Goal: Task Accomplishment & Management: Complete application form

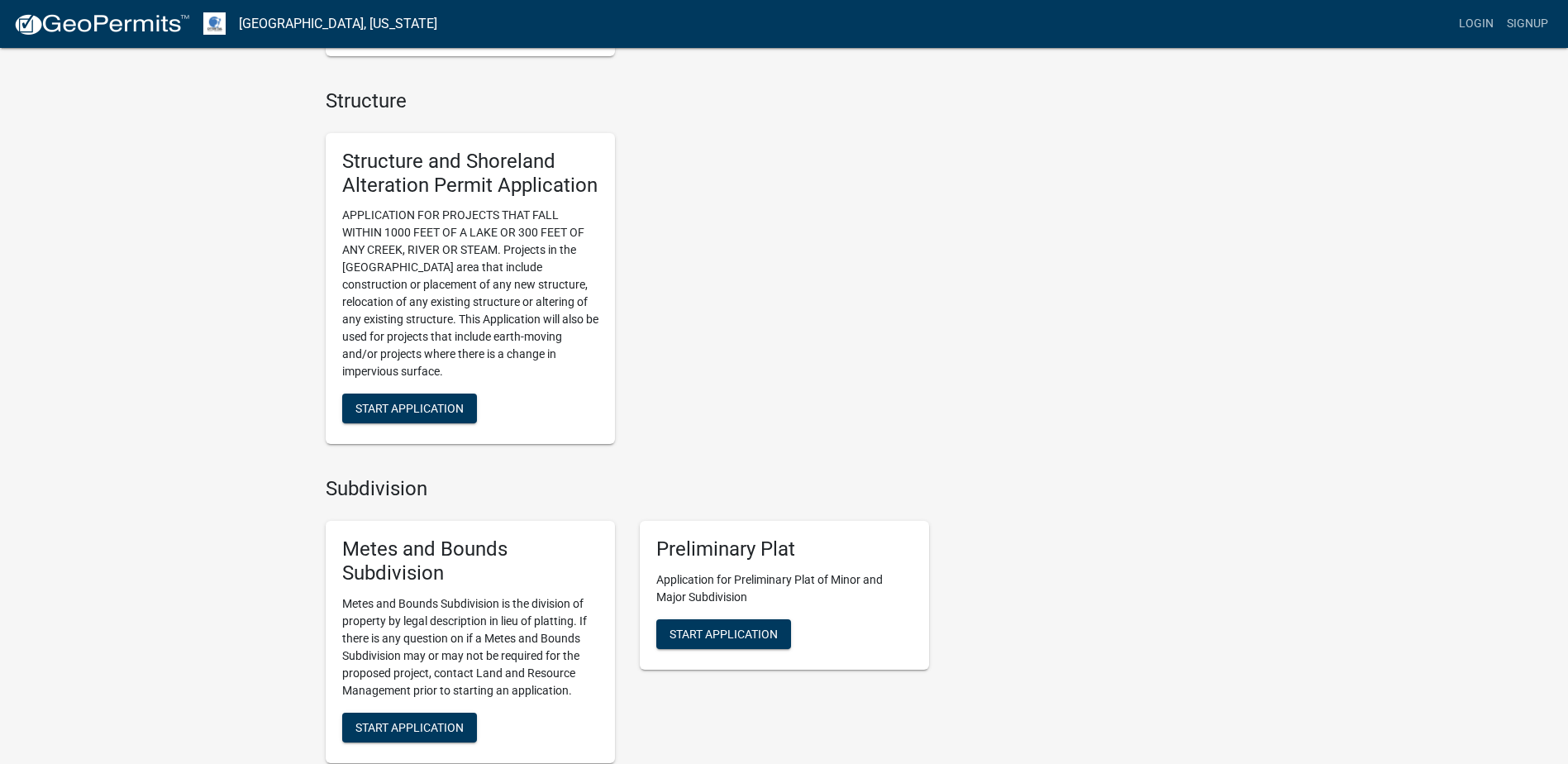
scroll to position [1157, 0]
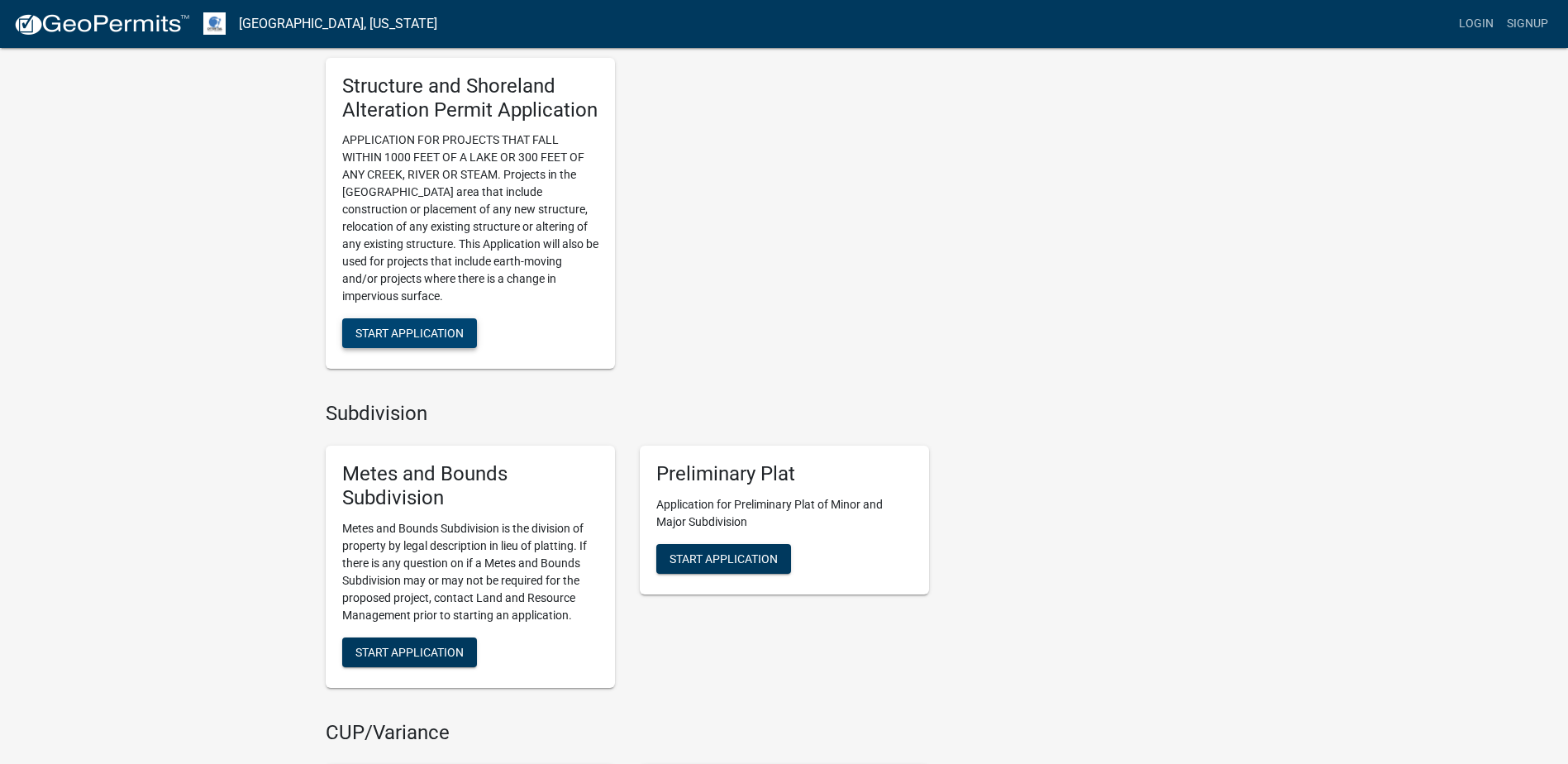
click at [416, 331] on span "Start Application" at bounding box center [410, 332] width 108 height 13
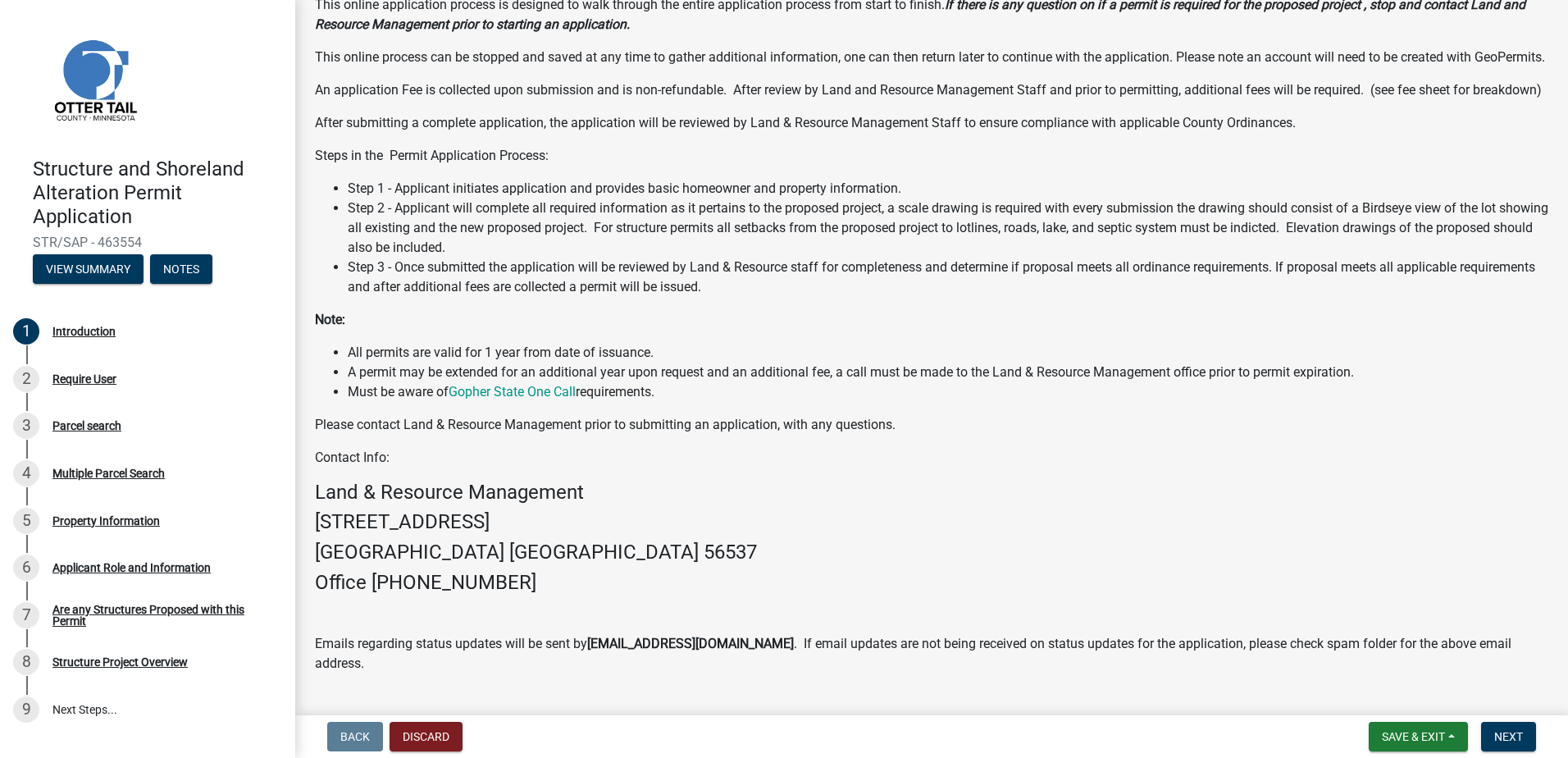
scroll to position [226, 0]
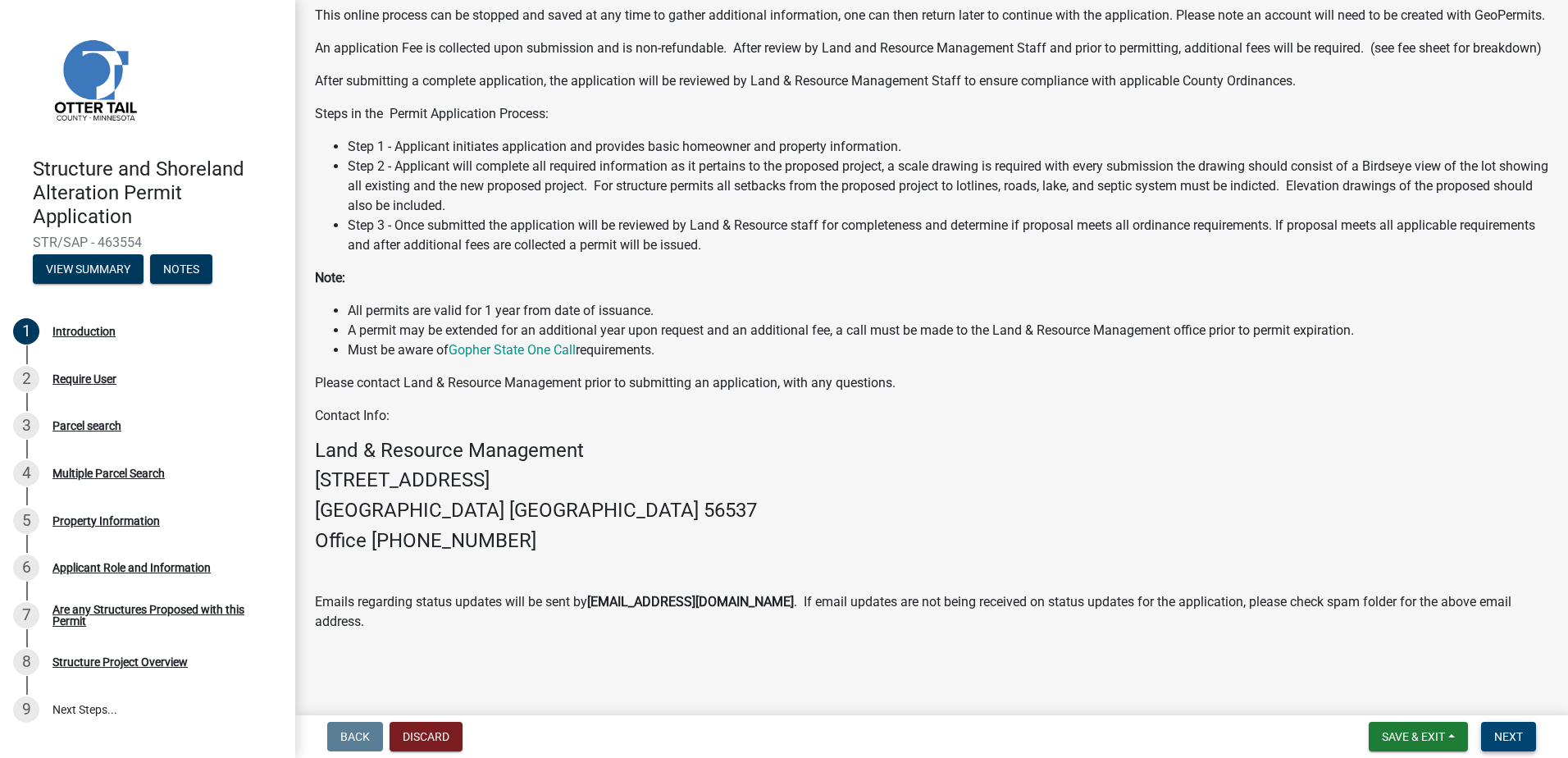
click at [1513, 730] on span "Next" at bounding box center [1508, 736] width 28 height 13
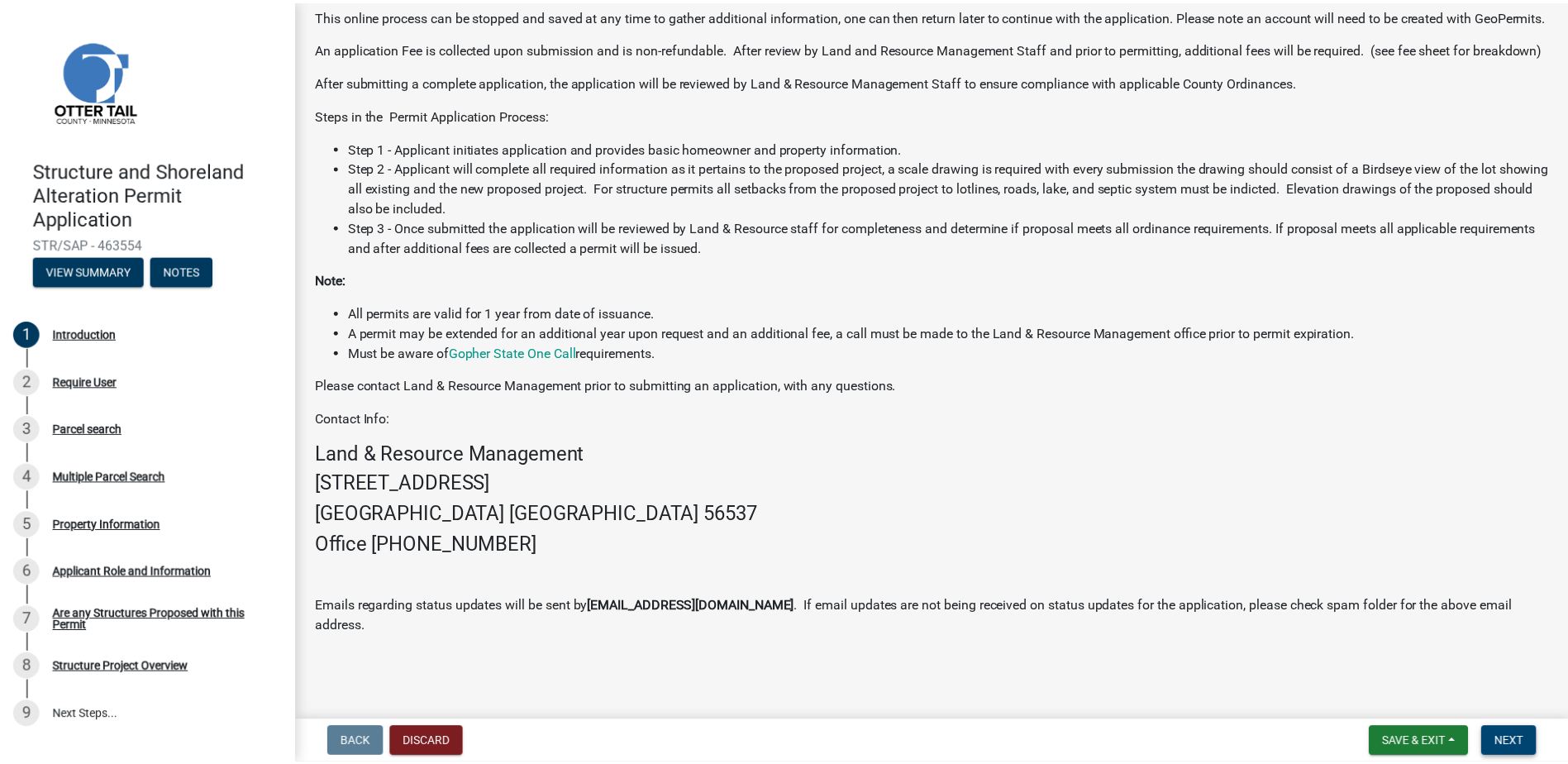
scroll to position [0, 0]
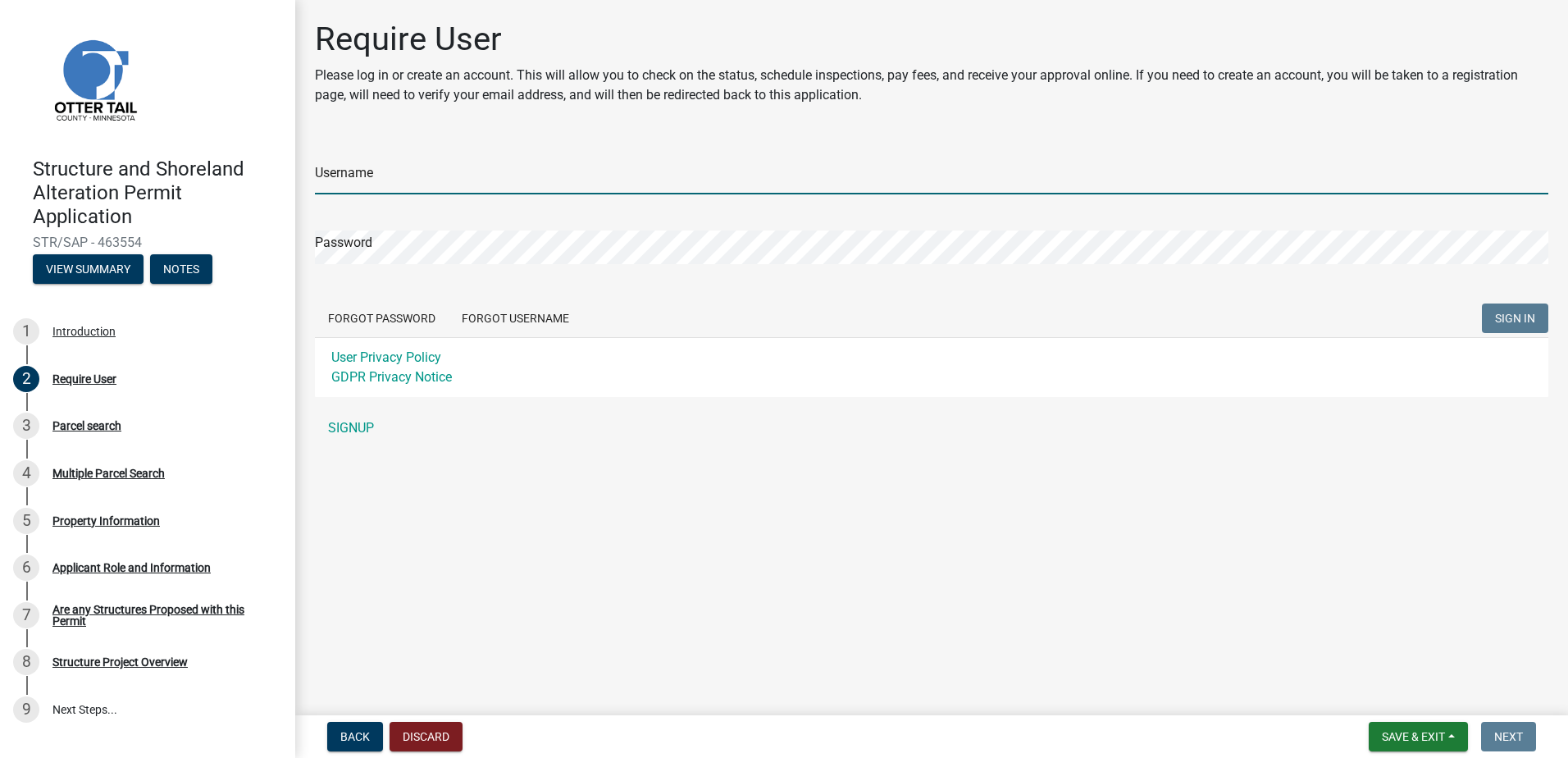
click at [401, 186] on input "Username" at bounding box center [931, 177] width 1233 height 33
type input "[EMAIL_ADDRESS][DOMAIN_NAME]"
click at [491, 307] on button "Forgot Username" at bounding box center [515, 318] width 134 height 29
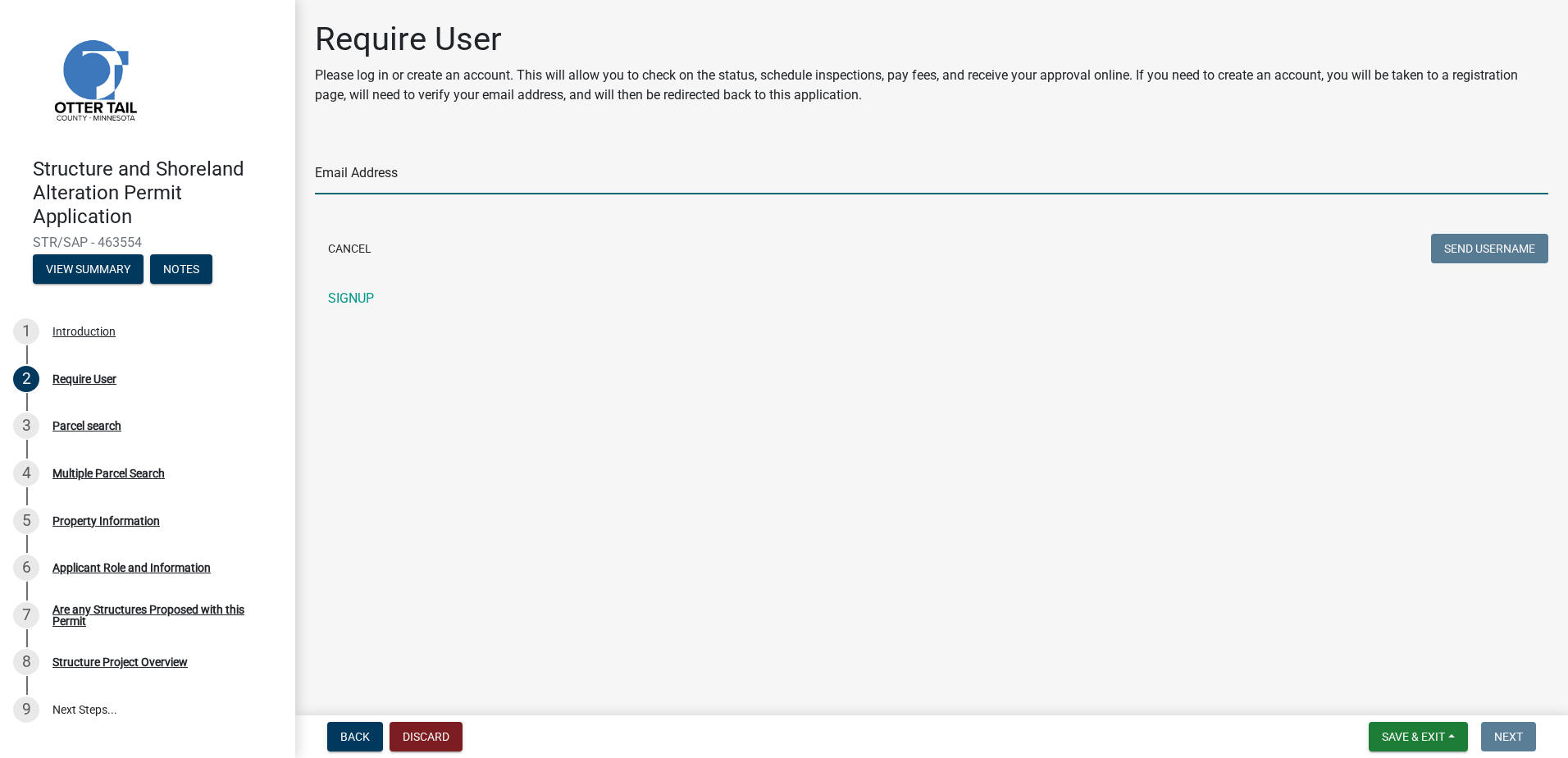
click at [424, 179] on input "Email Address" at bounding box center [931, 177] width 1233 height 33
type input "[EMAIL_ADDRESS][DOMAIN_NAME]"
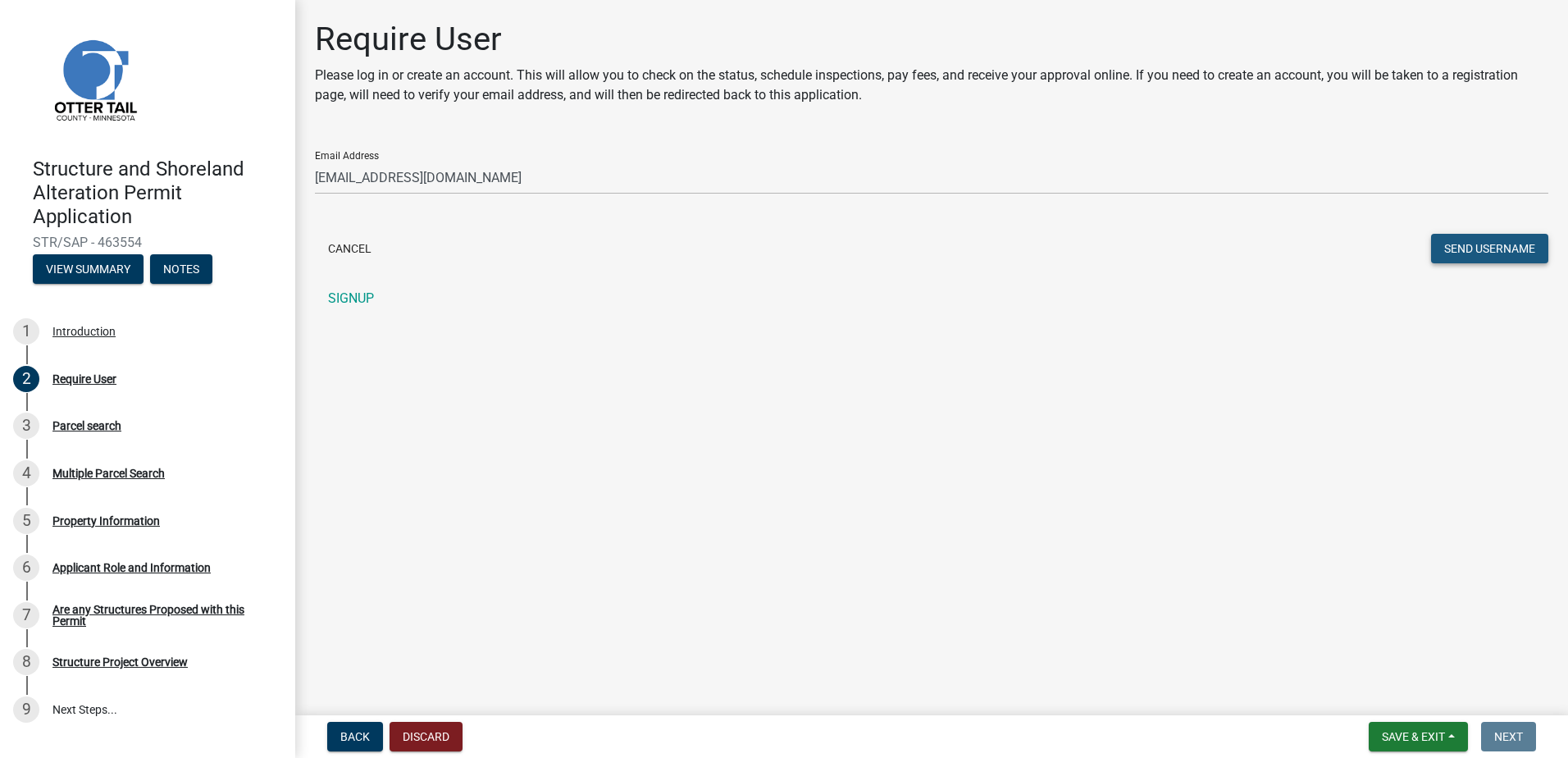
click at [1465, 249] on button "Send Username" at bounding box center [1490, 248] width 117 height 29
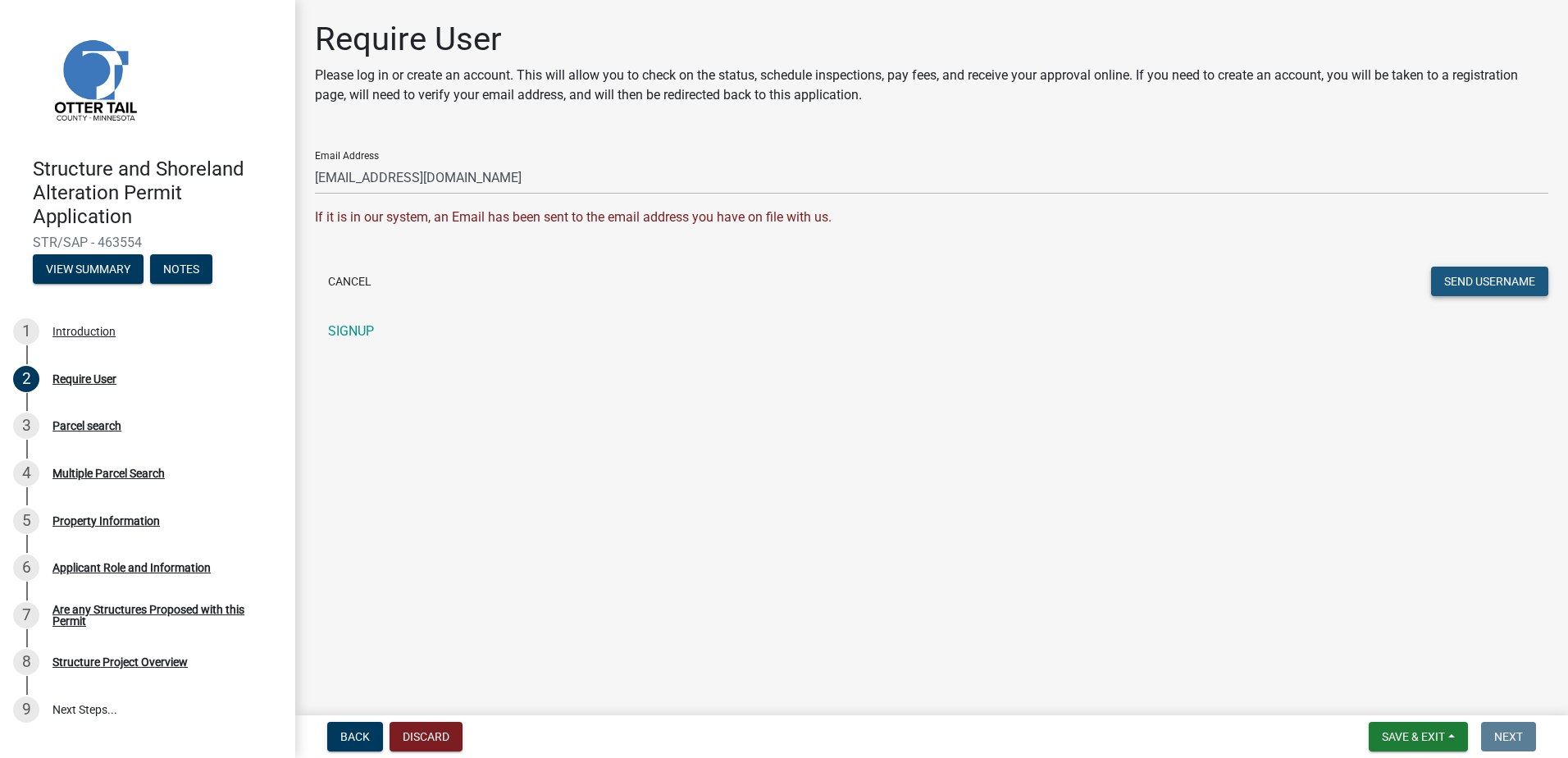
click at [1525, 280] on button "Send Username" at bounding box center [1490, 281] width 117 height 29
click at [354, 333] on link "SIGNUP" at bounding box center [931, 332] width 1233 height 33
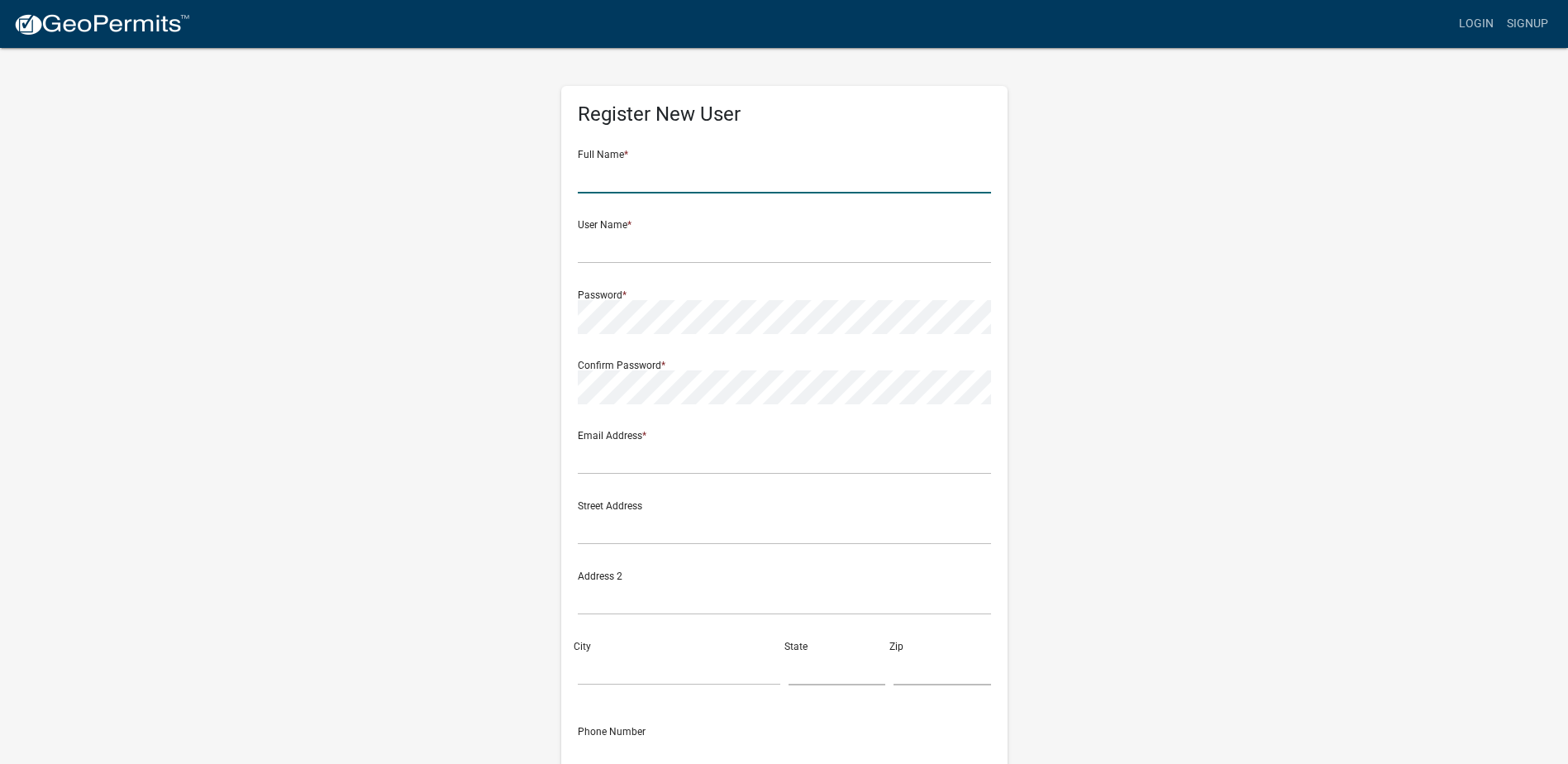
click at [641, 181] on input "text" at bounding box center [784, 176] width 413 height 34
type input "[PERSON_NAME]"
type input "[EMAIL_ADDRESS][DOMAIN_NAME]"
type input "PO Box 518"
type input "Gwinner"
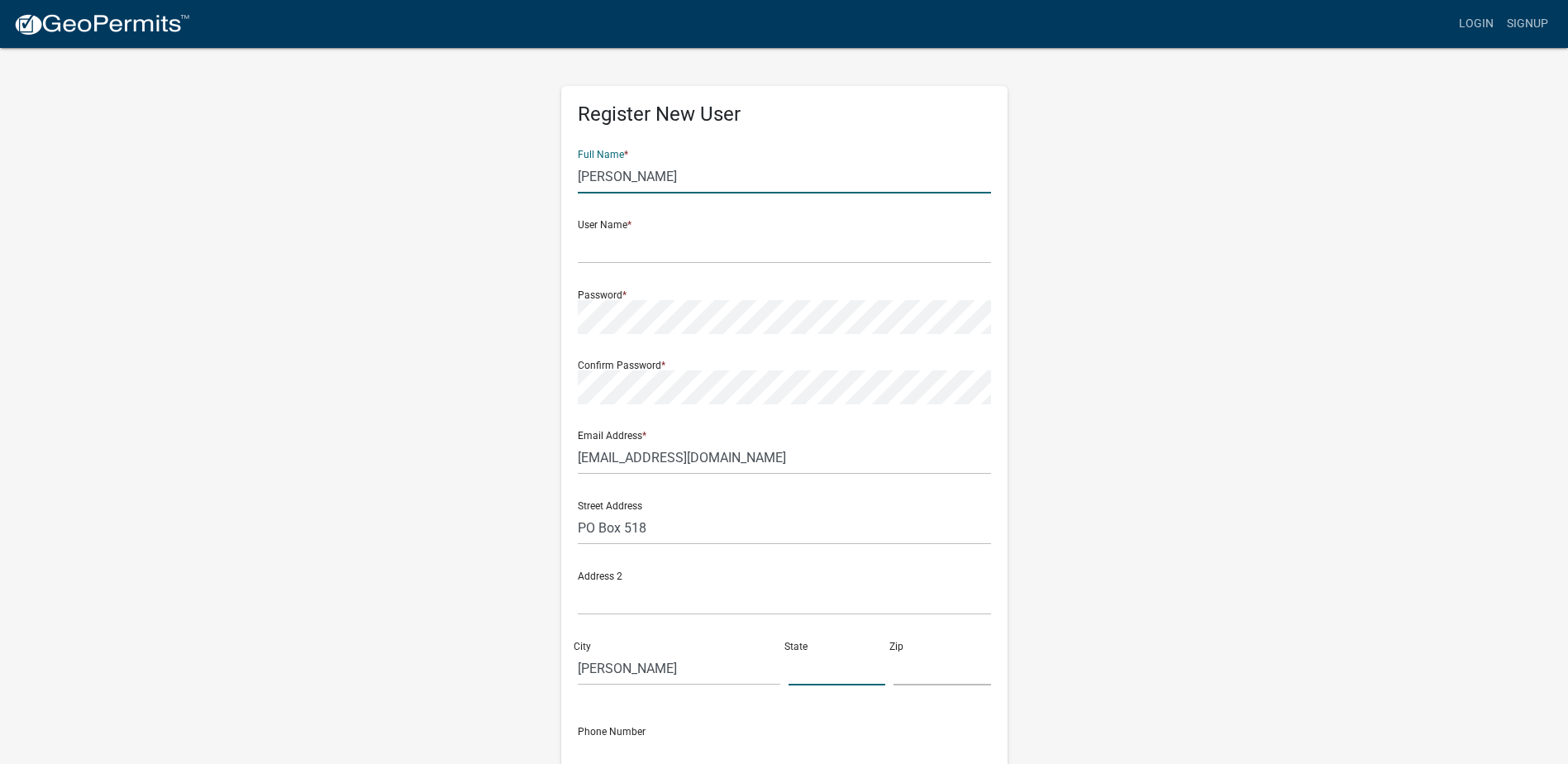
type input "ND"
type input "58040"
click at [611, 259] on input "text" at bounding box center [784, 246] width 413 height 34
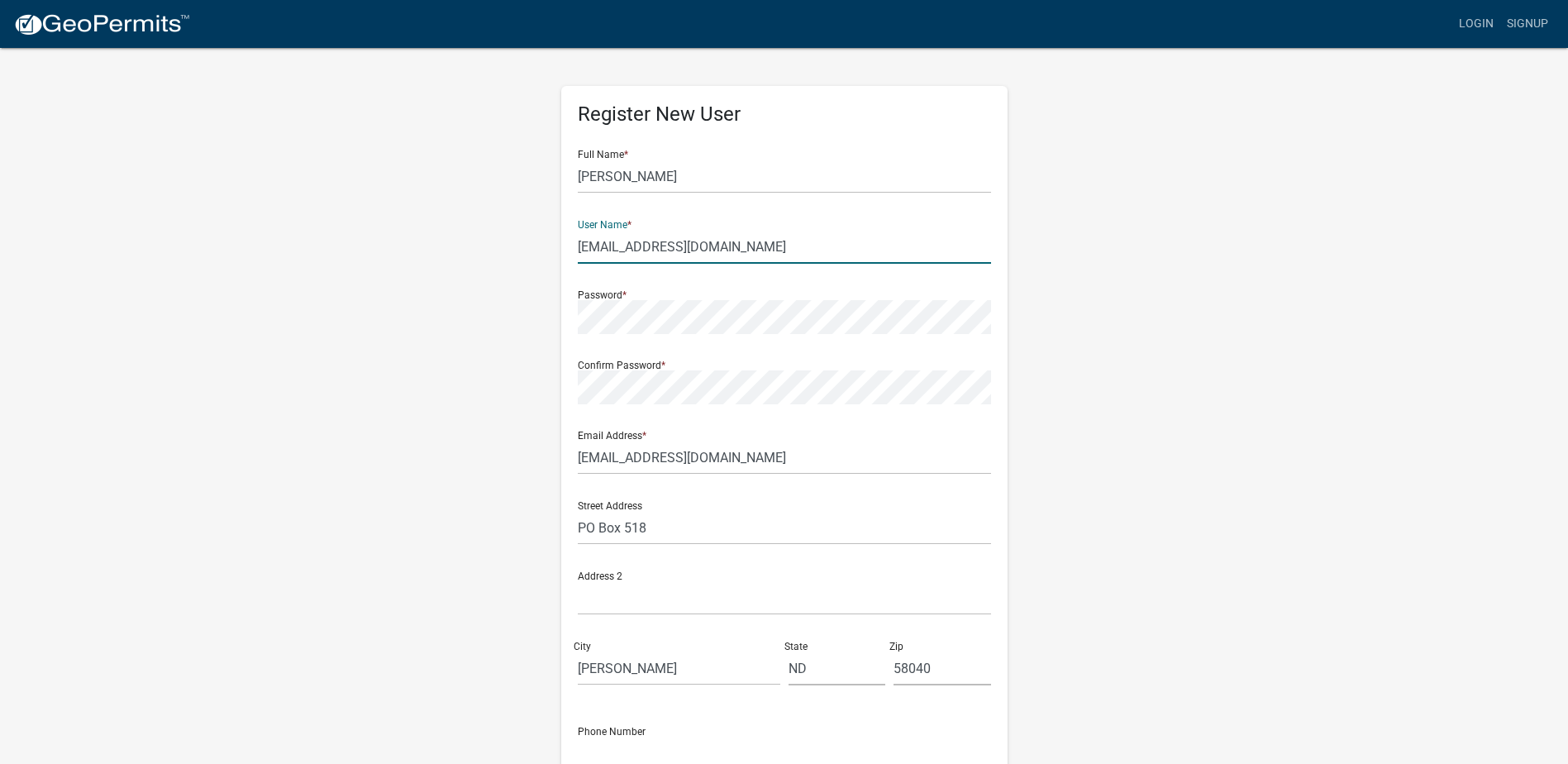
type input "[EMAIL_ADDRESS][DOMAIN_NAME]"
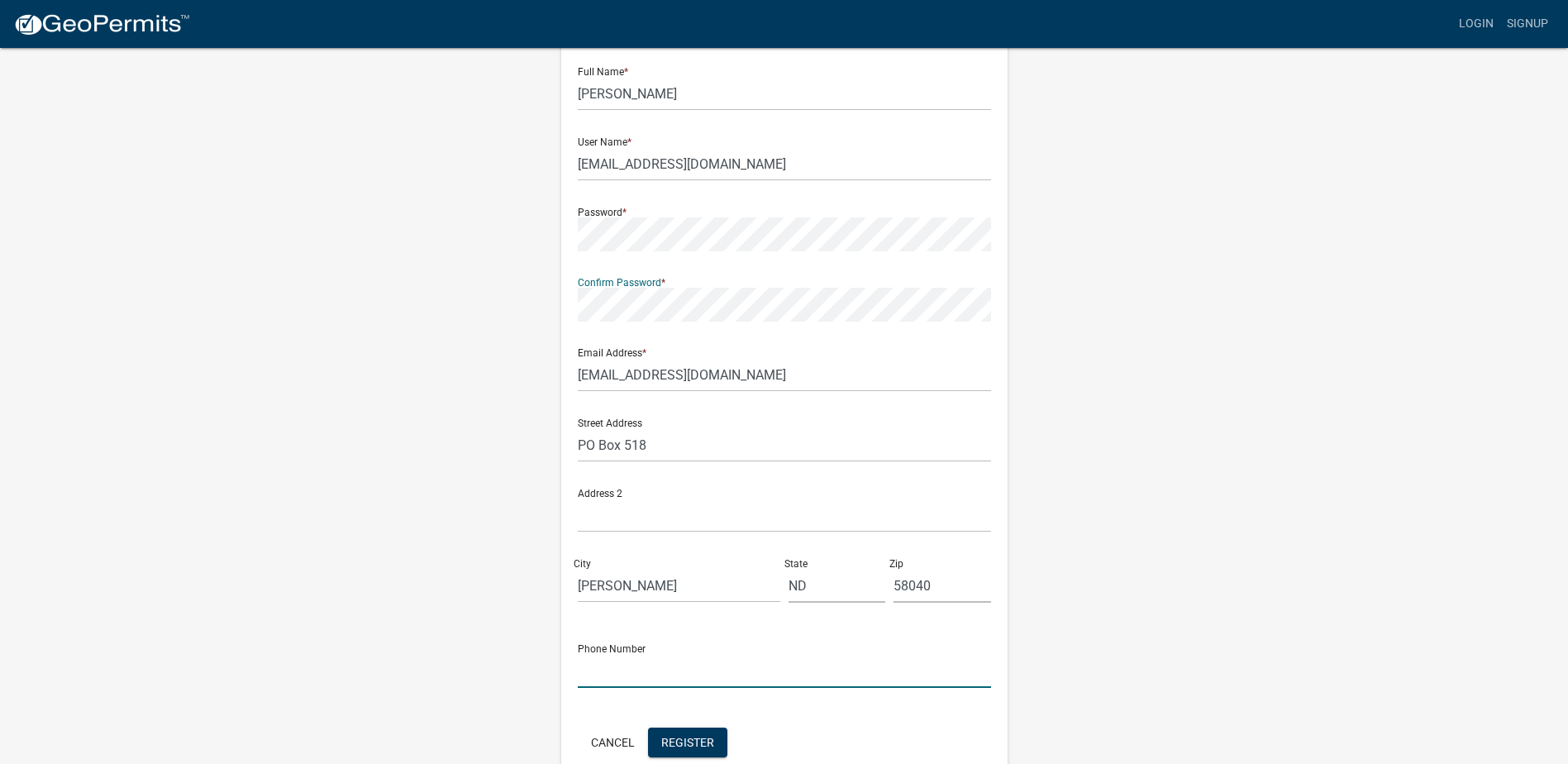
click at [656, 667] on input "text" at bounding box center [784, 670] width 413 height 34
type input "7016802303"
type input "Gwinner, ND 58040"
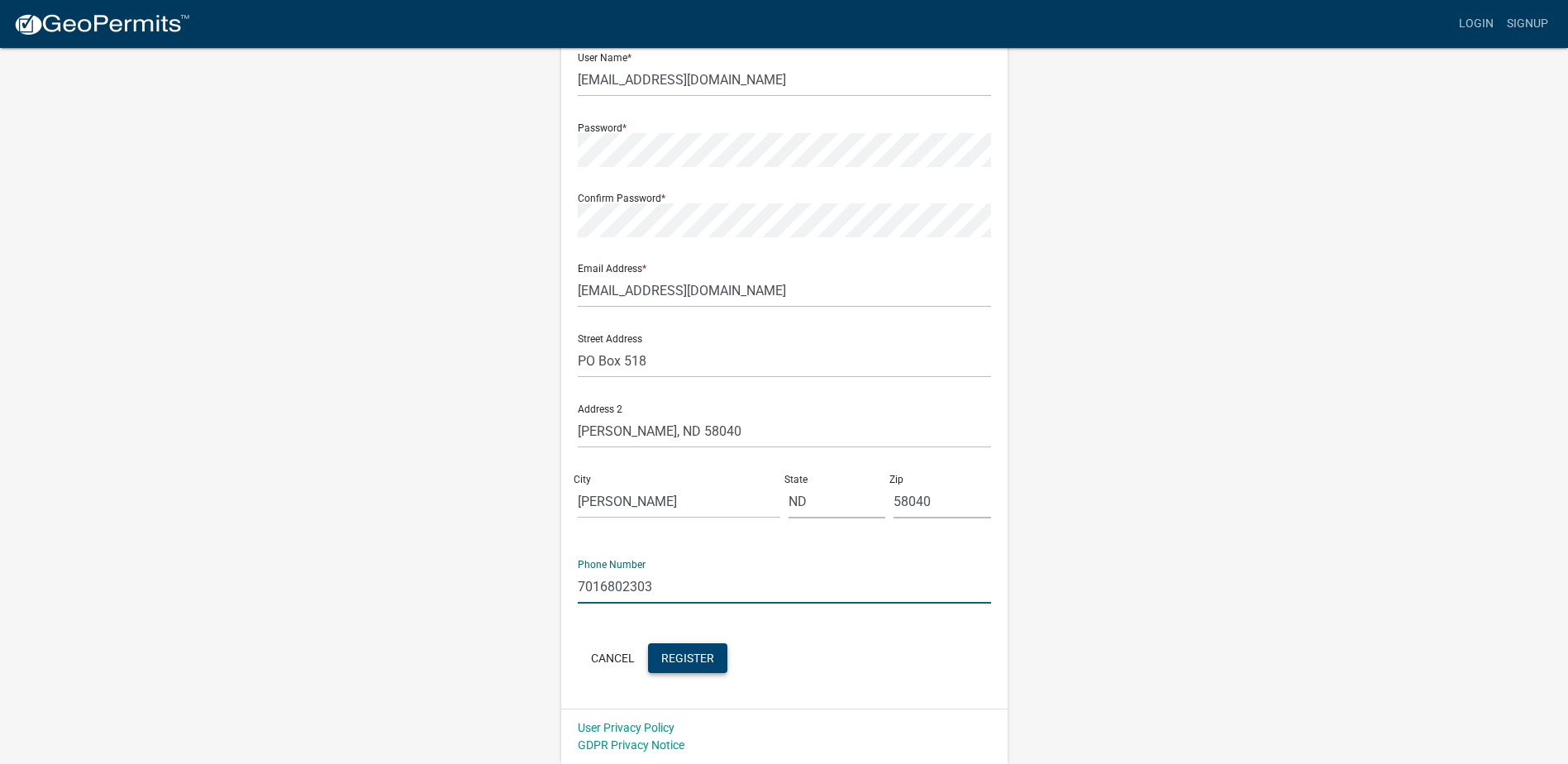
click at [693, 661] on span "Register" at bounding box center [688, 657] width 53 height 13
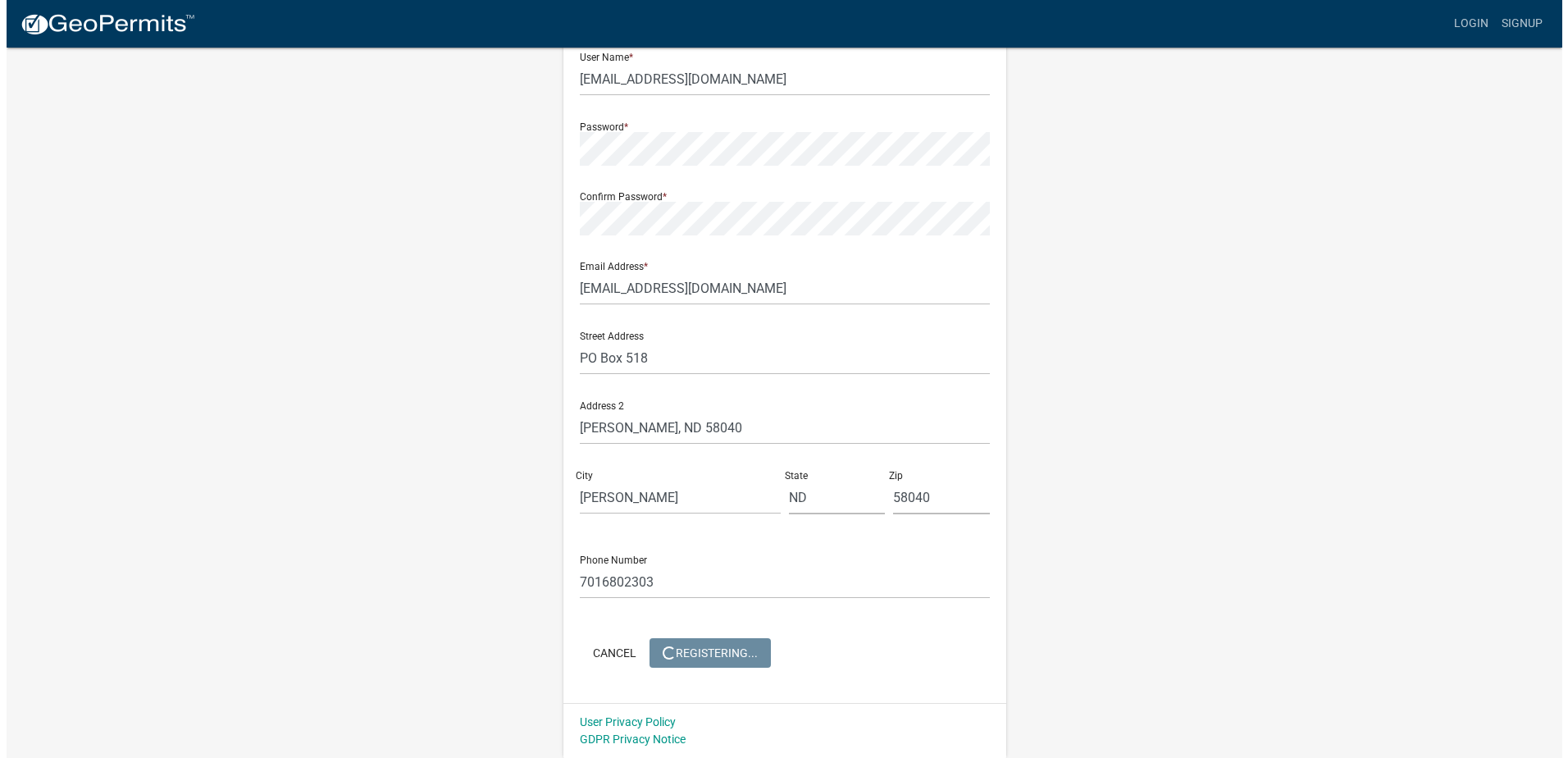
scroll to position [0, 0]
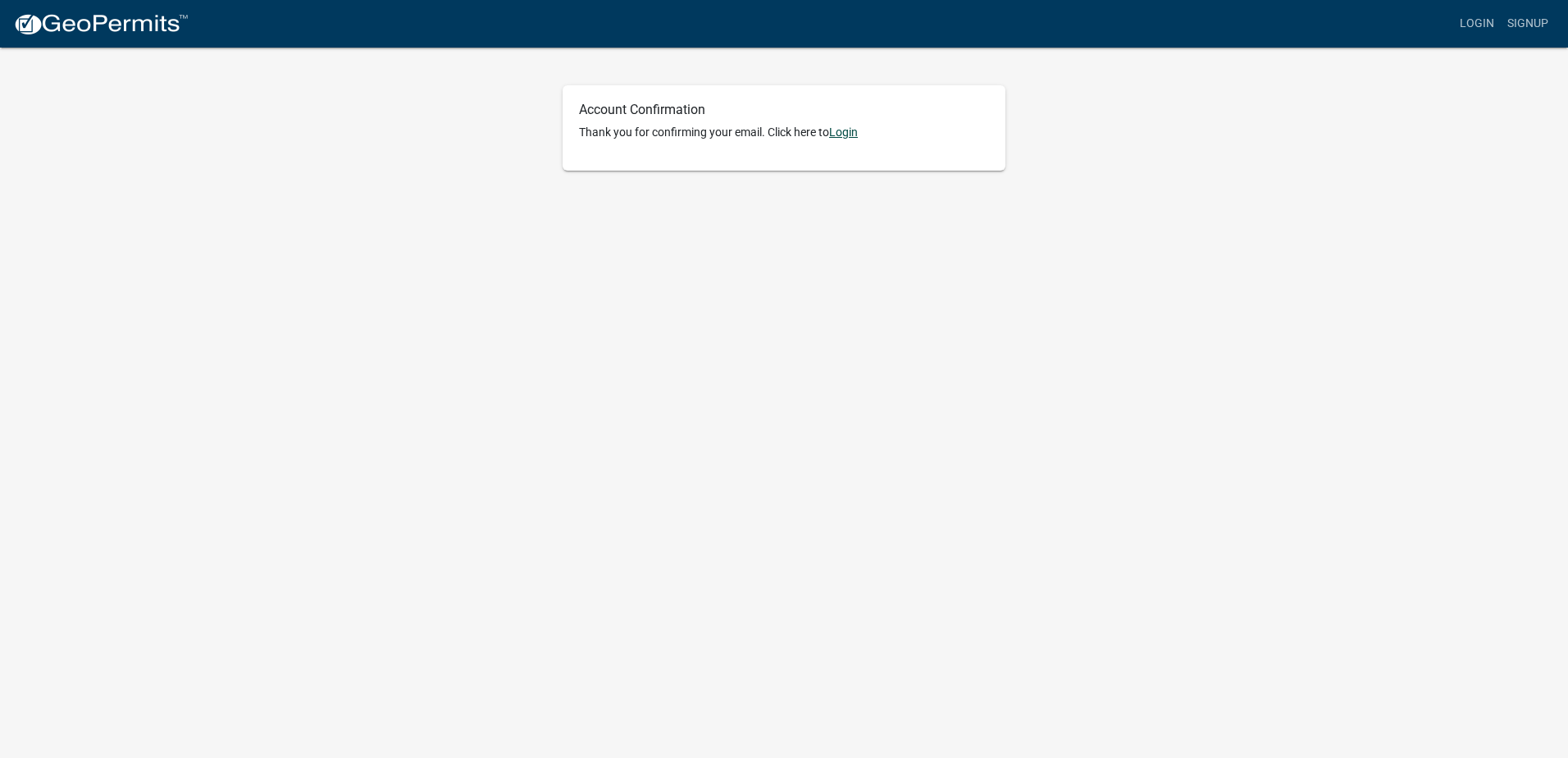
click at [845, 131] on link "Login" at bounding box center [843, 131] width 28 height 13
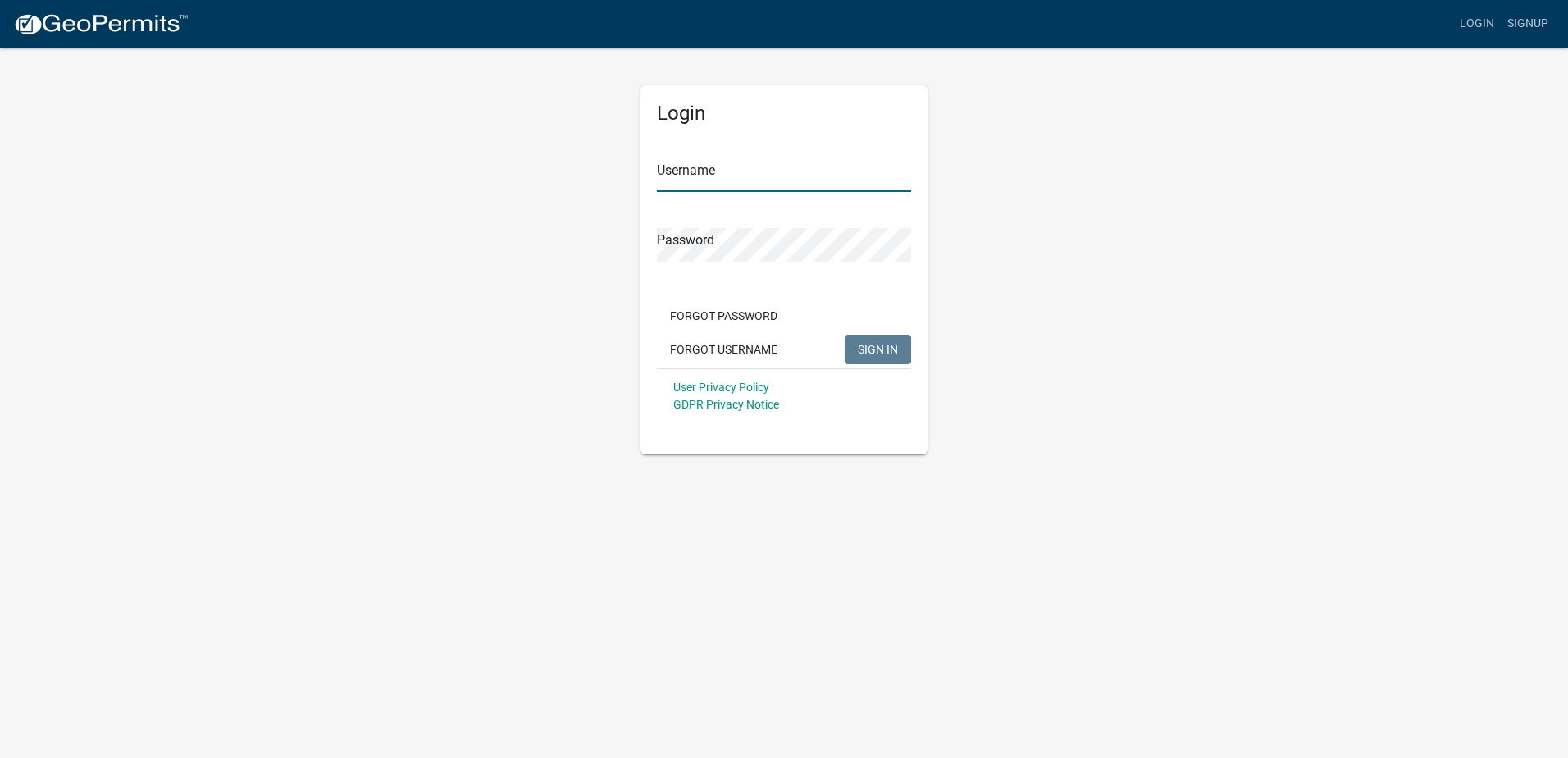
type input "[EMAIL_ADDRESS][DOMAIN_NAME]"
click at [860, 347] on span "SIGN IN" at bounding box center [877, 348] width 40 height 13
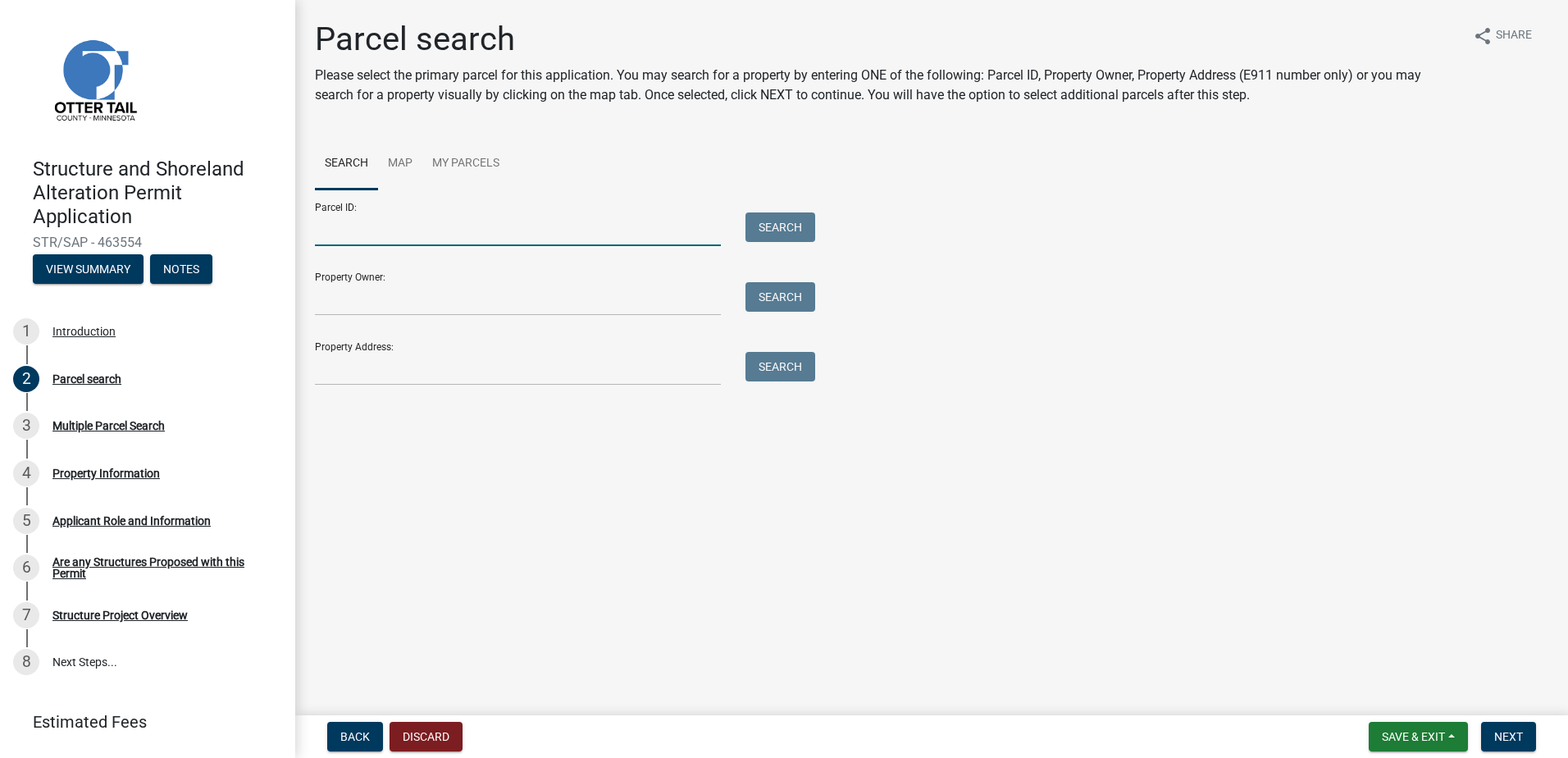
click at [366, 231] on input "Parcel ID:" at bounding box center [517, 229] width 406 height 33
click at [347, 227] on input "Parcel ID:" at bounding box center [517, 229] width 406 height 33
paste input "25000990280000"
type input "25000990280000"
click at [363, 297] on input "Property Owner:" at bounding box center [517, 298] width 406 height 33
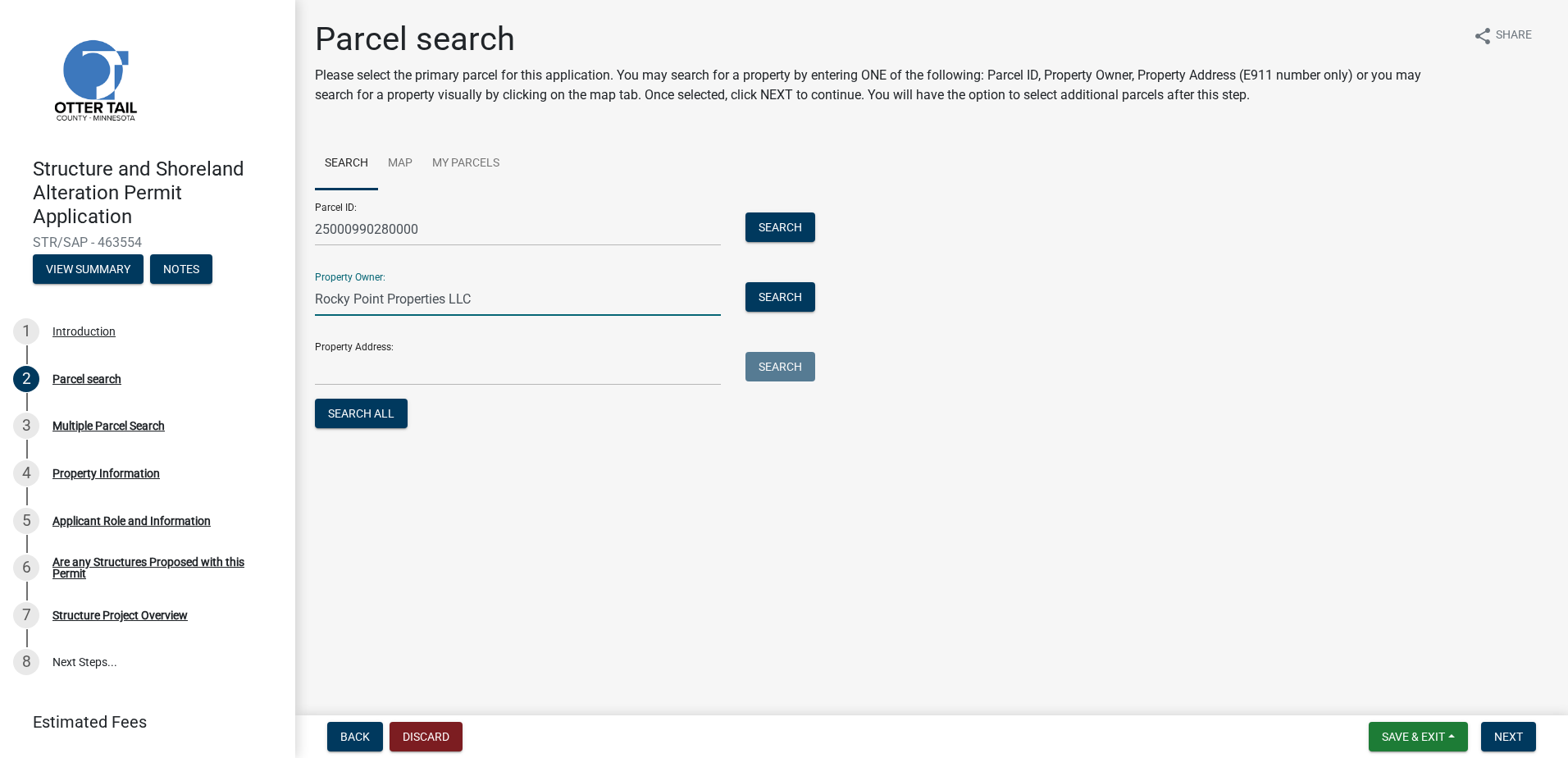
type input "Rocky Point Properties LLC"
click at [387, 370] on input "Property Address:" at bounding box center [517, 369] width 406 height 33
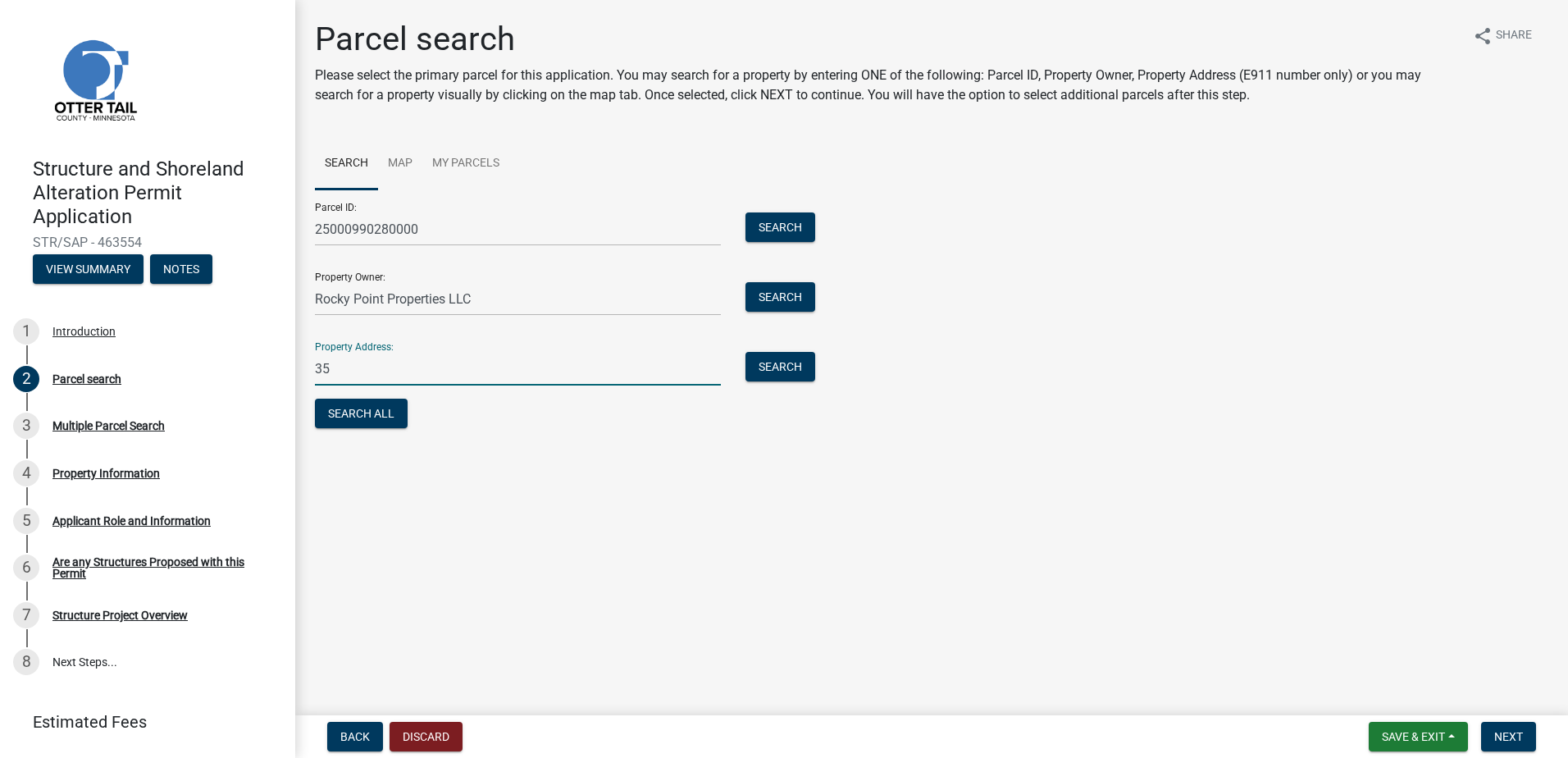
type input "3"
click at [350, 371] on input "Property Address:" at bounding box center [517, 369] width 406 height 33
click at [411, 368] on input "PO Box 518" at bounding box center [517, 369] width 406 height 33
click at [432, 364] on input "PO Box 518" at bounding box center [517, 369] width 406 height 33
type input "P"
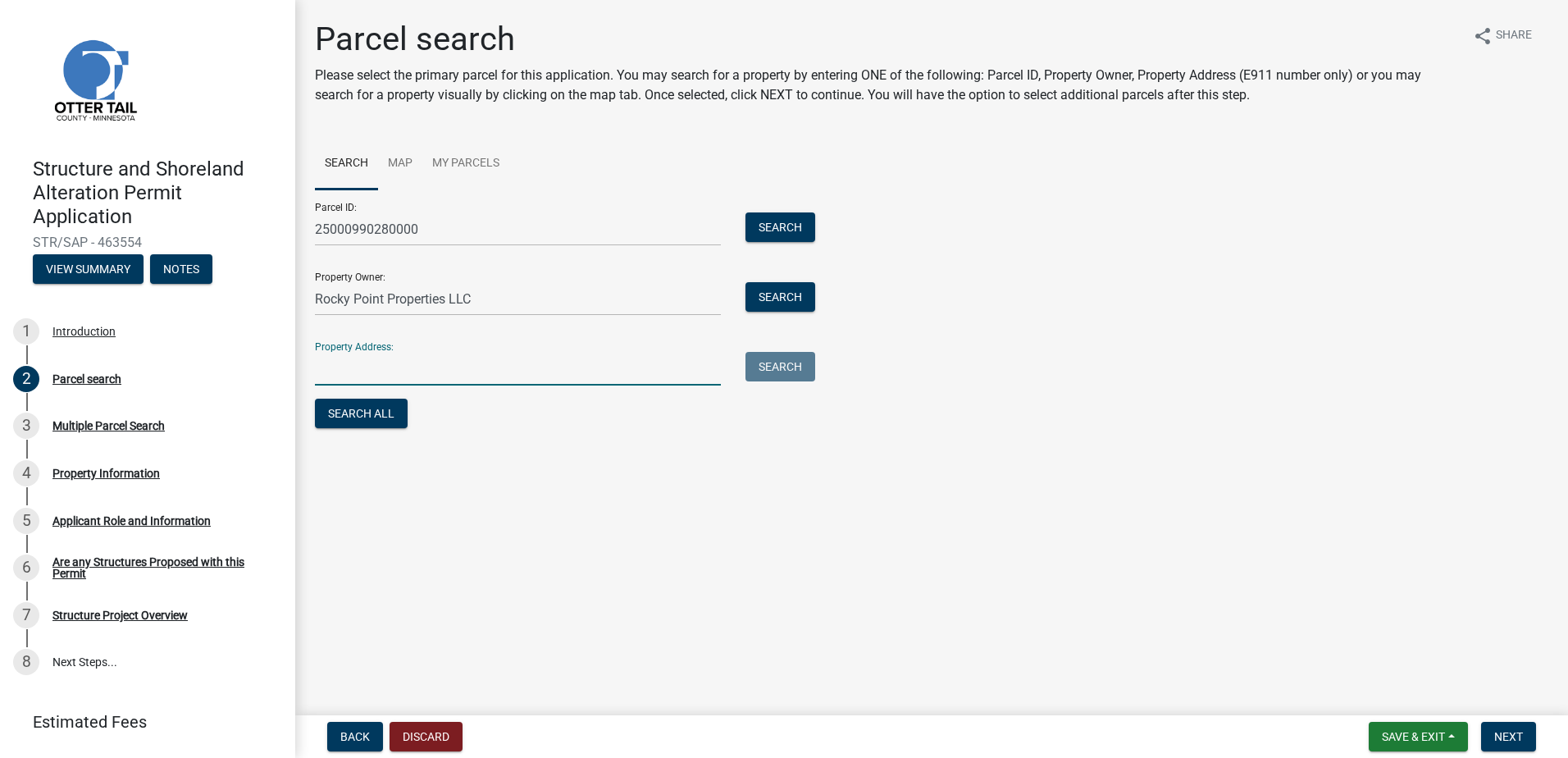
paste input "[STREET_ADDRESS]"
click at [353, 409] on button "Search All" at bounding box center [361, 413] width 93 height 29
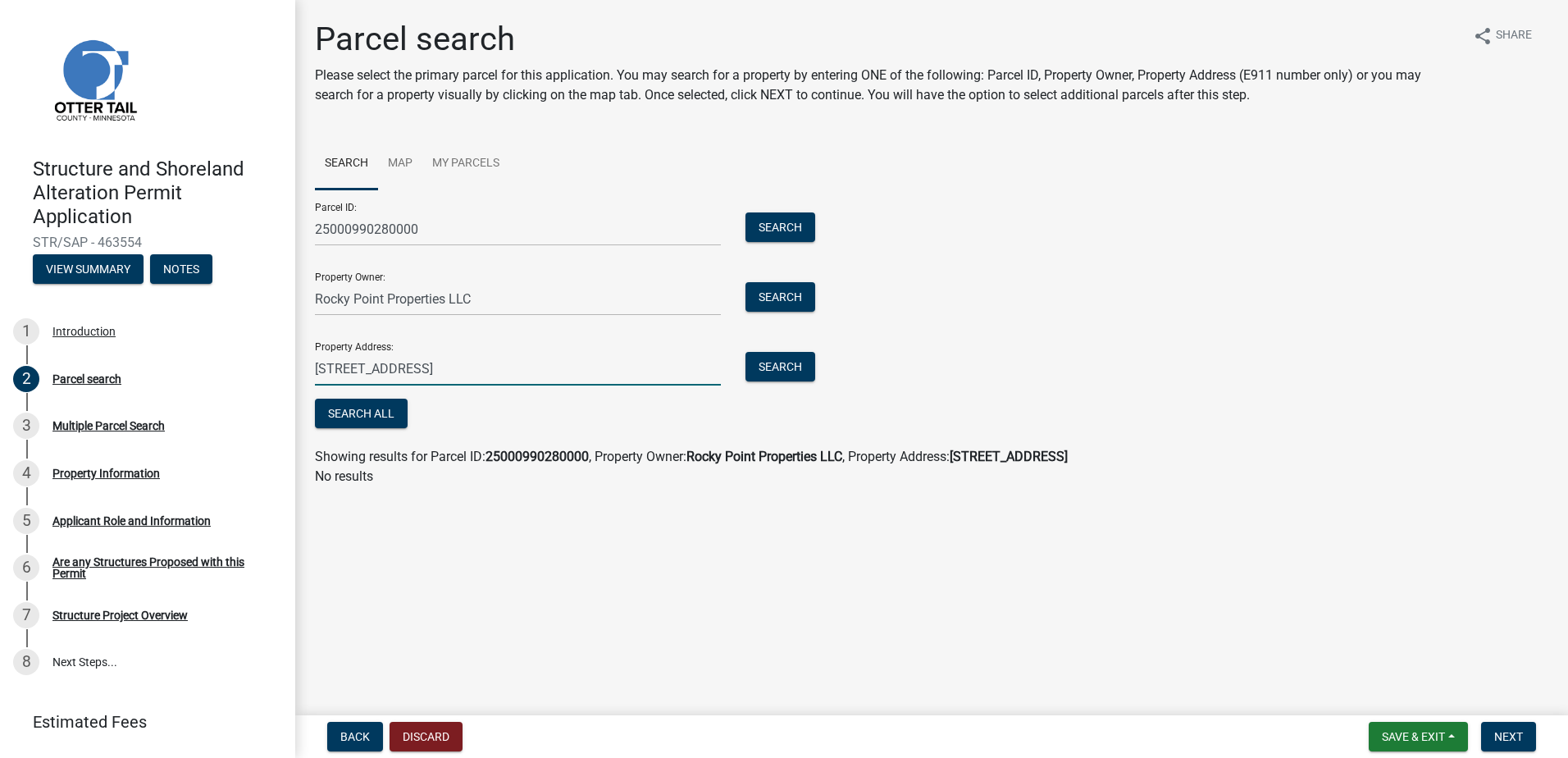
click at [604, 371] on input "[STREET_ADDRESS]" at bounding box center [517, 369] width 406 height 33
type input "3"
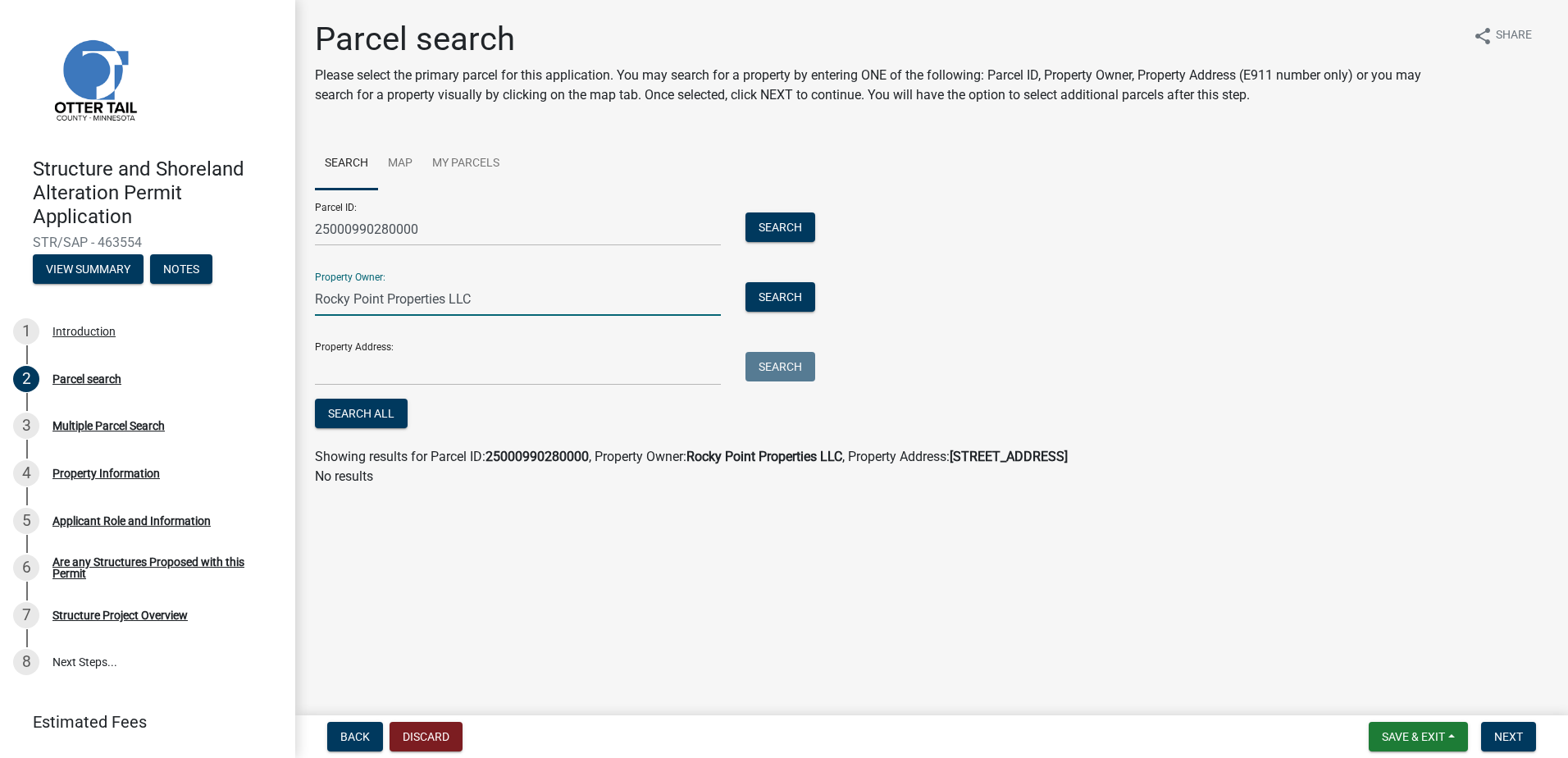
click at [490, 299] on input "Rocky Point Properties LLC" at bounding box center [517, 298] width 406 height 33
type input "R"
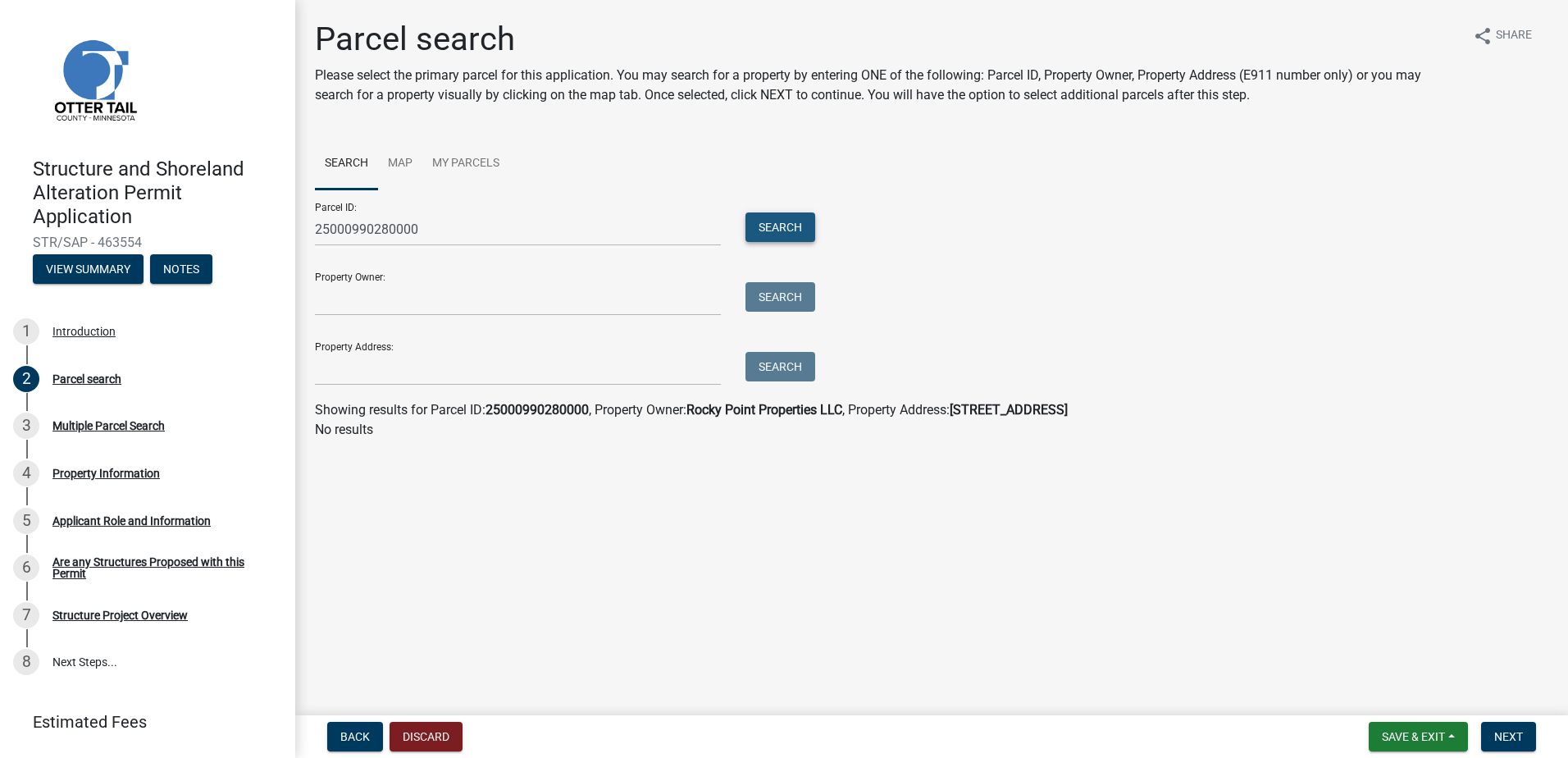
click at [769, 219] on button "Search" at bounding box center [780, 227] width 69 height 29
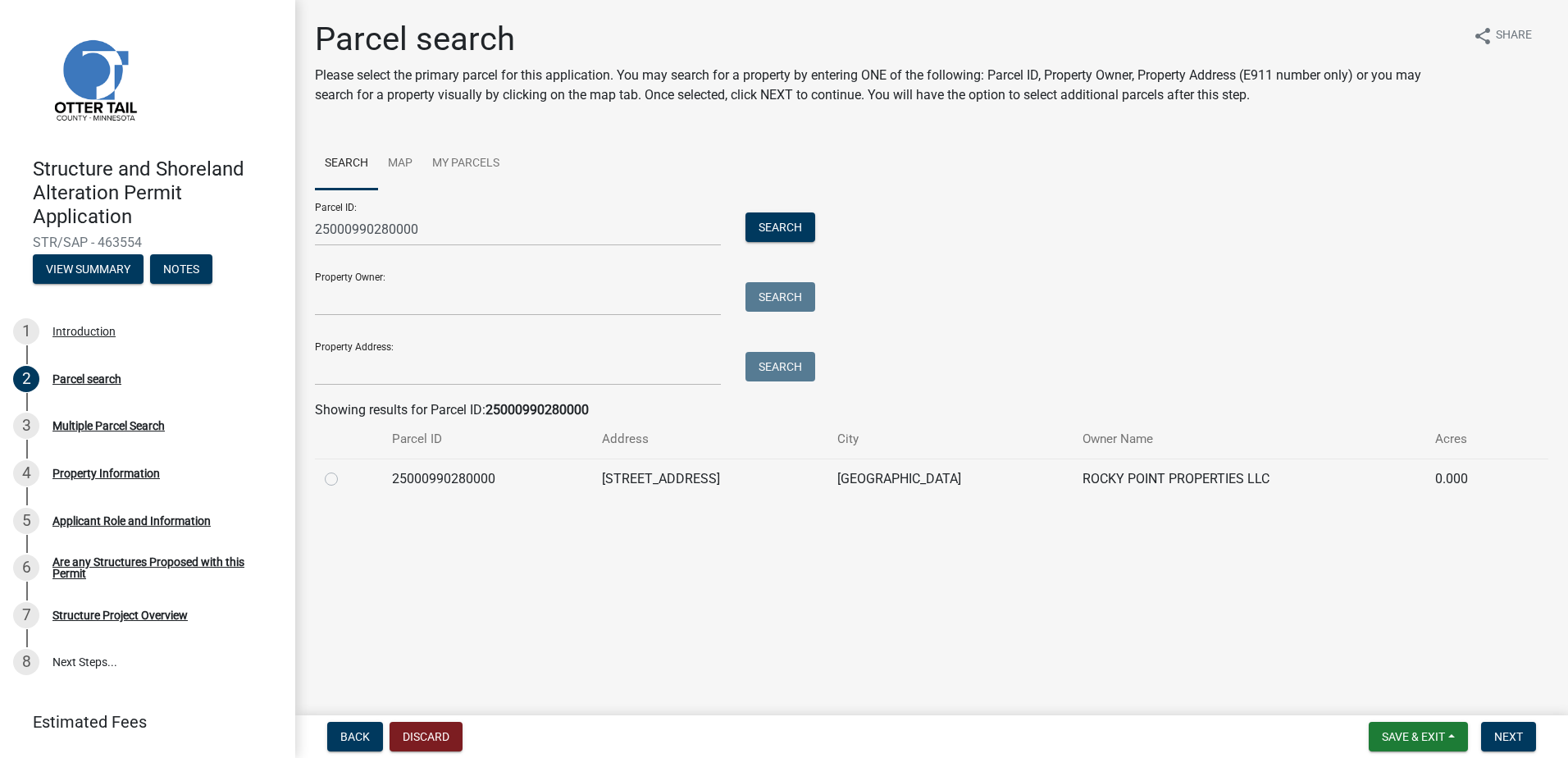
click at [344, 469] on label at bounding box center [344, 469] width 0 height 0
click at [344, 479] on input "radio" at bounding box center [349, 474] width 11 height 11
radio input "true"
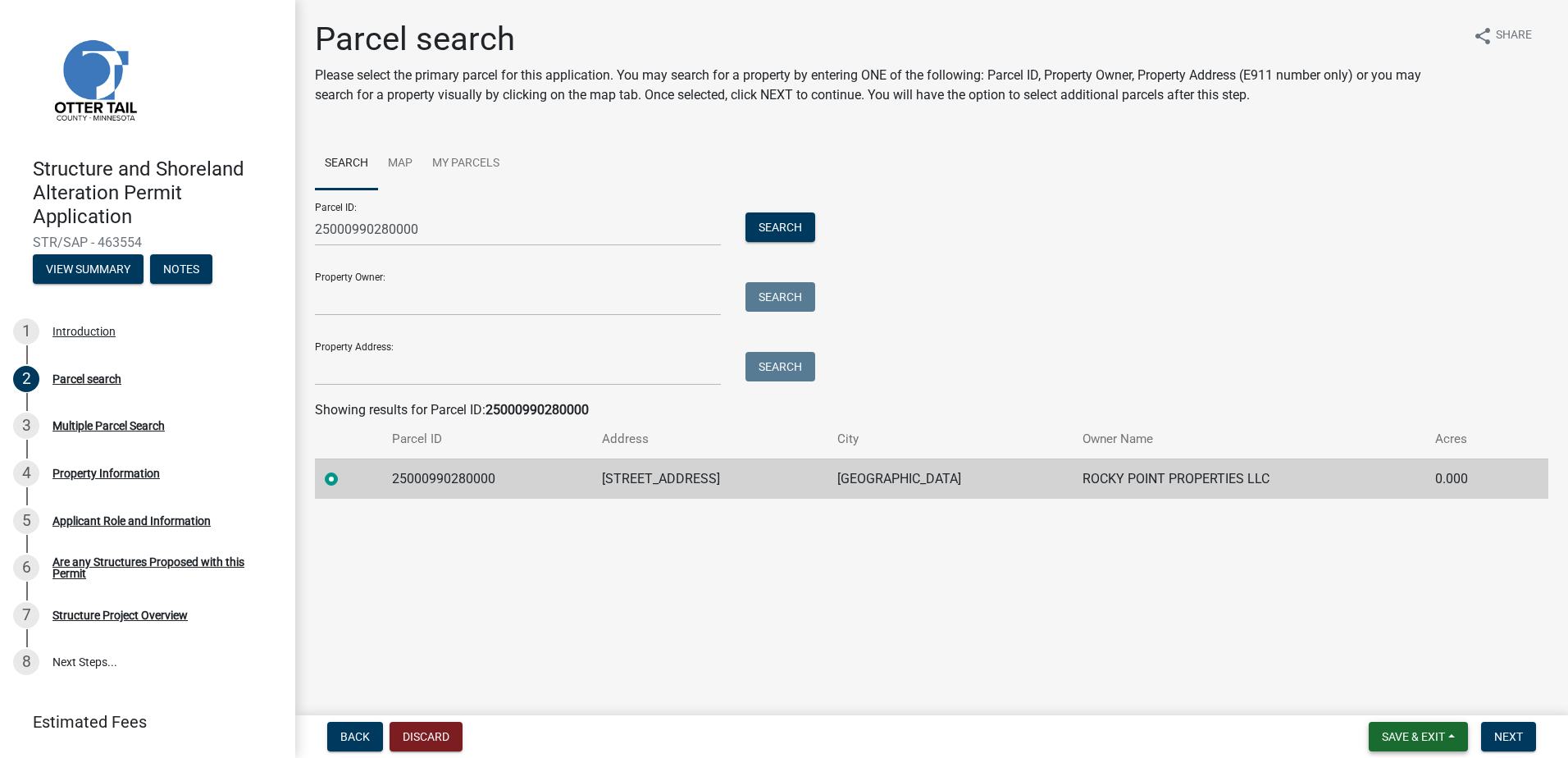
click at [1429, 738] on span "Save & Exit" at bounding box center [1413, 736] width 64 height 13
click at [1423, 695] on button "Save & Exit" at bounding box center [1403, 693] width 131 height 39
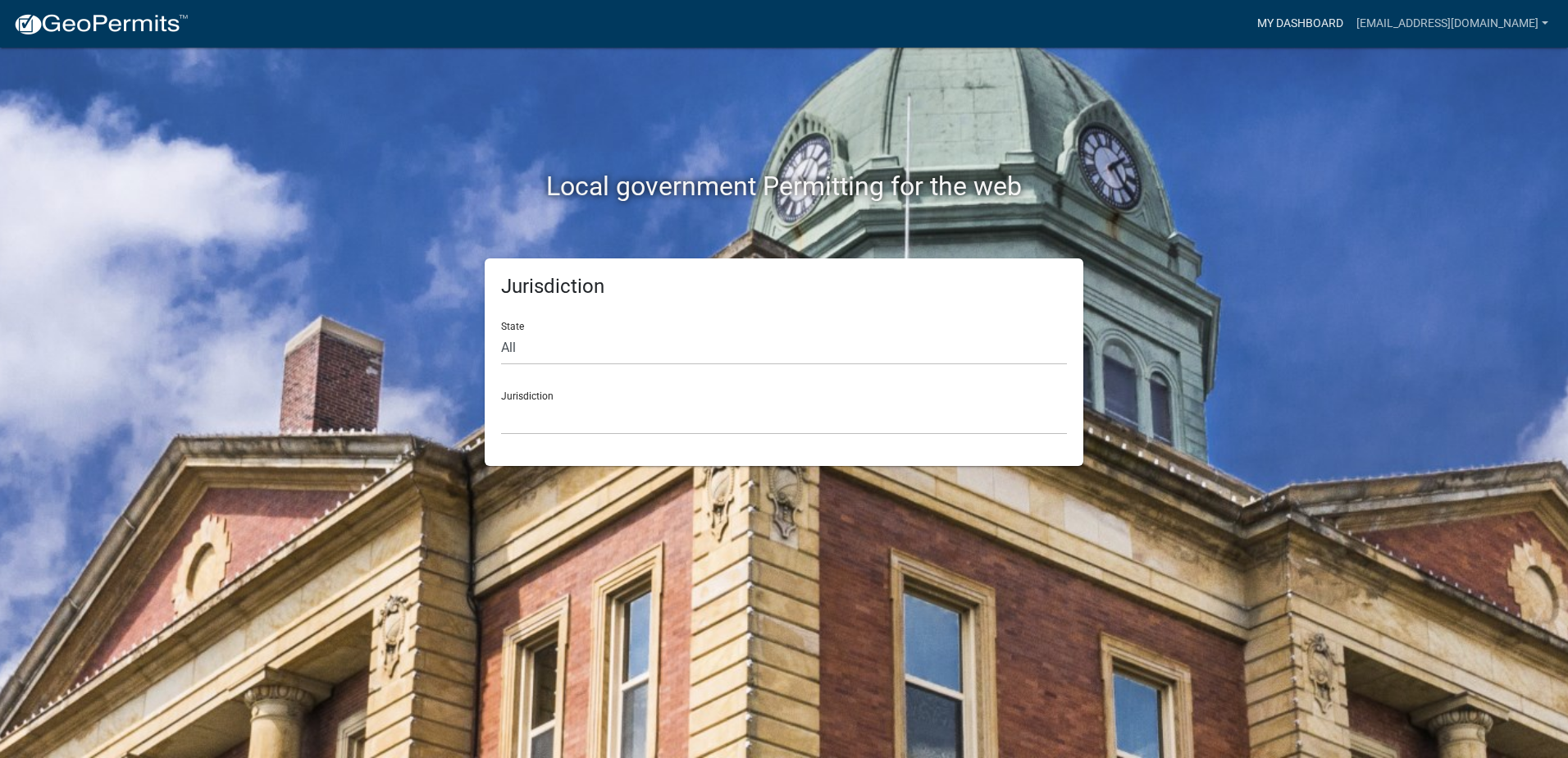
click at [1297, 24] on link "My Dashboard" at bounding box center [1300, 23] width 99 height 31
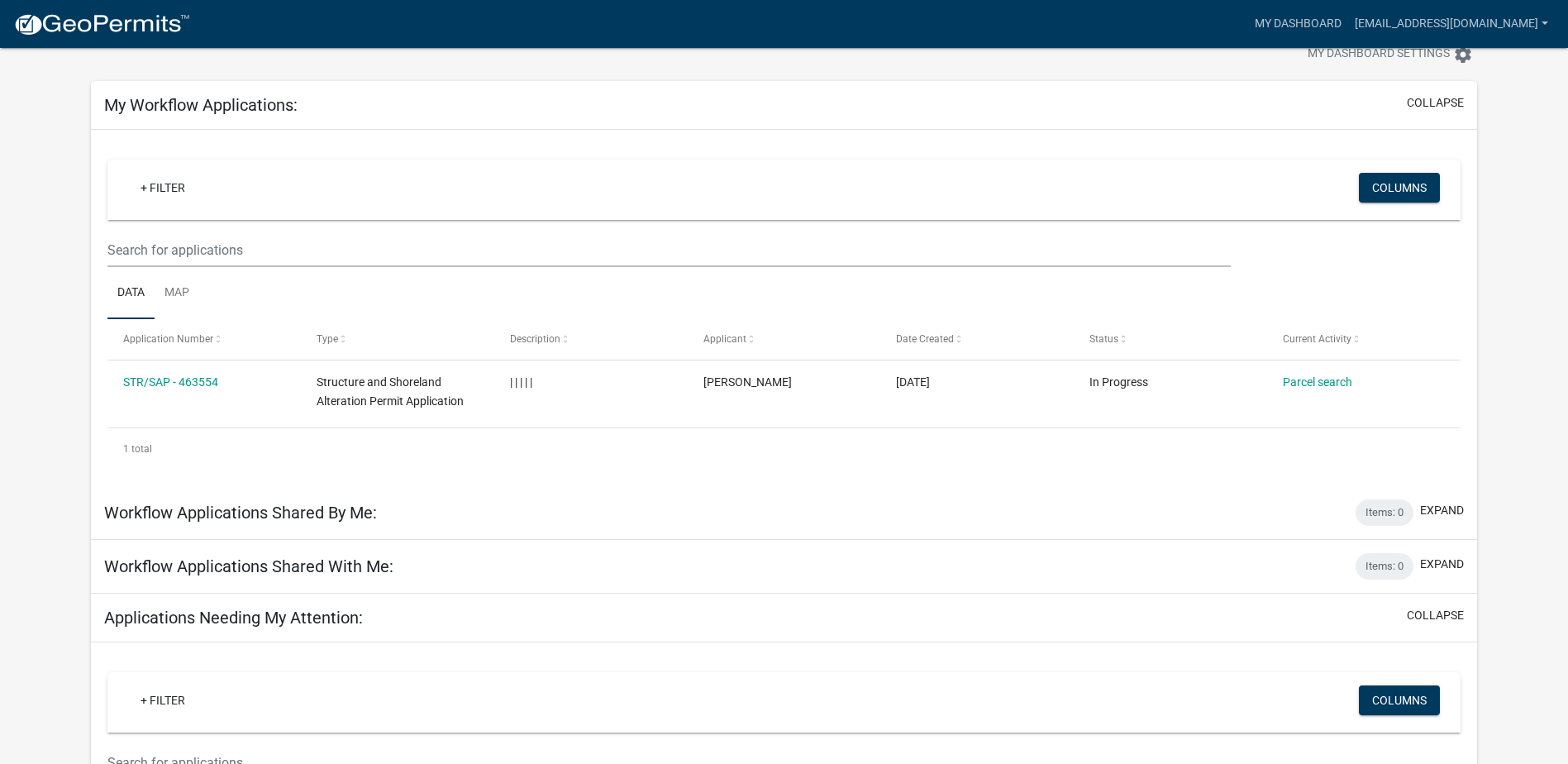
scroll to position [7, 0]
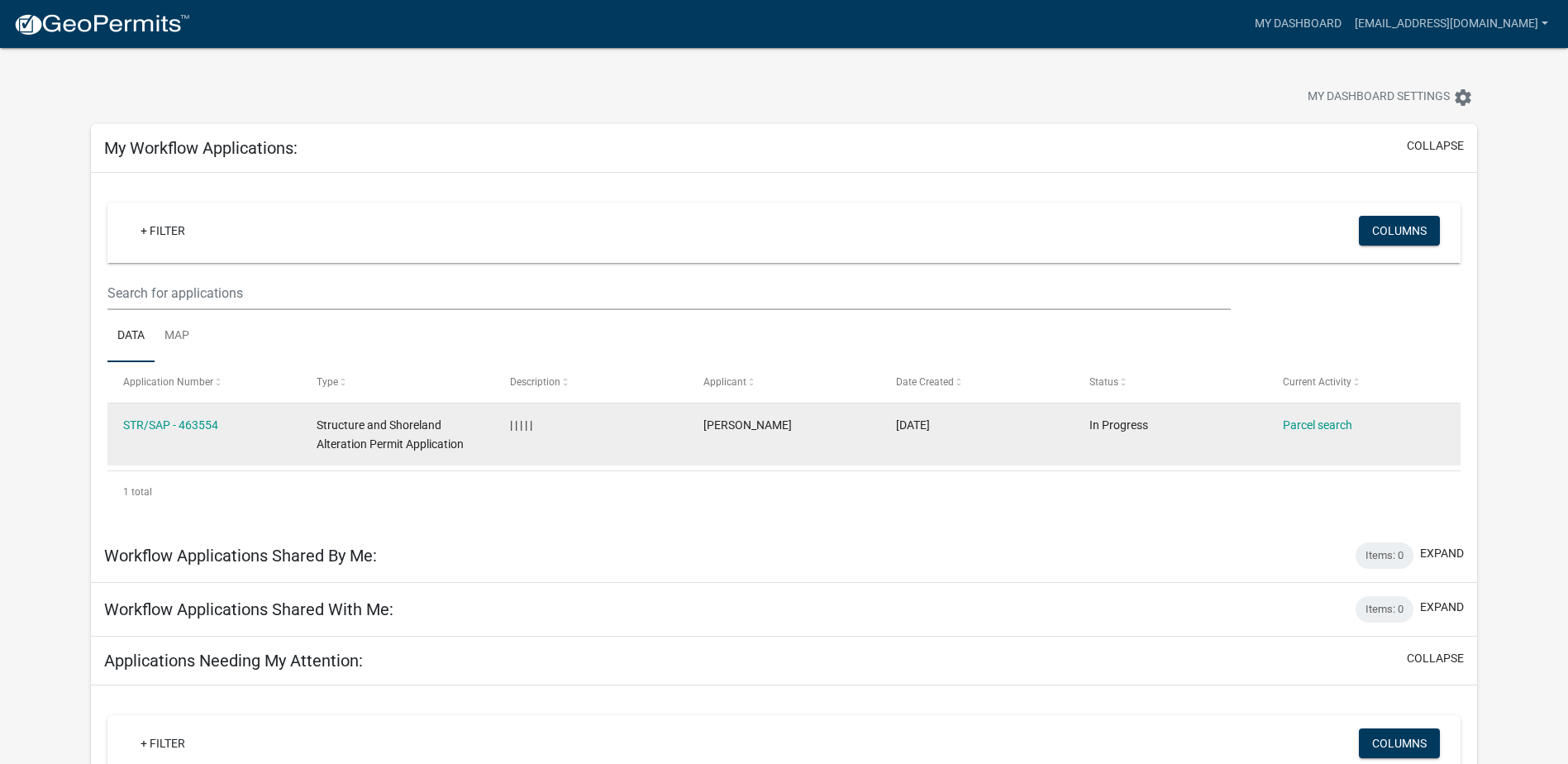
click at [579, 444] on datatable-body-cell "| | | | |" at bounding box center [590, 434] width 193 height 61
click at [167, 422] on link "STR/SAP - 463554" at bounding box center [170, 424] width 95 height 13
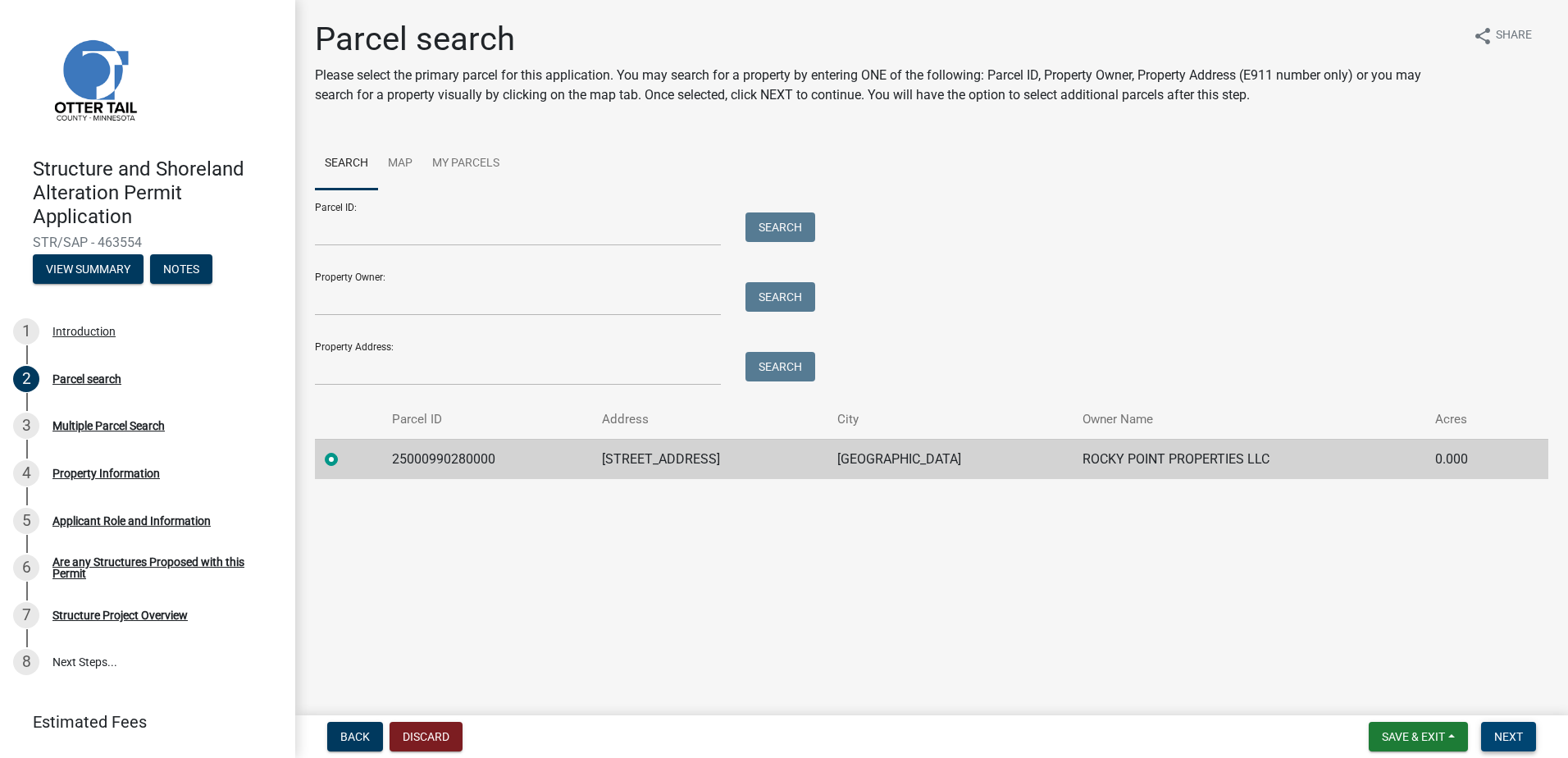
drag, startPoint x: 1513, startPoint y: 736, endPoint x: 1500, endPoint y: 732, distance: 13.6
click at [1512, 736] on span "Next" at bounding box center [1508, 736] width 28 height 13
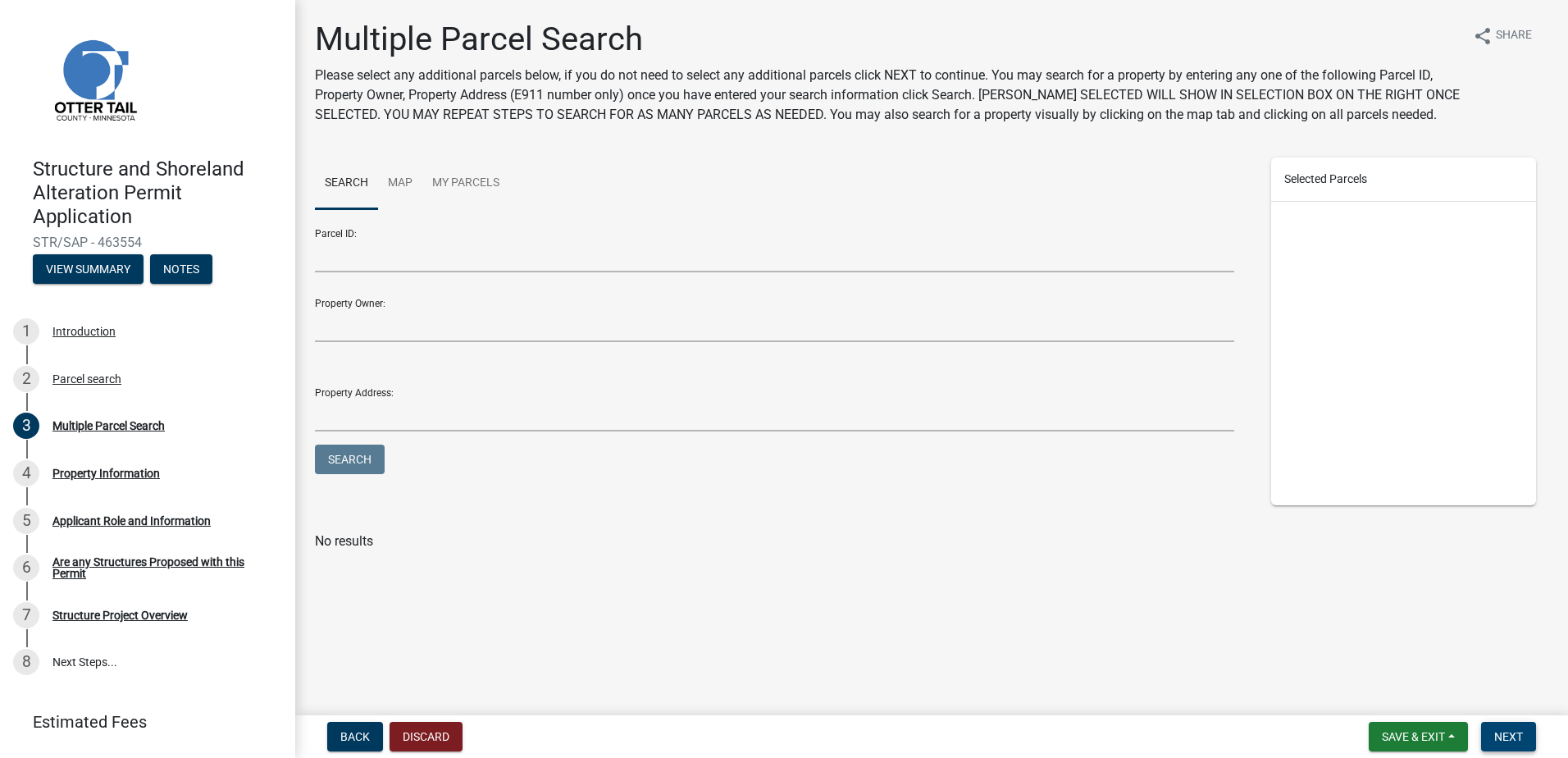
click at [1516, 732] on span "Next" at bounding box center [1508, 736] width 28 height 13
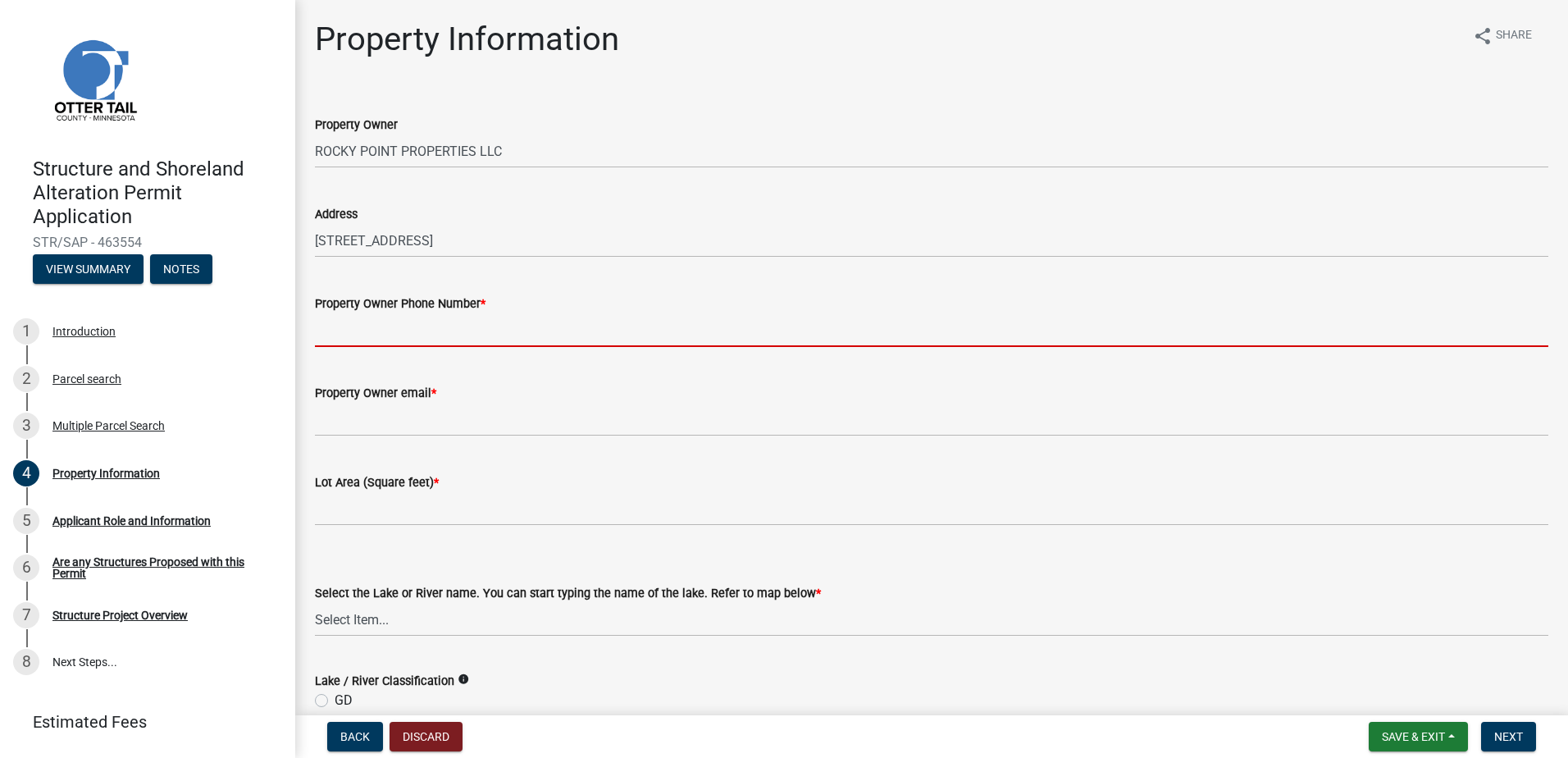
click at [393, 325] on input "Property Owner Phone Number *" at bounding box center [931, 330] width 1233 height 33
type input "7016802303"
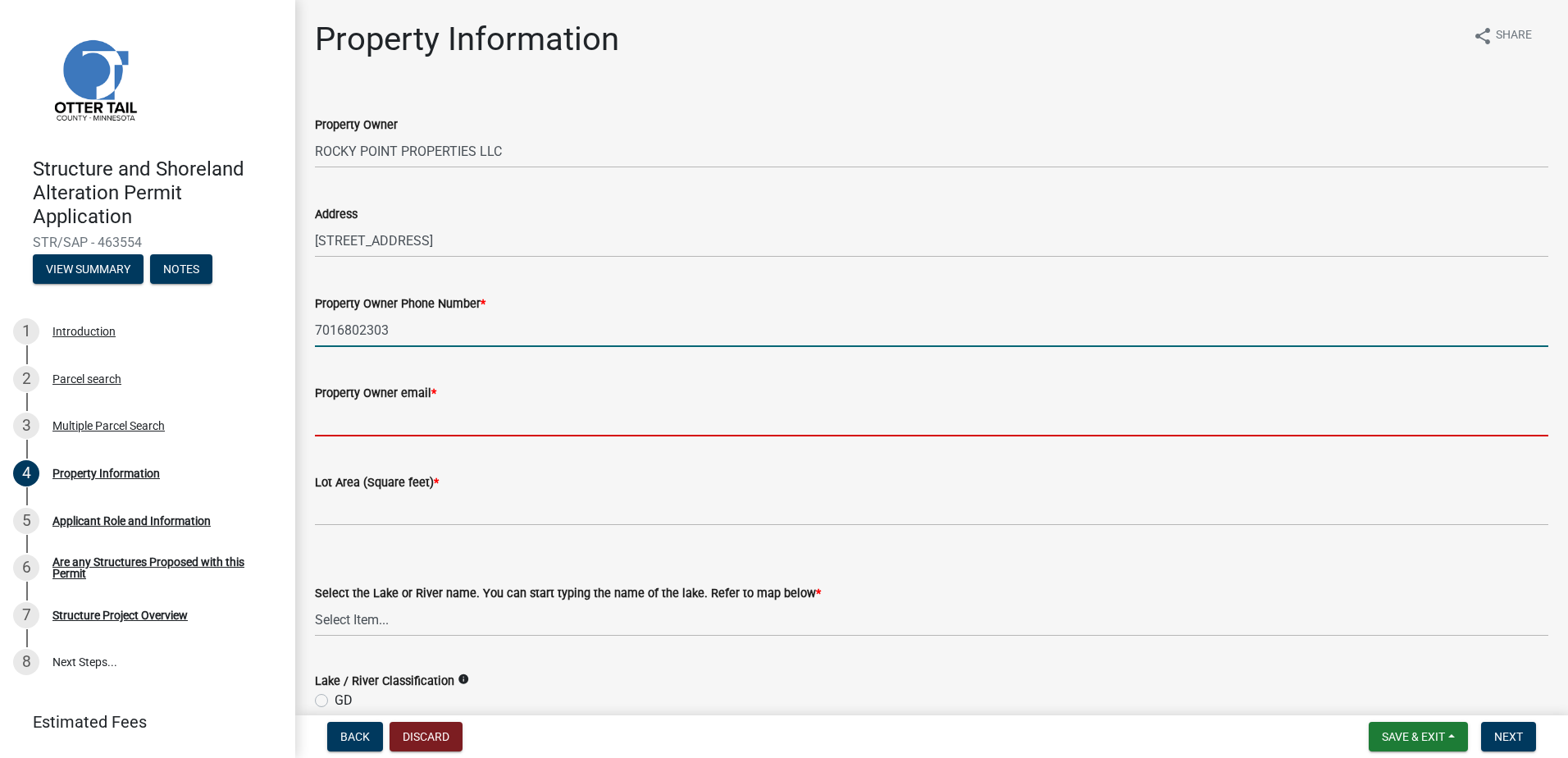
type input "[EMAIL_ADDRESS][DOMAIN_NAME]"
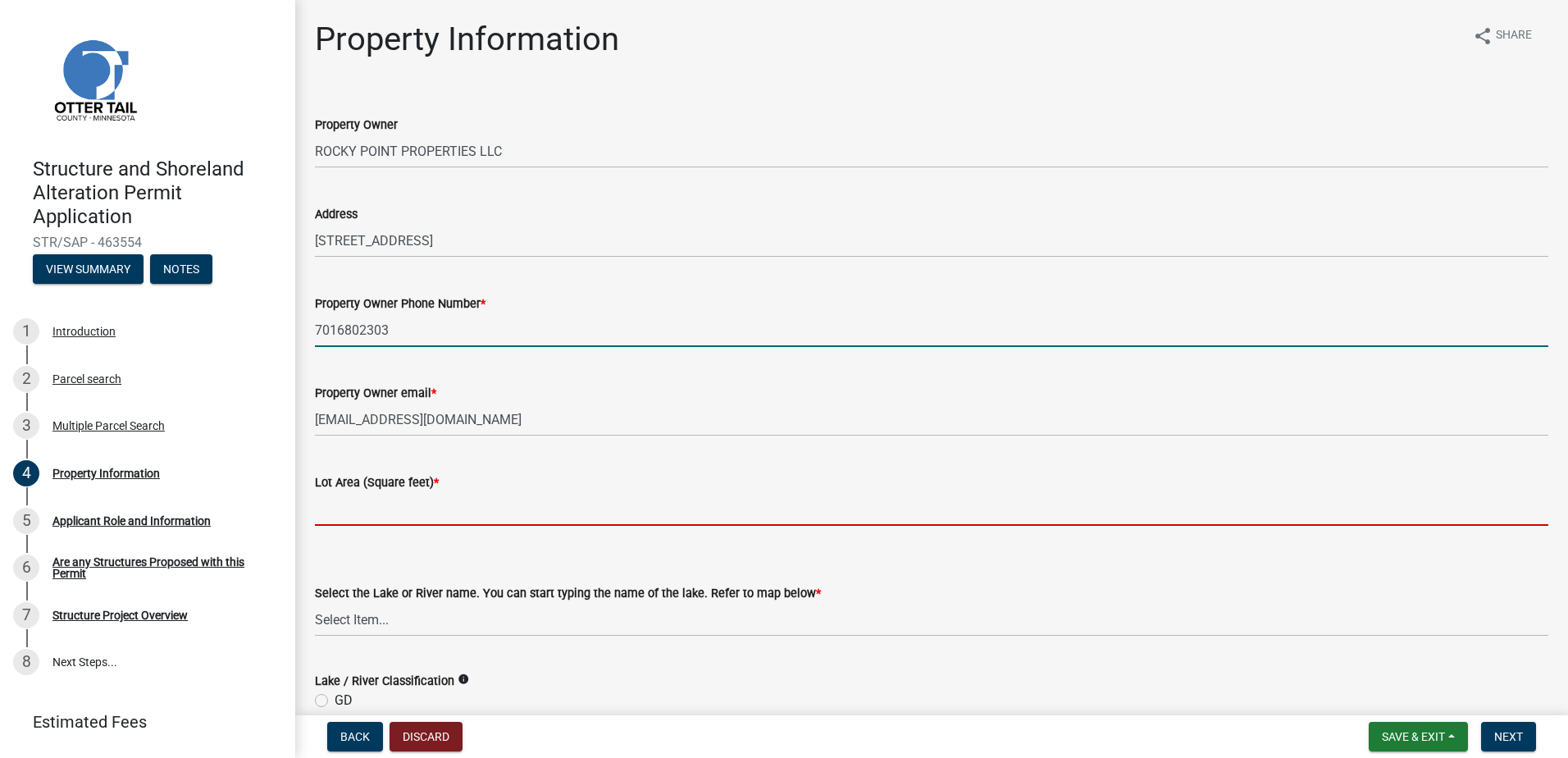
click at [403, 518] on input "text" at bounding box center [931, 509] width 1233 height 33
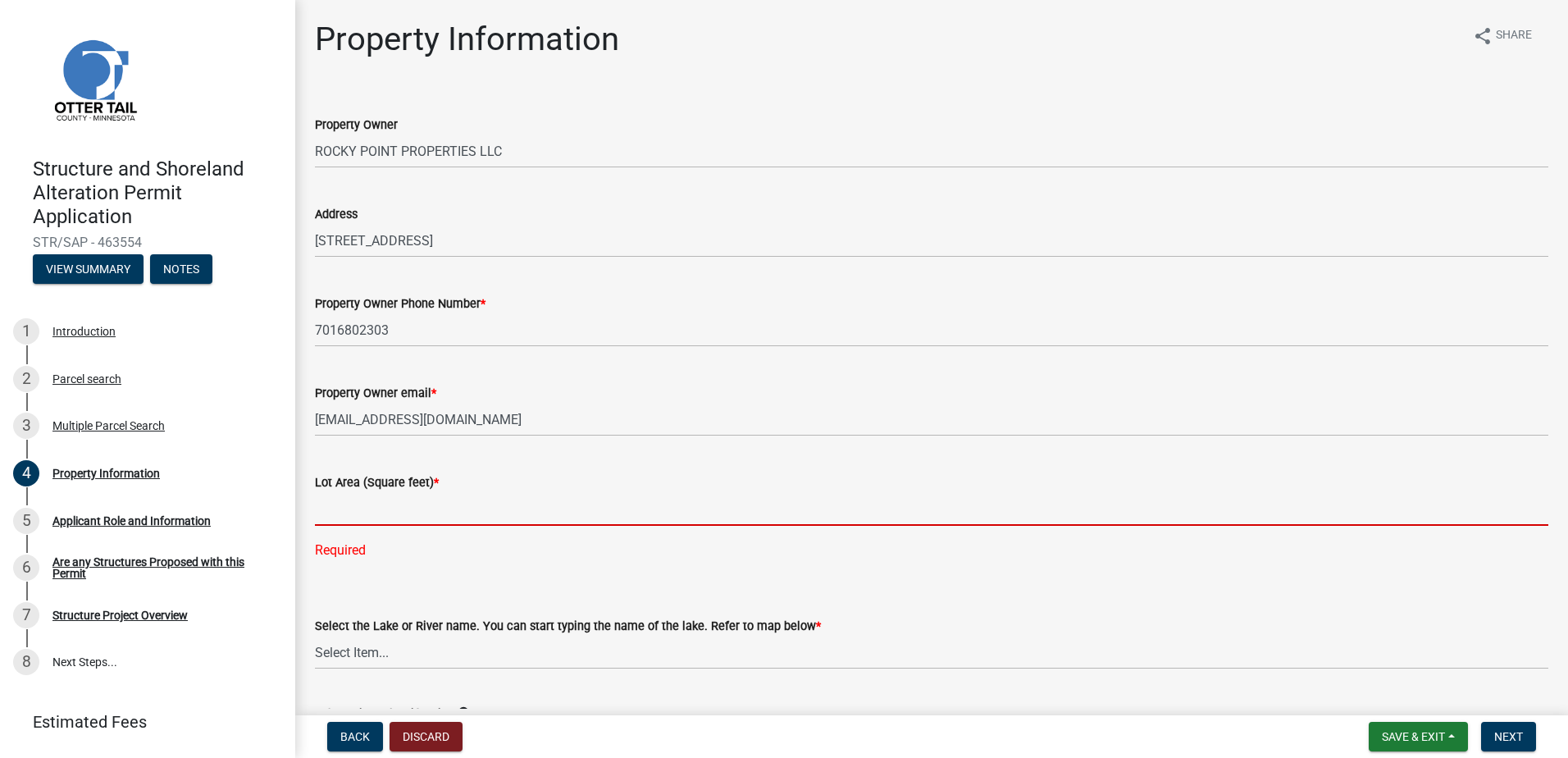
click at [363, 518] on input "text" at bounding box center [931, 509] width 1233 height 33
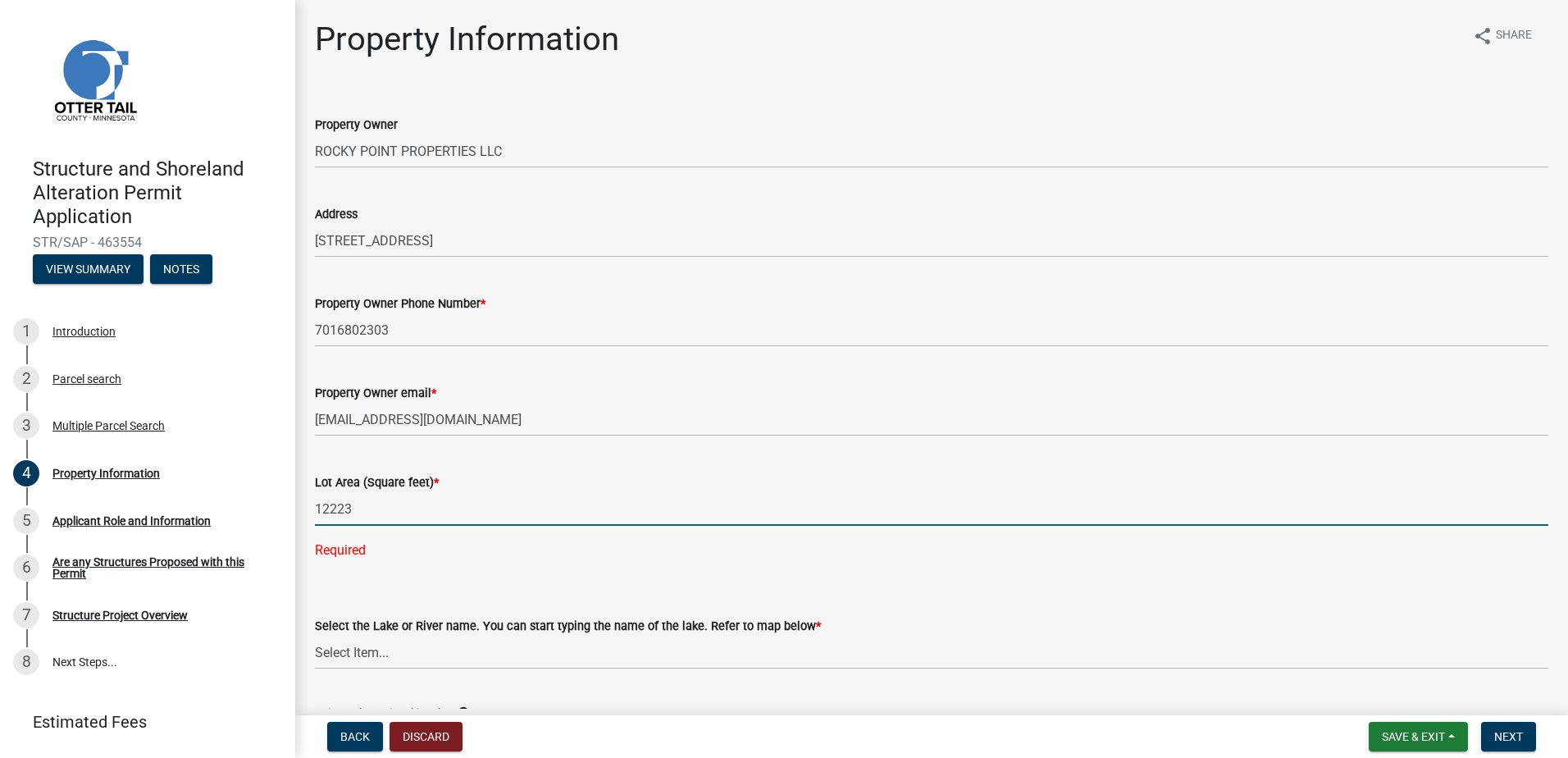
click at [393, 515] on input "12223" at bounding box center [931, 509] width 1233 height 33
type input "12223"
click at [398, 650] on wm-data-entity-input "Select the Lake or River name. You can start typing the name of the lake. Refer…" at bounding box center [931, 628] width 1233 height 111
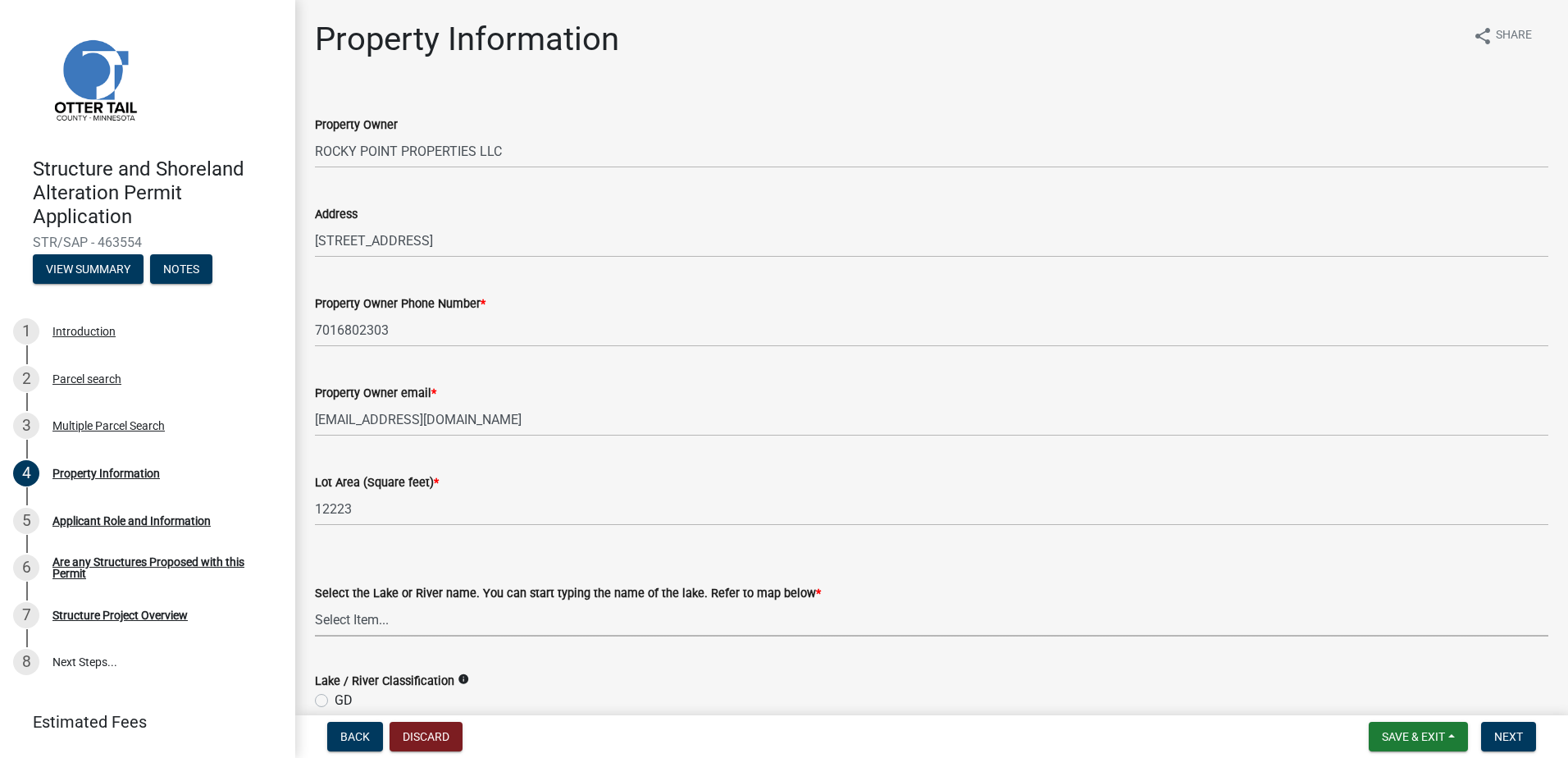
scroll to position [82, 0]
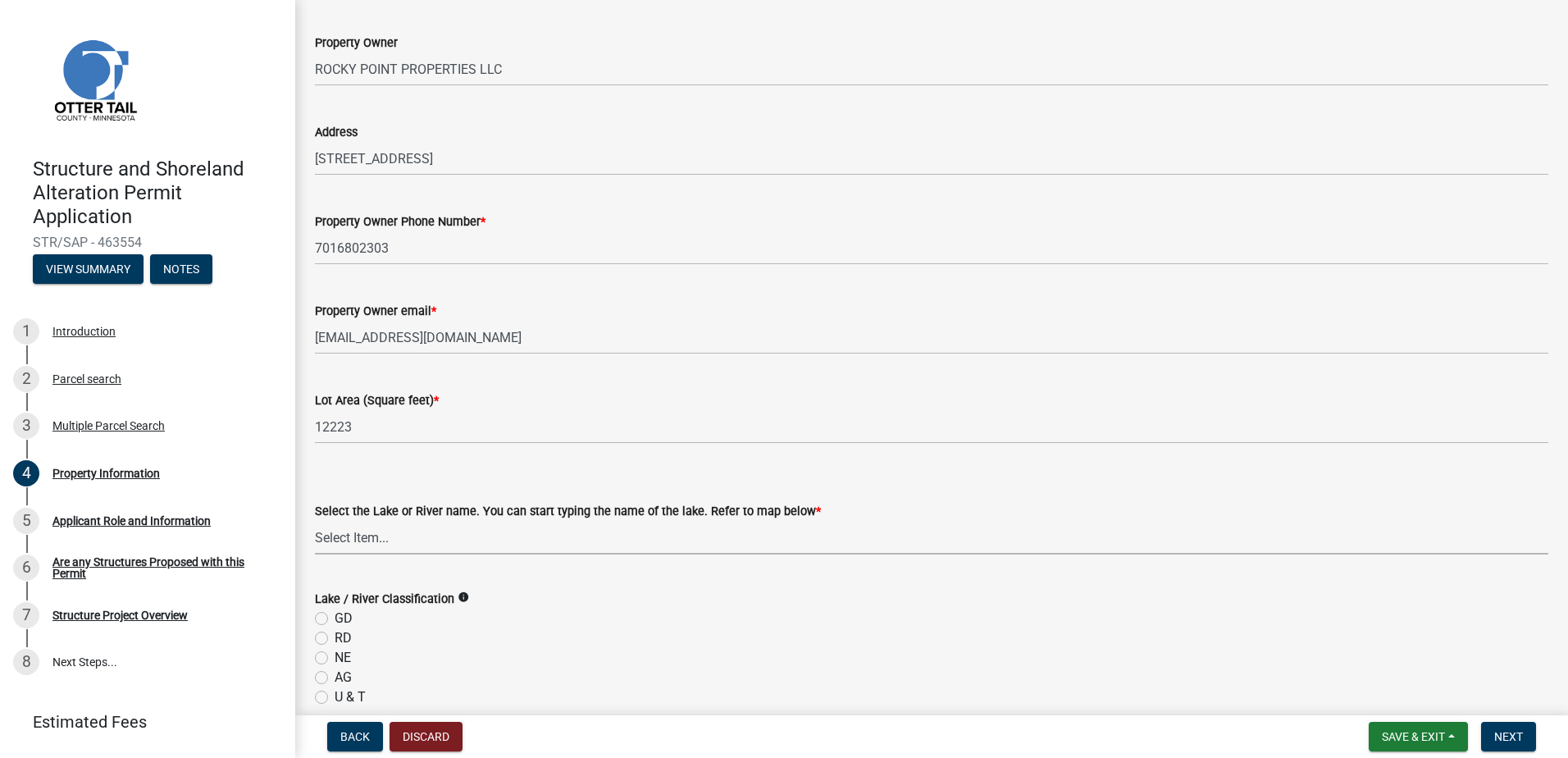
click at [398, 547] on select "Select Item... None [PERSON_NAME] 56-031 [PERSON_NAME] 56-118 [PERSON_NAME] 56-…" at bounding box center [931, 537] width 1233 height 33
click at [393, 540] on select "Select Item... None [PERSON_NAME] 56-031 [PERSON_NAME] 56-118 [PERSON_NAME] 56-…" at bounding box center [931, 537] width 1233 height 33
click at [315, 520] on select "Select Item... None [PERSON_NAME] 56-031 [PERSON_NAME] 56-118 [PERSON_NAME] 56-…" at bounding box center [931, 537] width 1233 height 33
select select "39fc6e77-b950-426c-a96e-8696744a544f"
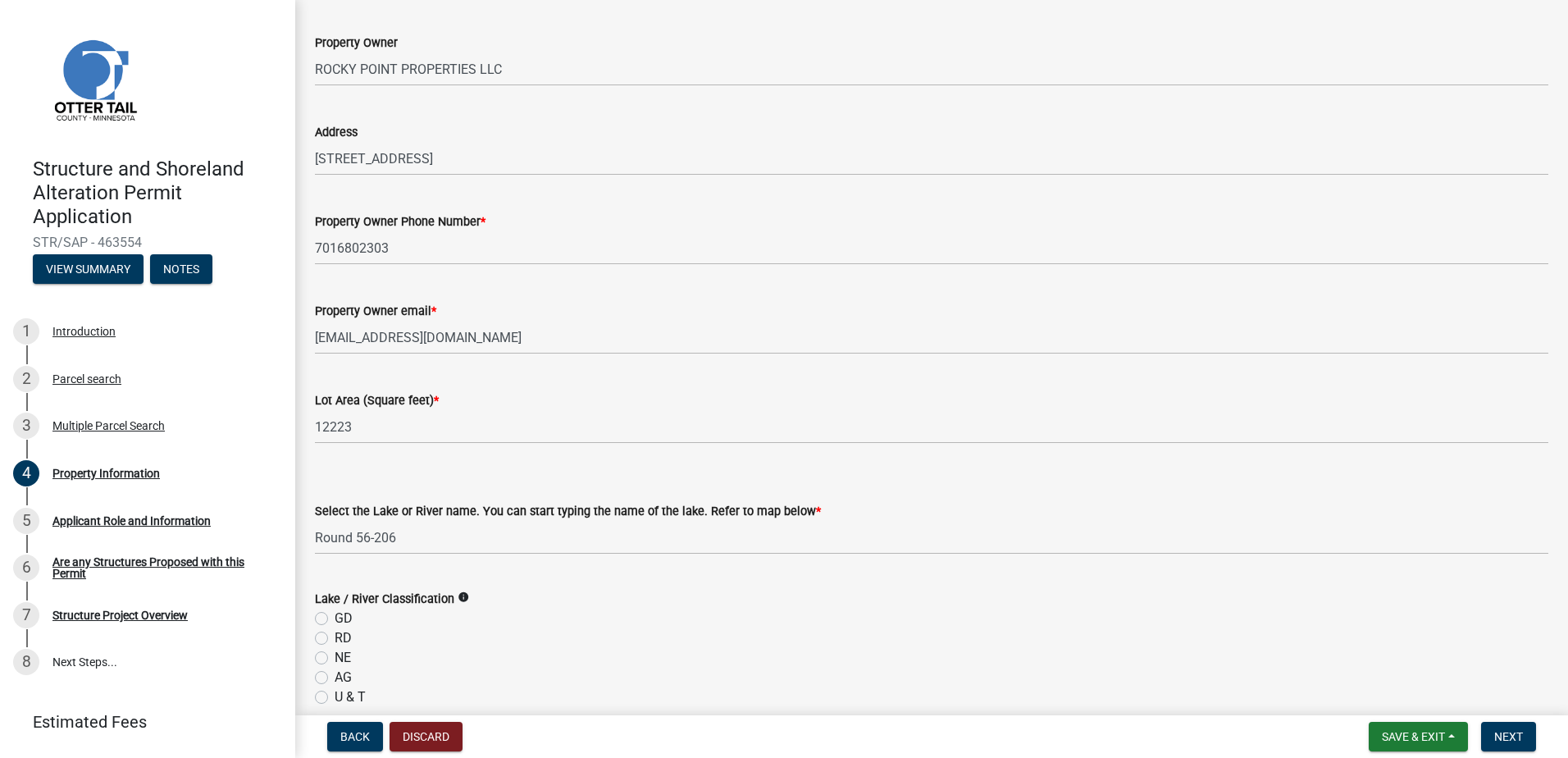
click at [460, 598] on icon "info" at bounding box center [464, 598] width 12 height 12
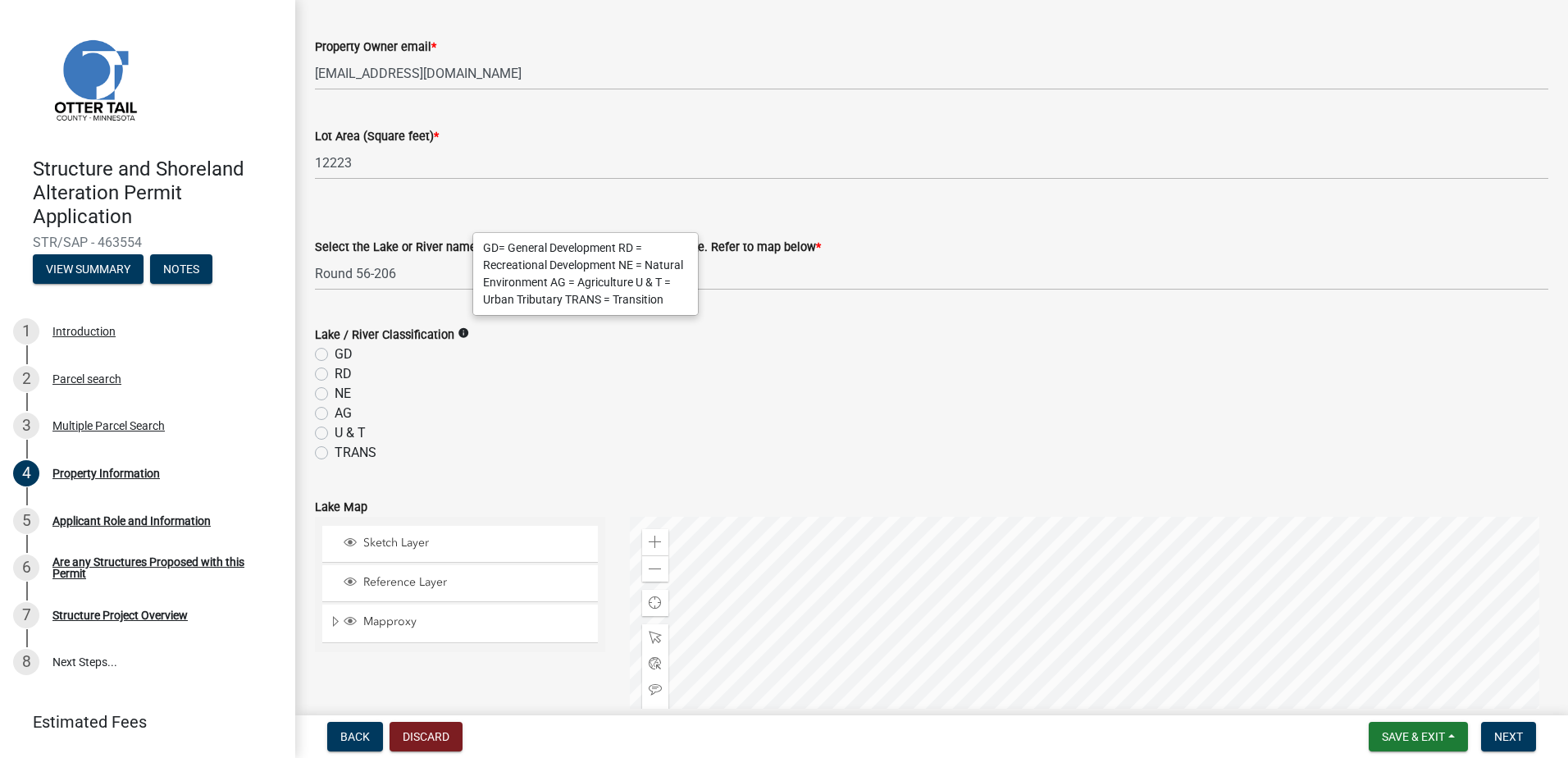
scroll to position [328, 0]
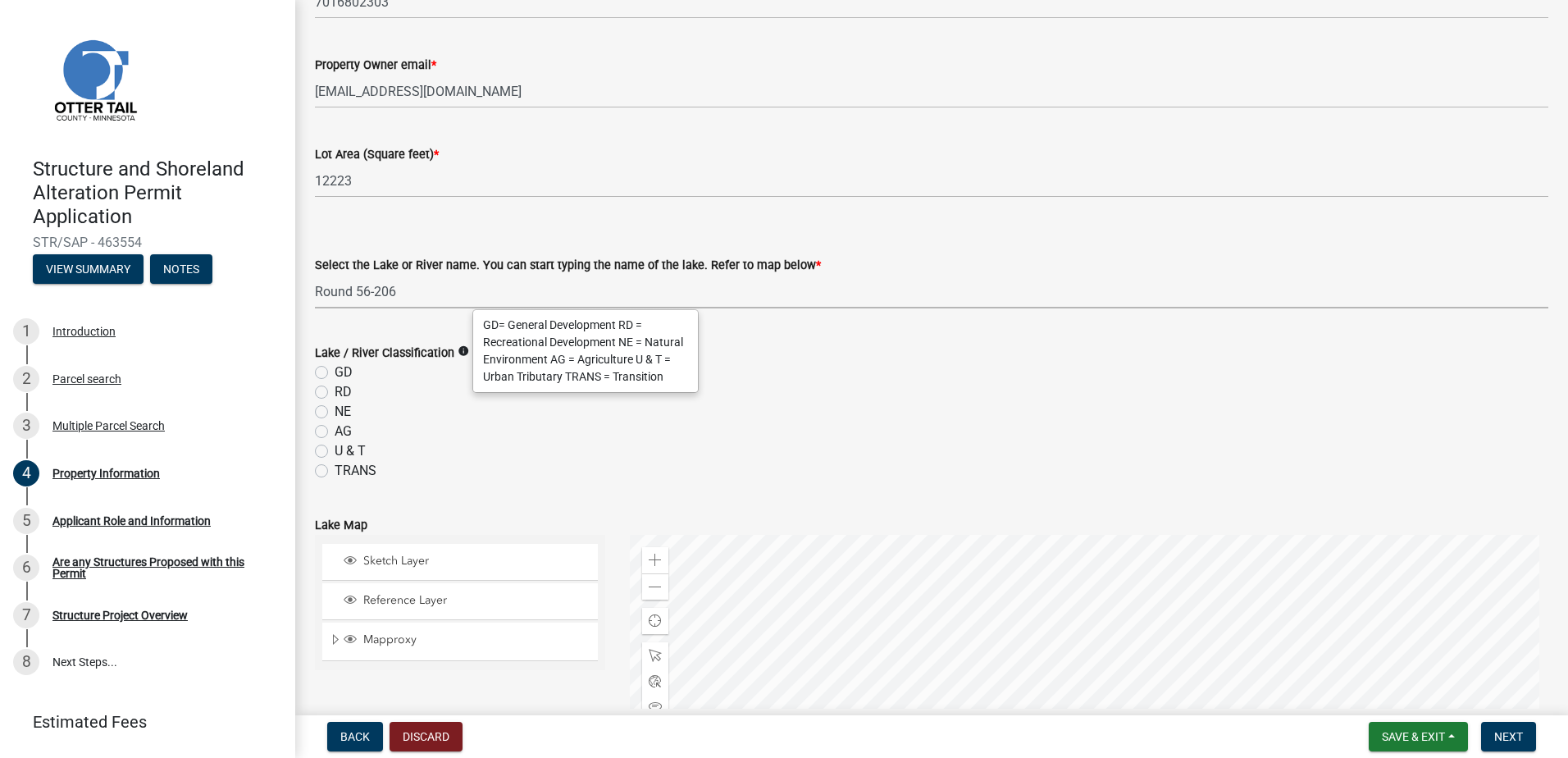
click at [479, 284] on select "Select Item... None [PERSON_NAME] 56-031 [PERSON_NAME] 56-118 [PERSON_NAME] 56-…" at bounding box center [931, 291] width 1233 height 33
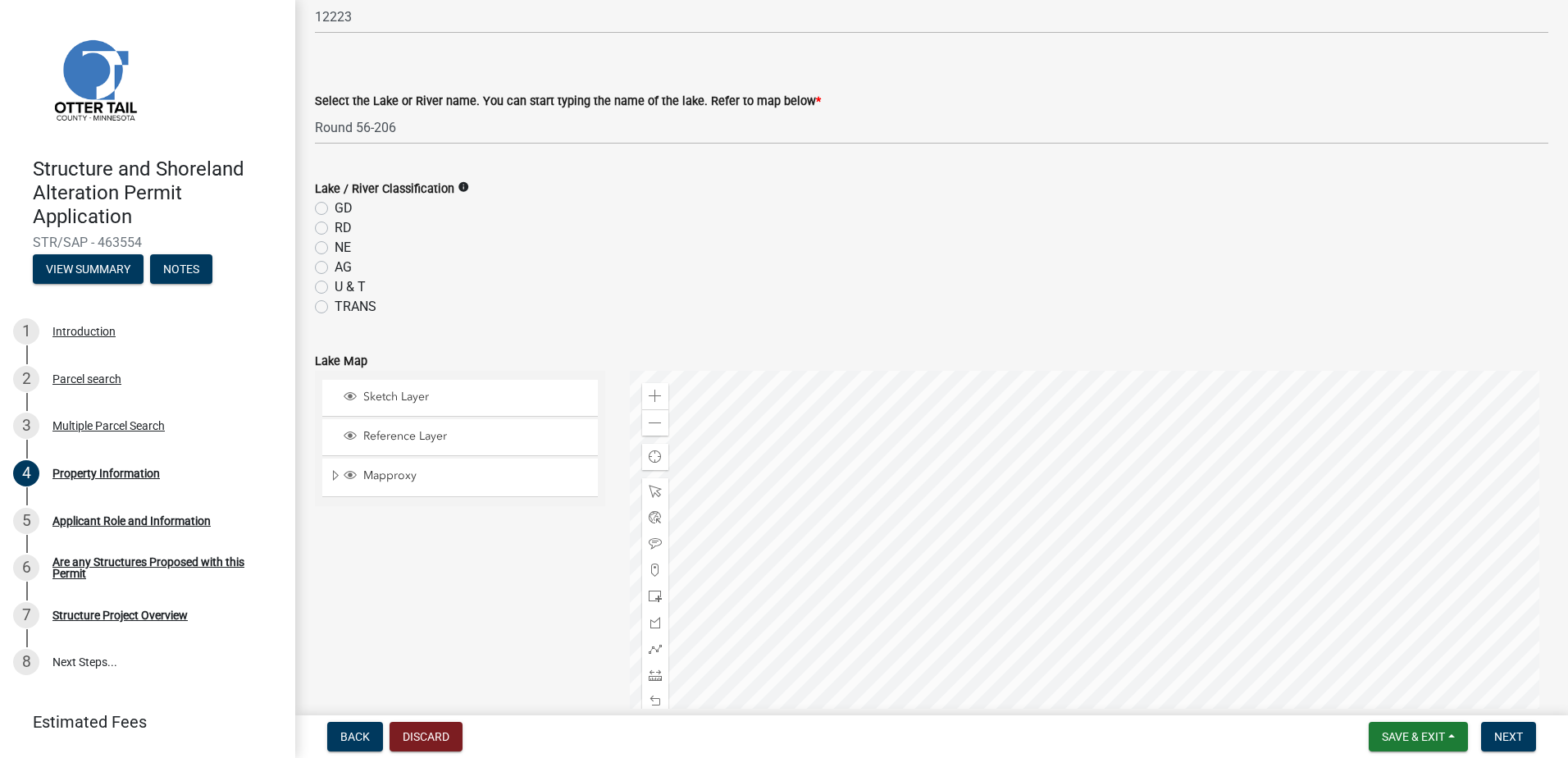
scroll to position [574, 0]
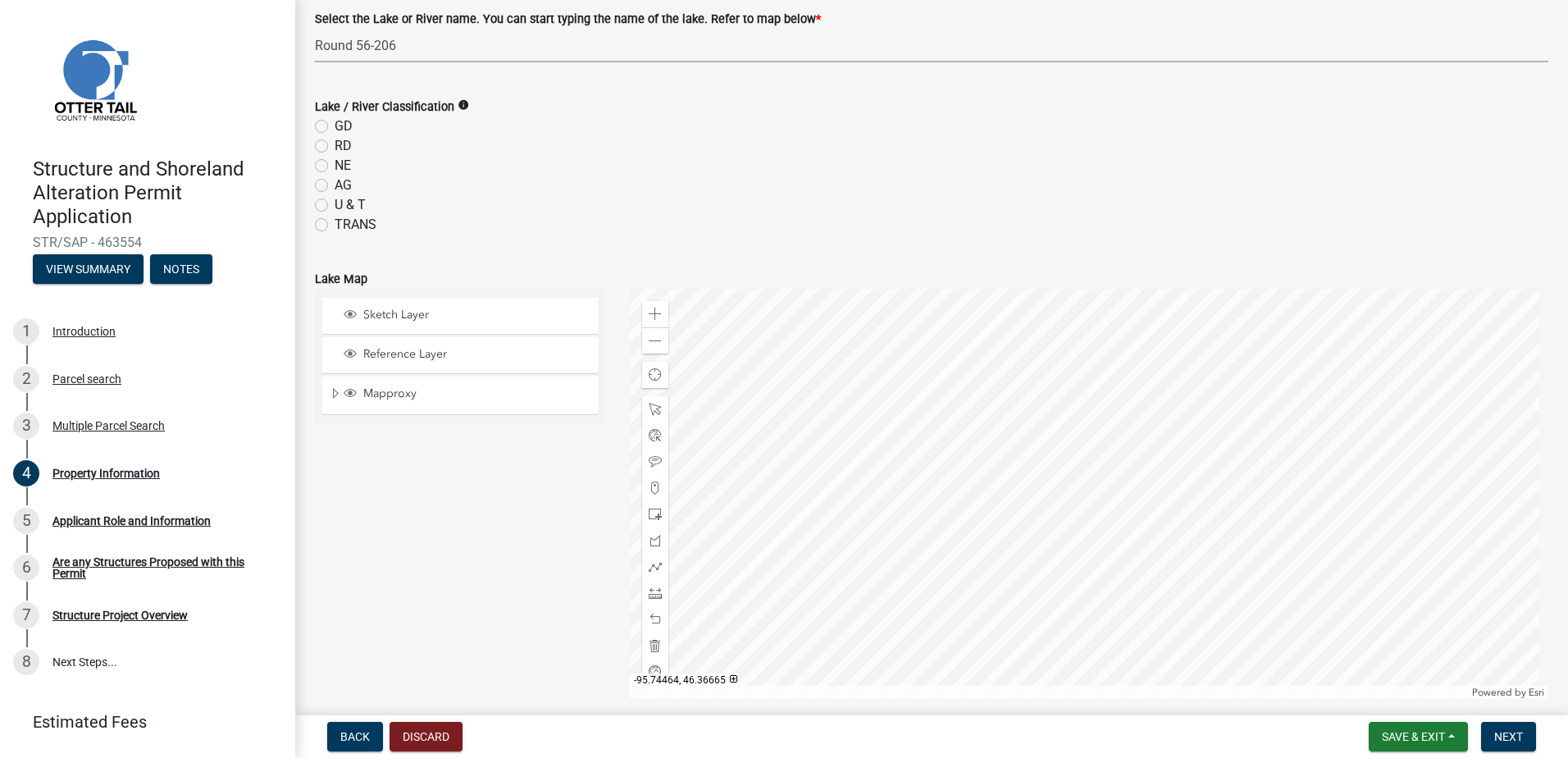
click at [427, 45] on select "Select Item... None [PERSON_NAME] 56-031 [PERSON_NAME] 56-118 [PERSON_NAME] 56-…" at bounding box center [931, 45] width 1233 height 33
click at [431, 40] on select "Select Item... None [PERSON_NAME] 56-031 [PERSON_NAME] 56-118 [PERSON_NAME] 56-…" at bounding box center [931, 45] width 1233 height 33
click at [335, 143] on label "RD" at bounding box center [343, 146] width 18 height 20
click at [335, 143] on input "RD" at bounding box center [339, 141] width 11 height 11
radio input "true"
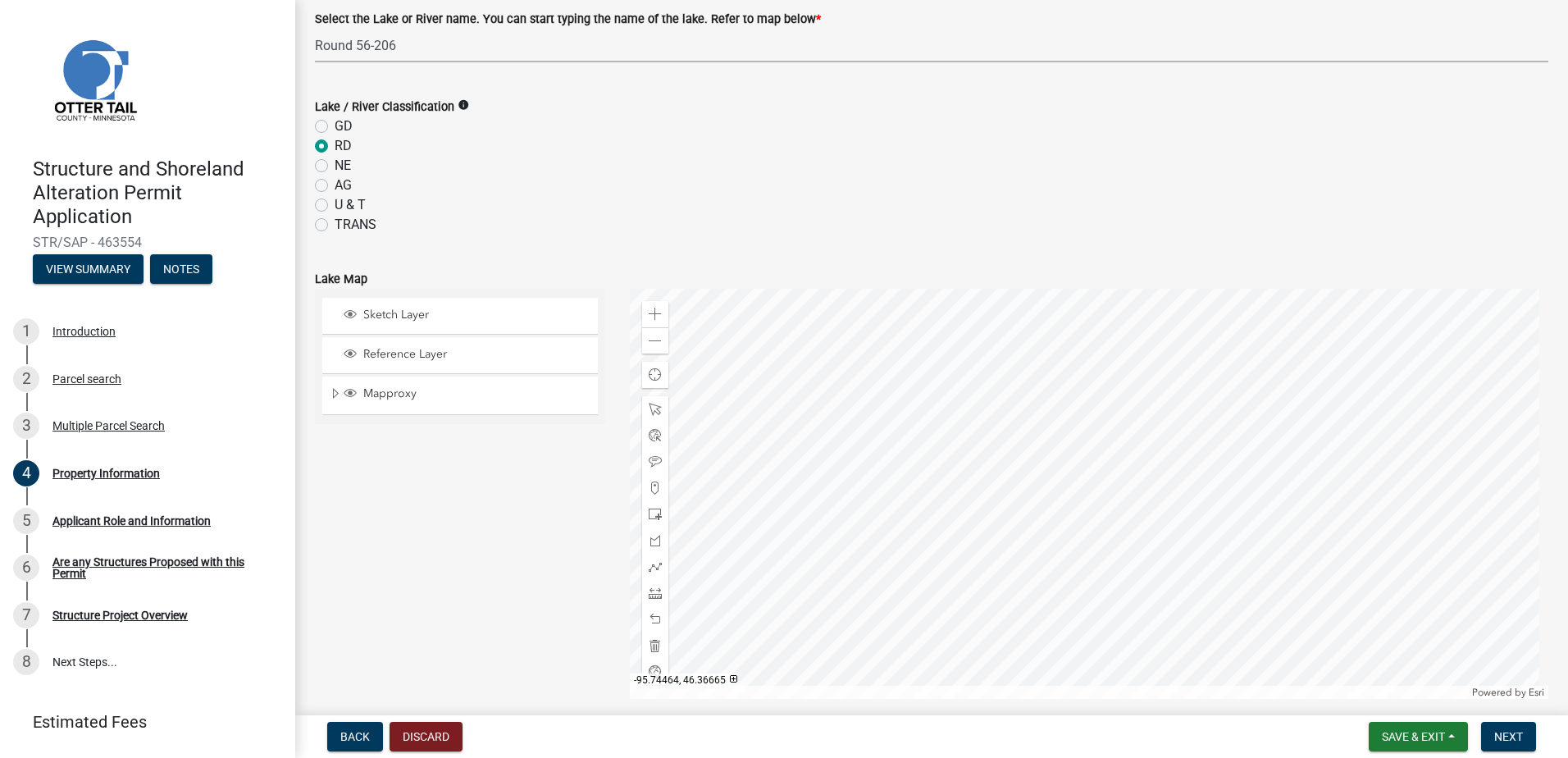
click at [412, 46] on select "Select Item... None [PERSON_NAME] 56-031 [PERSON_NAME] 56-118 [PERSON_NAME] 56-…" at bounding box center [931, 45] width 1233 height 33
click at [394, 45] on select "Select Item... None [PERSON_NAME] 56-031 [PERSON_NAME] 56-118 [PERSON_NAME] 56-…" at bounding box center [931, 45] width 1233 height 33
click at [407, 44] on select "Select Item... None [PERSON_NAME] 56-031 [PERSON_NAME] 56-118 [PERSON_NAME] 56-…" at bounding box center [931, 45] width 1233 height 33
click at [315, 28] on select "Select Item... None [PERSON_NAME] 56-031 [PERSON_NAME] 56-118 [PERSON_NAME] 56-…" at bounding box center [931, 45] width 1233 height 33
select select "79f755dc-895f-4795-94b4-8a778e32f060"
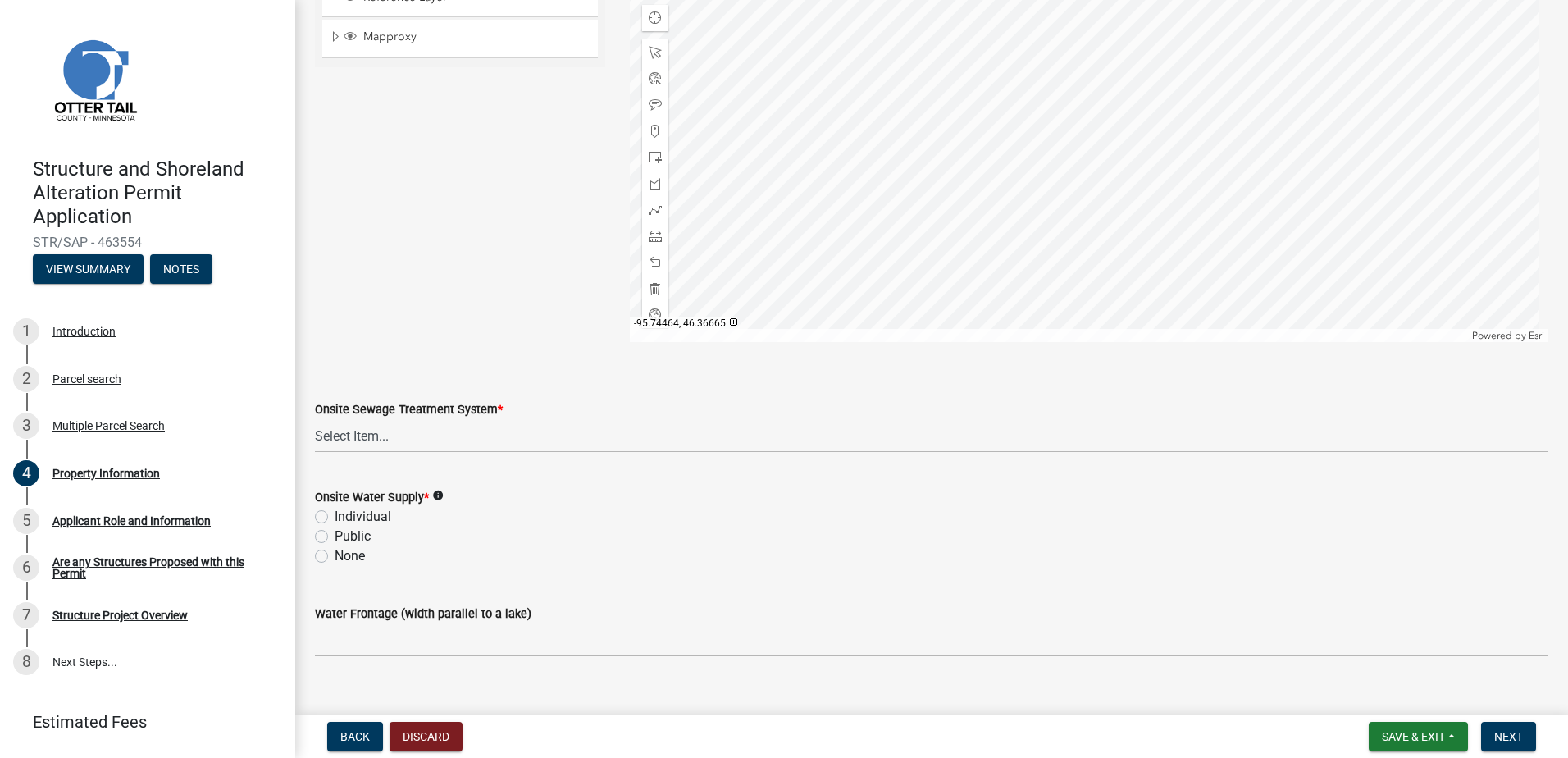
scroll to position [957, 0]
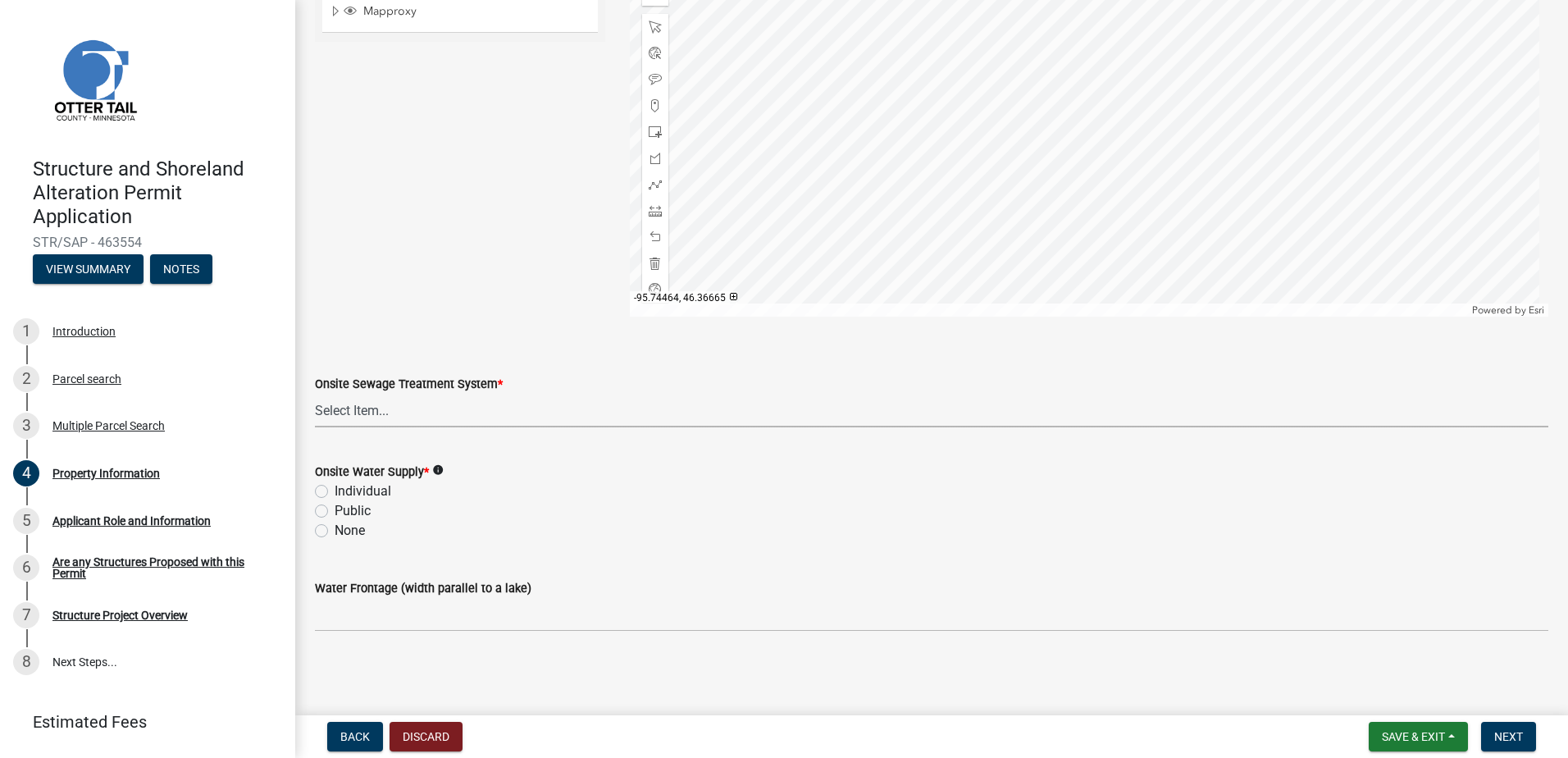
click at [394, 406] on select "Select Item... L&R Certificate of Compliance within 5yrs Compliance Inspection …" at bounding box center [931, 410] width 1233 height 33
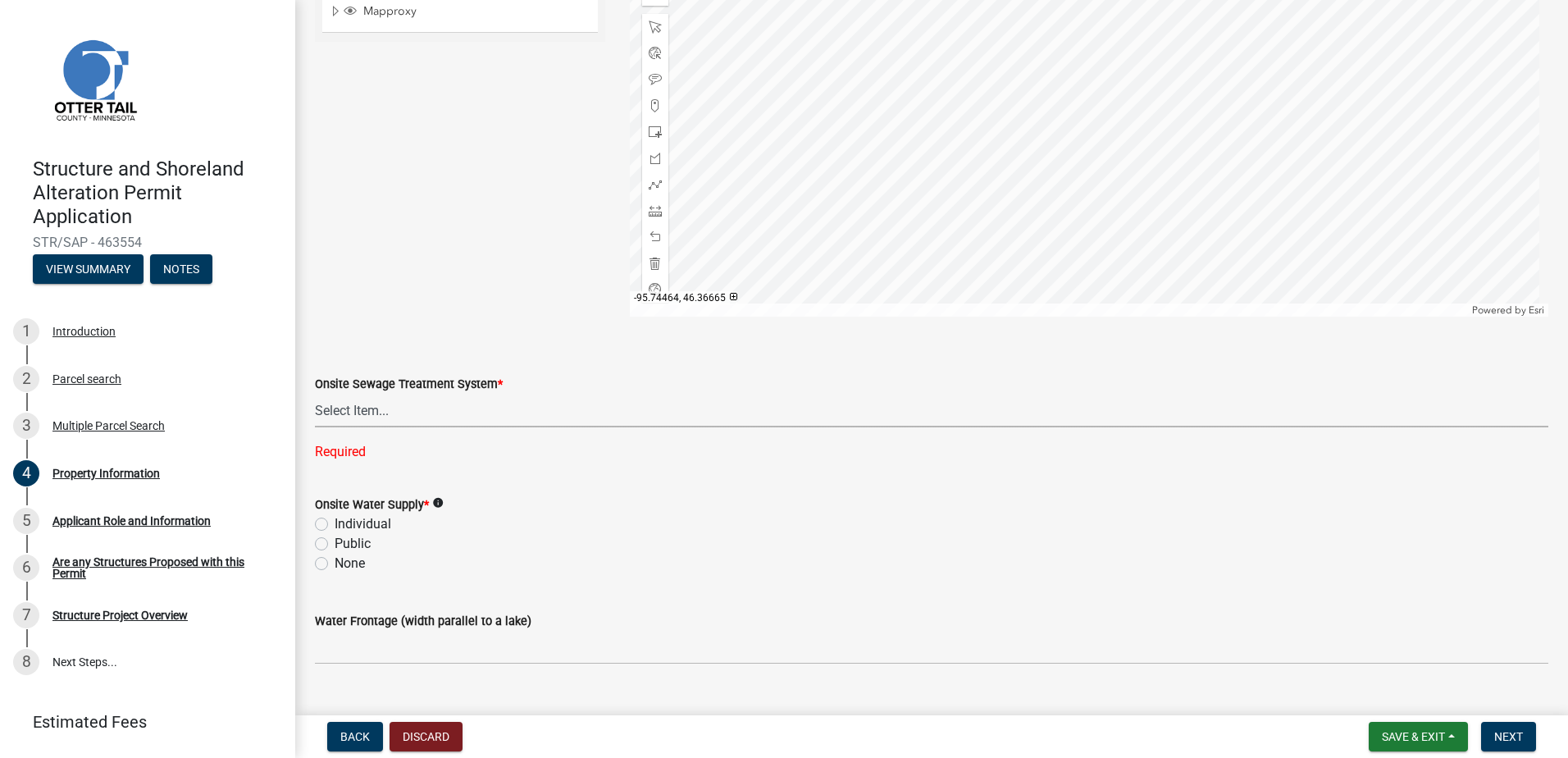
click at [393, 412] on select "Select Item... L&R Certificate of Compliance within 5yrs Compliance Inspection …" at bounding box center [931, 410] width 1233 height 33
click at [315, 393] on select "Select Item... L&R Certificate of Compliance within 5yrs Compliance Inspection …" at bounding box center [931, 410] width 1233 height 33
select select "bc365043-463f-4dd2-a146-228392936da3"
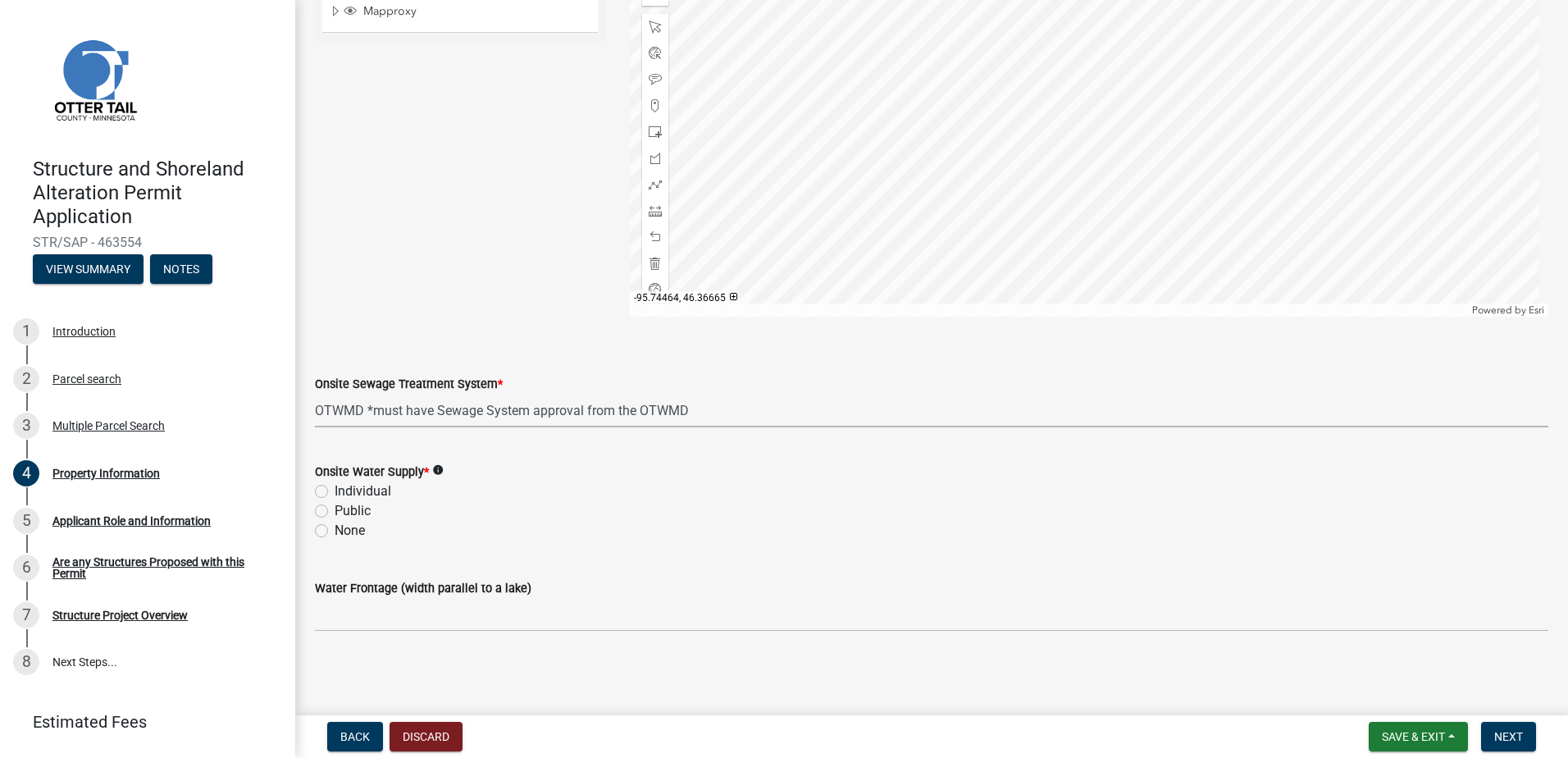
click at [335, 489] on label "Individual" at bounding box center [363, 491] width 57 height 20
click at [335, 489] on input "Individual" at bounding box center [339, 486] width 11 height 11
radio input "true"
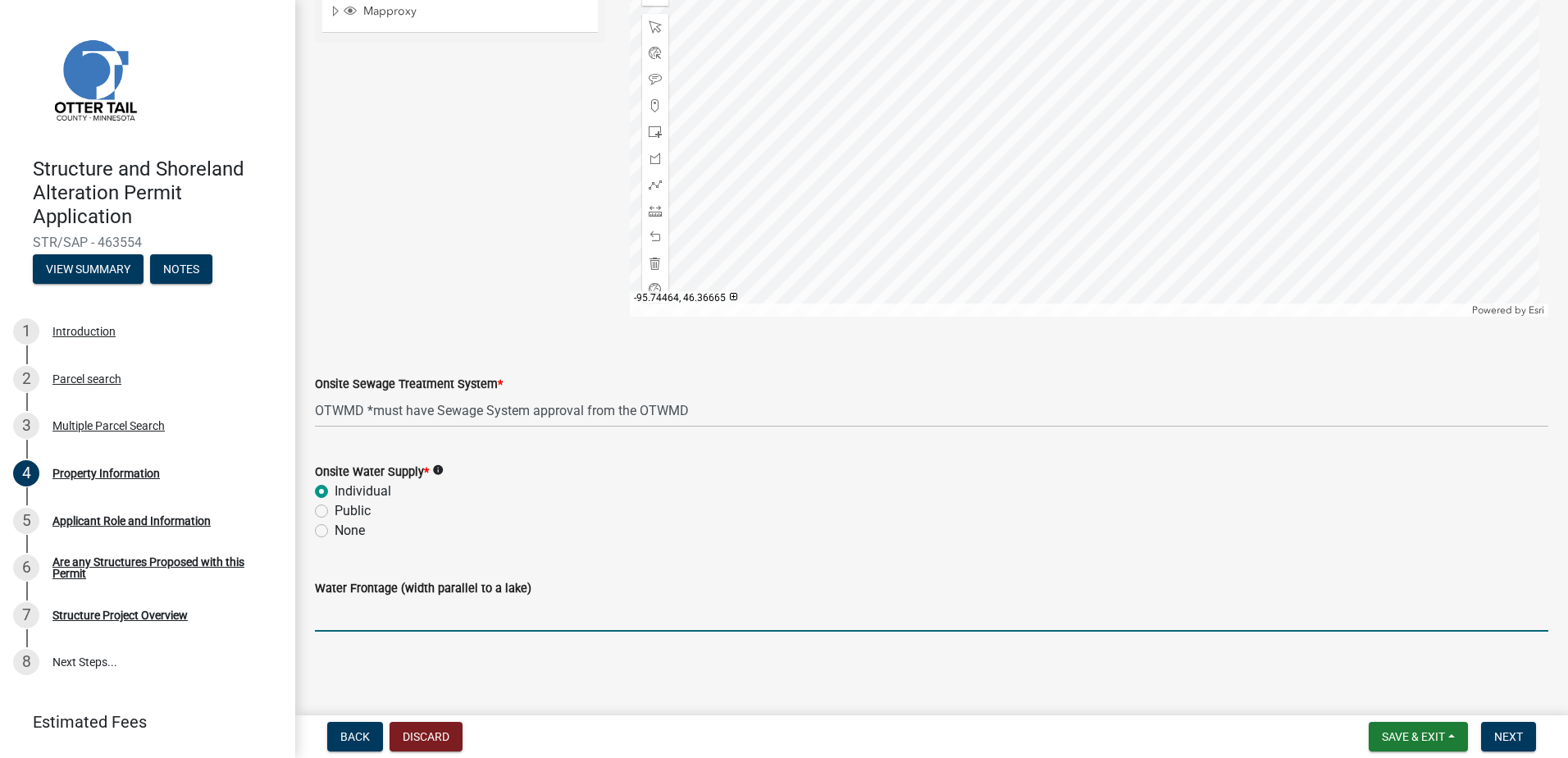
click at [395, 611] on input "Water Frontage (width parallel to a lake)" at bounding box center [931, 614] width 1233 height 33
type input "none"
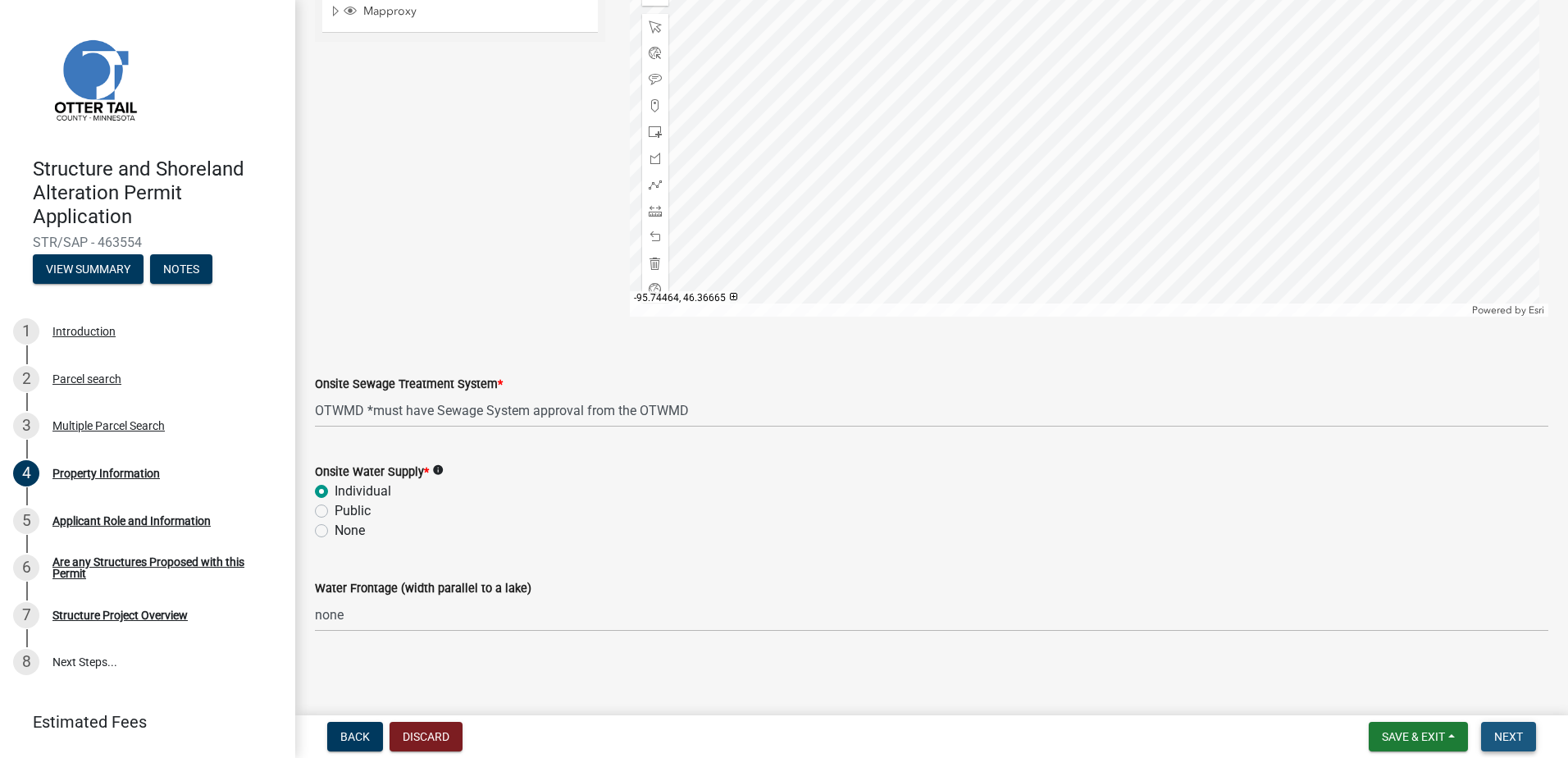
click at [1506, 734] on span "Next" at bounding box center [1508, 736] width 28 height 13
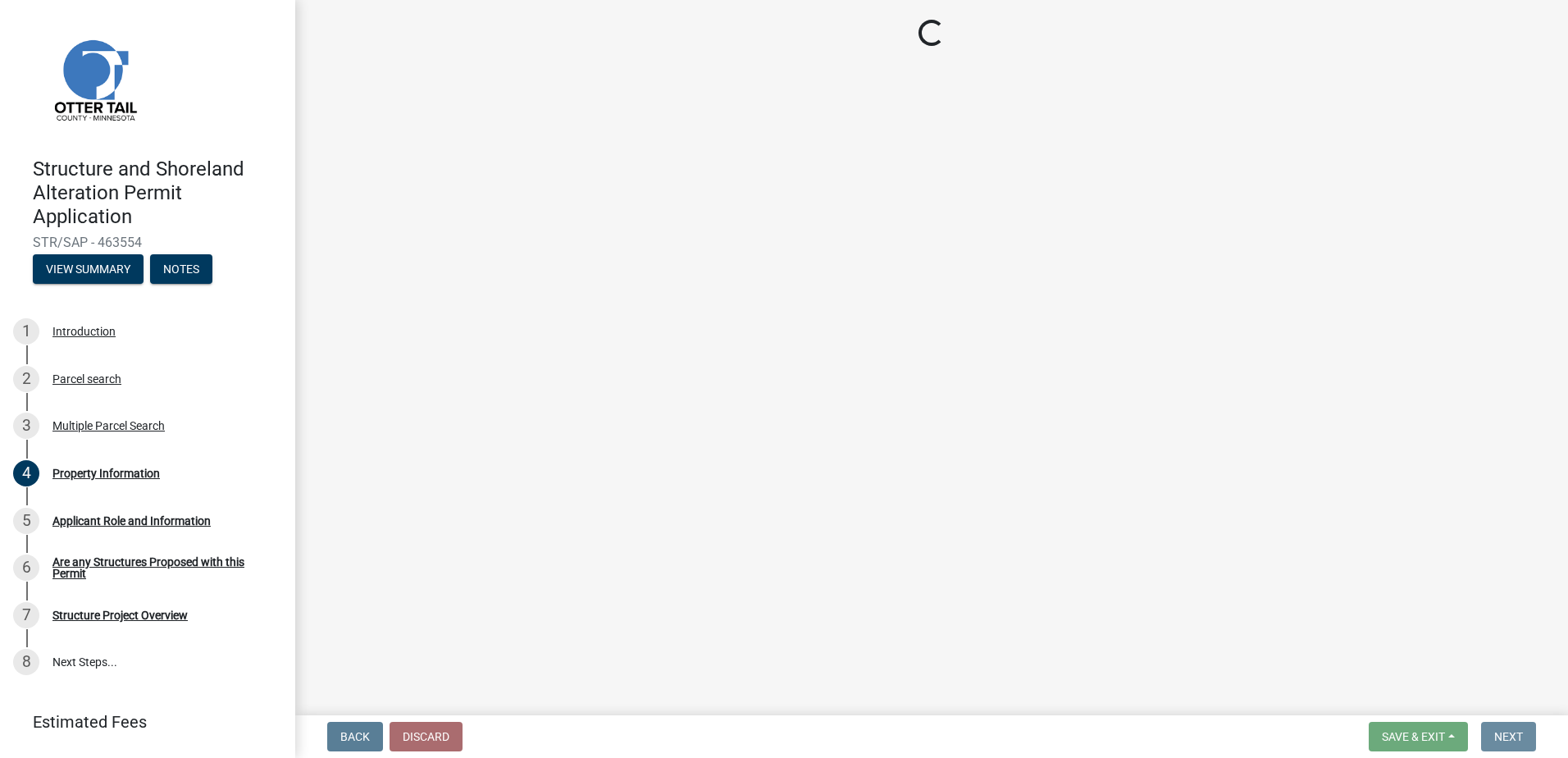
scroll to position [0, 0]
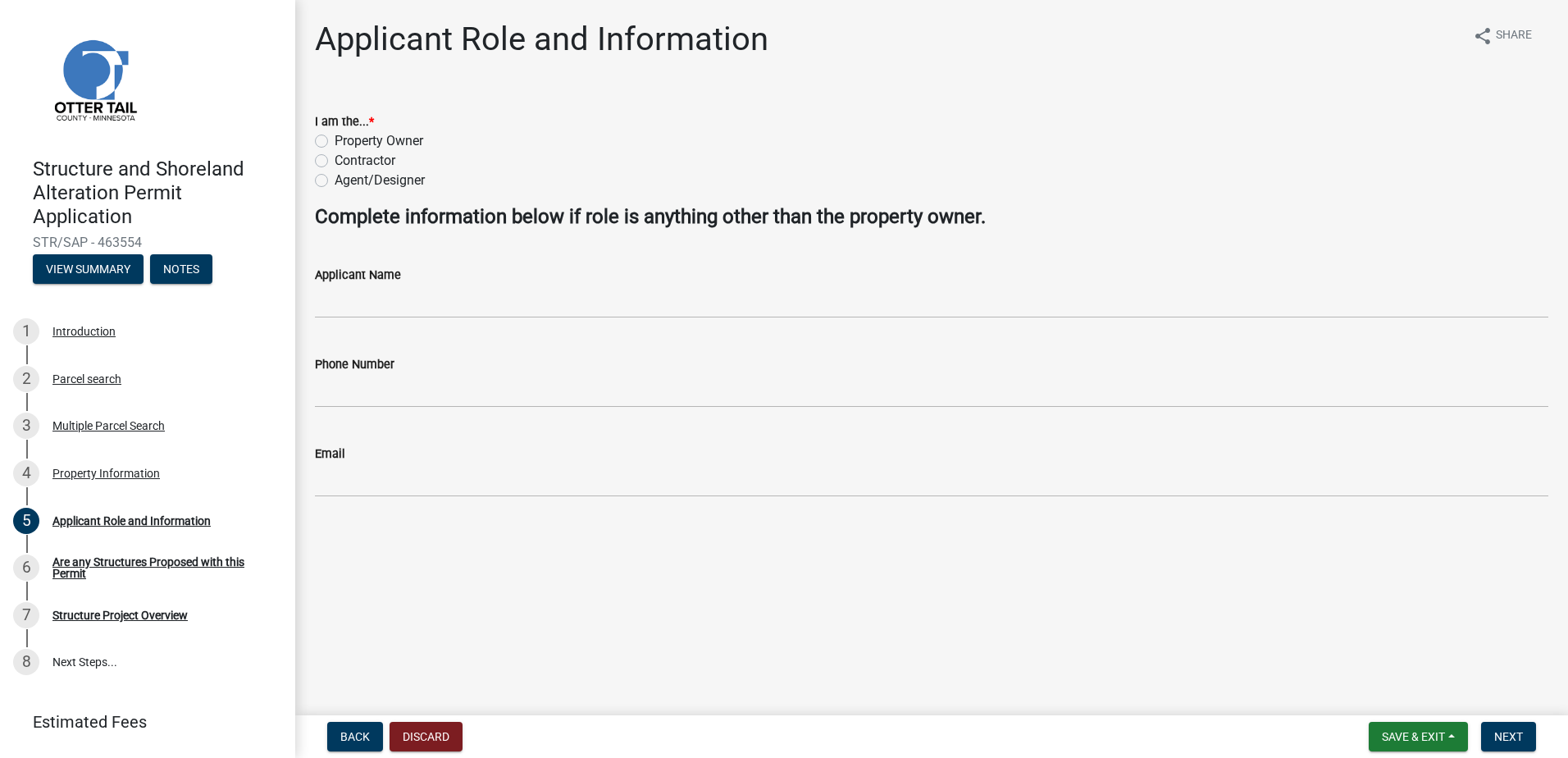
click at [335, 139] on label "Property Owner" at bounding box center [379, 141] width 89 height 20
click at [335, 139] on input "Property Owner" at bounding box center [339, 136] width 11 height 11
radio input "true"
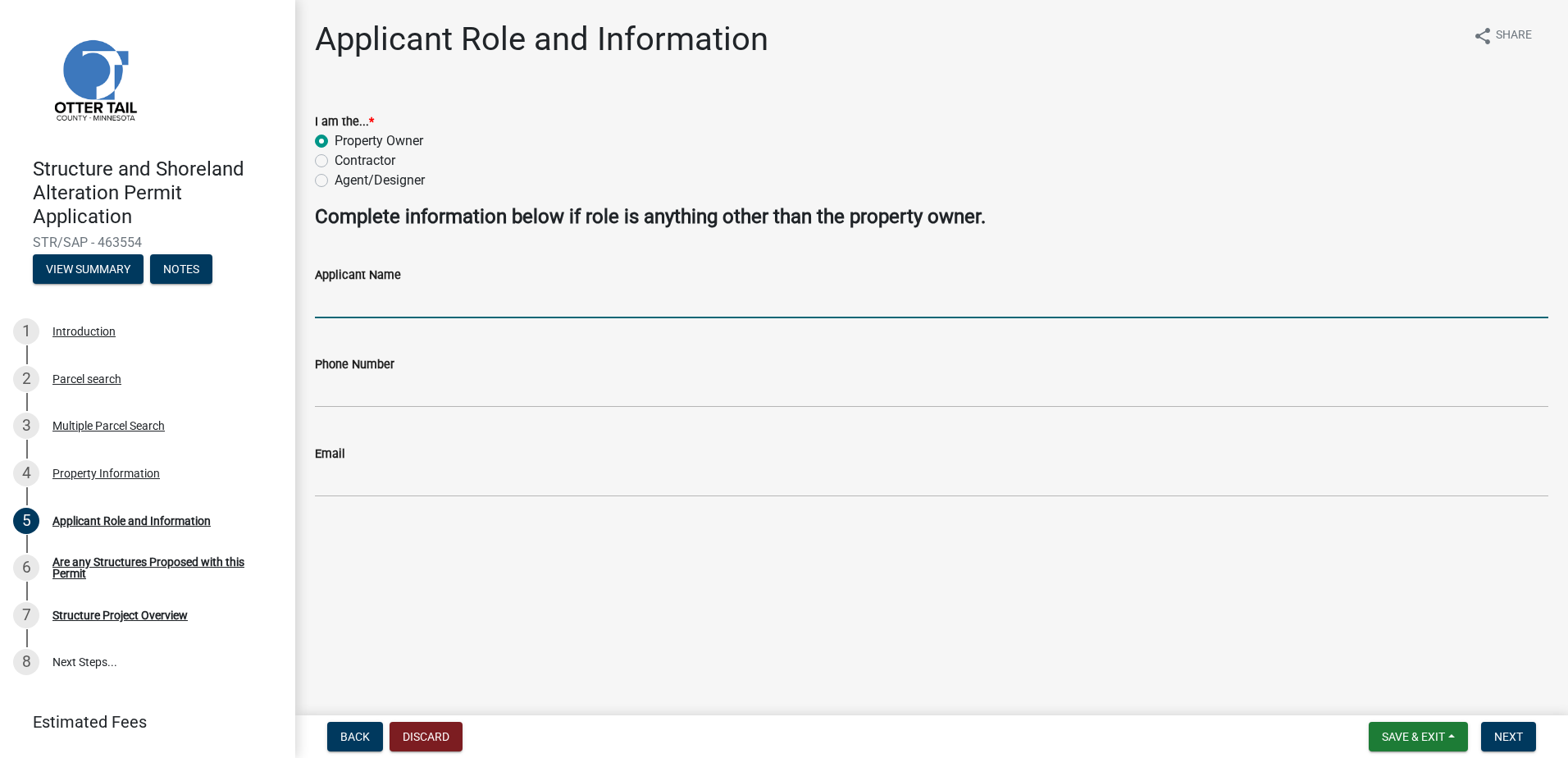
click at [394, 300] on input "Applicant Name" at bounding box center [931, 301] width 1233 height 33
type input "Rocky Point Properties LLC([PERSON_NAME] and [PERSON_NAME])"
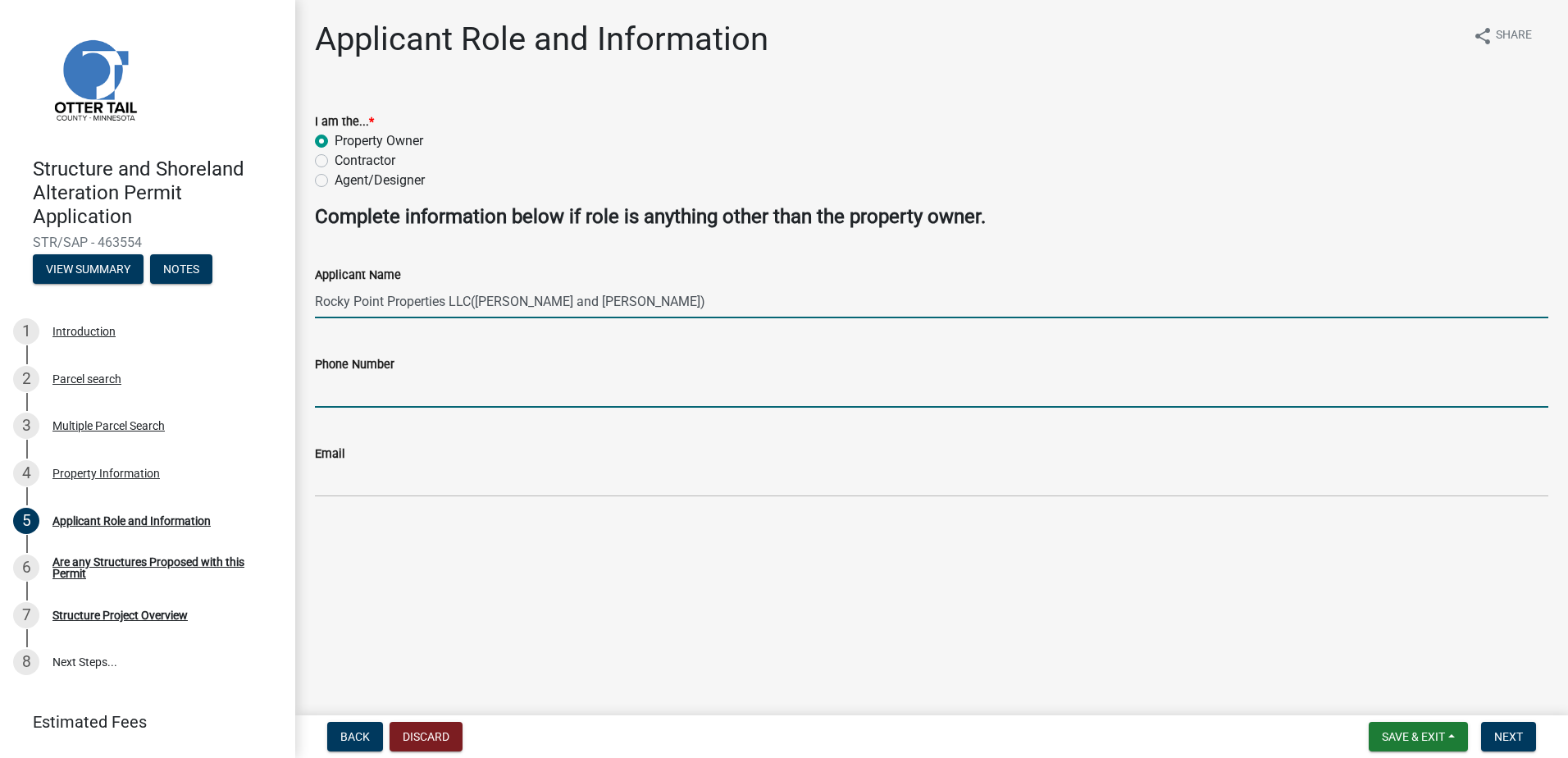
click at [371, 388] on input "Phone Number" at bounding box center [931, 390] width 1233 height 33
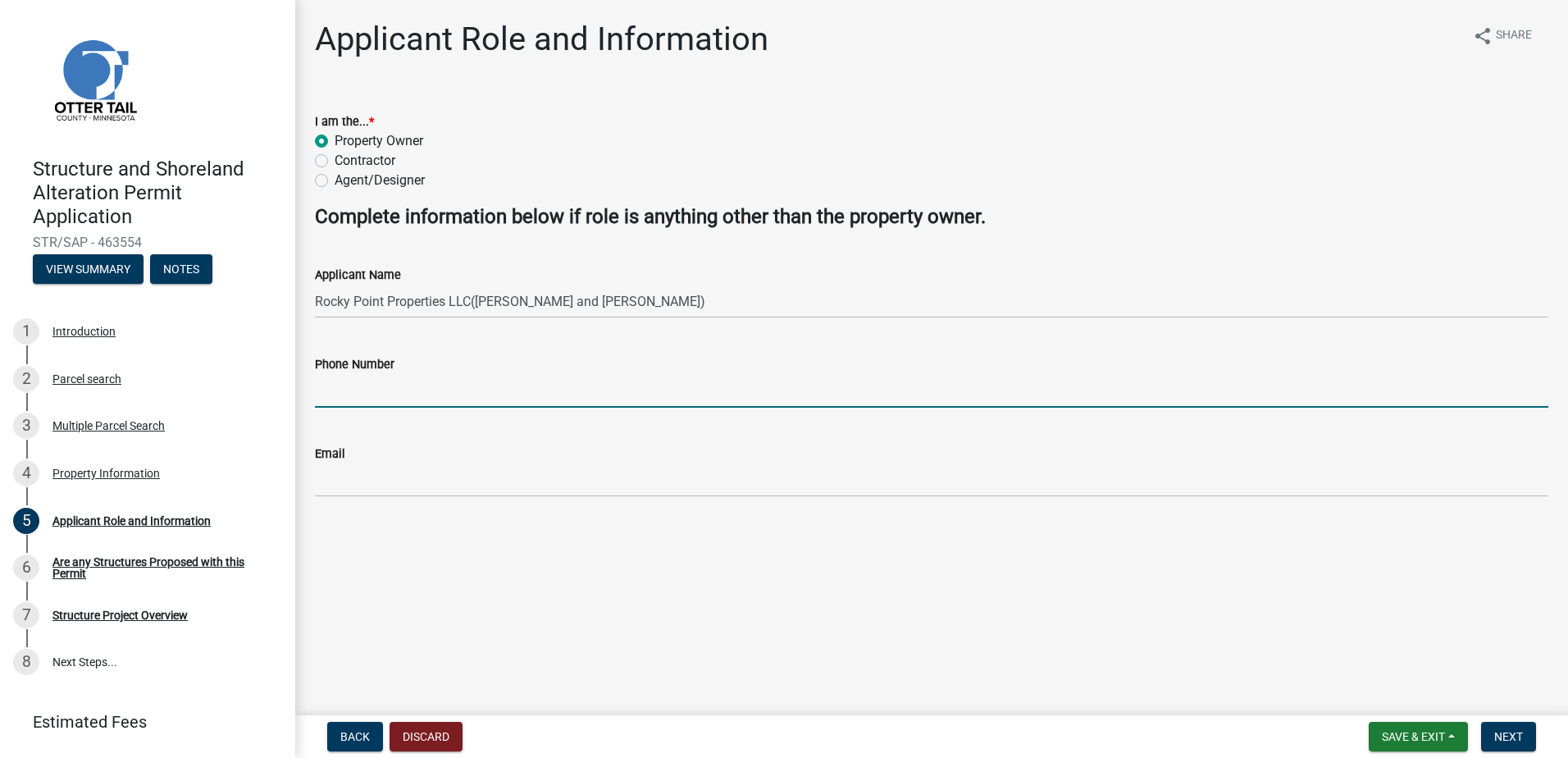
type input "7016802303"
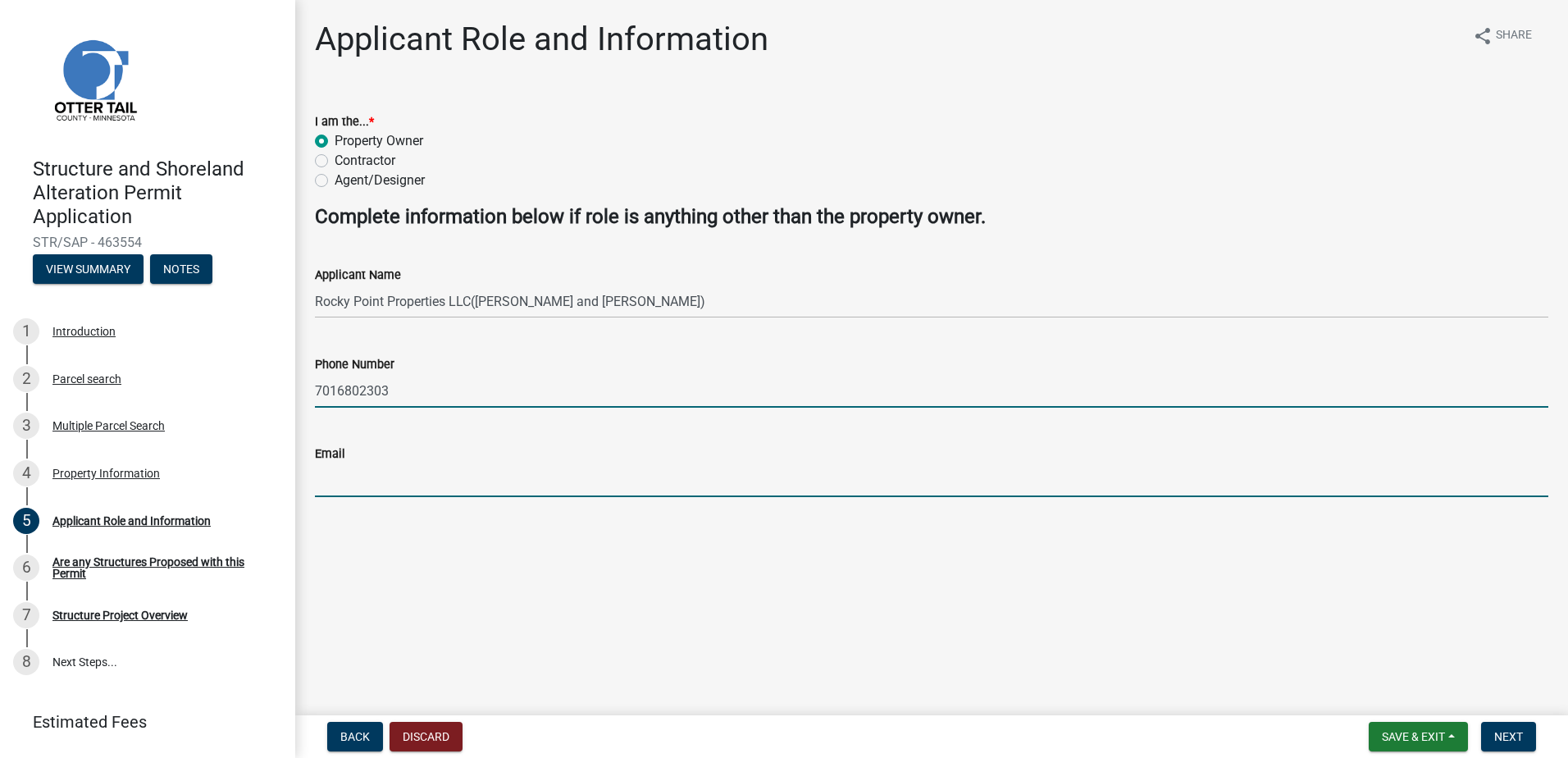
type input "[EMAIL_ADDRESS][DOMAIN_NAME]"
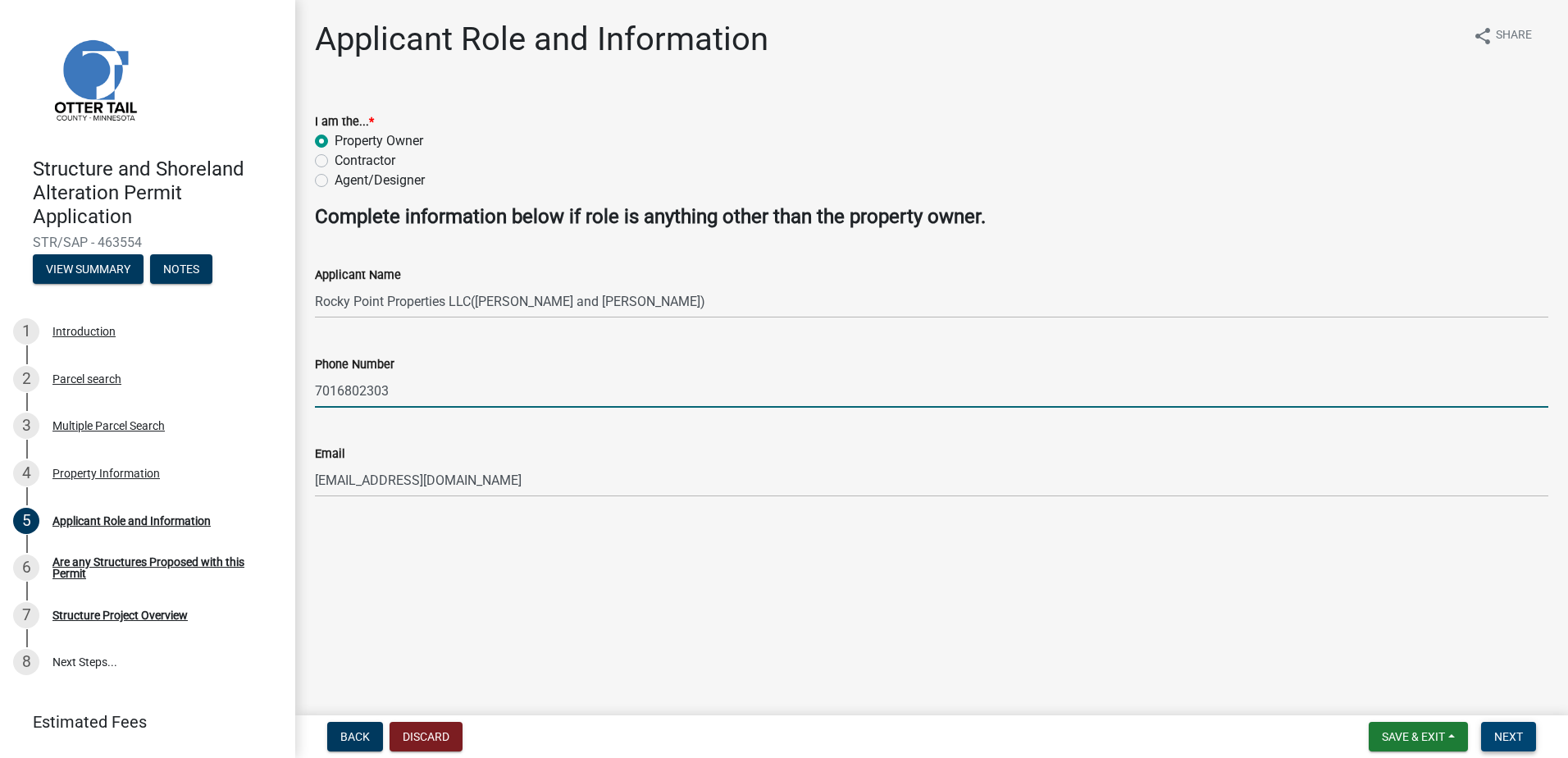
click at [1511, 736] on span "Next" at bounding box center [1508, 736] width 28 height 13
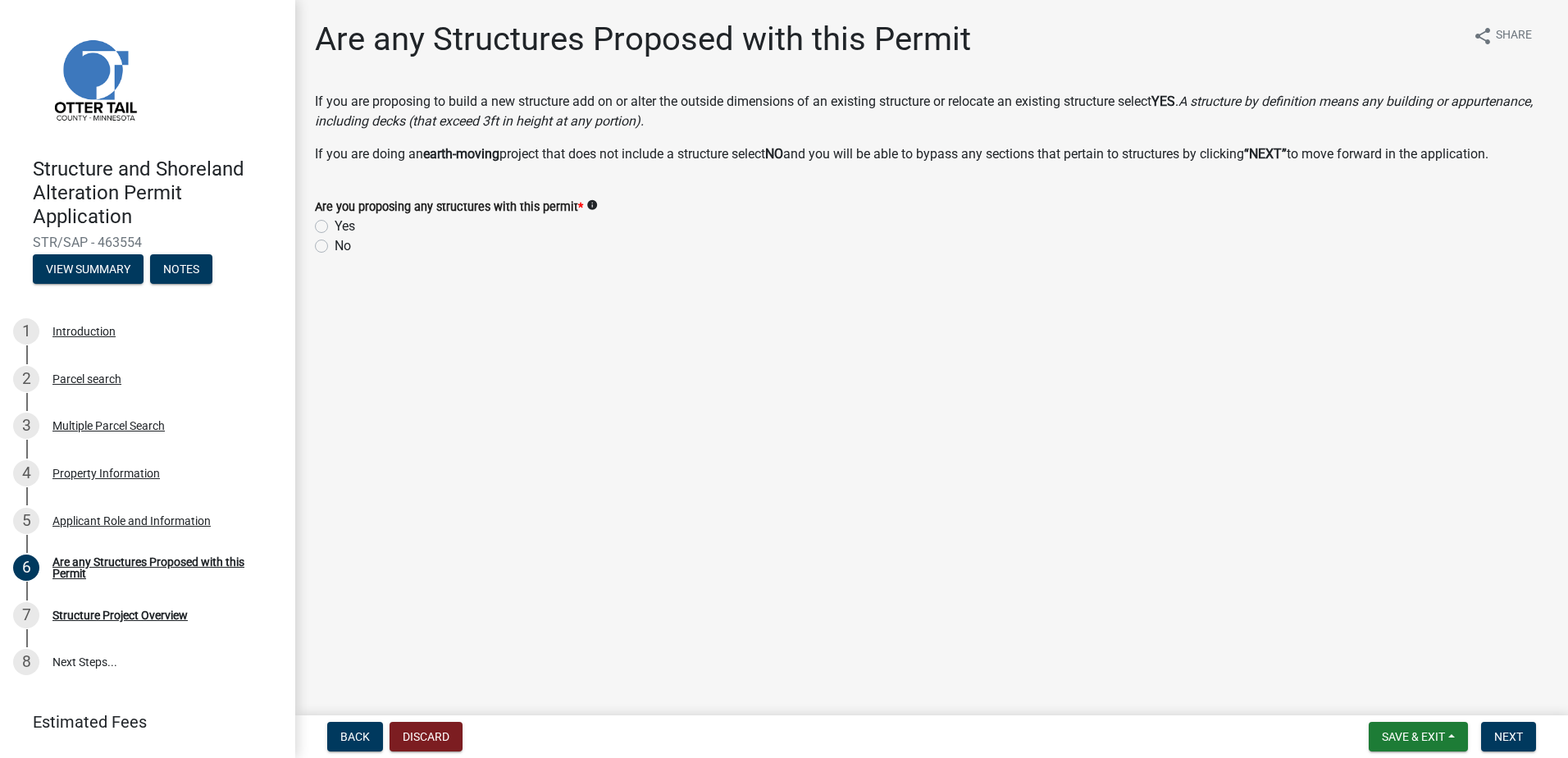
click at [335, 225] on label "Yes" at bounding box center [344, 226] width 21 height 20
click at [335, 225] on input "Yes" at bounding box center [339, 221] width 11 height 11
radio input "true"
click at [1519, 732] on span "Next" at bounding box center [1508, 736] width 28 height 13
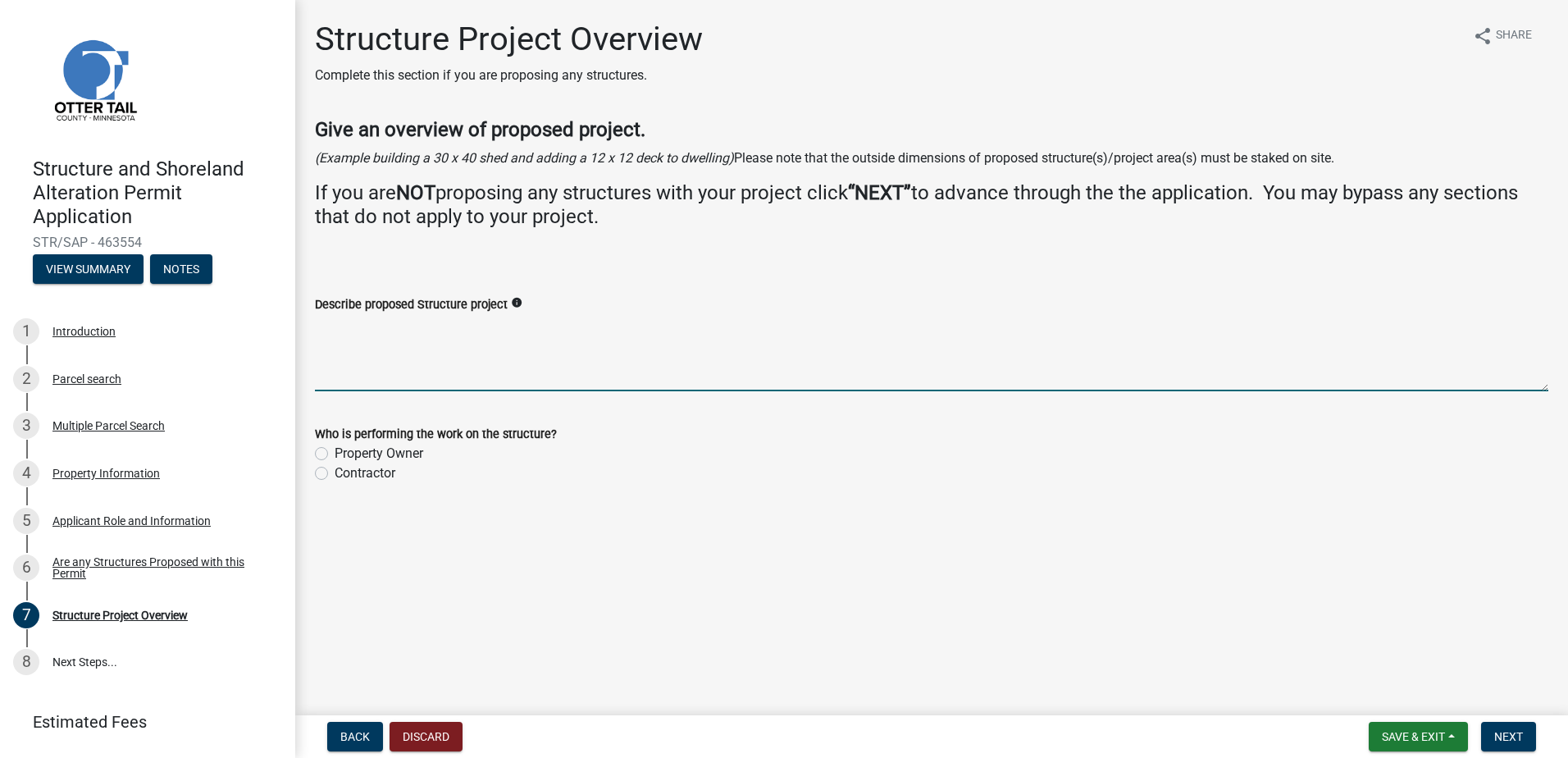
click at [377, 356] on textarea "Describe proposed Structure project" at bounding box center [931, 352] width 1233 height 77
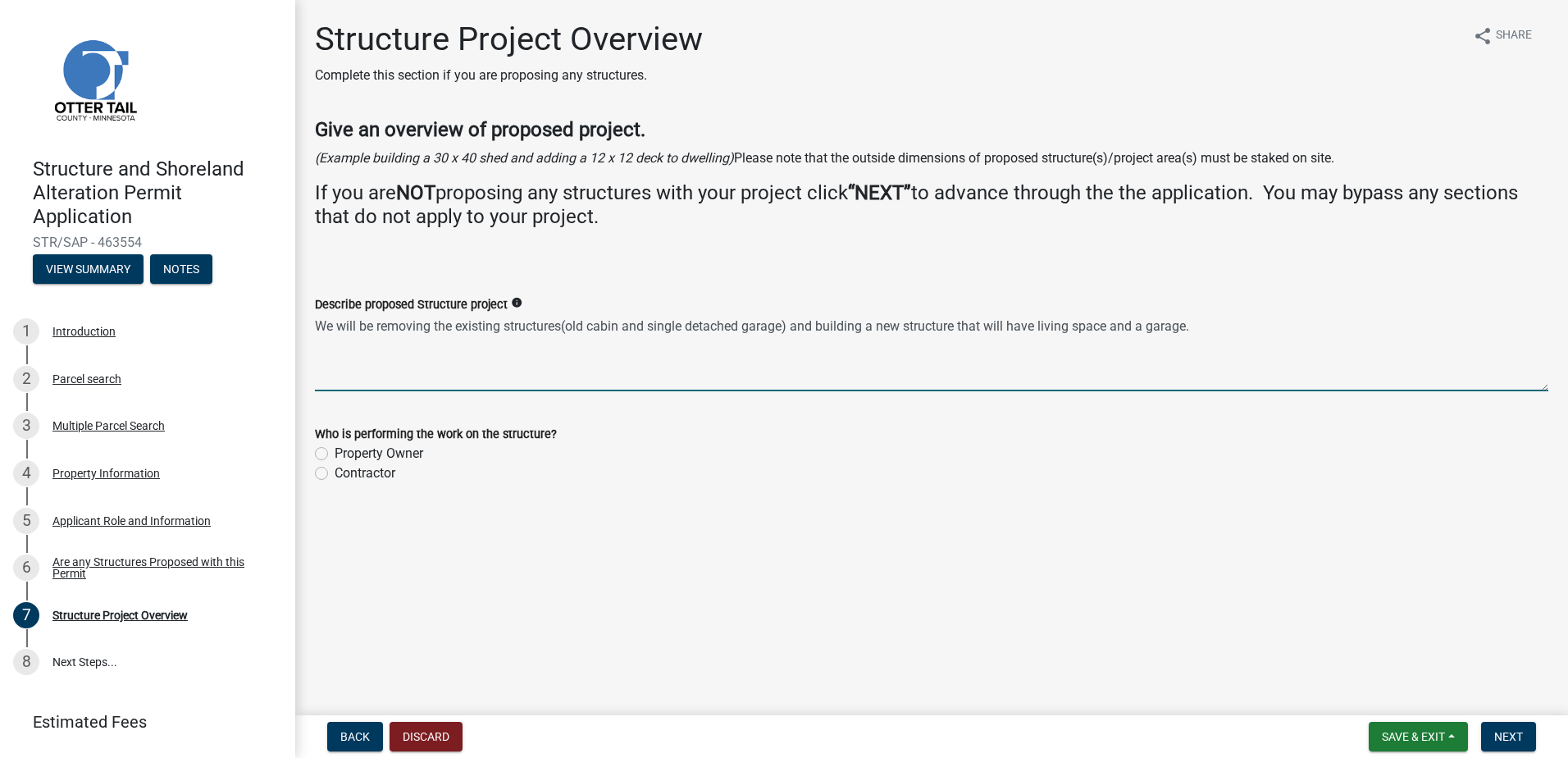
type textarea "We will be removing the existing structures(old cabin and single detached garag…"
click at [335, 476] on label "Contractor" at bounding box center [365, 473] width 61 height 20
click at [335, 474] on input "Contractor" at bounding box center [339, 468] width 11 height 11
radio input "true"
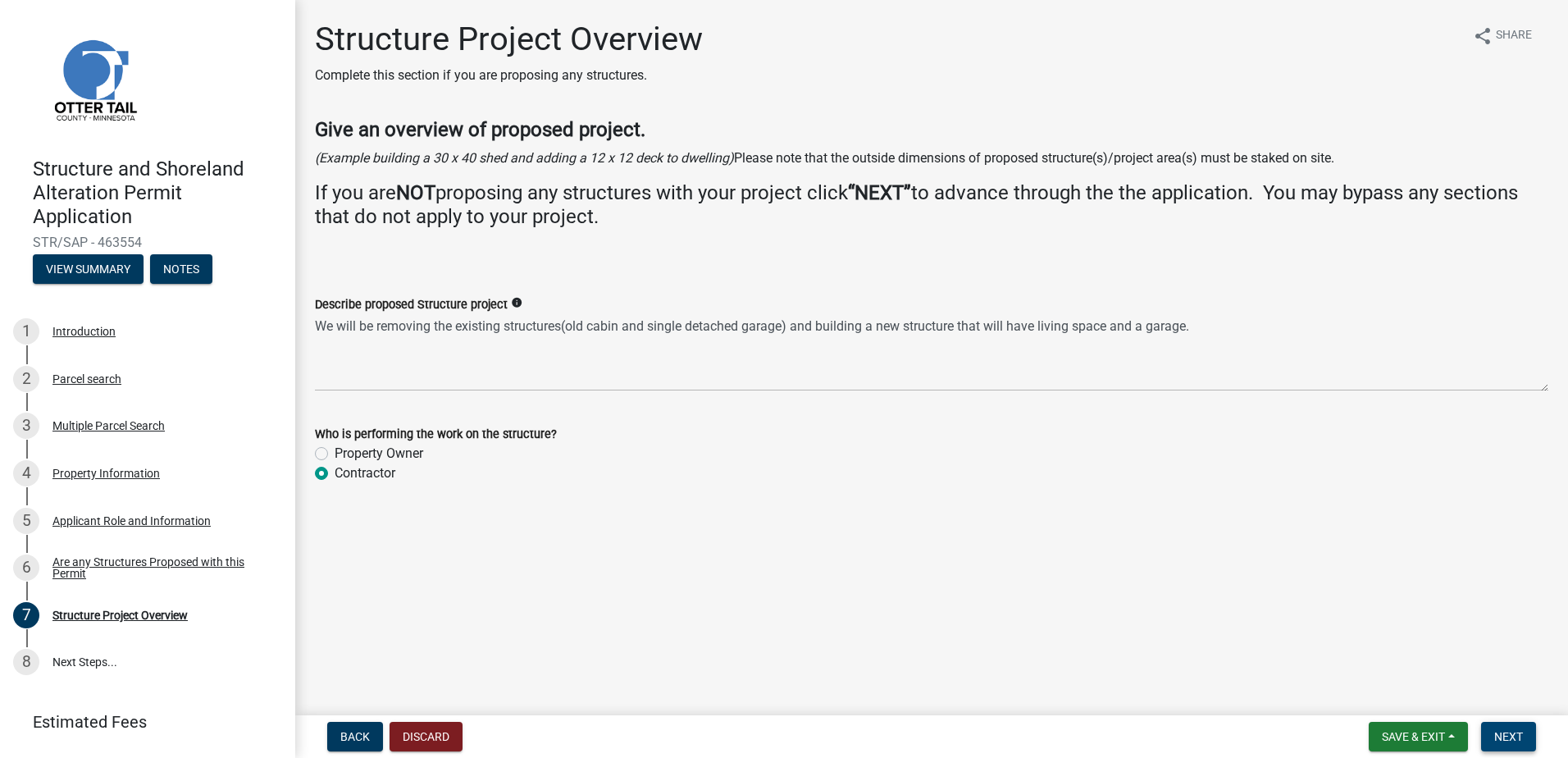
click at [1518, 737] on span "Next" at bounding box center [1508, 736] width 28 height 13
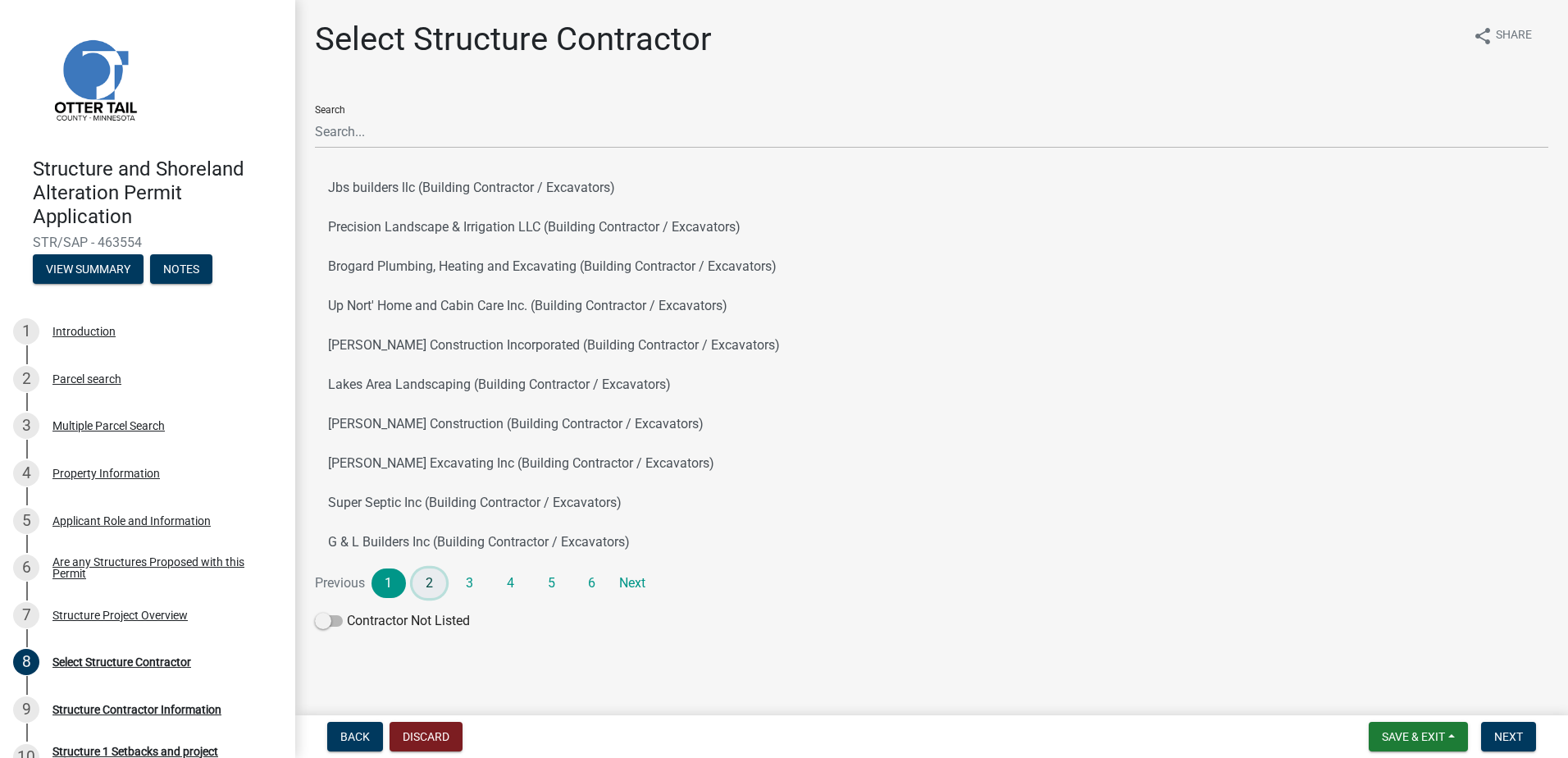
click at [434, 587] on link "2" at bounding box center [429, 583] width 34 height 29
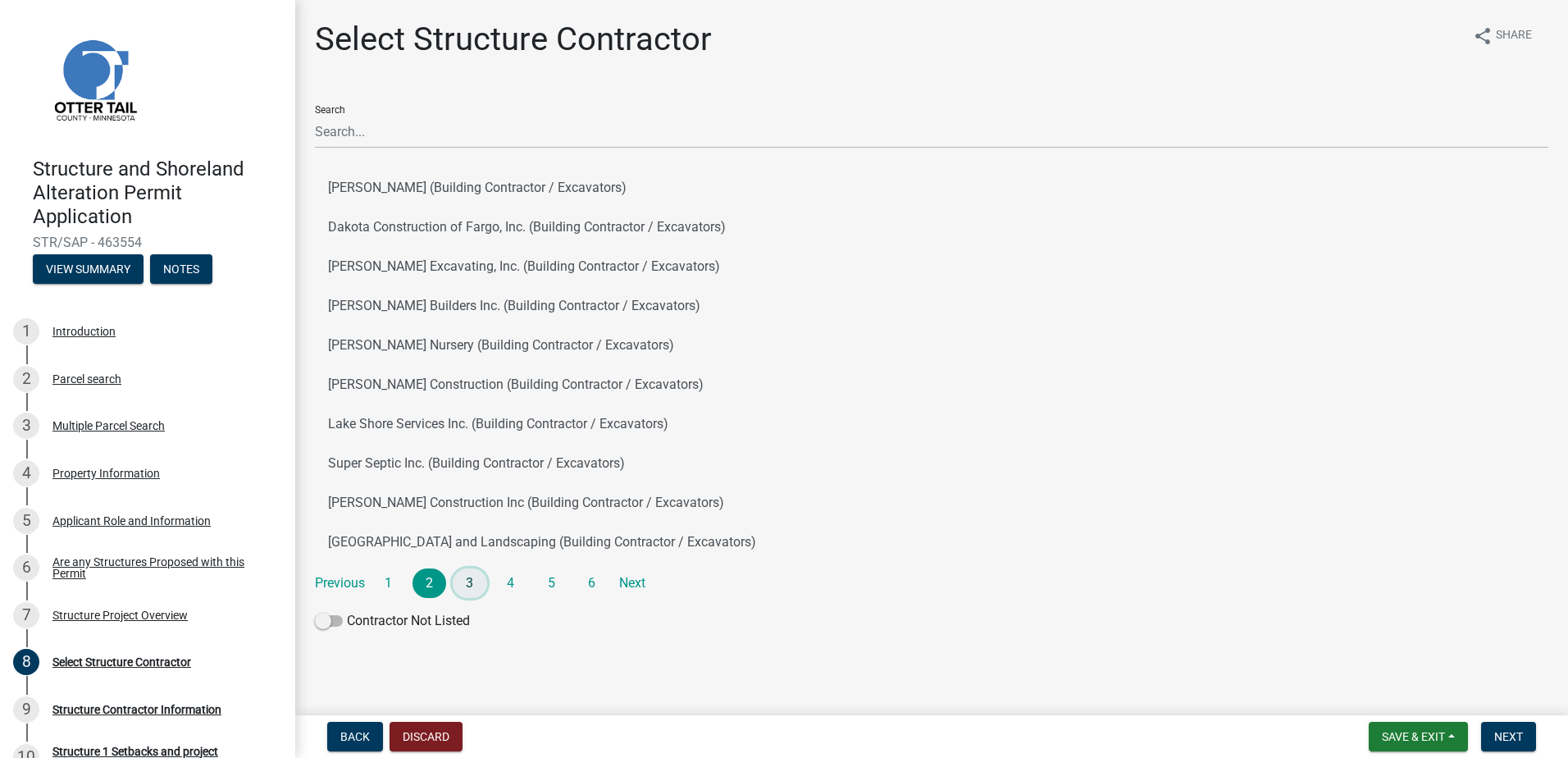
click at [472, 584] on link "3" at bounding box center [470, 583] width 34 height 29
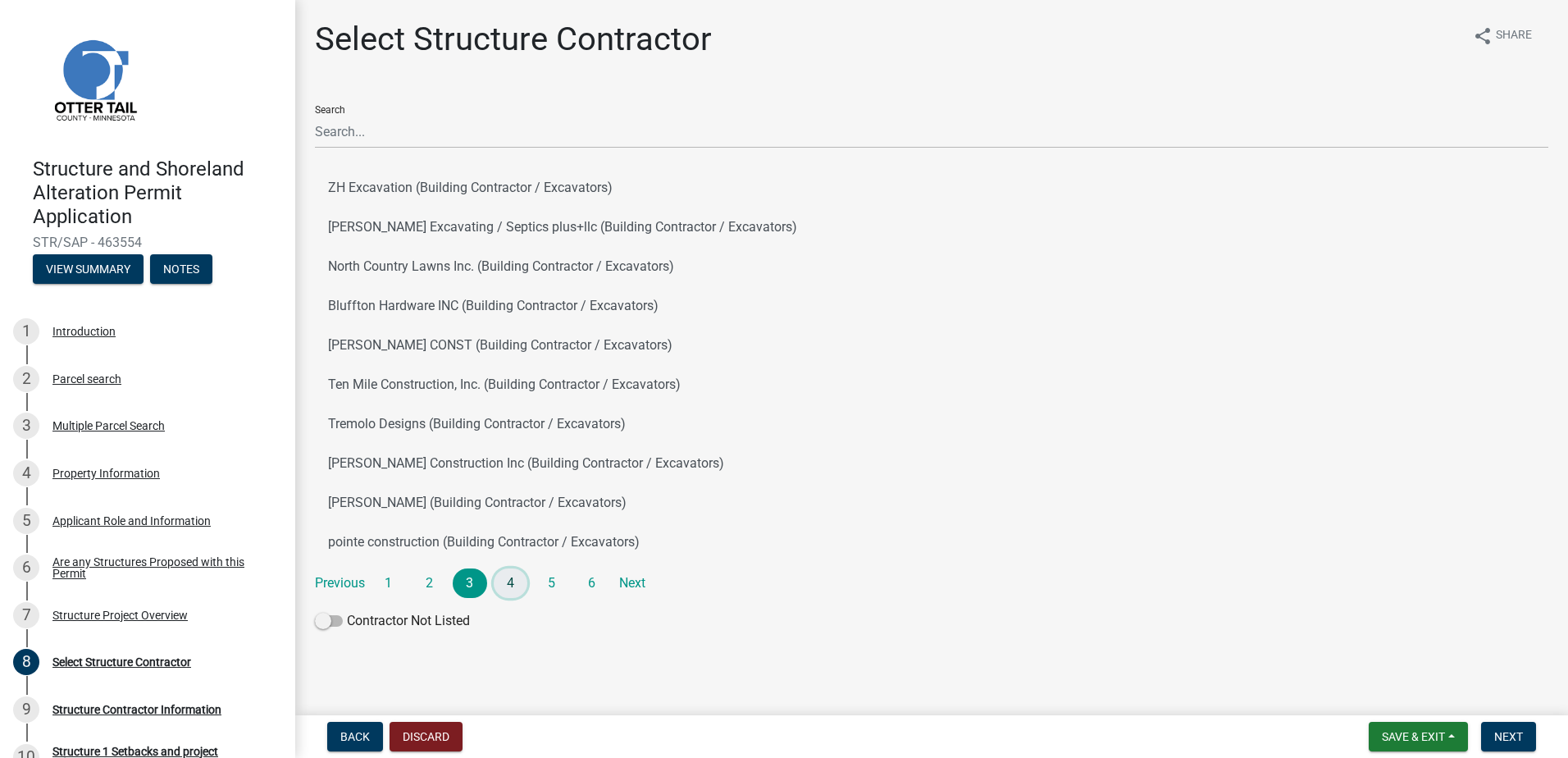
click at [517, 581] on link "4" at bounding box center [511, 583] width 34 height 29
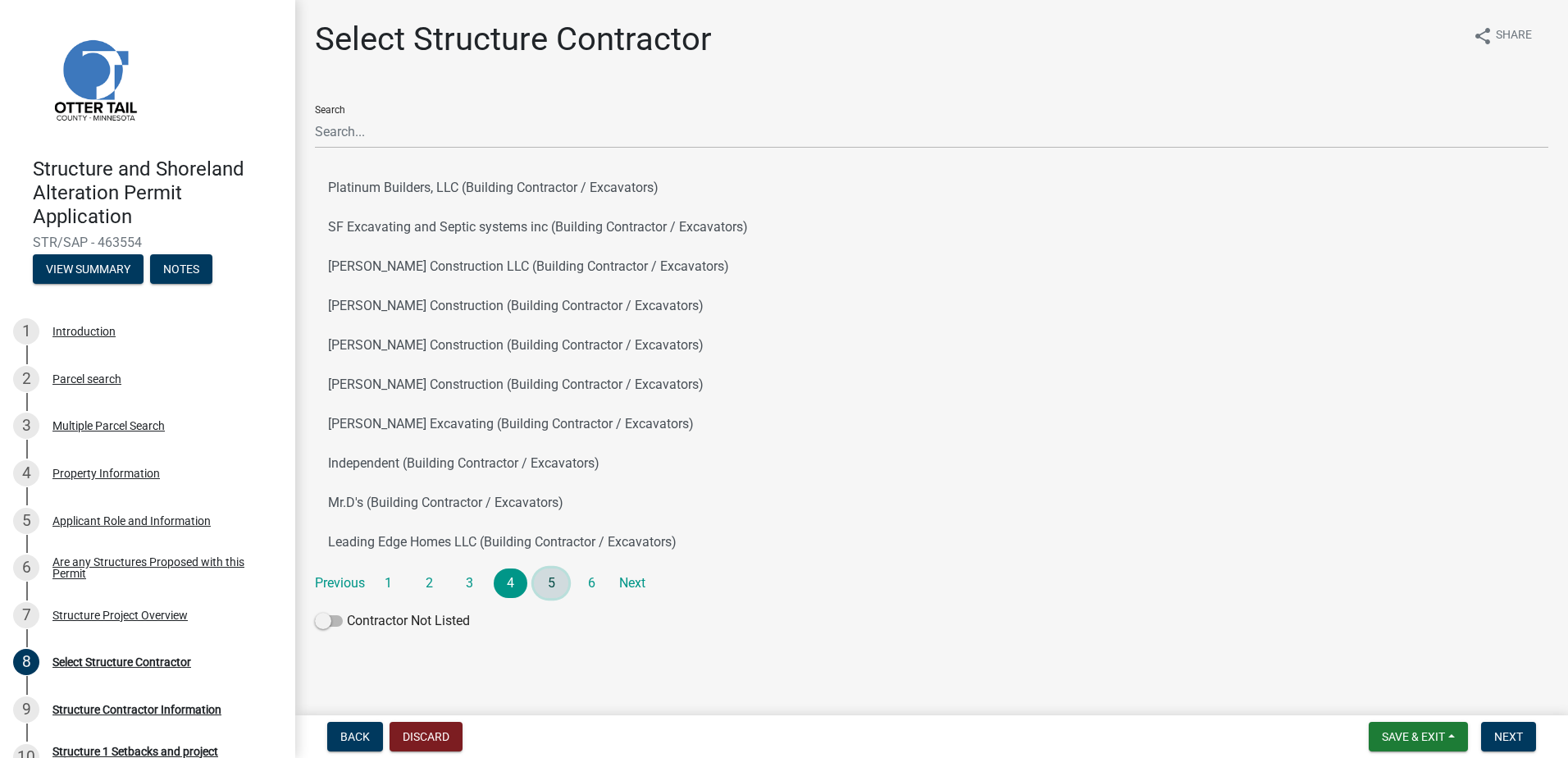
click at [547, 580] on link "5" at bounding box center [551, 583] width 34 height 29
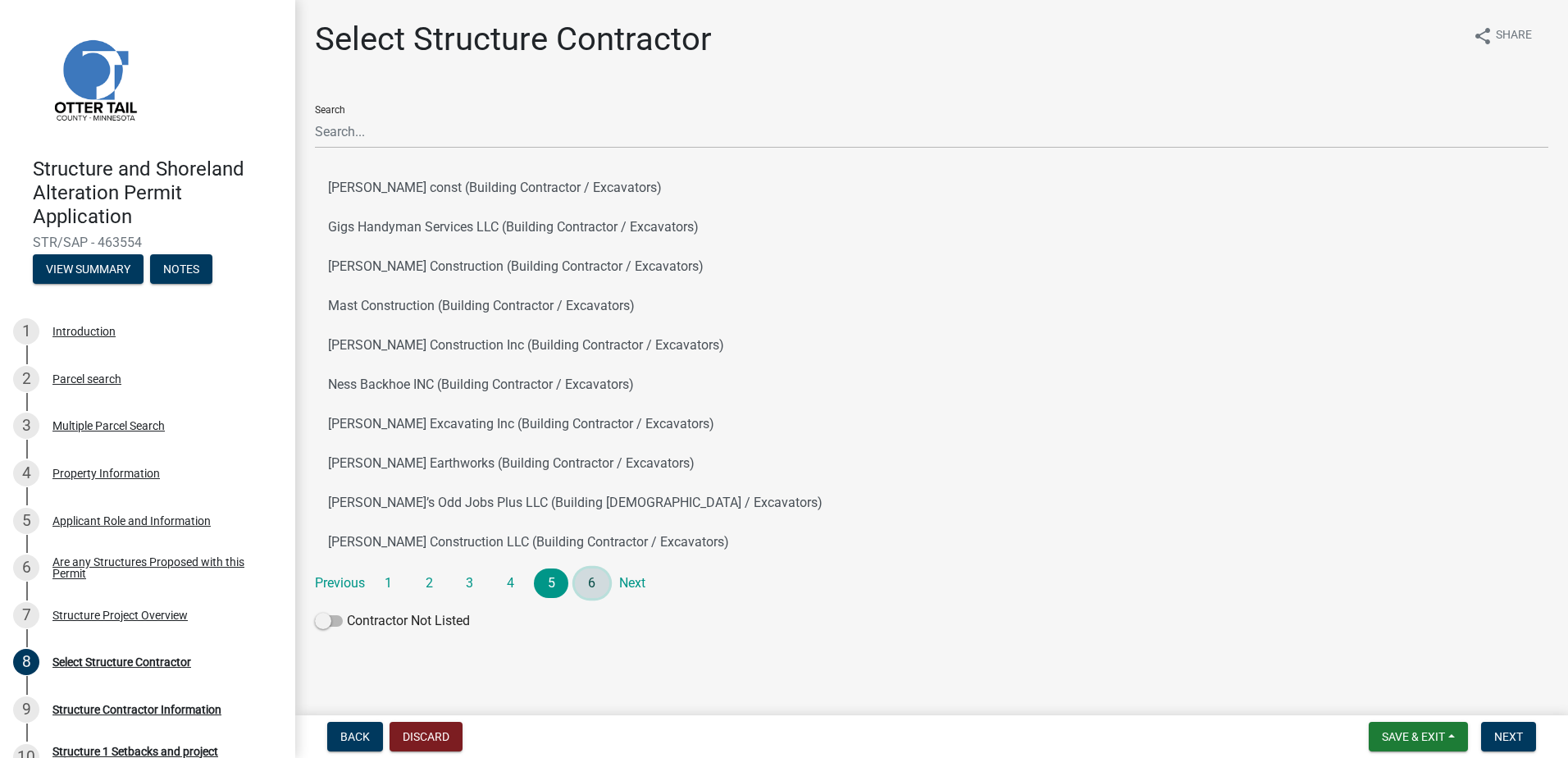
click at [587, 580] on link "6" at bounding box center [592, 583] width 34 height 29
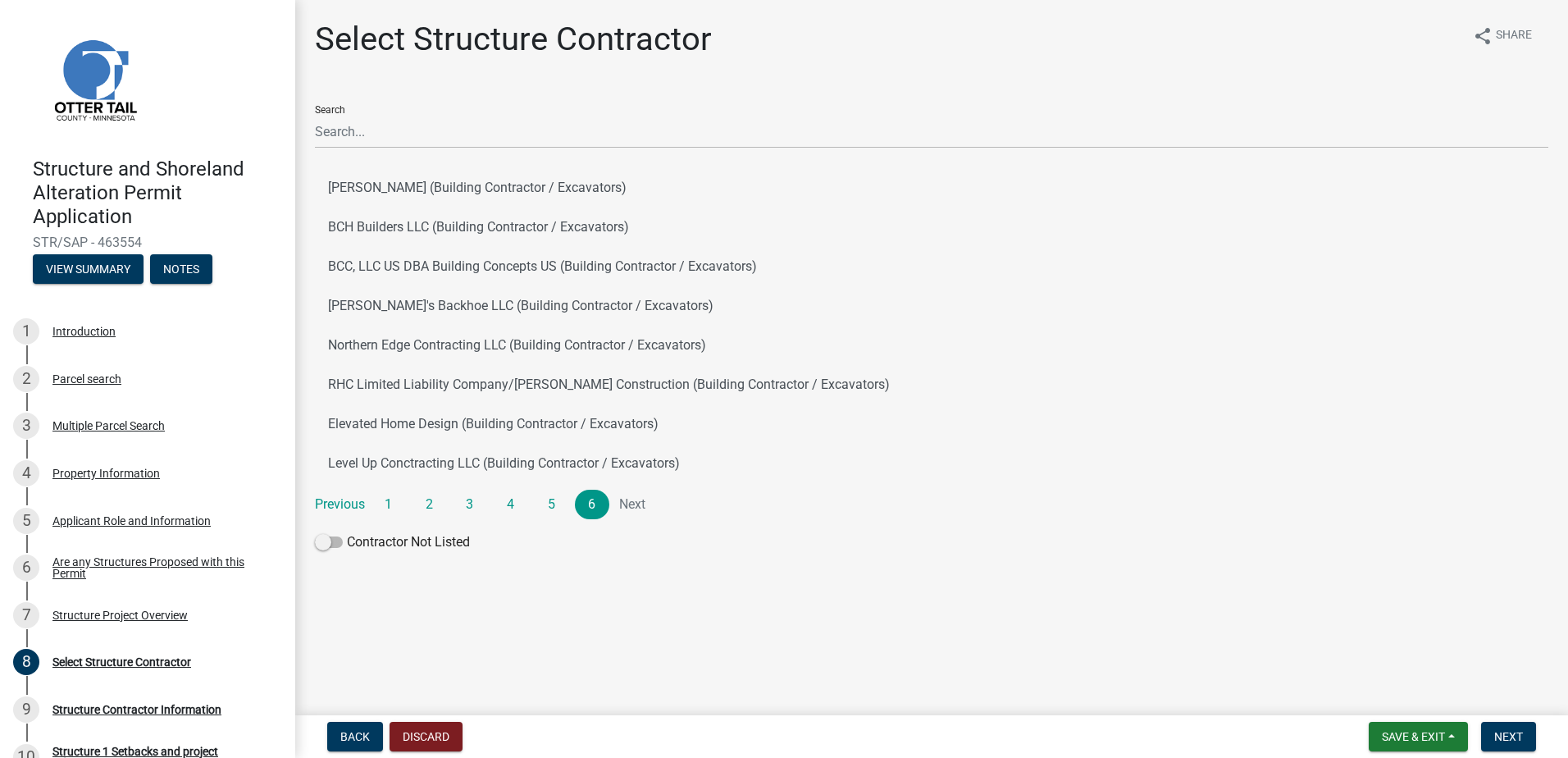
click at [632, 502] on li "Next" at bounding box center [633, 505] width 34 height 29
click at [393, 500] on link "1" at bounding box center [388, 505] width 34 height 29
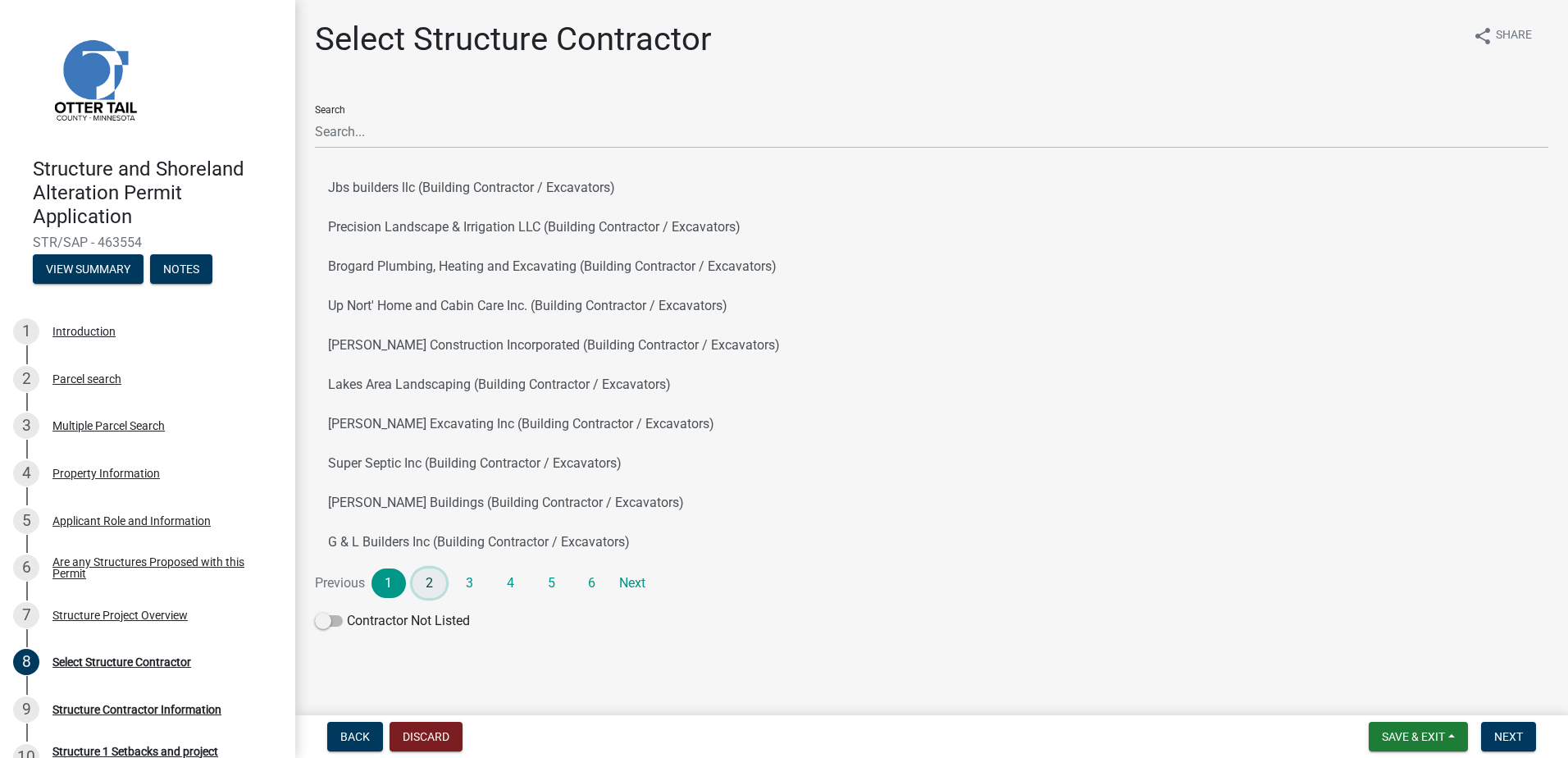
click at [423, 581] on link "2" at bounding box center [429, 583] width 34 height 29
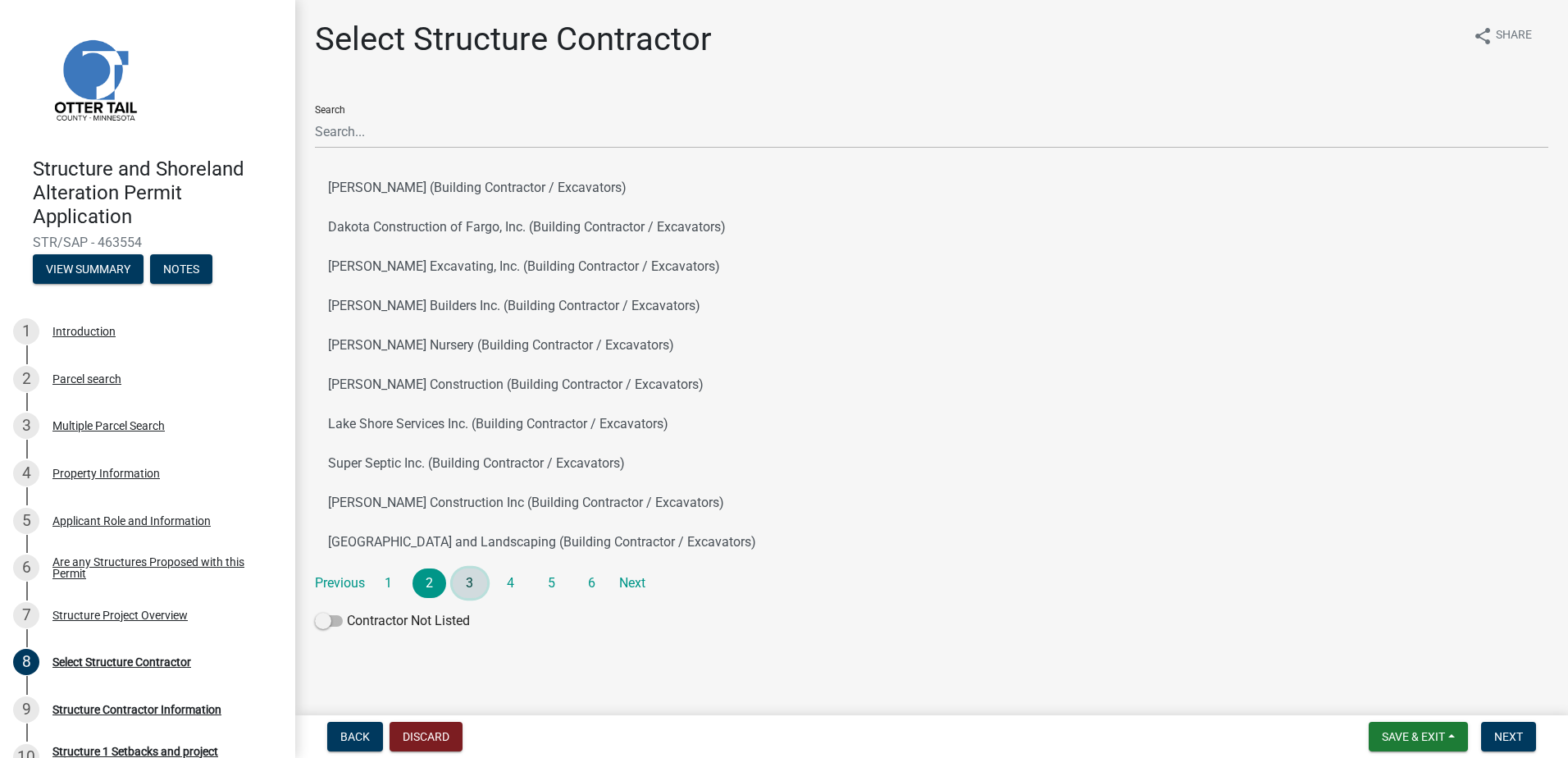
click at [474, 579] on link "3" at bounding box center [470, 583] width 34 height 29
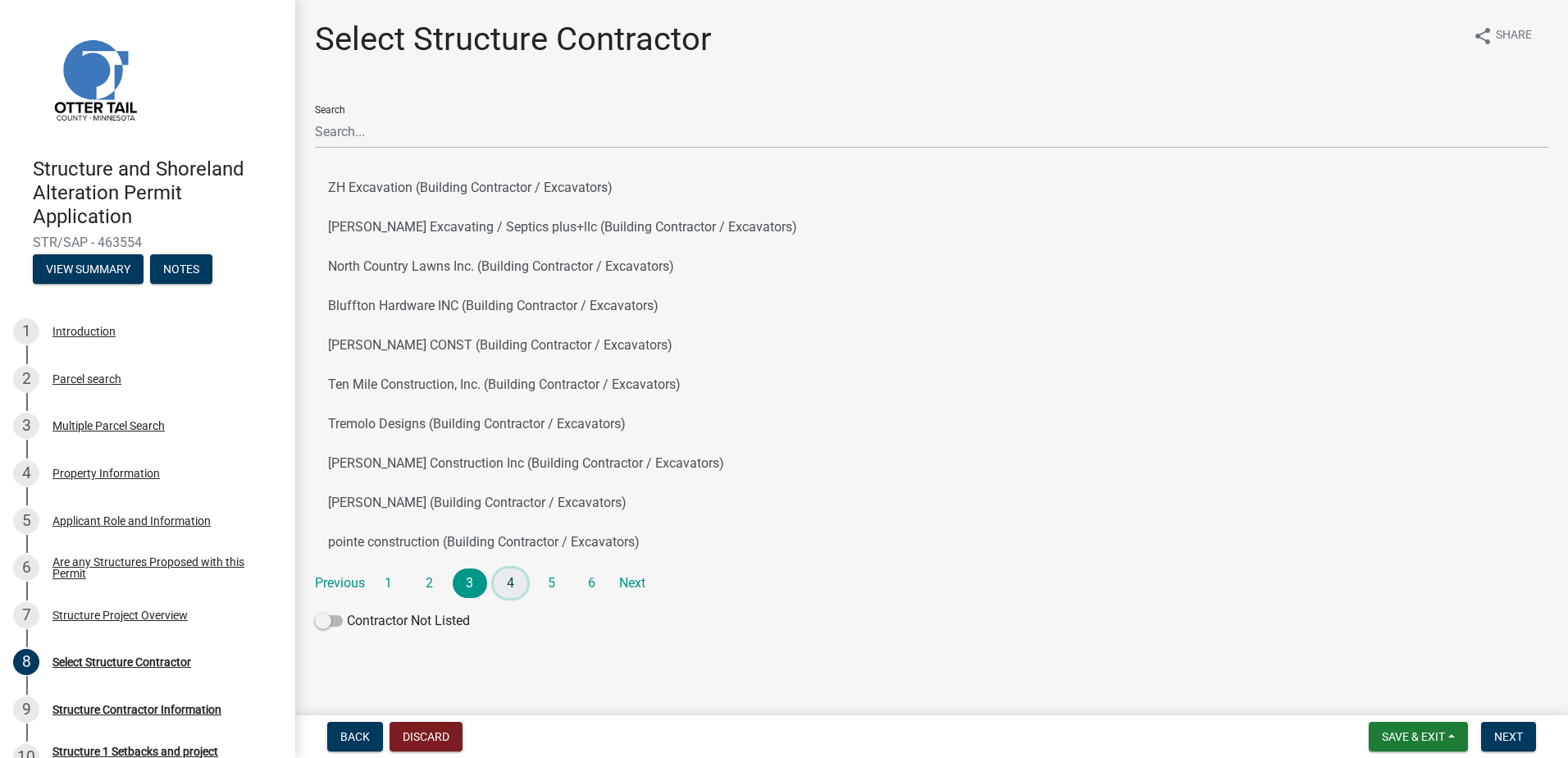
click at [515, 583] on link "4" at bounding box center [511, 583] width 34 height 29
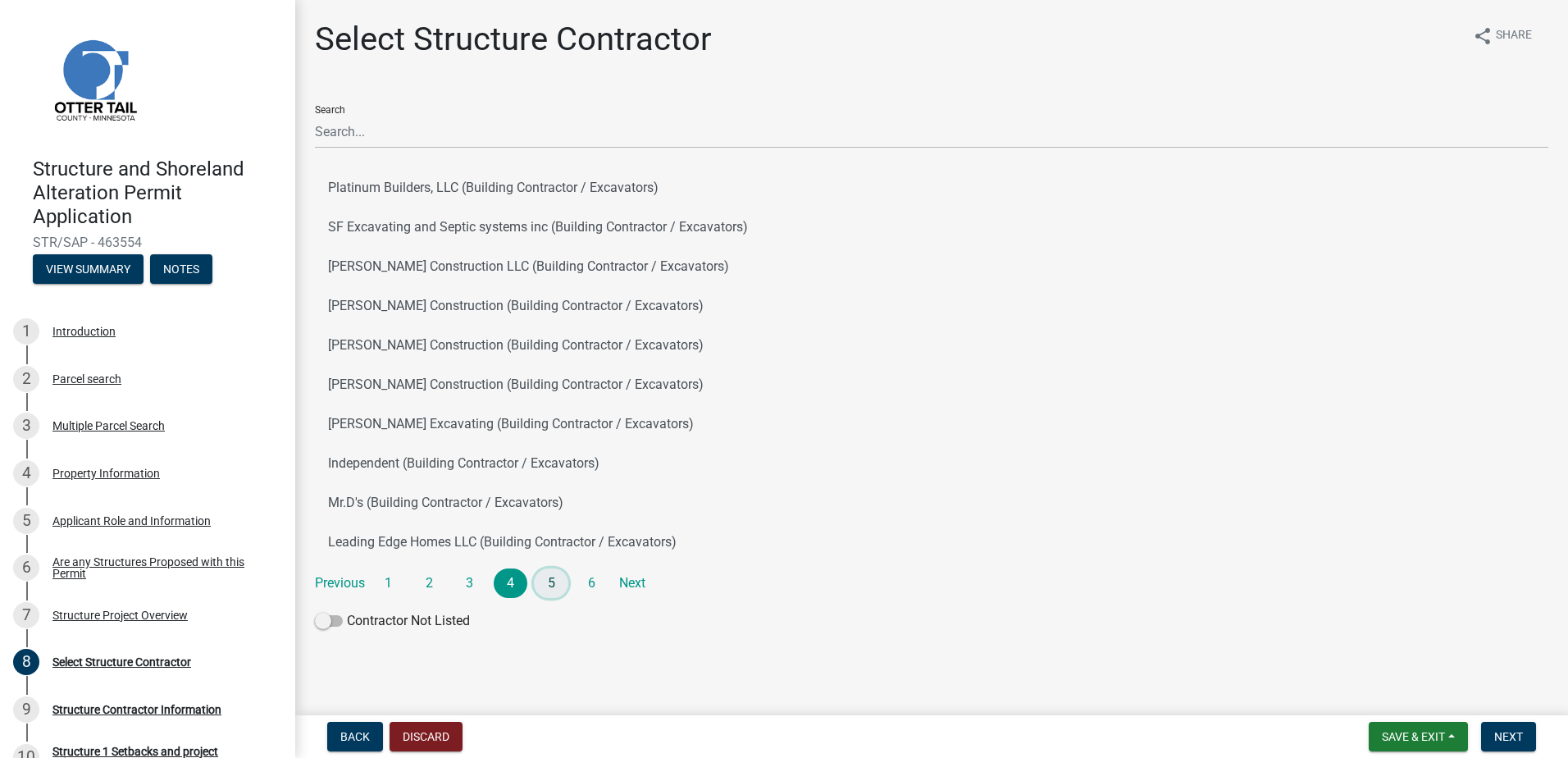
click at [559, 578] on link "5" at bounding box center [551, 583] width 34 height 29
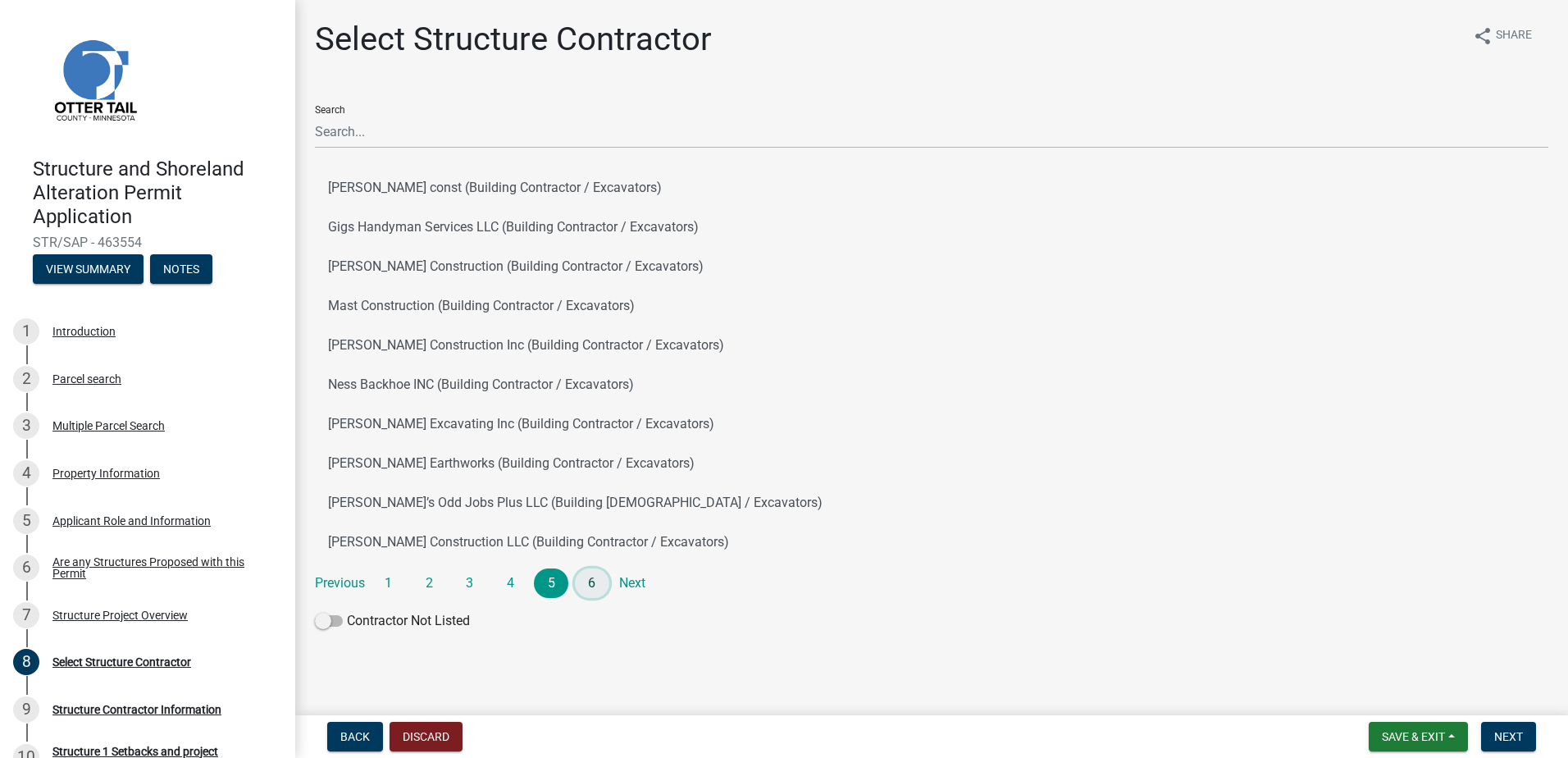
click at [595, 580] on link "6" at bounding box center [592, 583] width 34 height 29
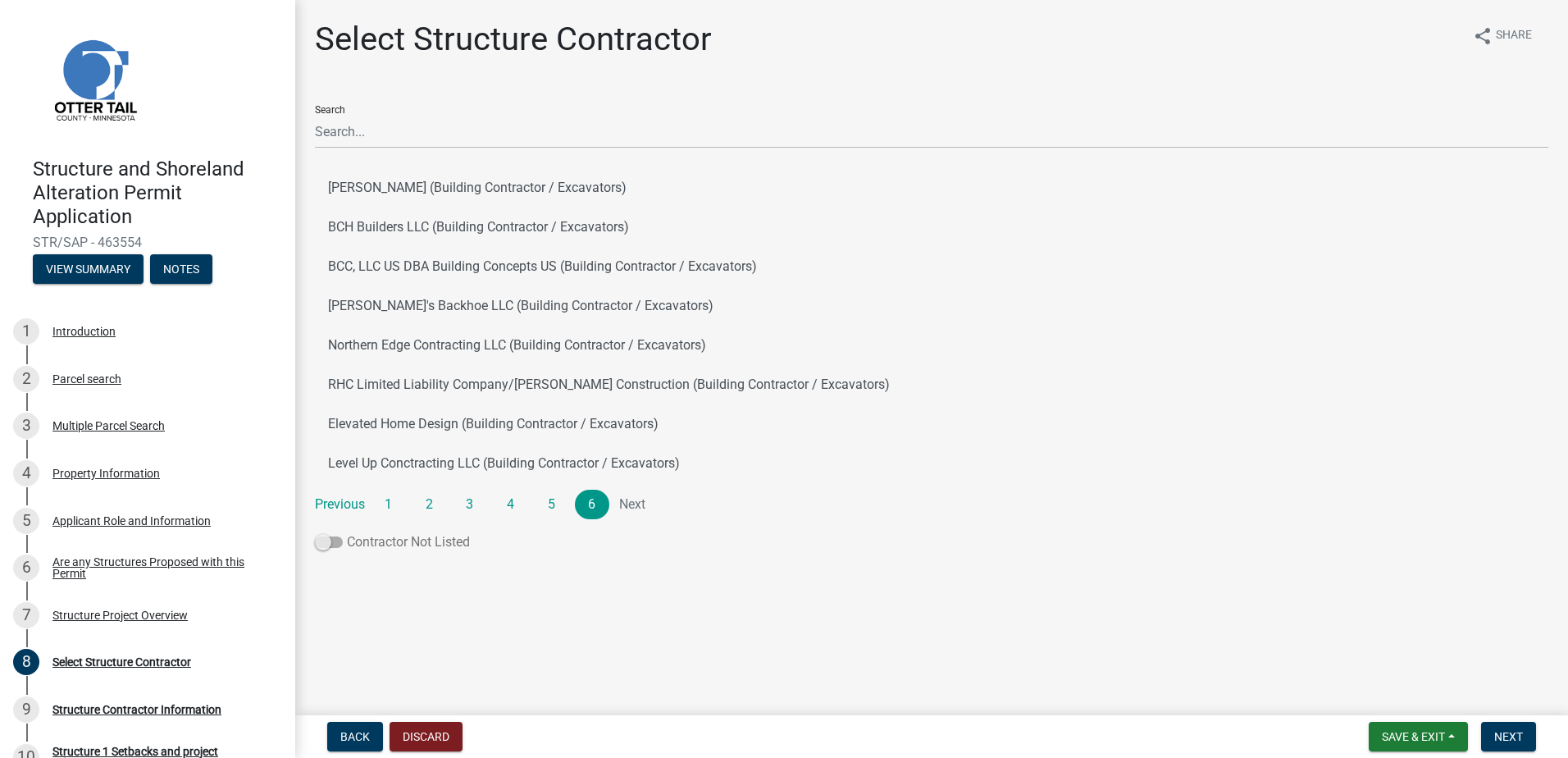
click at [332, 537] on span at bounding box center [329, 542] width 28 height 12
click at [347, 532] on input "Contractor Not Listed" at bounding box center [347, 532] width 0 height 0
click at [1504, 739] on span "Next" at bounding box center [1508, 736] width 28 height 13
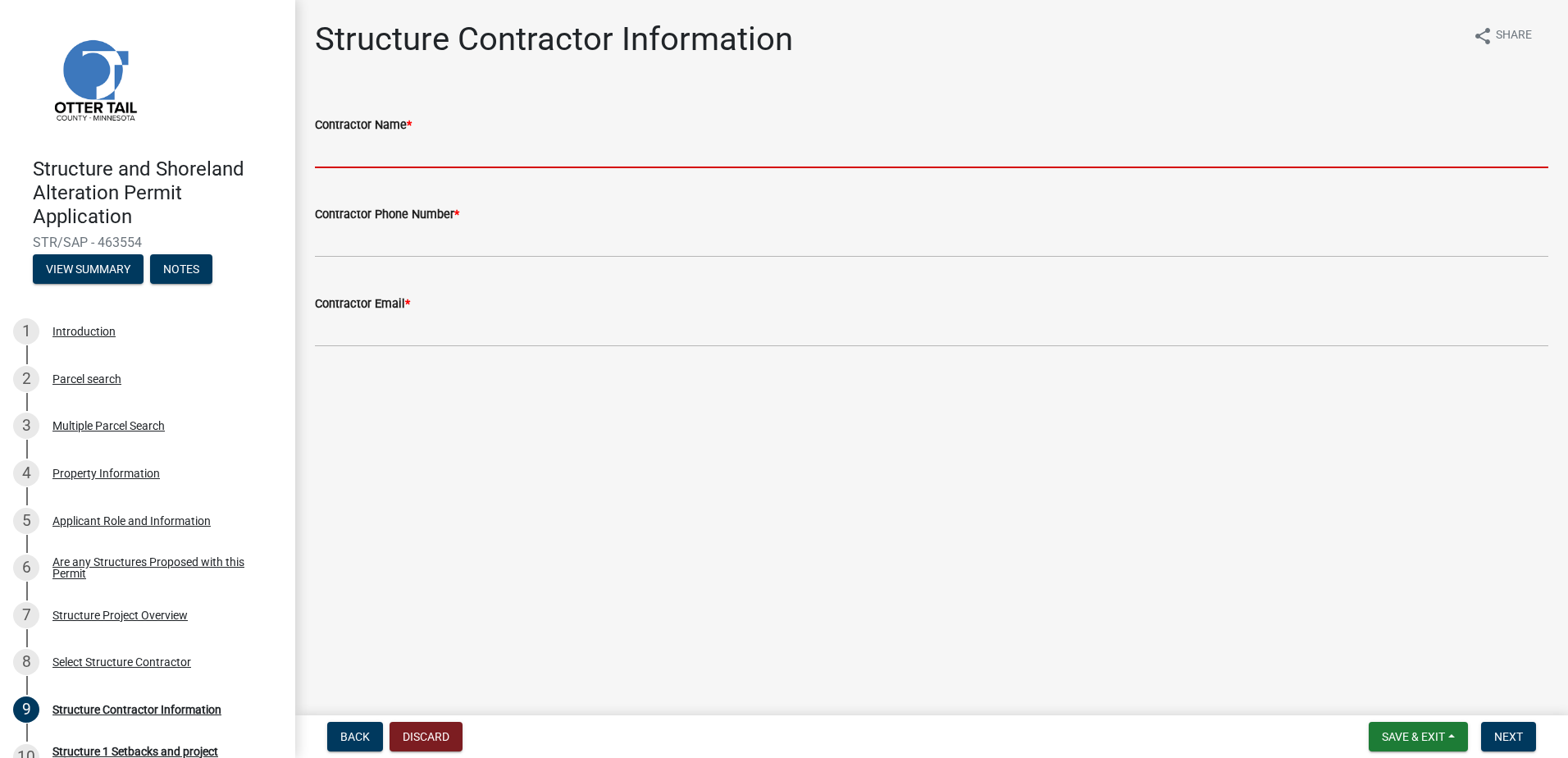
click at [382, 149] on input "Contractor Name *" at bounding box center [931, 152] width 1233 height 33
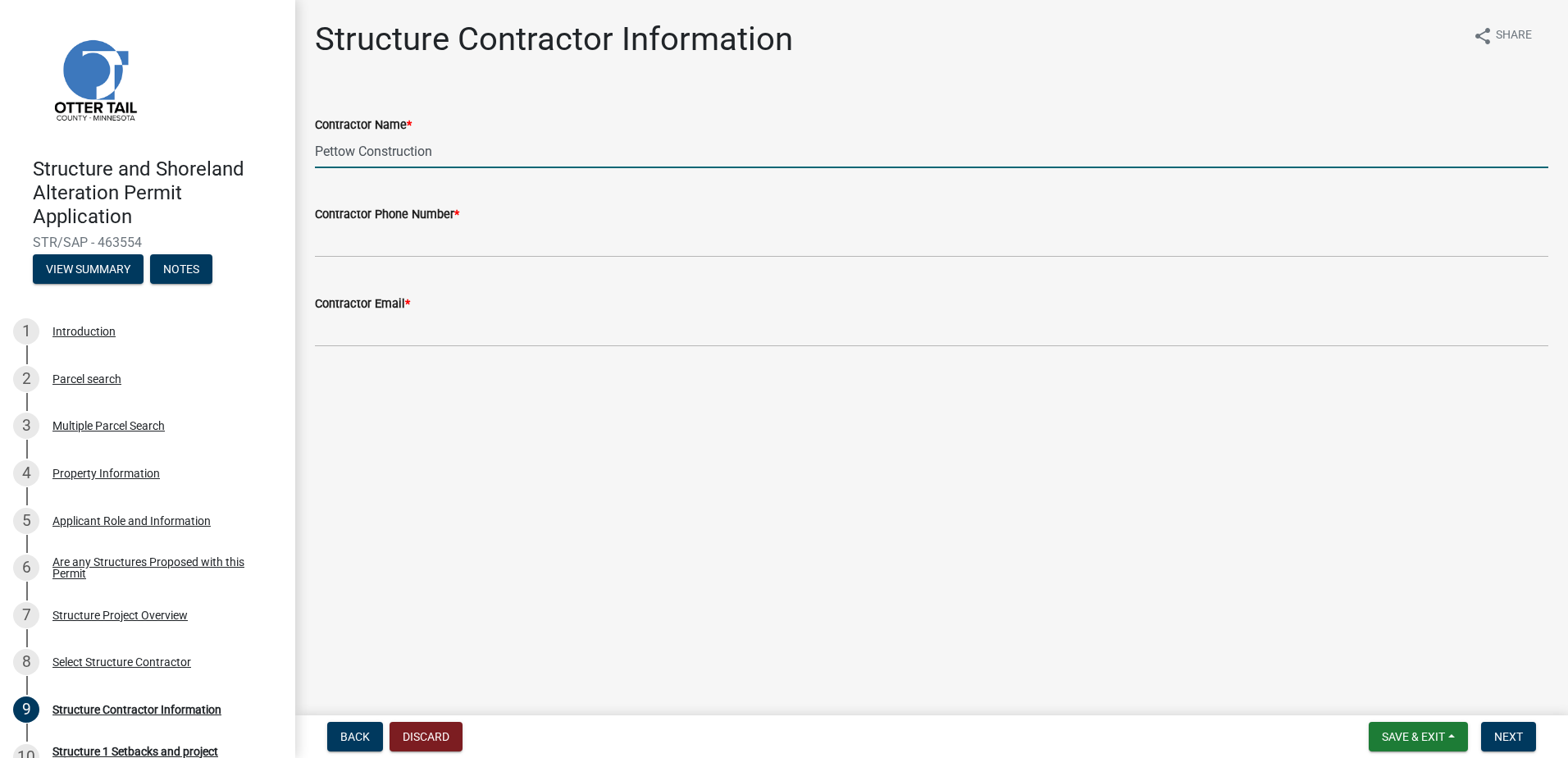
type input "Pettow Construction"
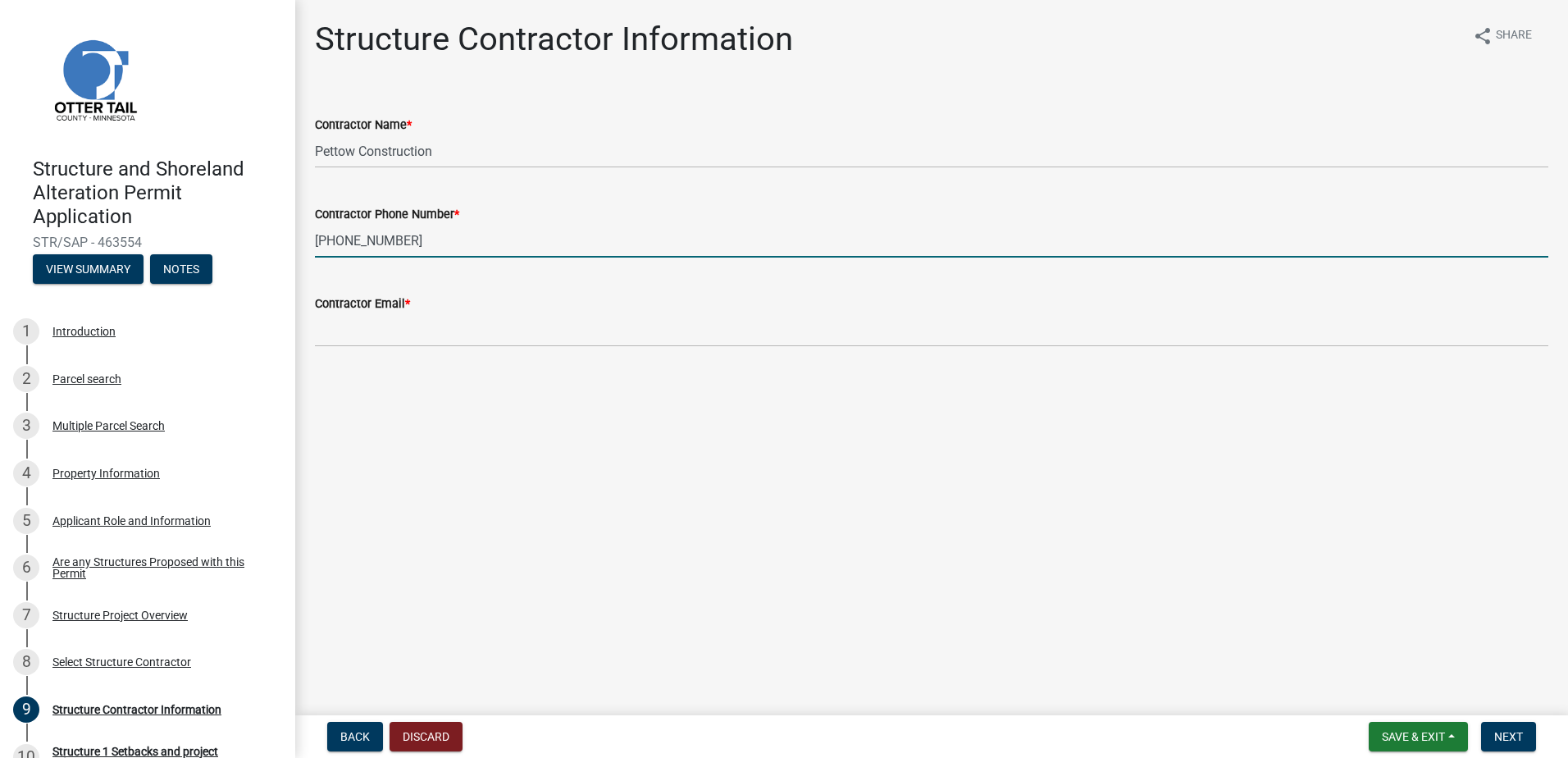
type input "[PHONE_NUMBER]"
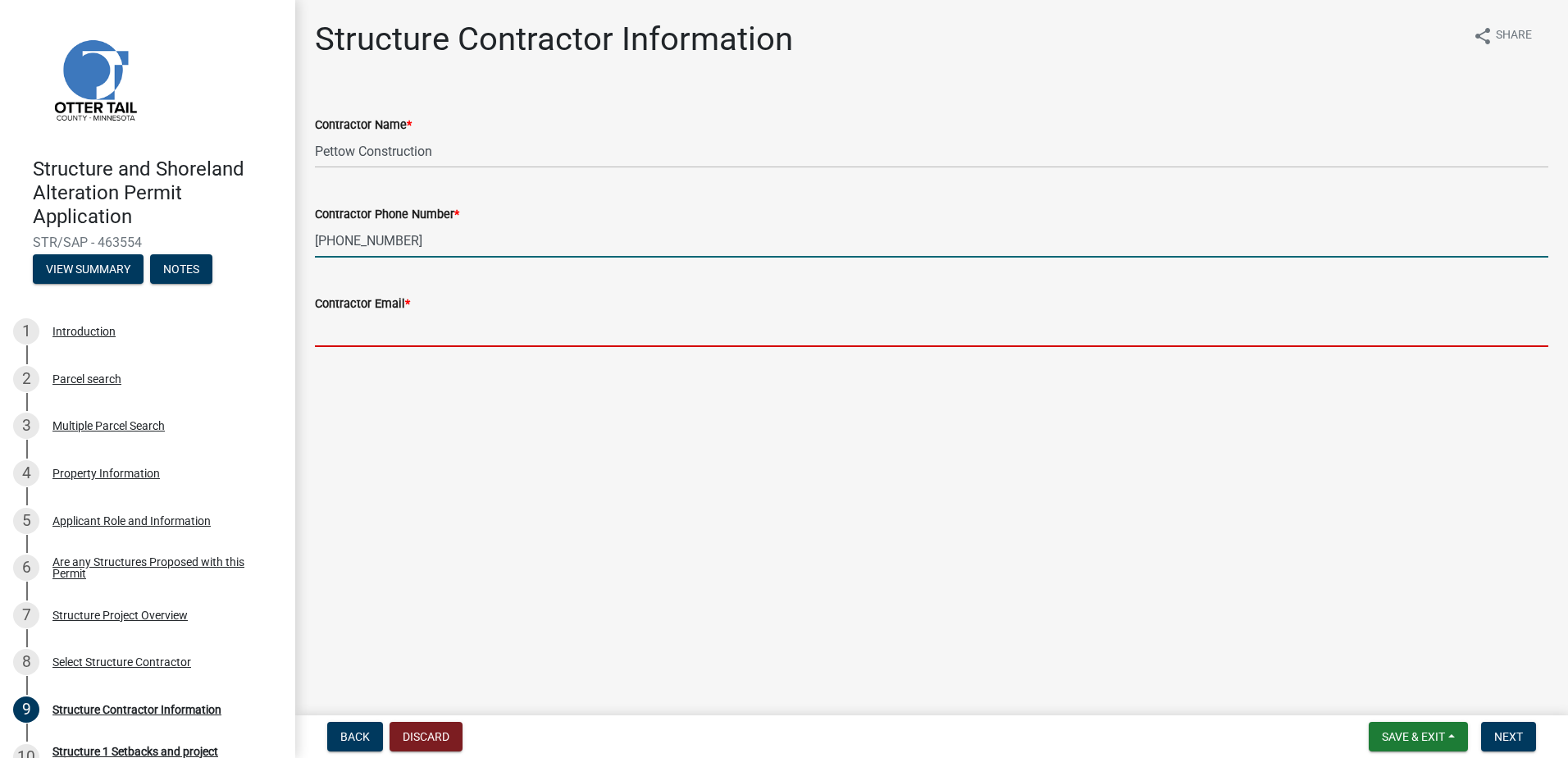
click at [386, 333] on input "Contractor Email *" at bounding box center [931, 330] width 1233 height 33
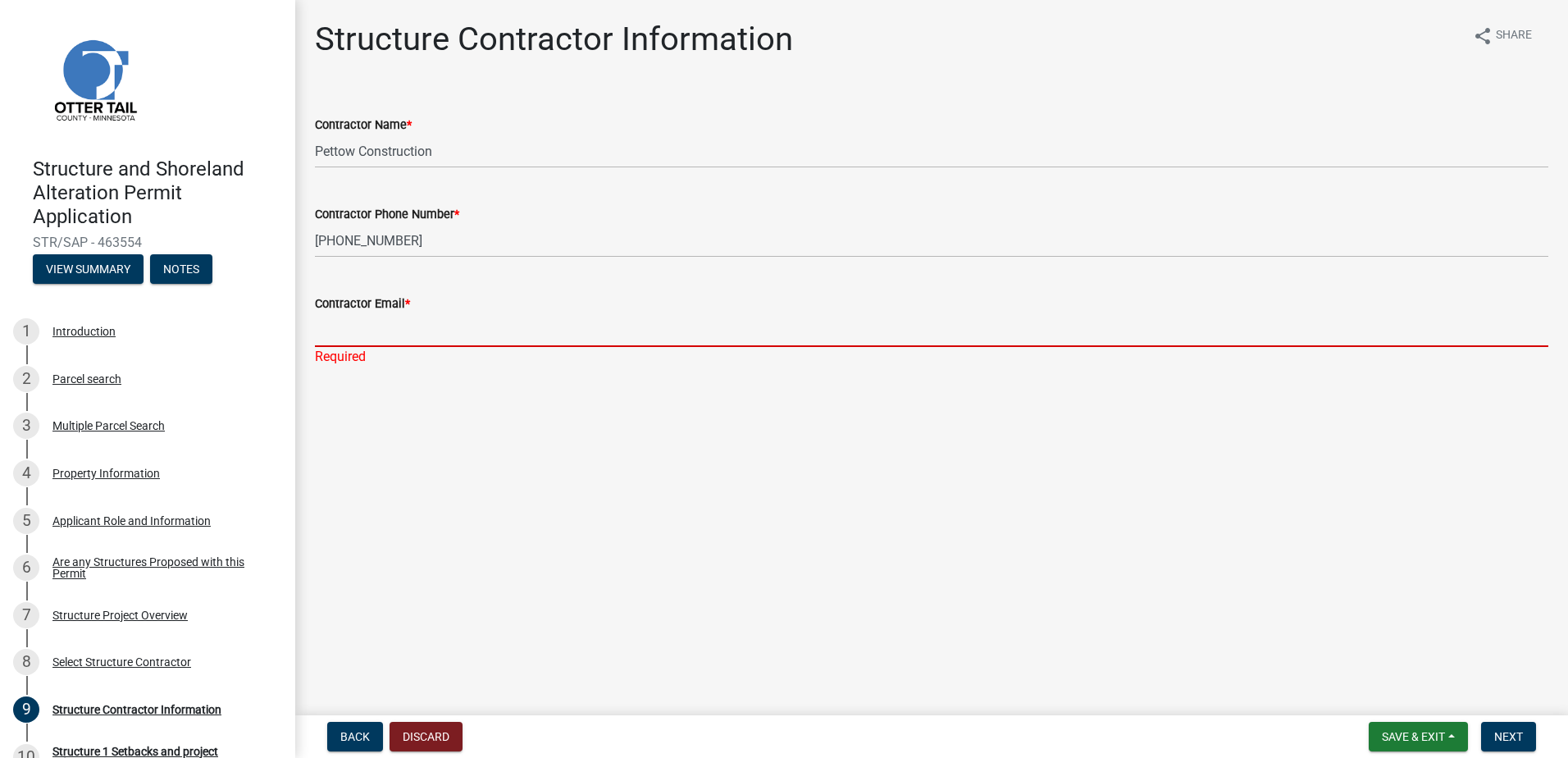
click at [392, 334] on input "Contractor Email *" at bounding box center [931, 330] width 1233 height 33
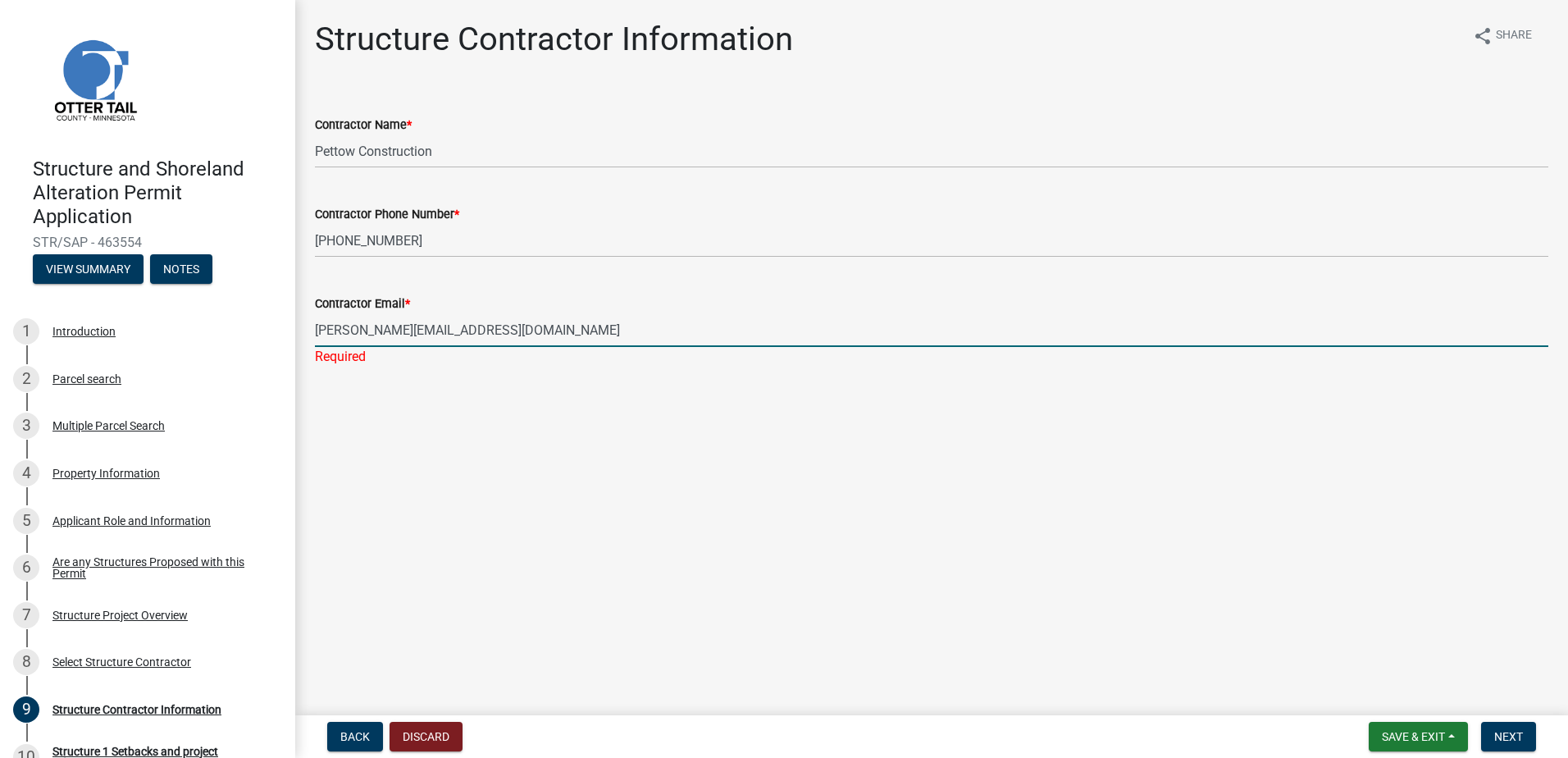
type input "[PERSON_NAME][EMAIL_ADDRESS][DOMAIN_NAME]"
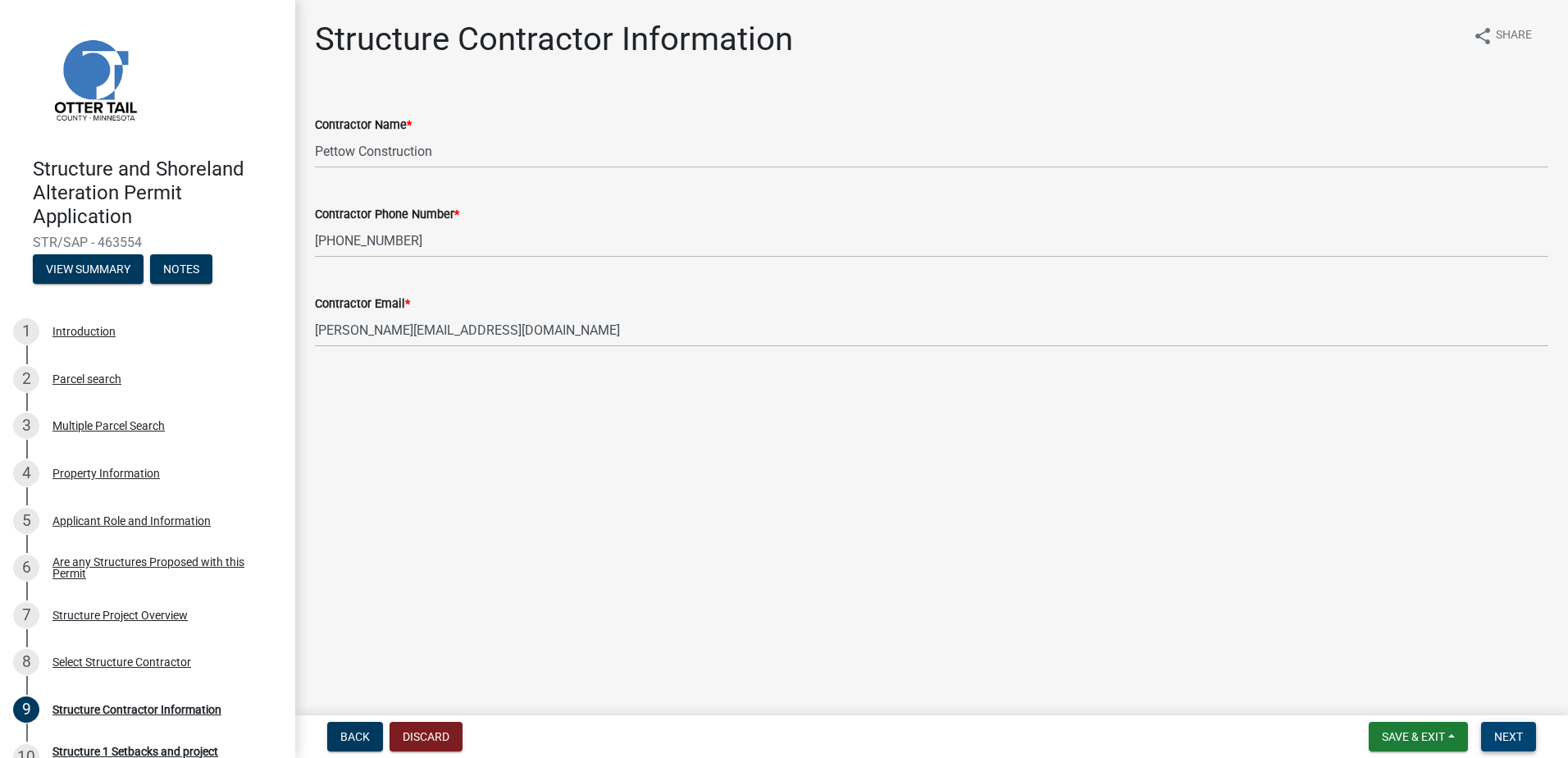
click at [1511, 737] on span "Next" at bounding box center [1508, 736] width 28 height 13
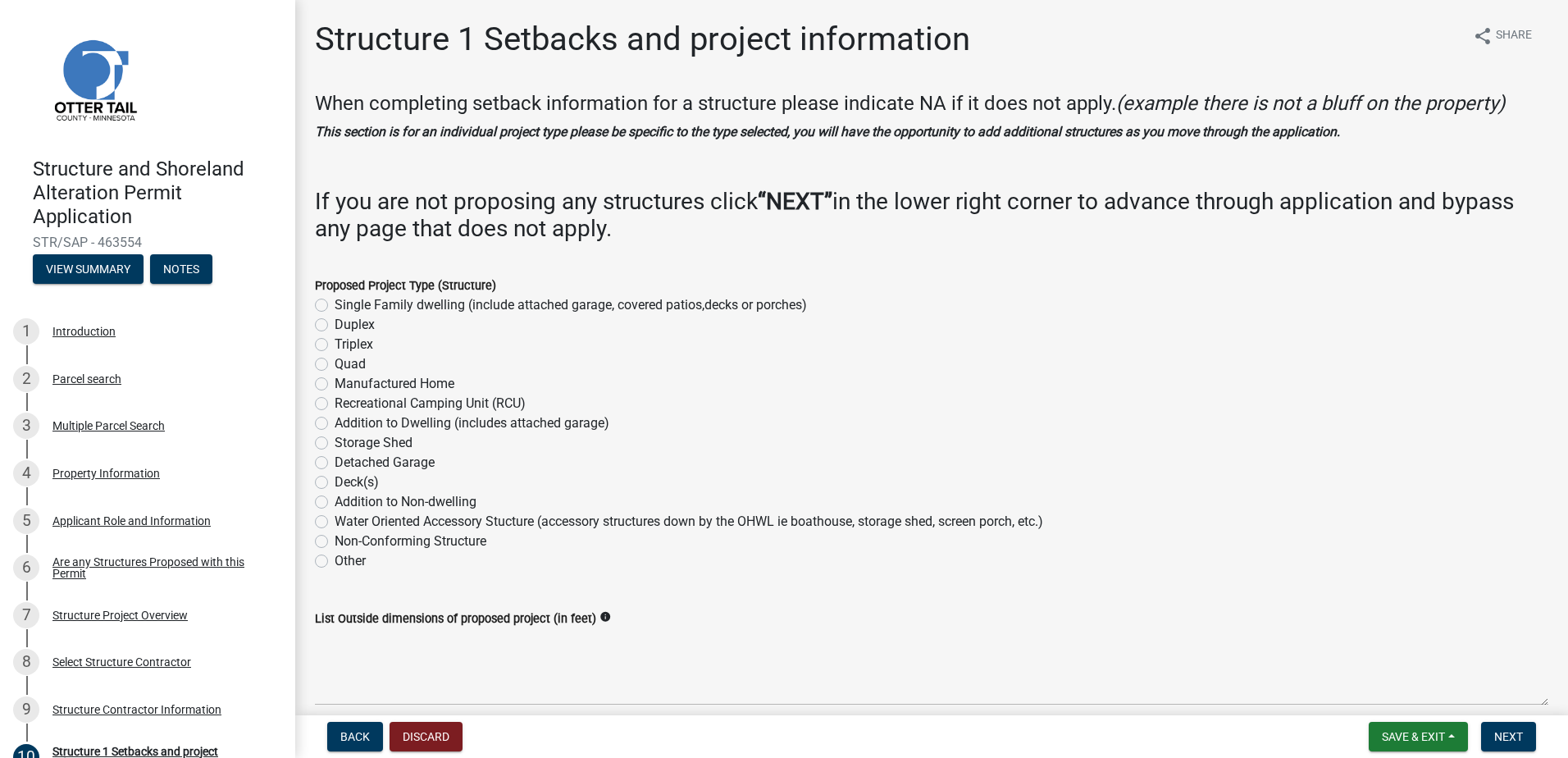
click at [335, 303] on label "Single Family dwelling (include attached garage, covered patios,decks or porche…" at bounding box center [570, 305] width 472 height 20
click at [335, 303] on input "Single Family dwelling (include attached garage, covered patios,decks or porche…" at bounding box center [339, 300] width 11 height 11
radio input "true"
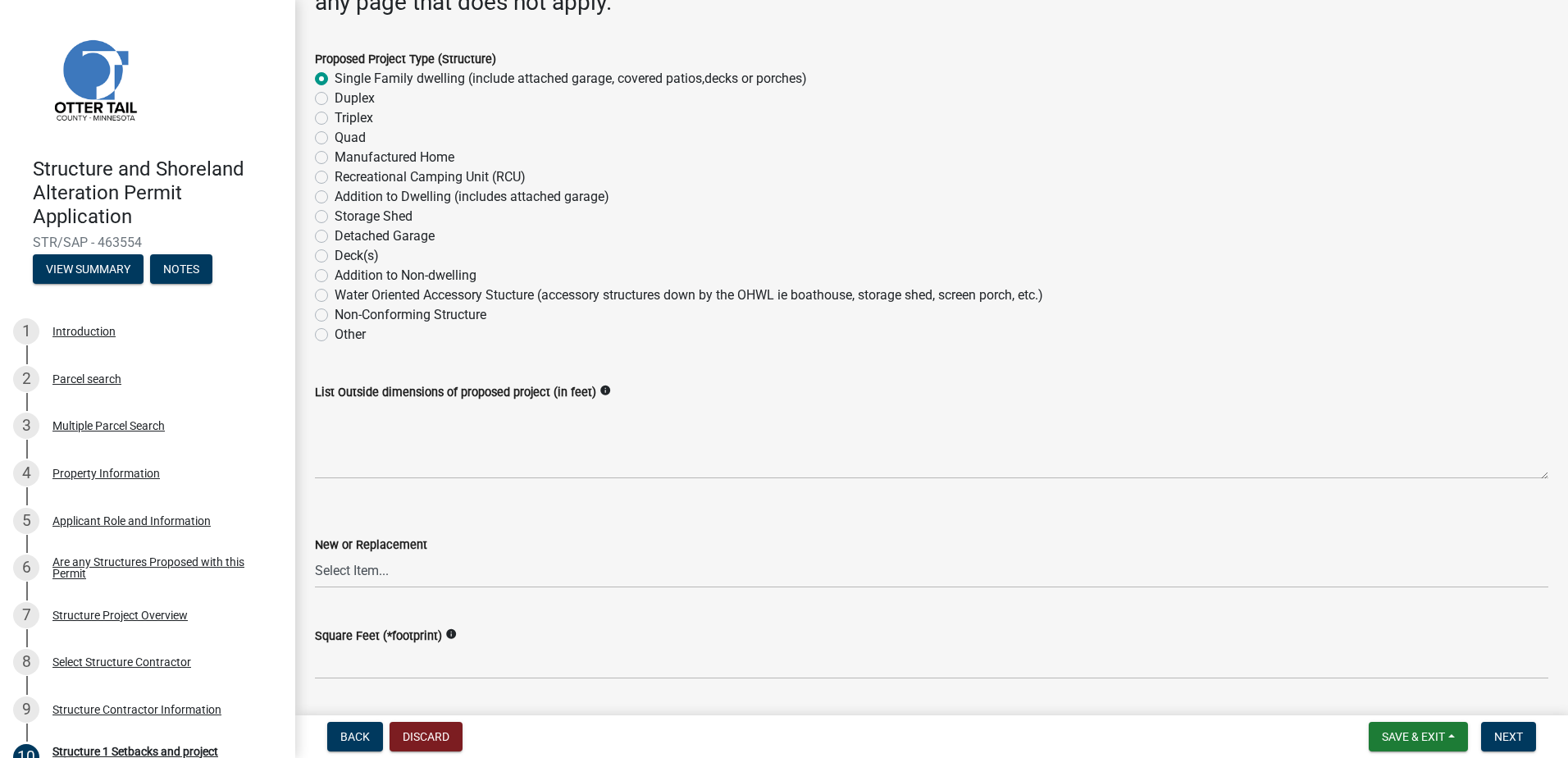
scroll to position [246, 0]
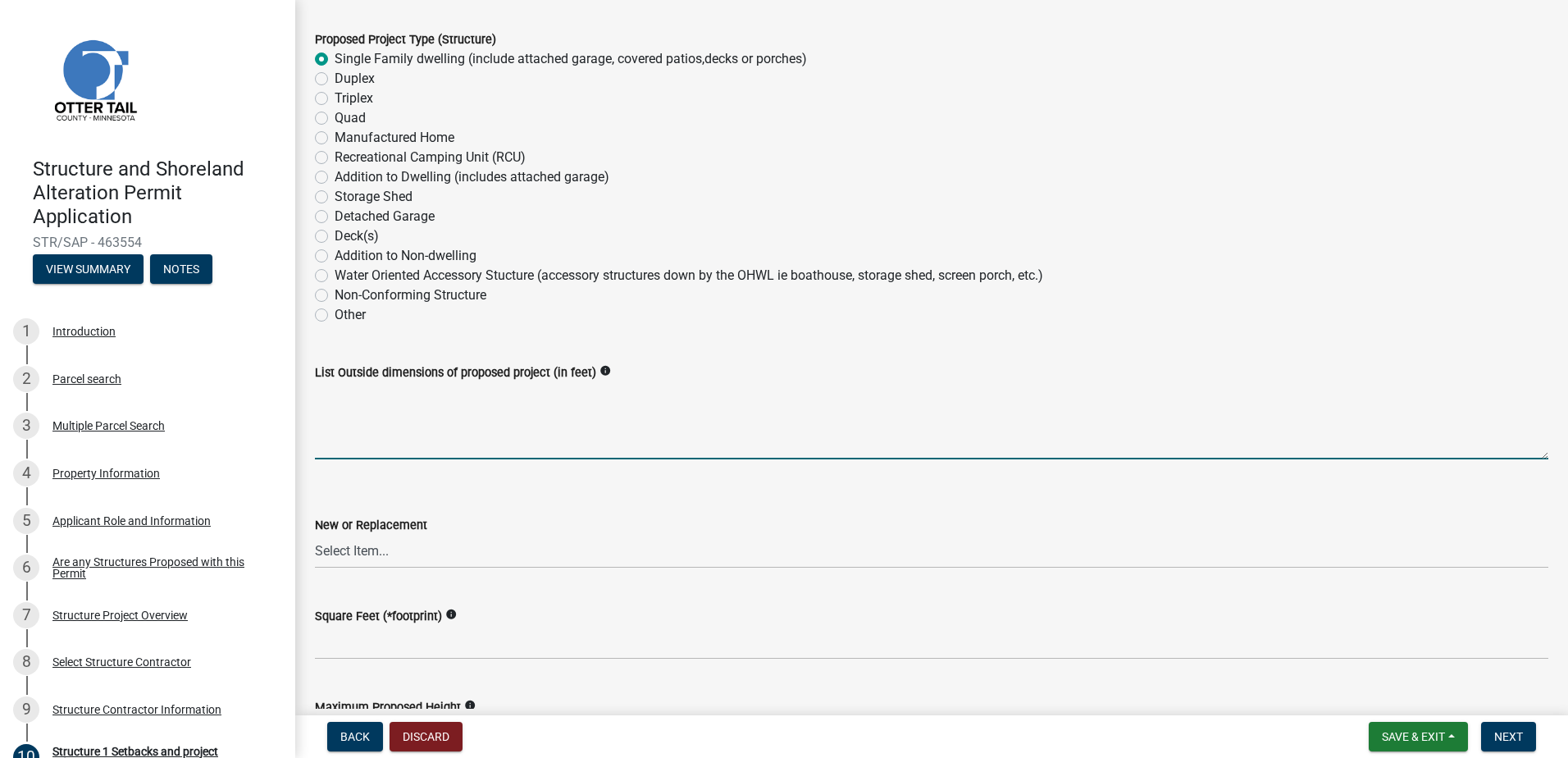
click at [341, 442] on textarea "List Outside dimensions of proposed project (in feet)" at bounding box center [931, 421] width 1233 height 77
click at [383, 441] on textarea "List Outside dimensions of proposed project (in feet)" at bounding box center [931, 421] width 1233 height 77
click at [424, 399] on textarea "52 feet wide x" at bounding box center [931, 421] width 1233 height 77
type textarea "52 feet wide x 50 deep( not square)"
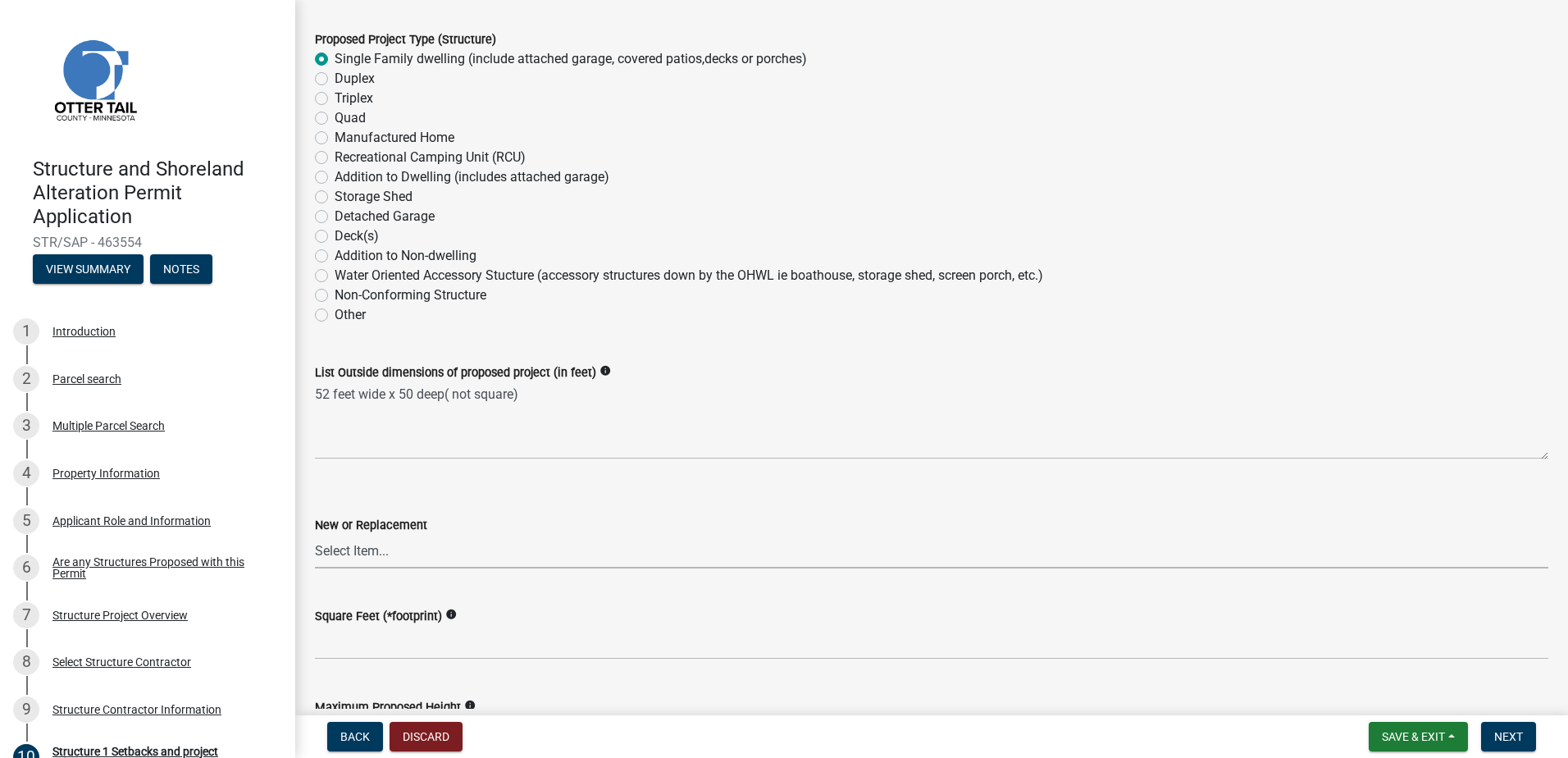
click at [404, 554] on select "Select Item... New Replacement" at bounding box center [931, 552] width 1233 height 33
click at [315, 535] on select "Select Item... New Replacement" at bounding box center [931, 552] width 1233 height 33
select select "a3cc236c-43aa-406a-8353-e0398d57c407"
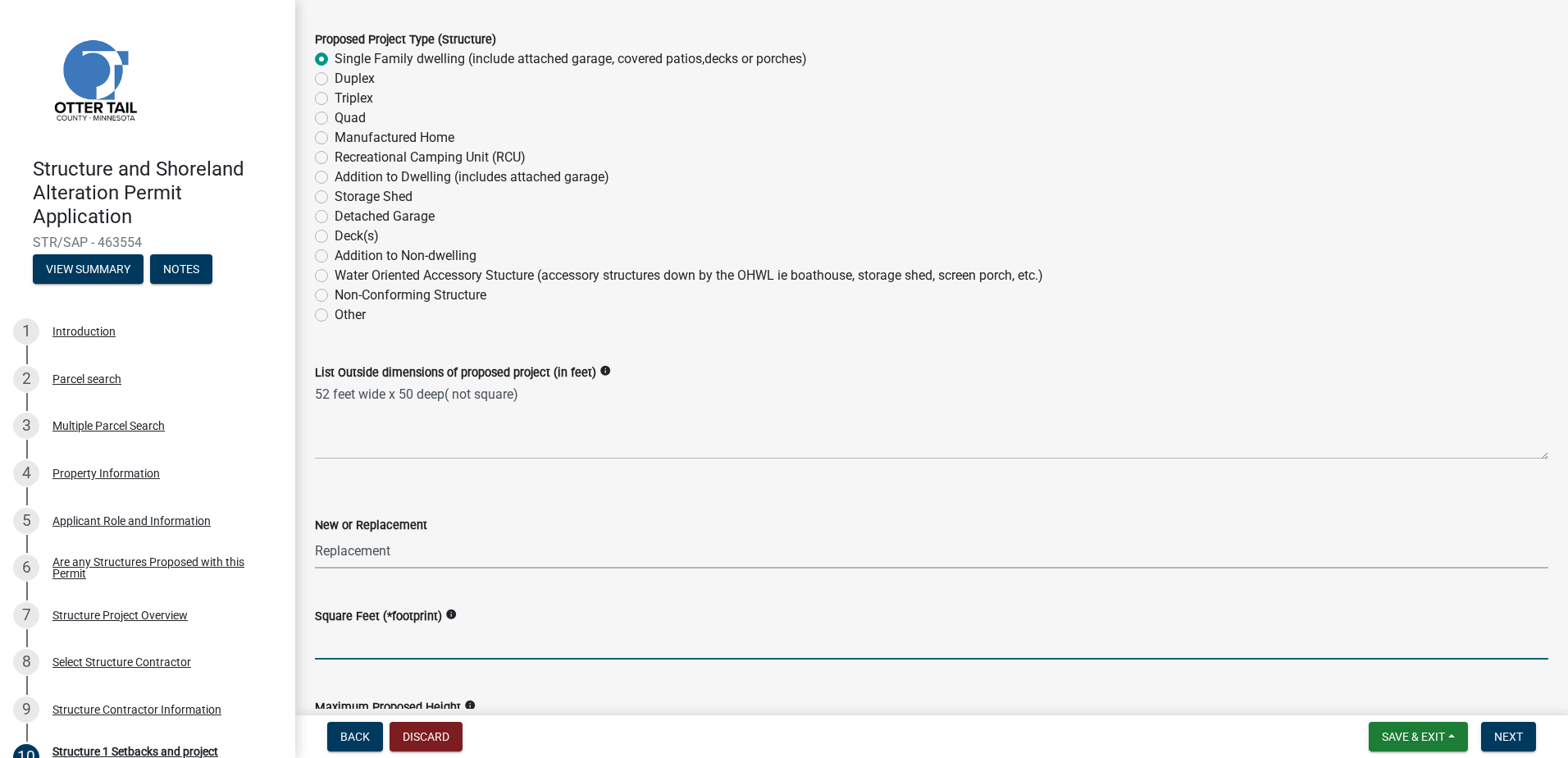
click at [401, 645] on input "text" at bounding box center [931, 643] width 1233 height 33
click at [347, 647] on input "text" at bounding box center [931, 643] width 1233 height 33
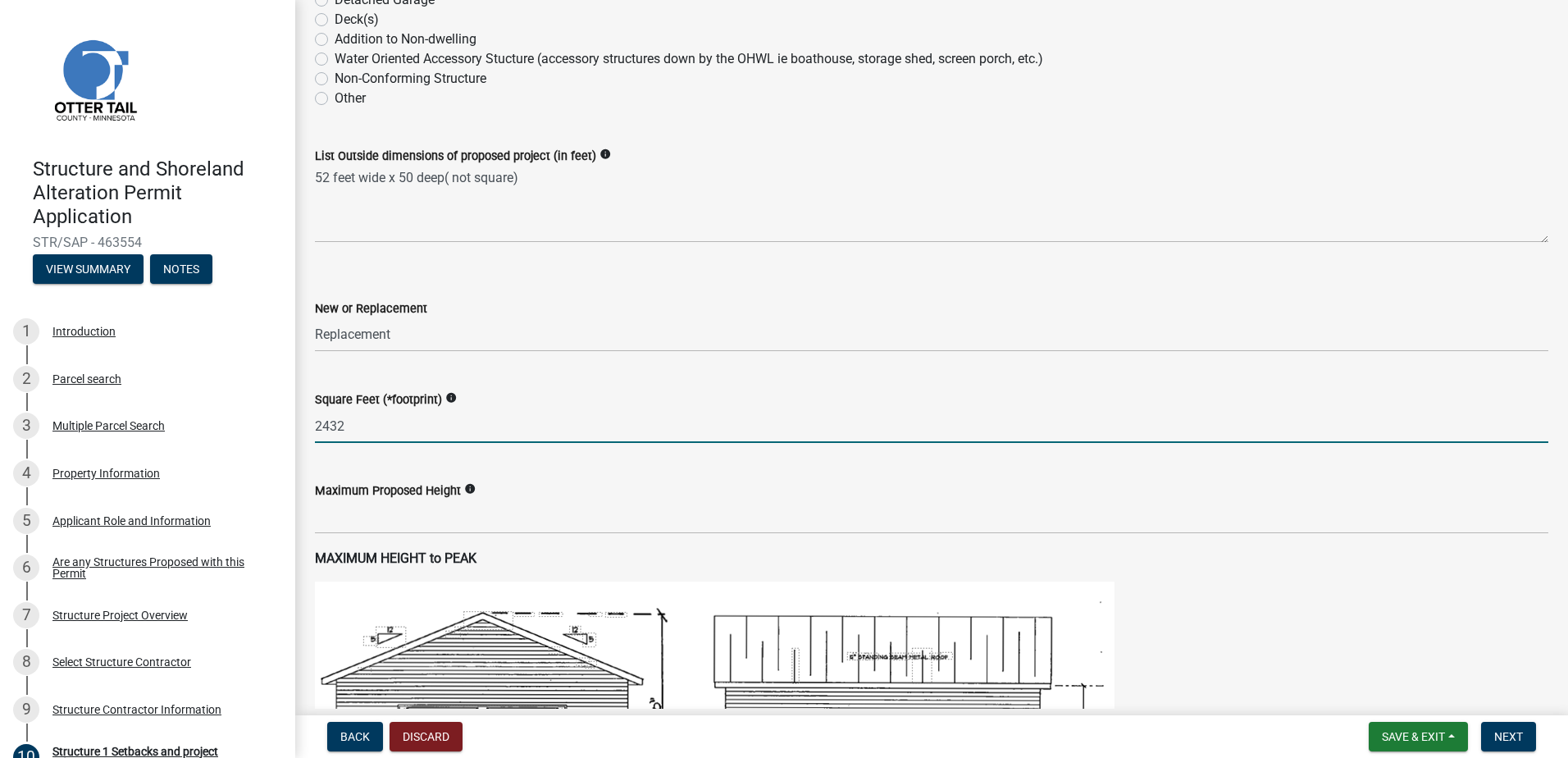
scroll to position [492, 0]
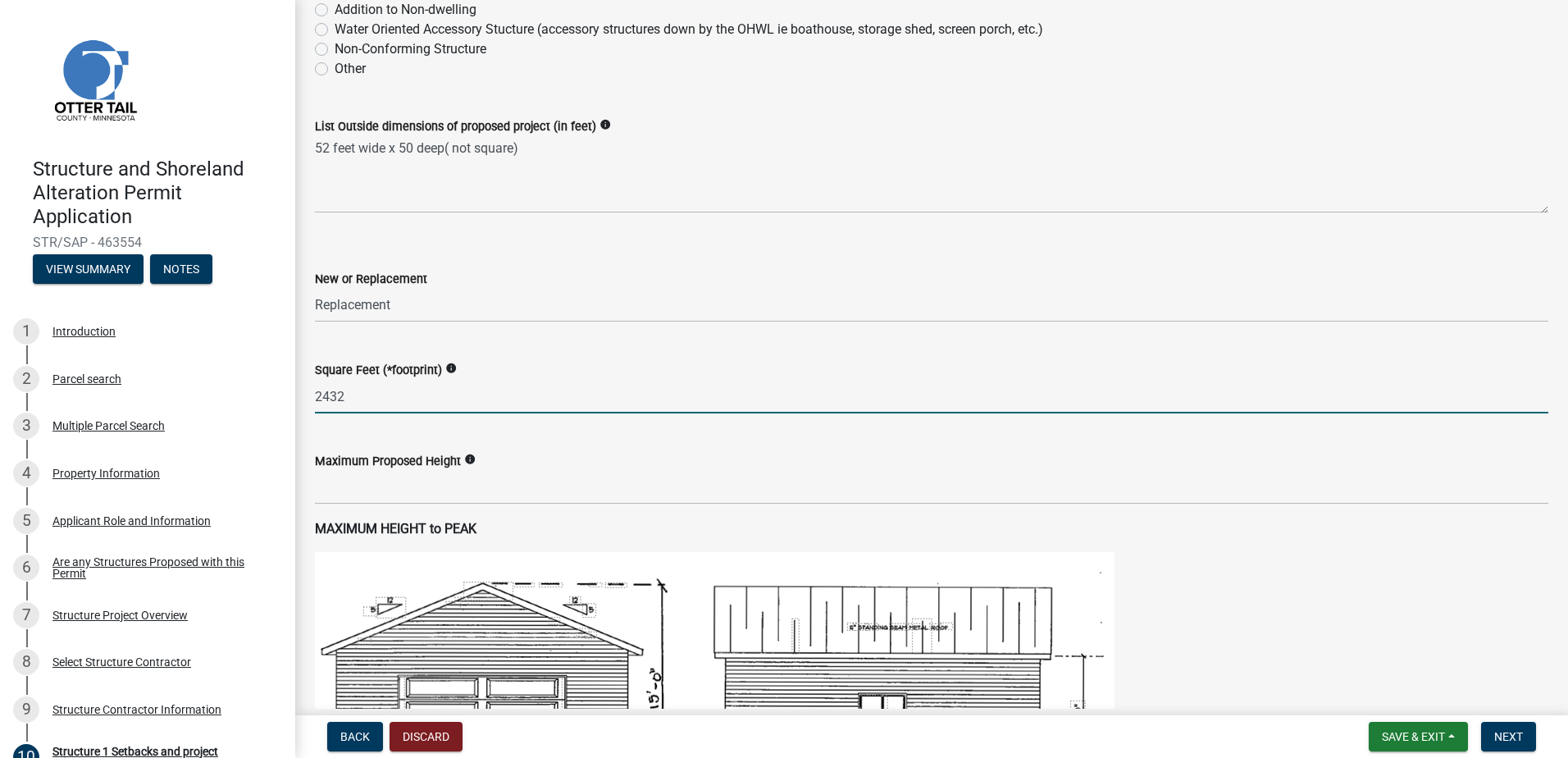
type input "2432"
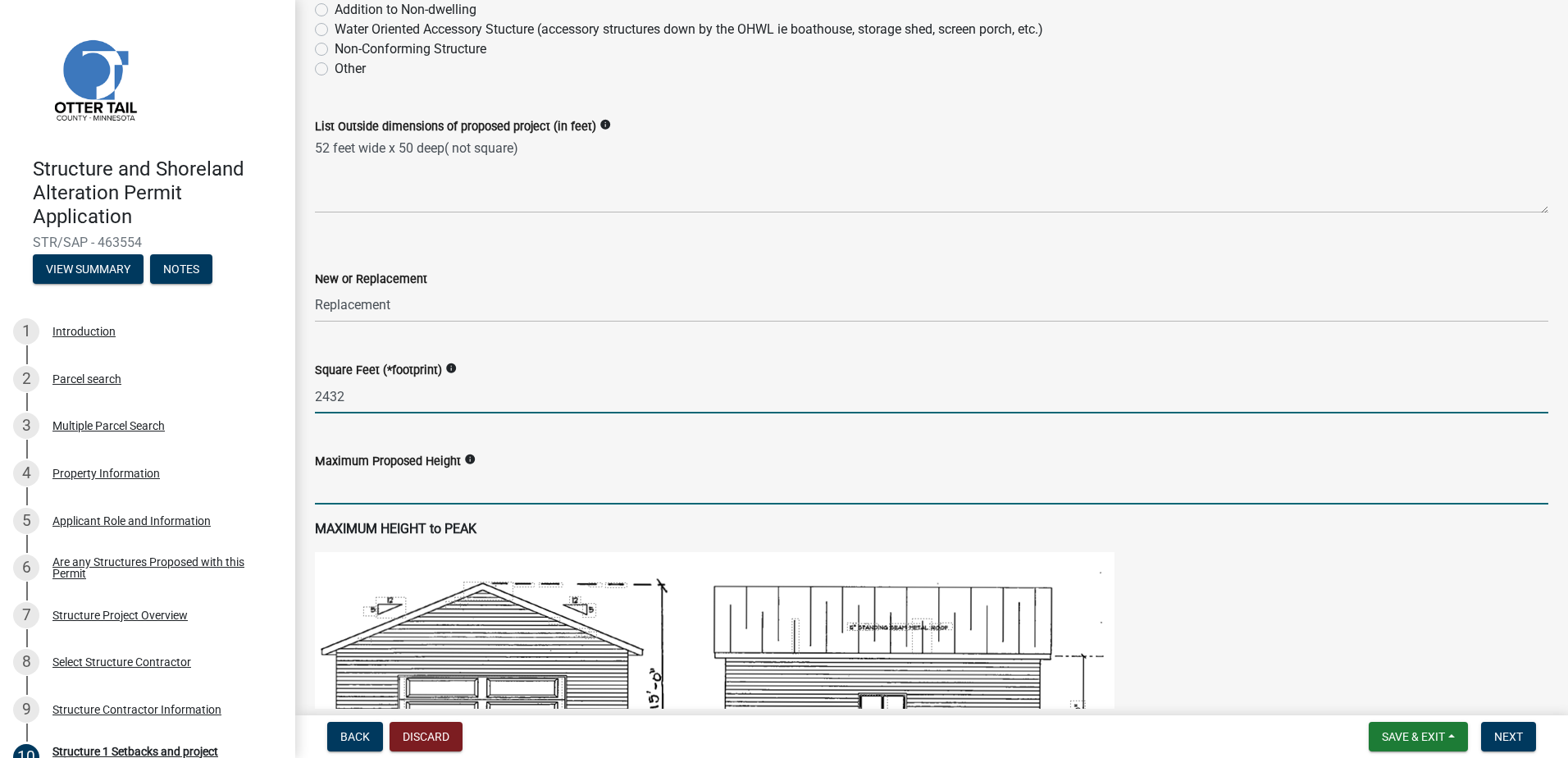
click at [408, 479] on input "text" at bounding box center [931, 487] width 1233 height 33
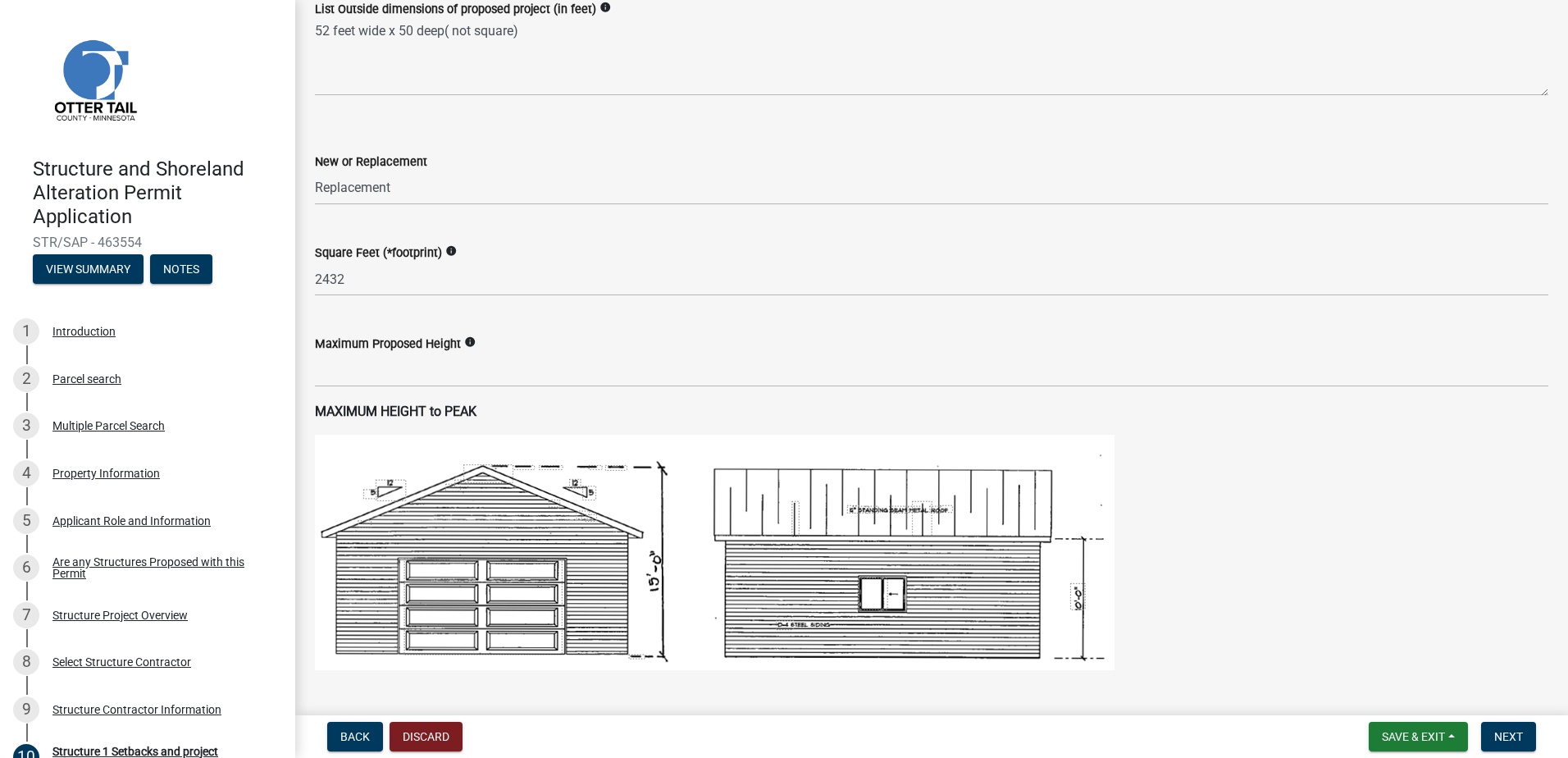
scroll to position [656, 0]
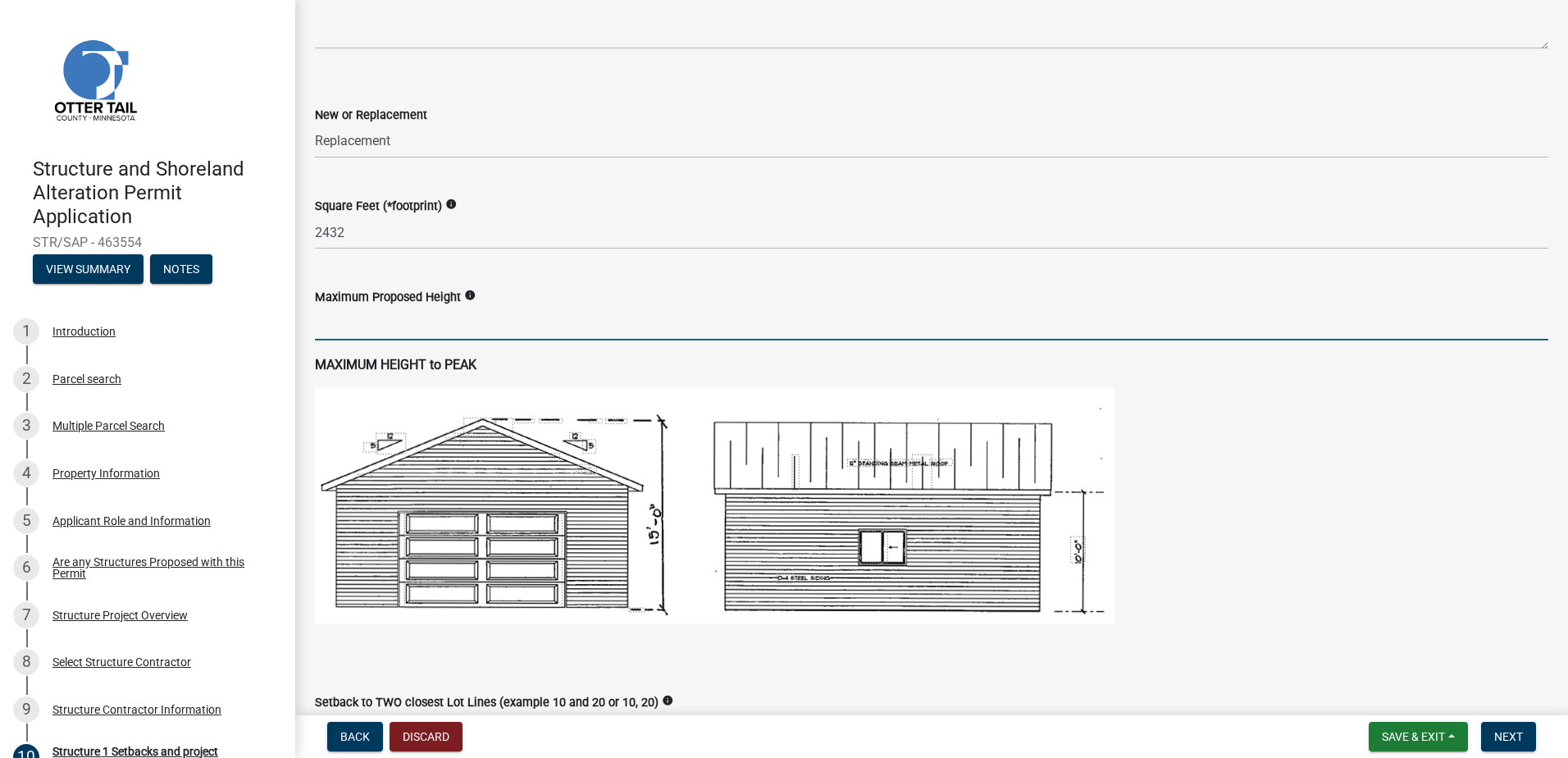
click at [380, 326] on input "text" at bounding box center [931, 324] width 1233 height 33
click at [470, 295] on icon "info" at bounding box center [470, 295] width 12 height 12
click at [347, 328] on input "text" at bounding box center [931, 324] width 1233 height 33
click at [356, 332] on input "text" at bounding box center [931, 324] width 1233 height 33
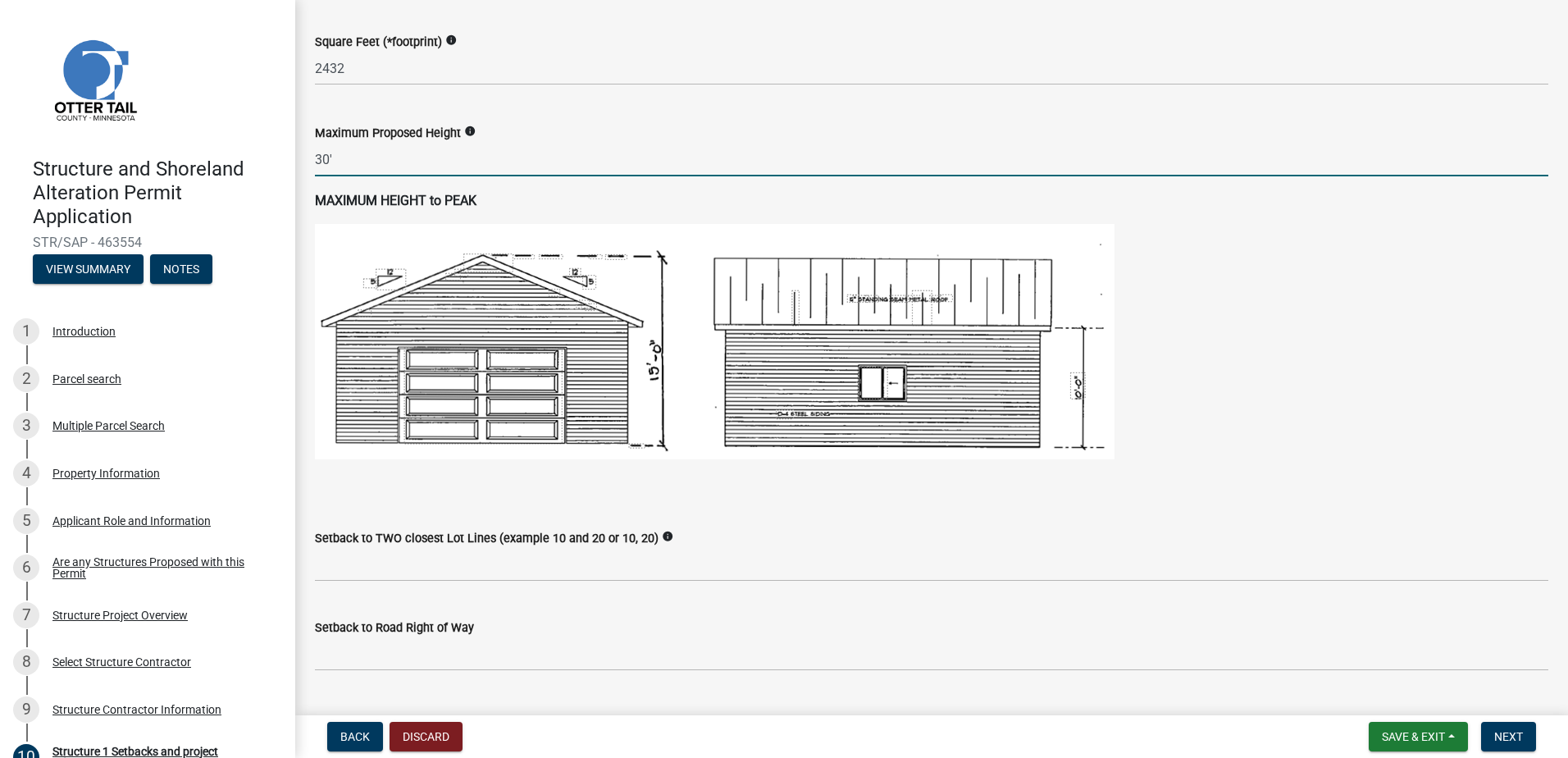
scroll to position [902, 0]
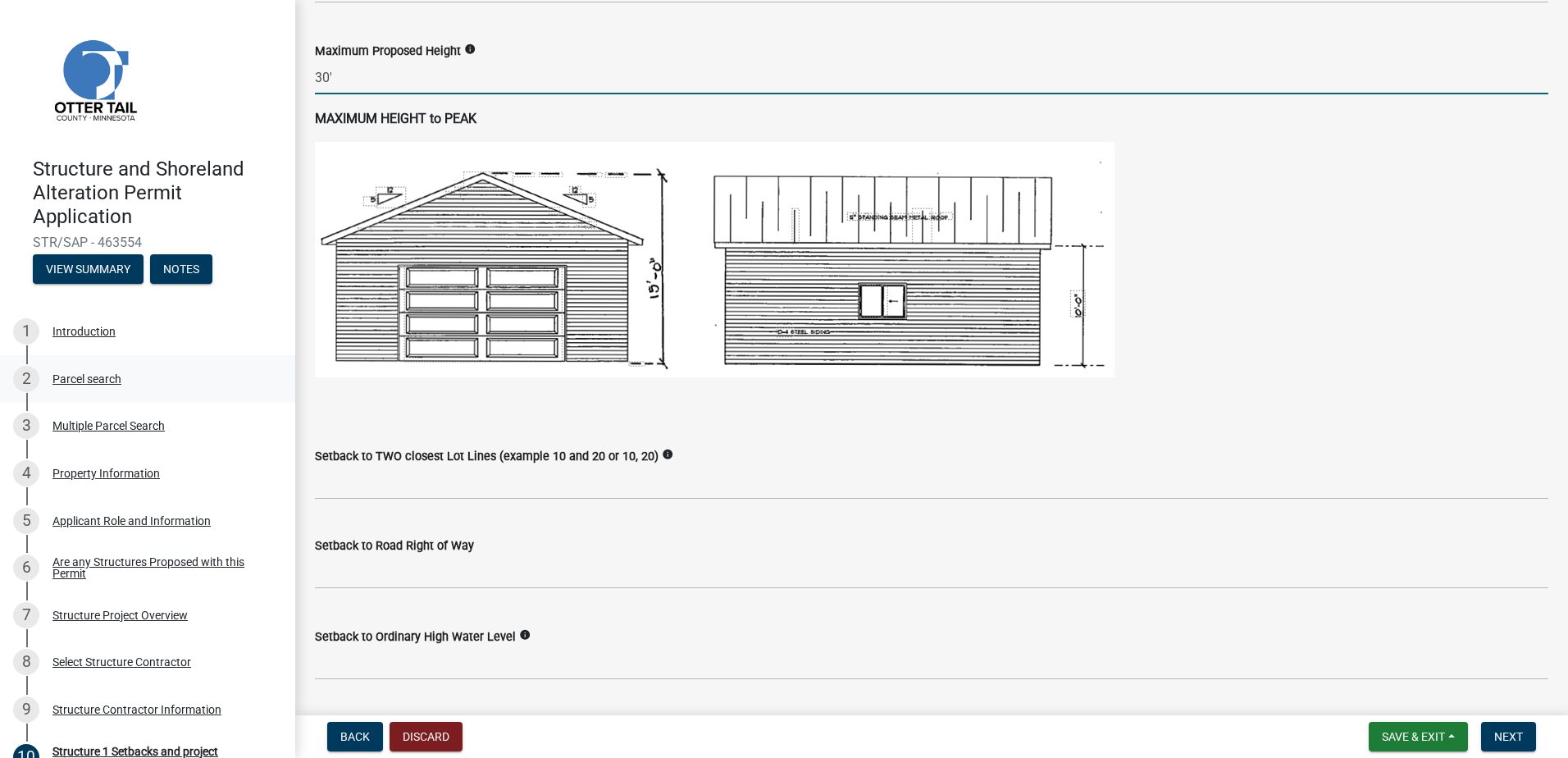
type input "30"
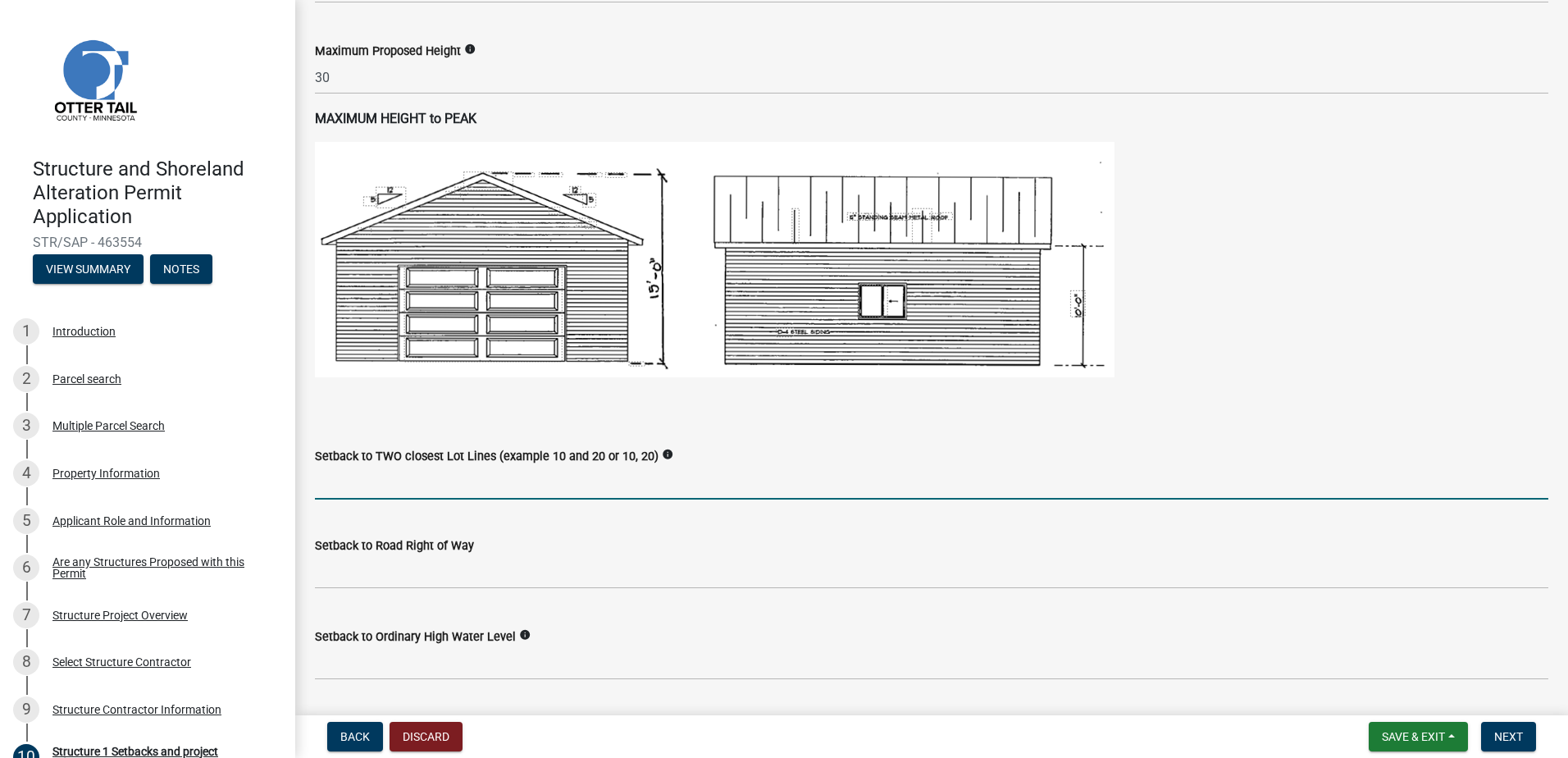
click at [414, 474] on input "Setback to TWO closest Lot Lines (example 10 and 20 or 10, 20)" at bounding box center [931, 482] width 1233 height 33
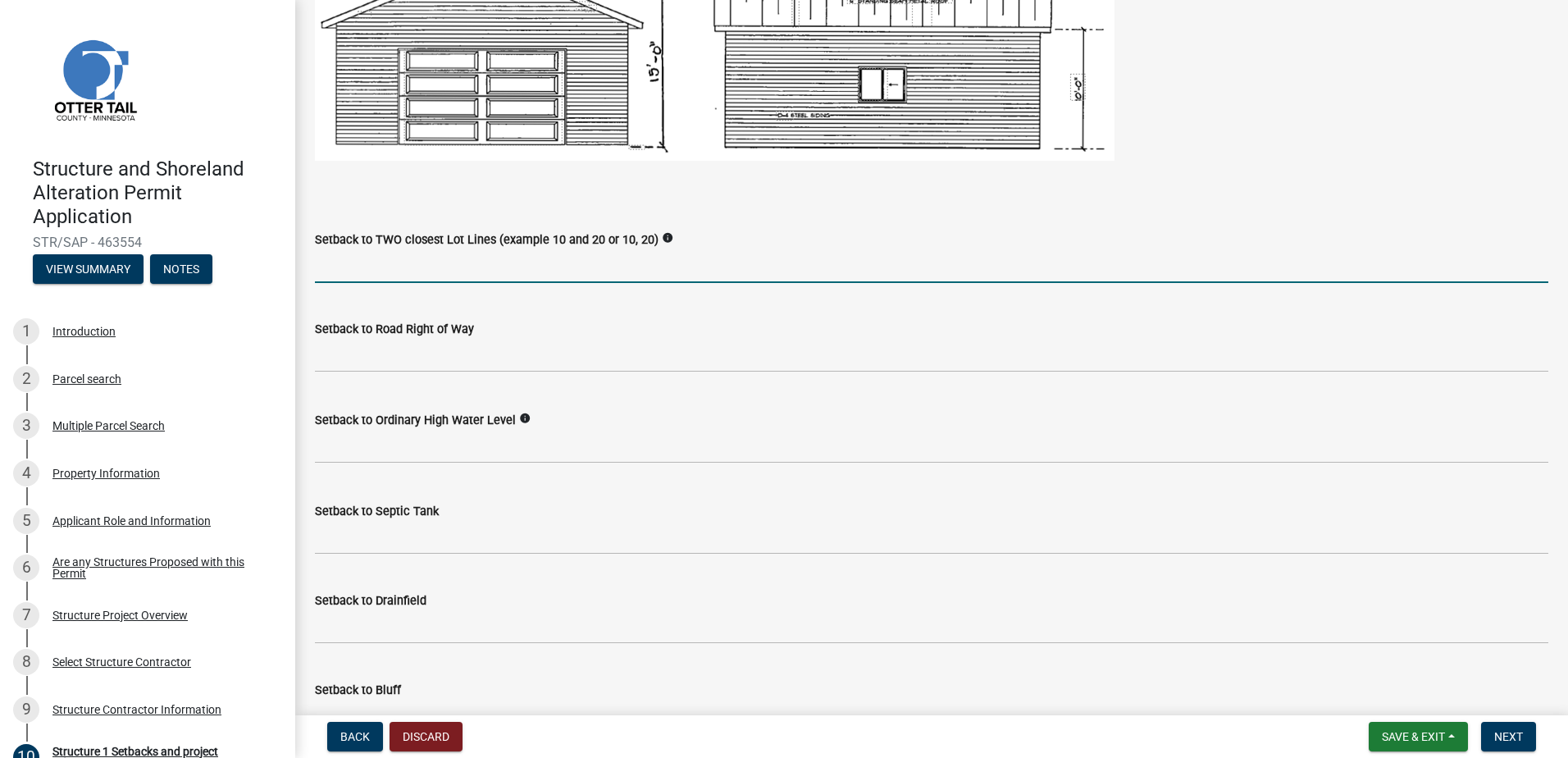
scroll to position [1148, 0]
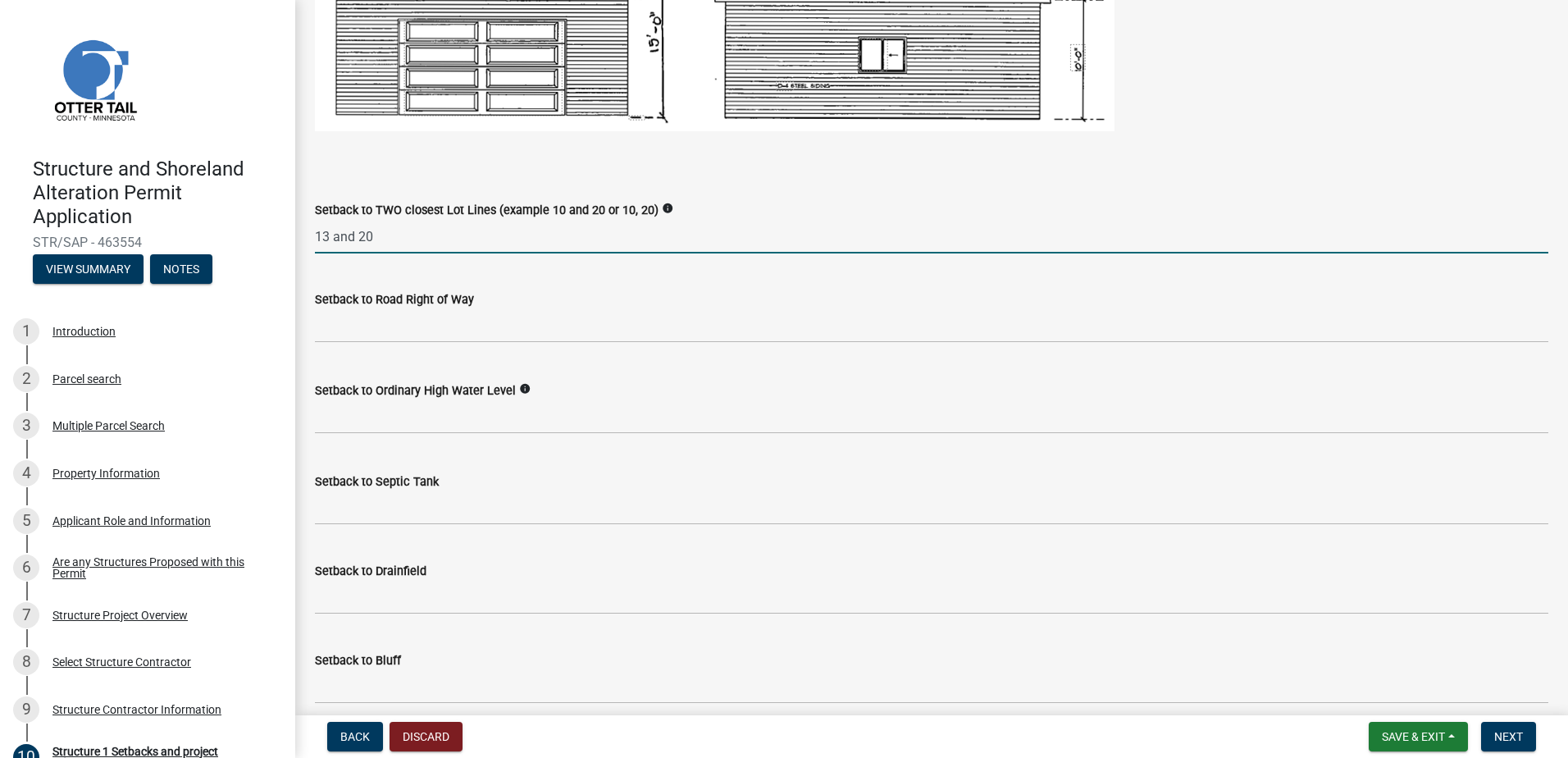
type input "13 and 20"
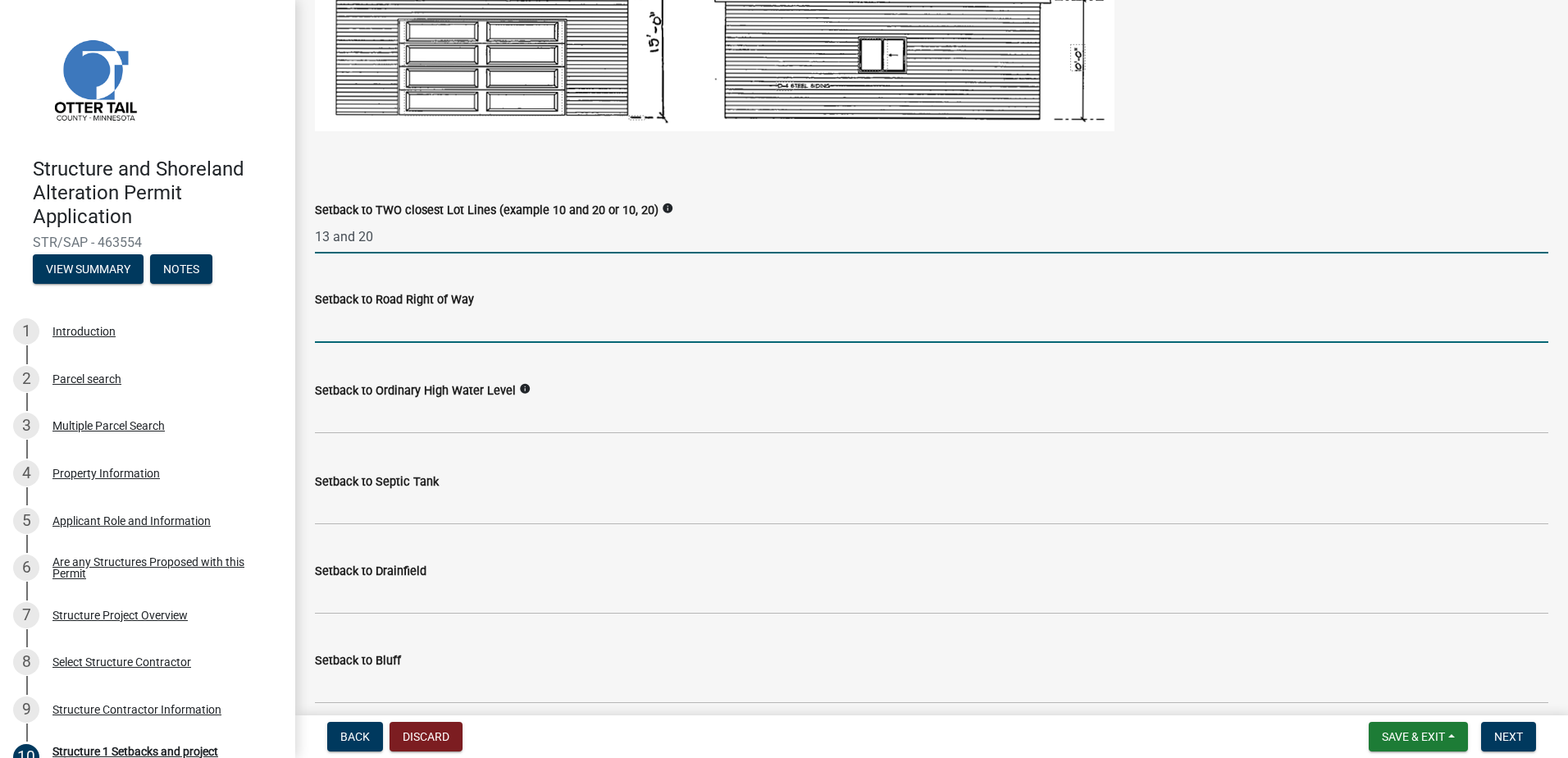
click at [394, 323] on input "text" at bounding box center [931, 326] width 1233 height 33
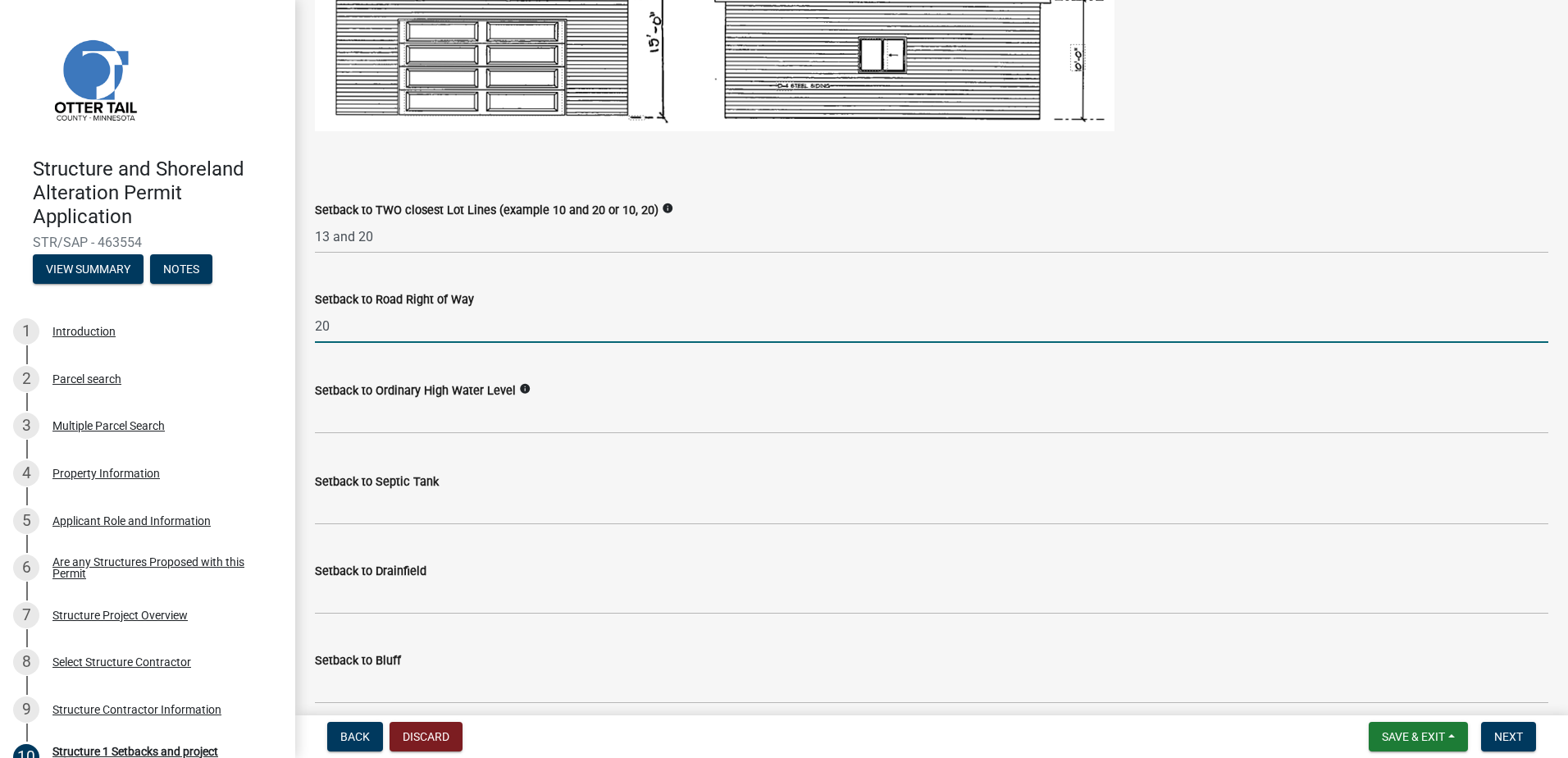
type input "20"
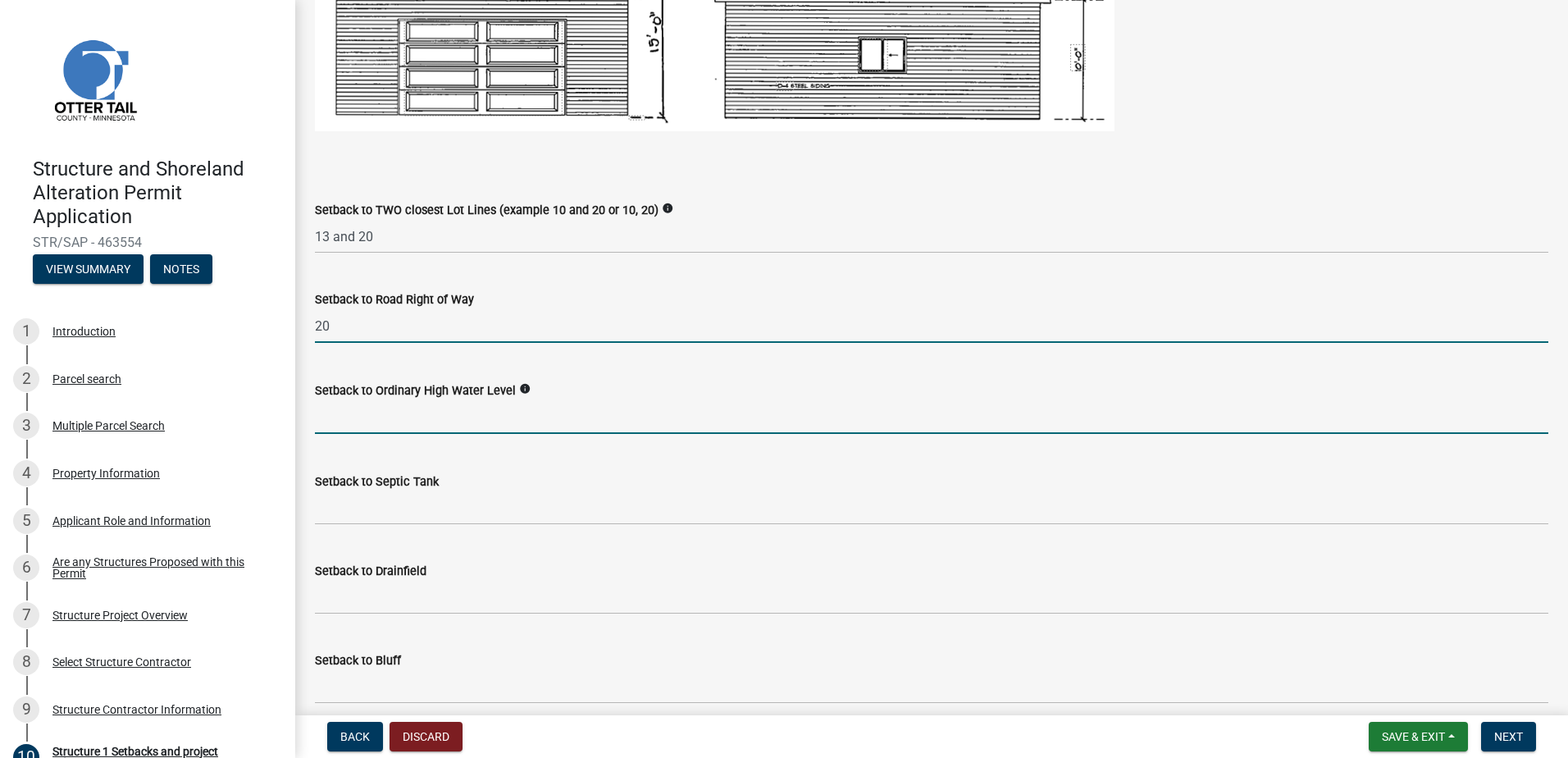
click at [399, 414] on input "text" at bounding box center [931, 417] width 1233 height 33
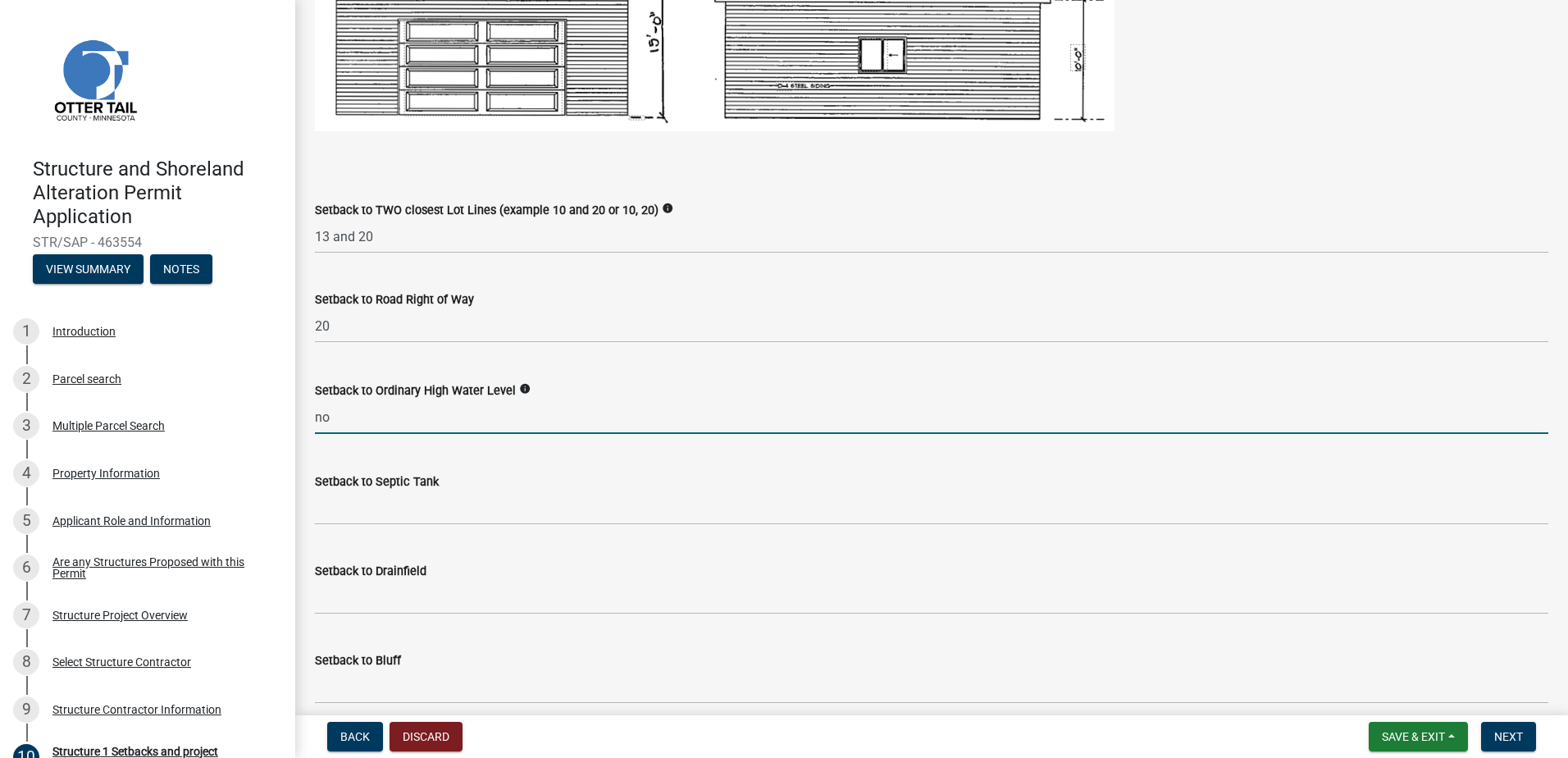
type input "n"
type input "0"
click at [330, 423] on input "0" at bounding box center [931, 417] width 1233 height 33
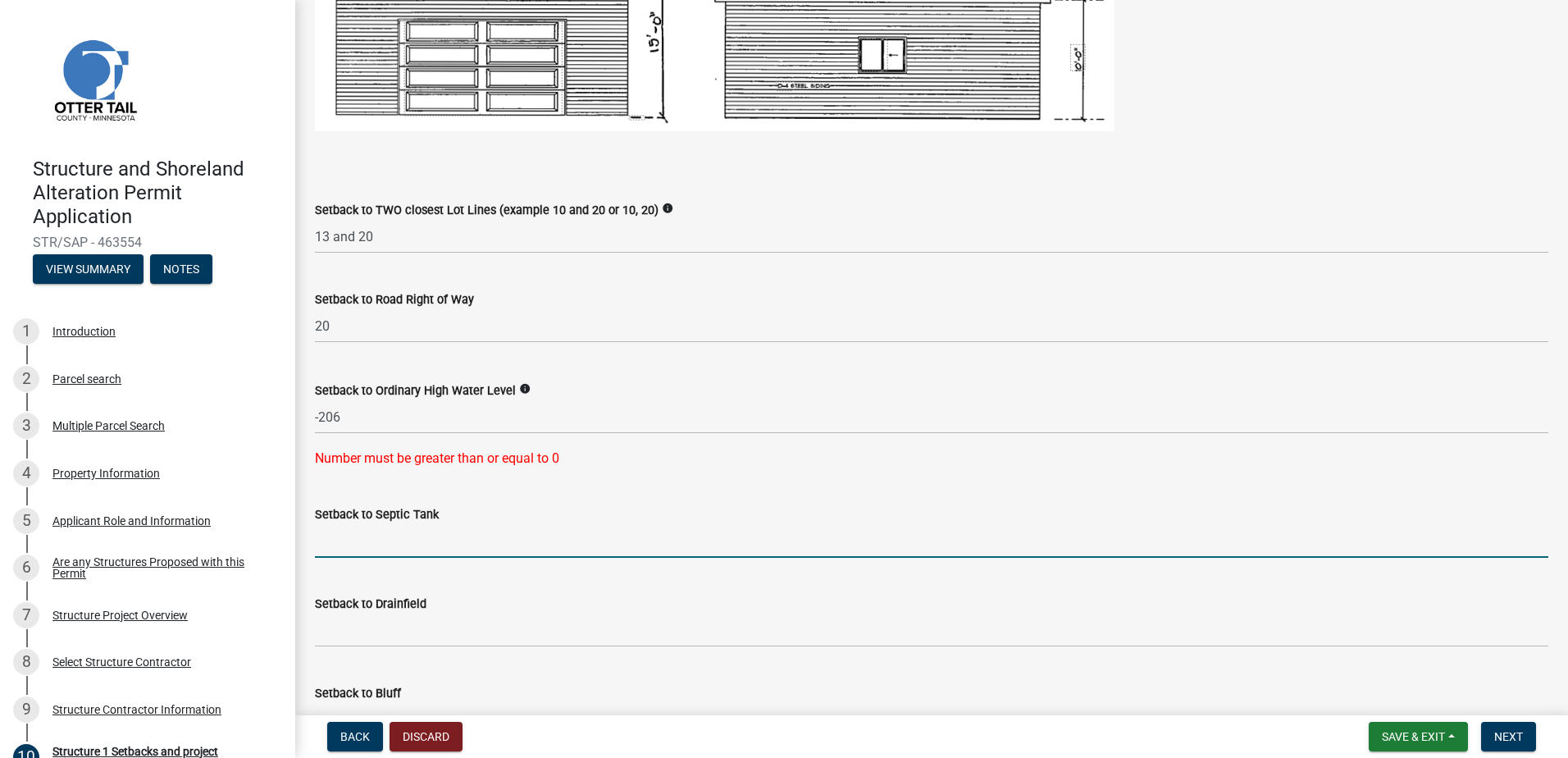
click at [394, 513] on form "Setback to Septic Tank" at bounding box center [931, 531] width 1233 height 53
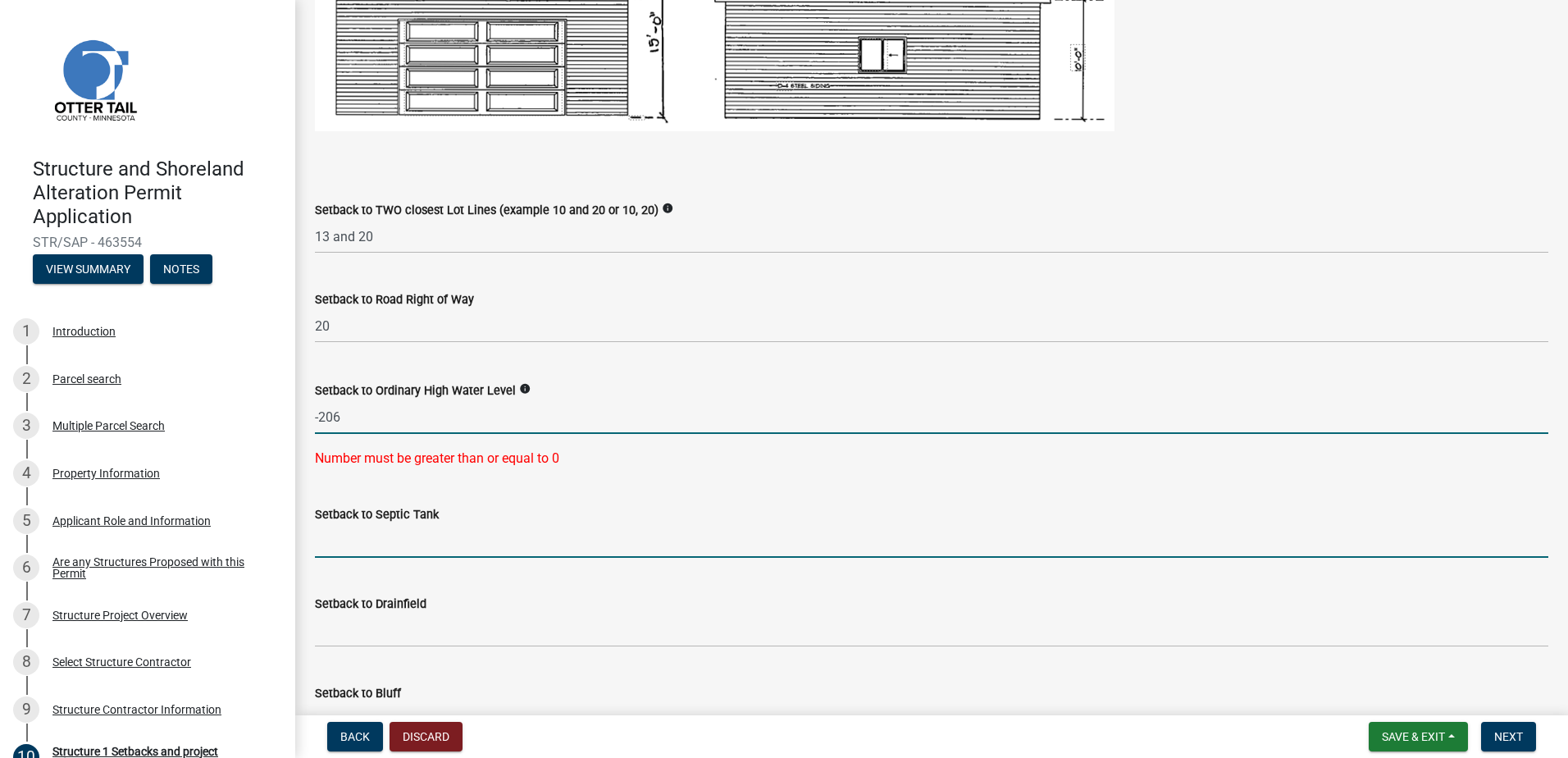
click at [349, 419] on input "-206" at bounding box center [931, 417] width 1233 height 33
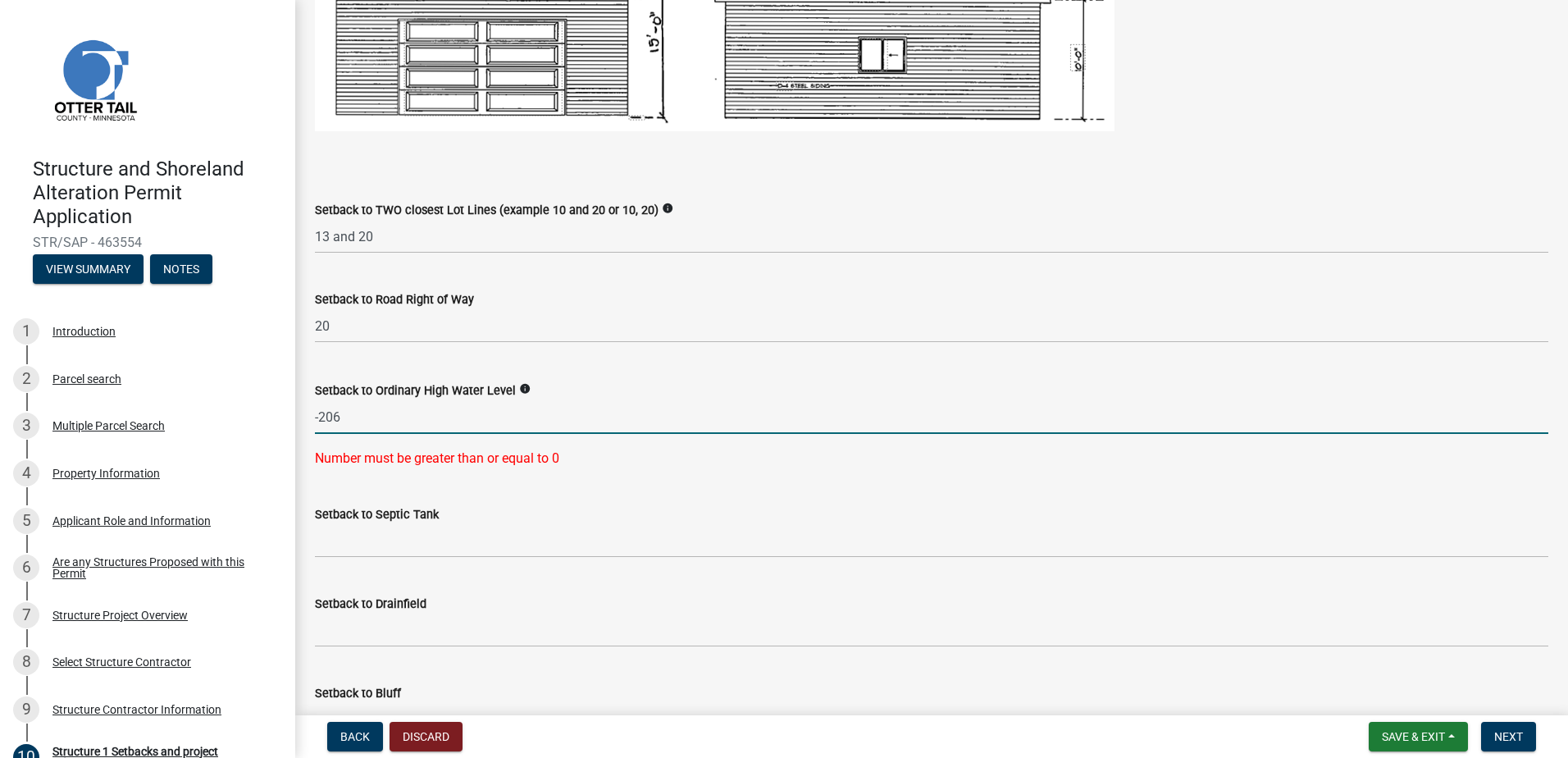
click at [318, 418] on input "-206" at bounding box center [931, 417] width 1233 height 33
type input "206"
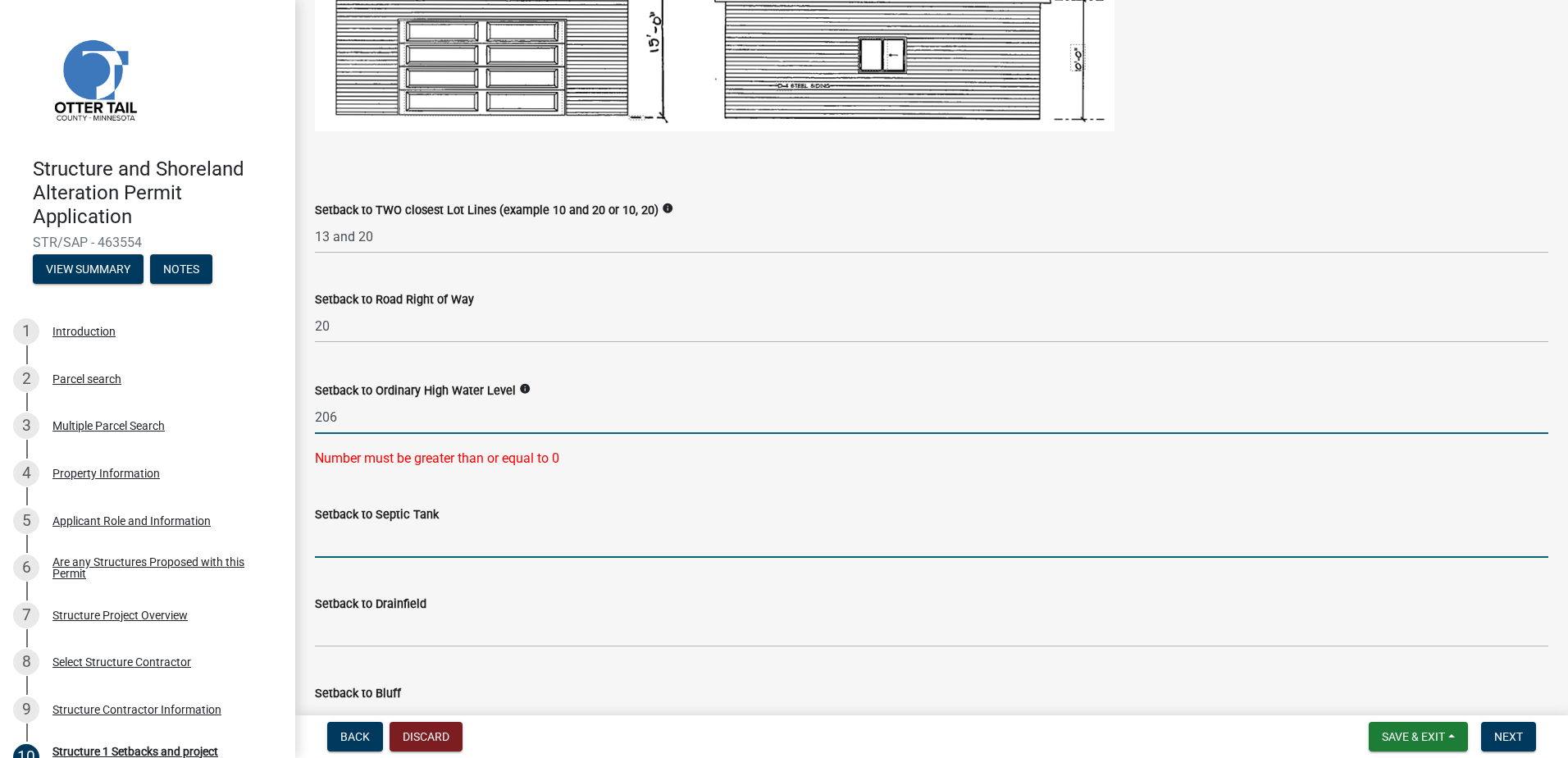
click at [479, 541] on wm-data-entity-input-list "When completing setback information for a structure please indicate NA if it do…" at bounding box center [931, 160] width 1233 height 2433
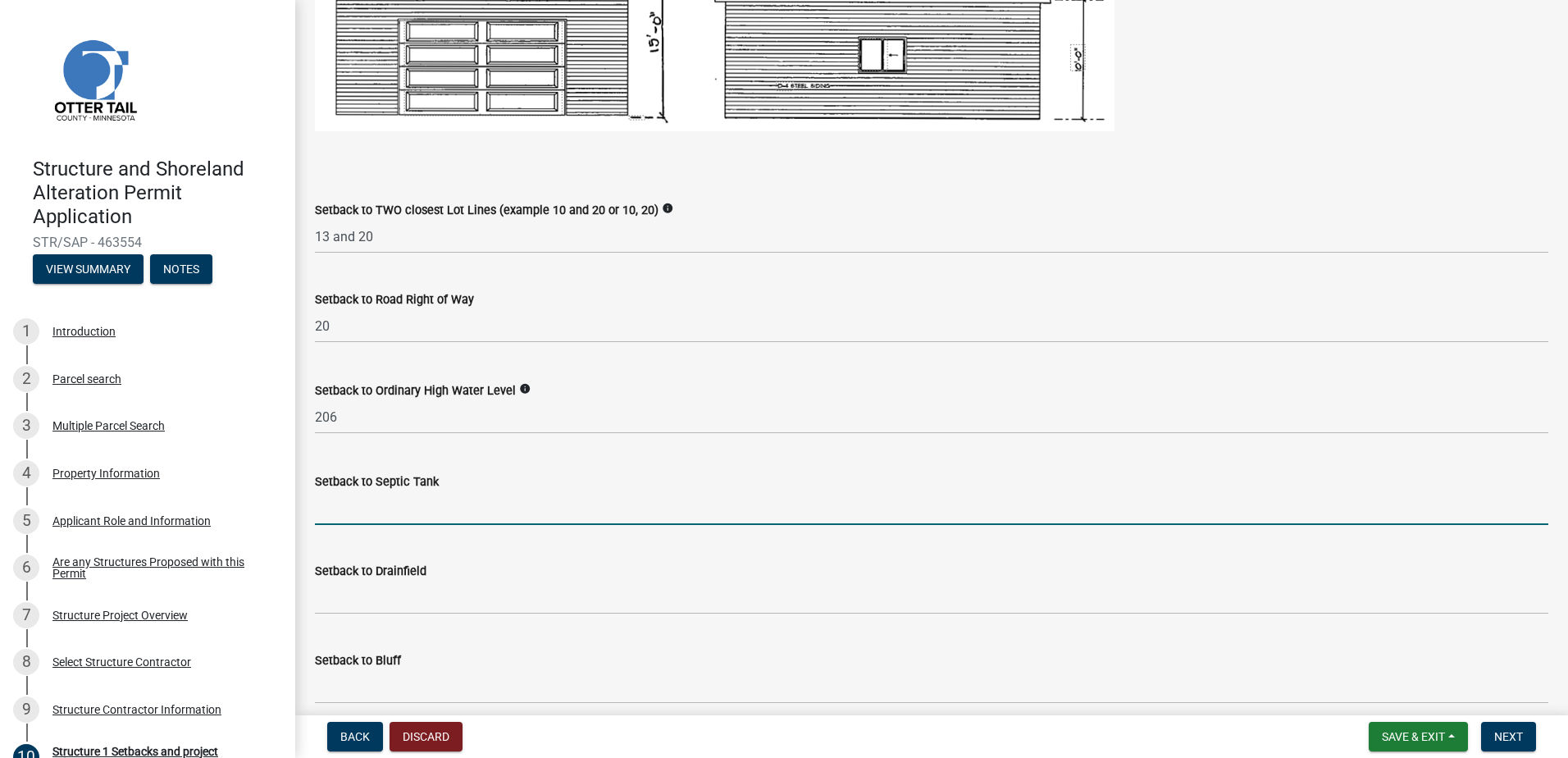
click at [380, 510] on input "Setback to Septic Tank" at bounding box center [931, 508] width 1233 height 33
type input "40"
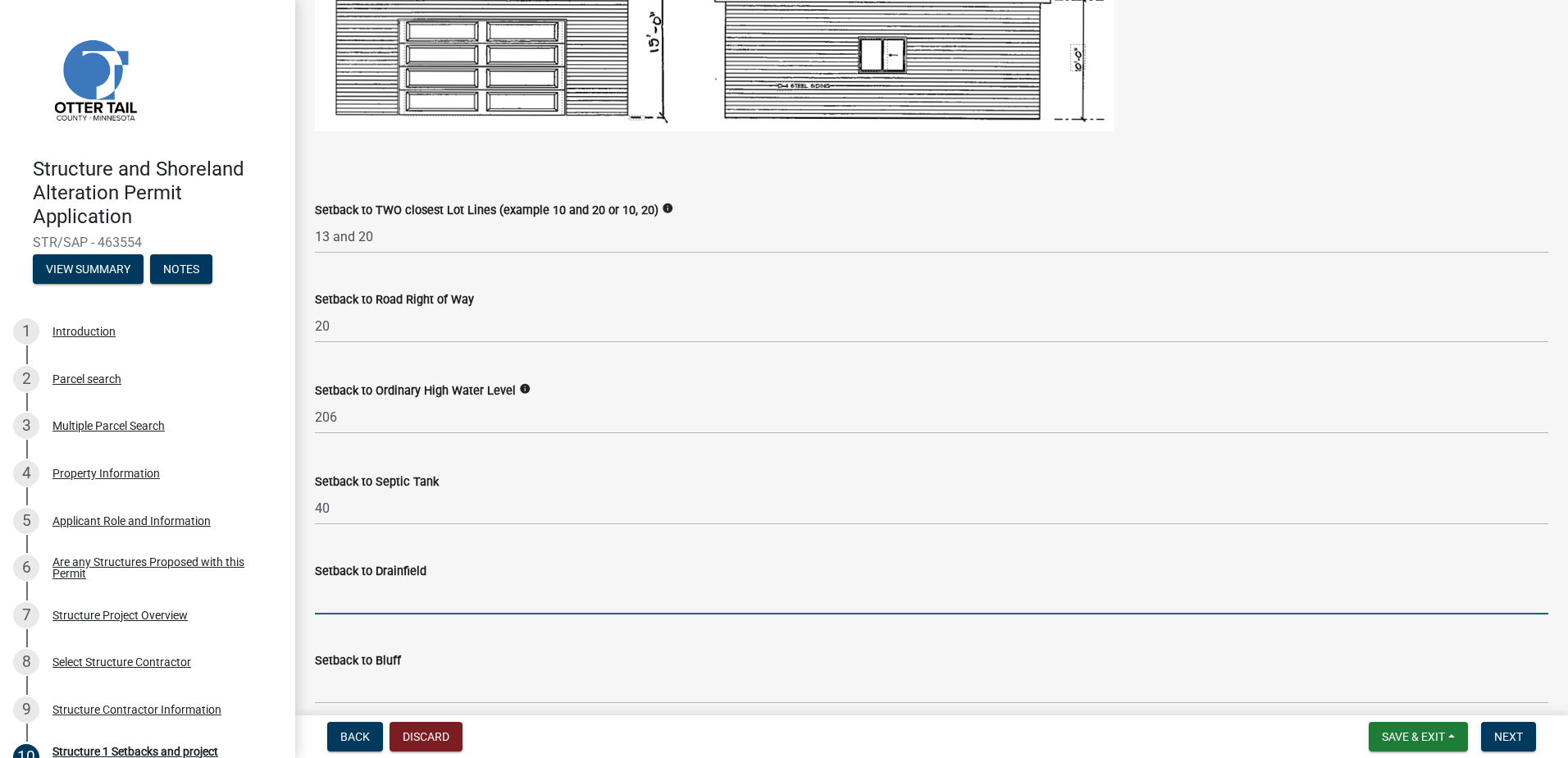
click at [386, 602] on input "Setback to Drainfield" at bounding box center [931, 598] width 1233 height 33
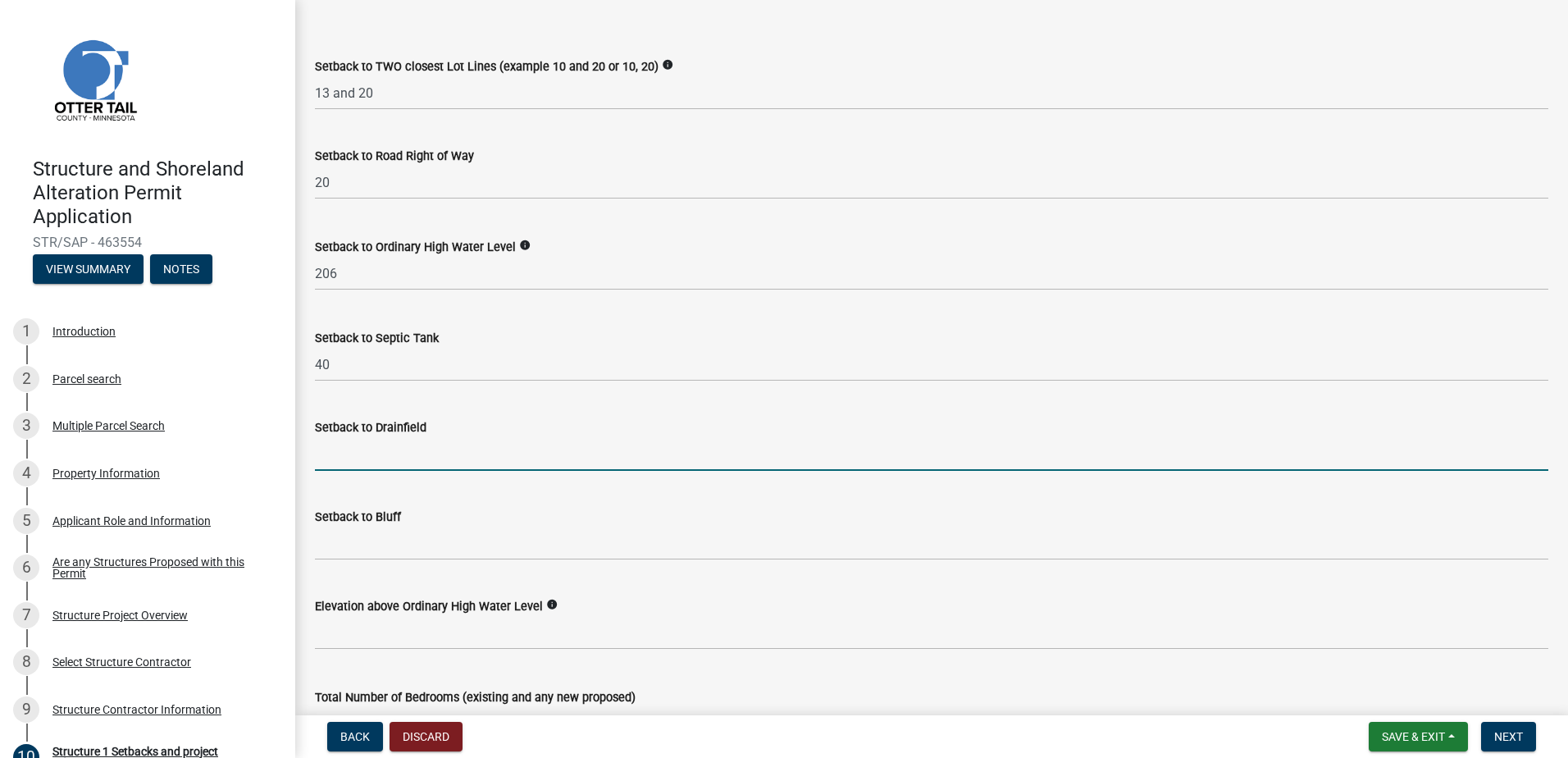
scroll to position [1312, 0]
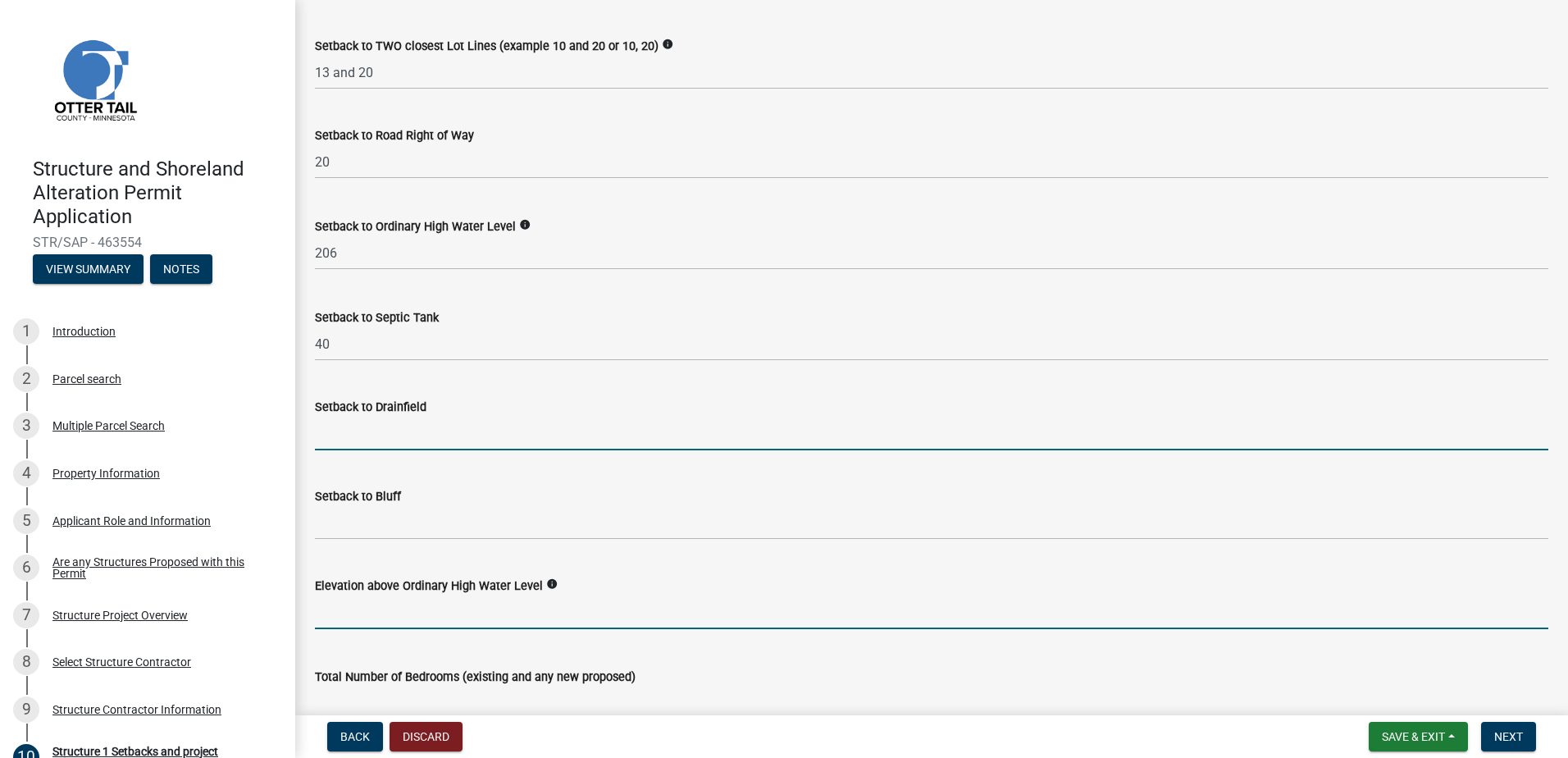
click at [356, 614] on input "text" at bounding box center [931, 612] width 1233 height 33
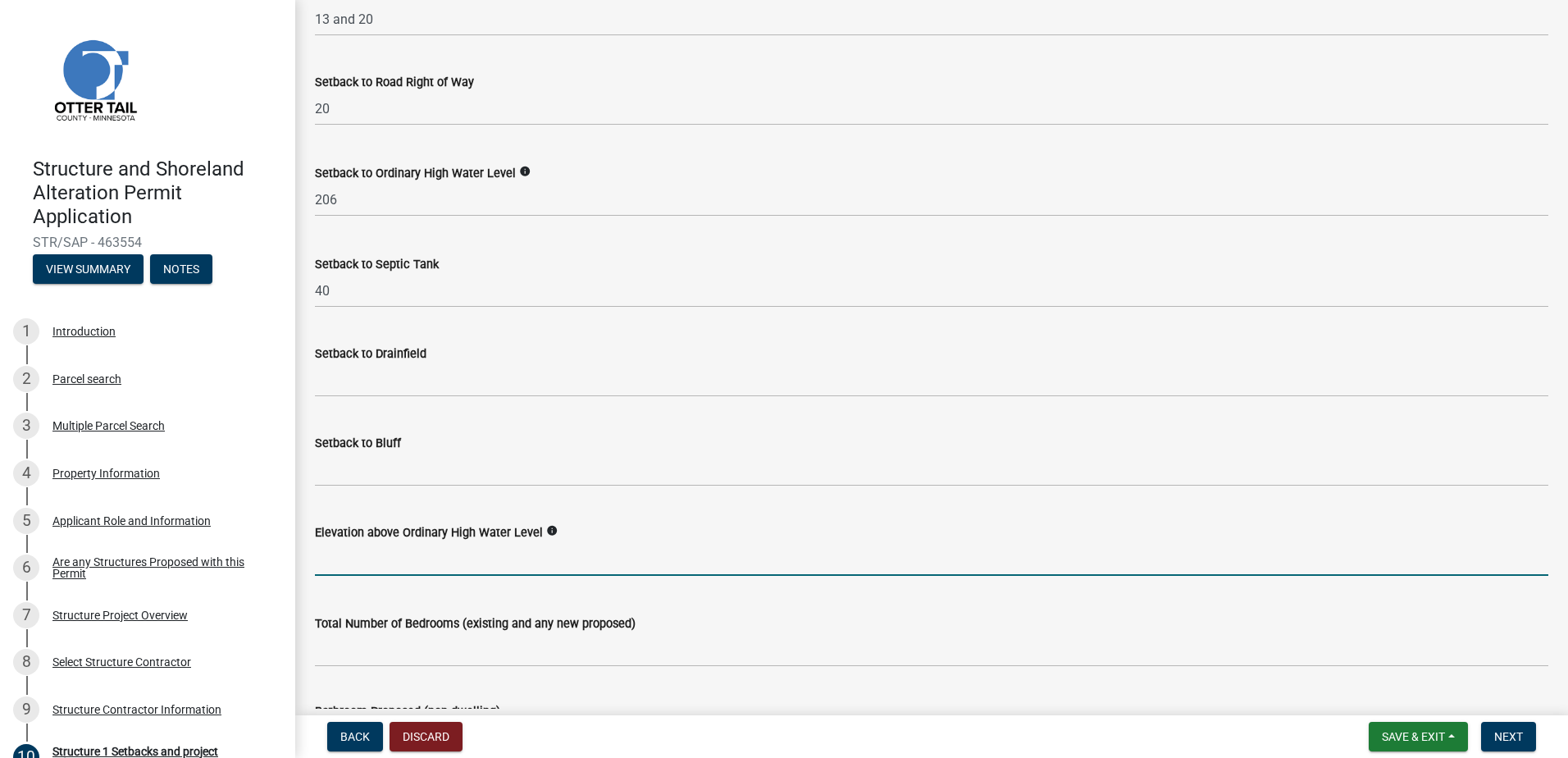
scroll to position [1394, 0]
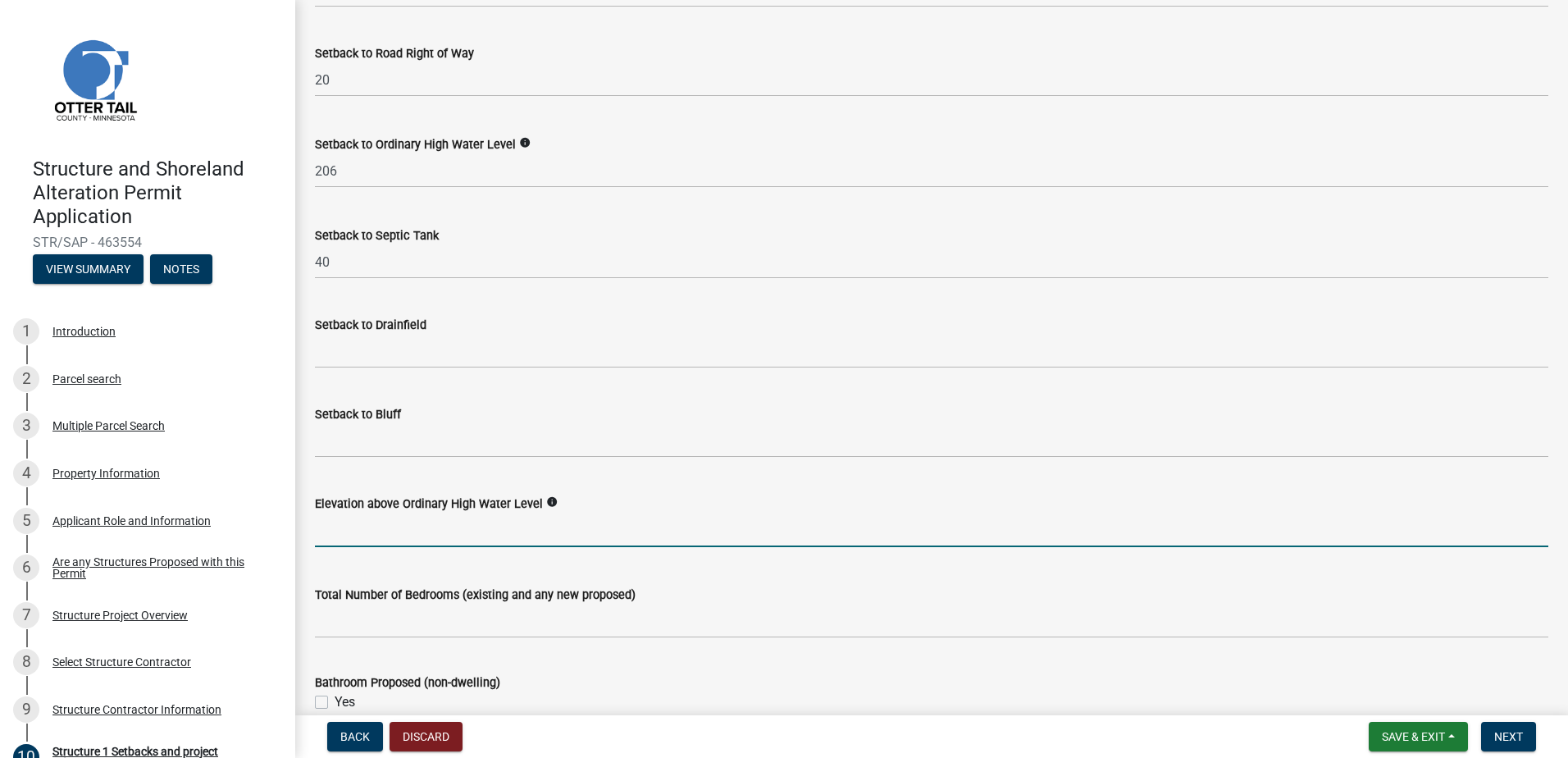
click at [359, 528] on input "text" at bounding box center [931, 530] width 1233 height 33
type input "7"
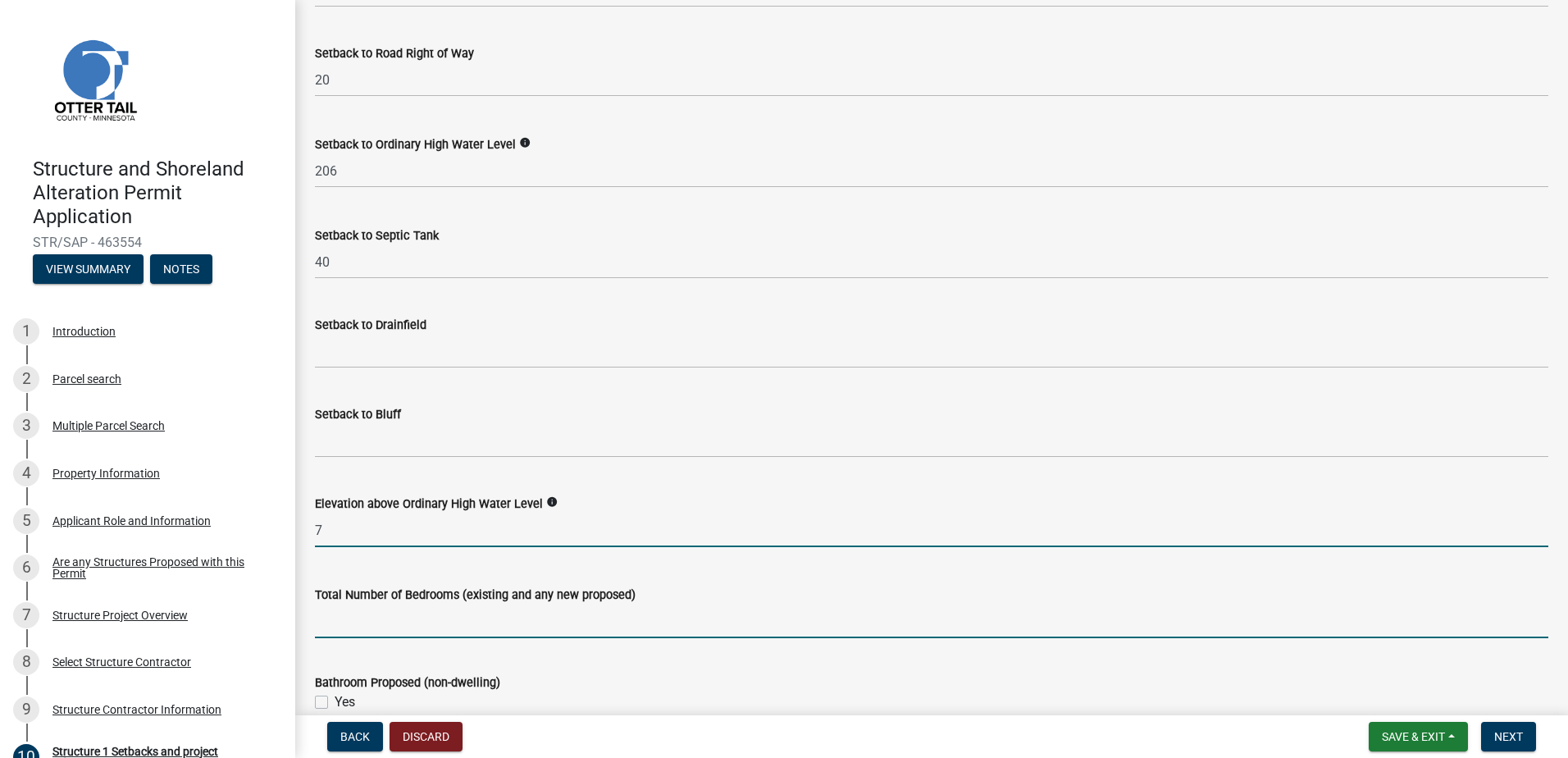
click at [440, 616] on input "text" at bounding box center [931, 621] width 1233 height 33
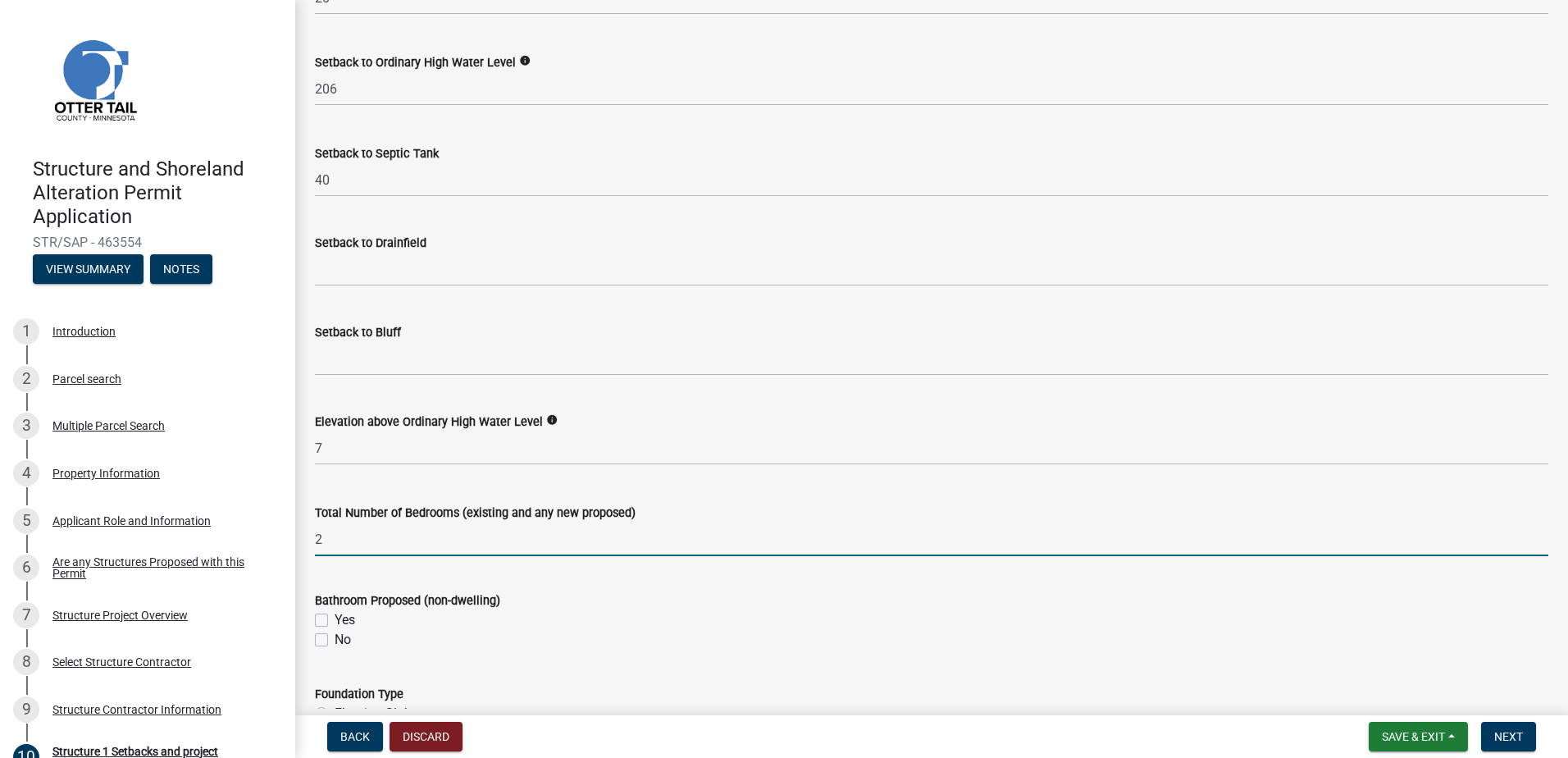
scroll to position [1558, 0]
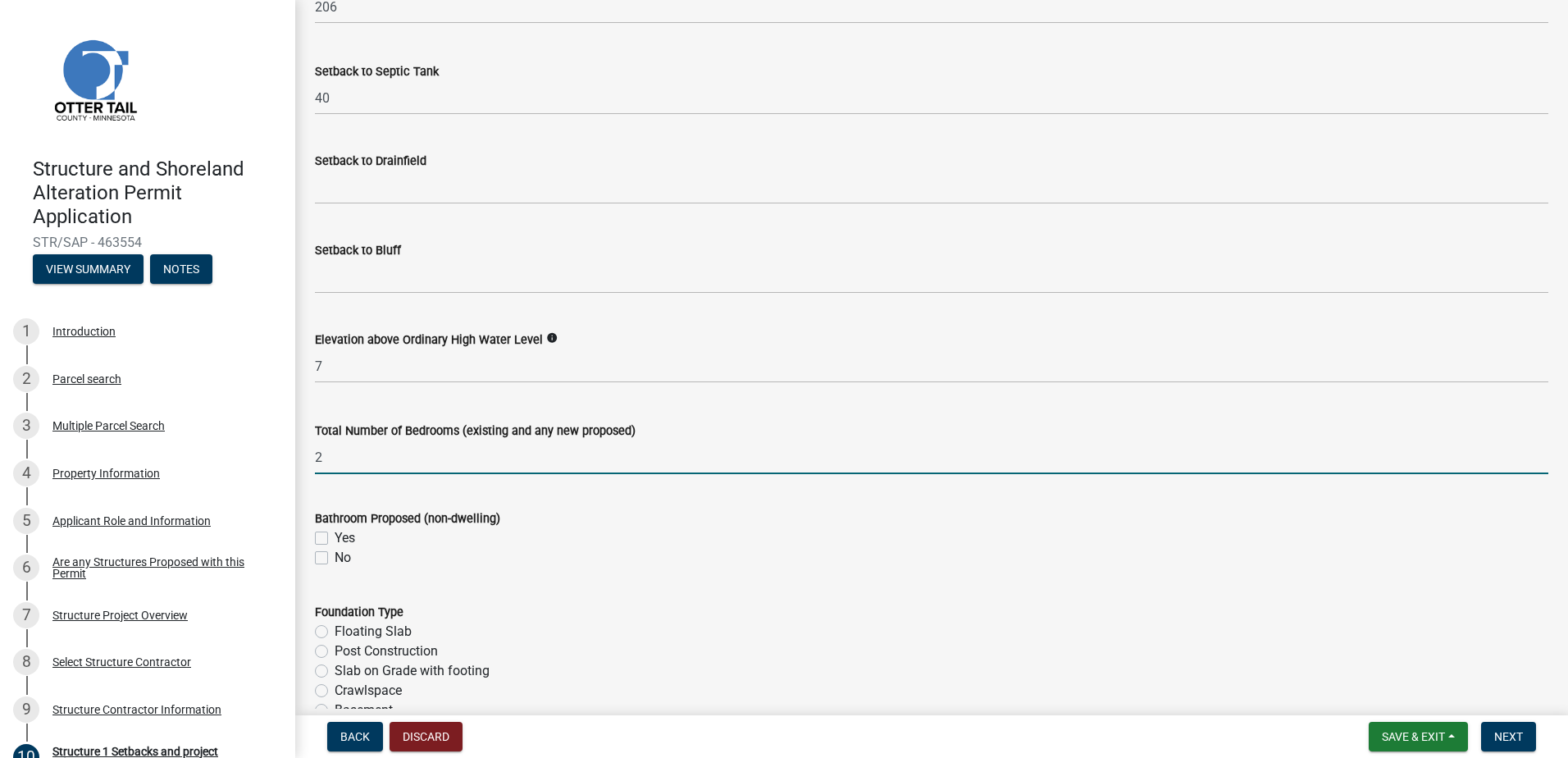
type input "2"
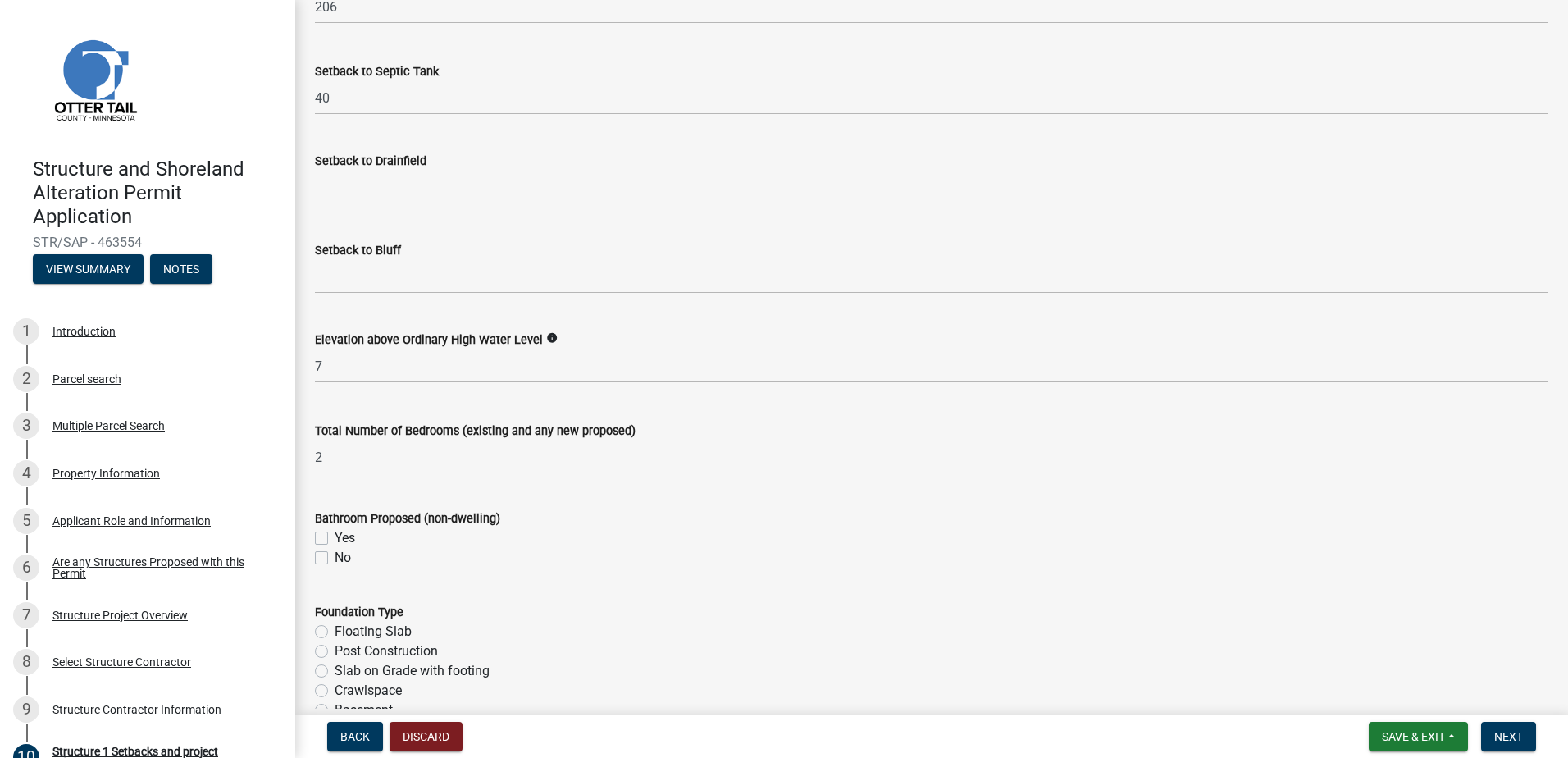
click at [335, 535] on label "Yes" at bounding box center [344, 538] width 21 height 20
click at [335, 535] on input "Yes" at bounding box center [339, 533] width 11 height 11
checkbox input "true"
checkbox input "false"
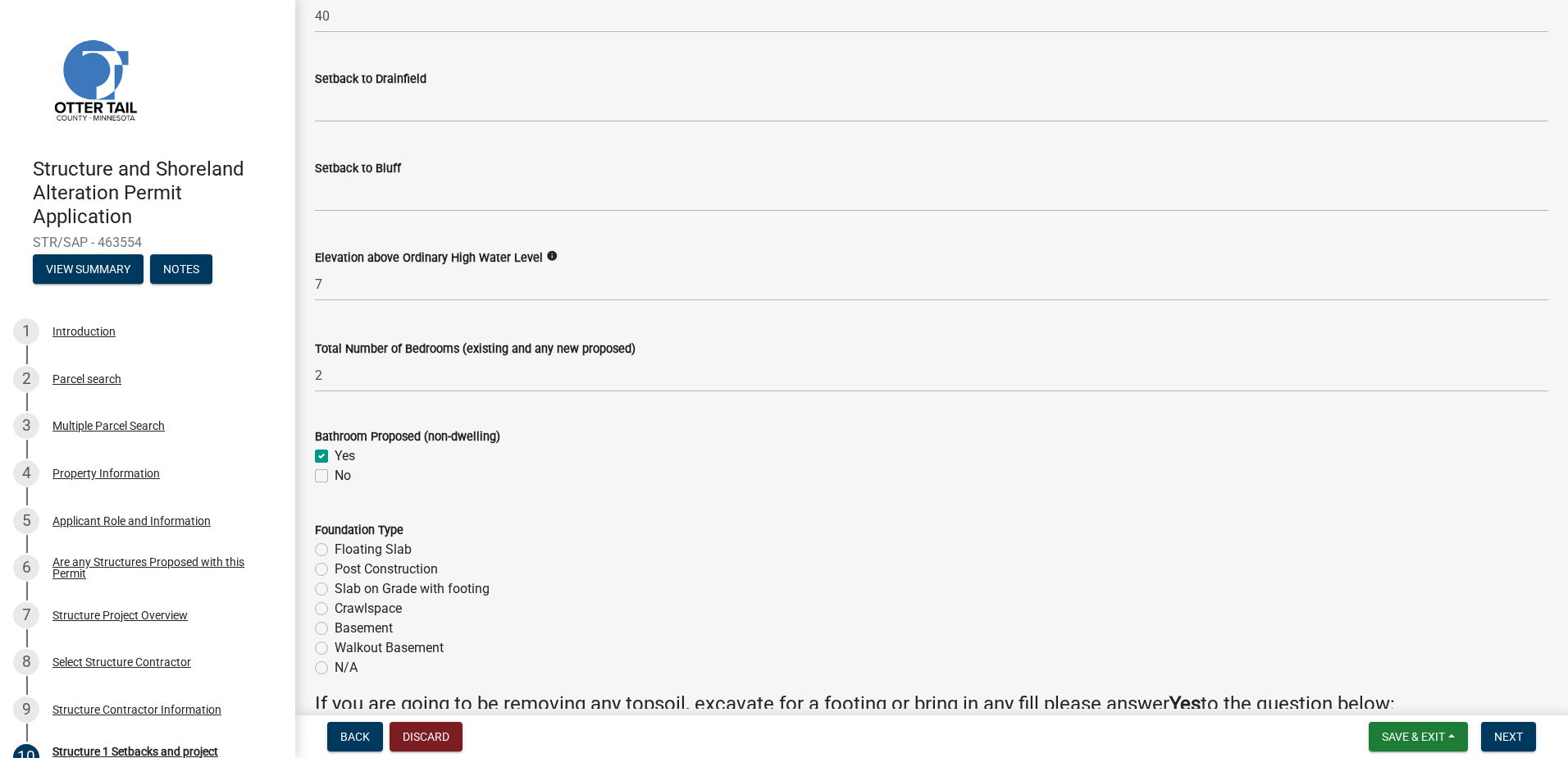
click at [335, 551] on label "Floating Slab" at bounding box center [373, 550] width 77 height 20
click at [335, 551] on input "Floating Slab" at bounding box center [339, 545] width 11 height 11
radio input "true"
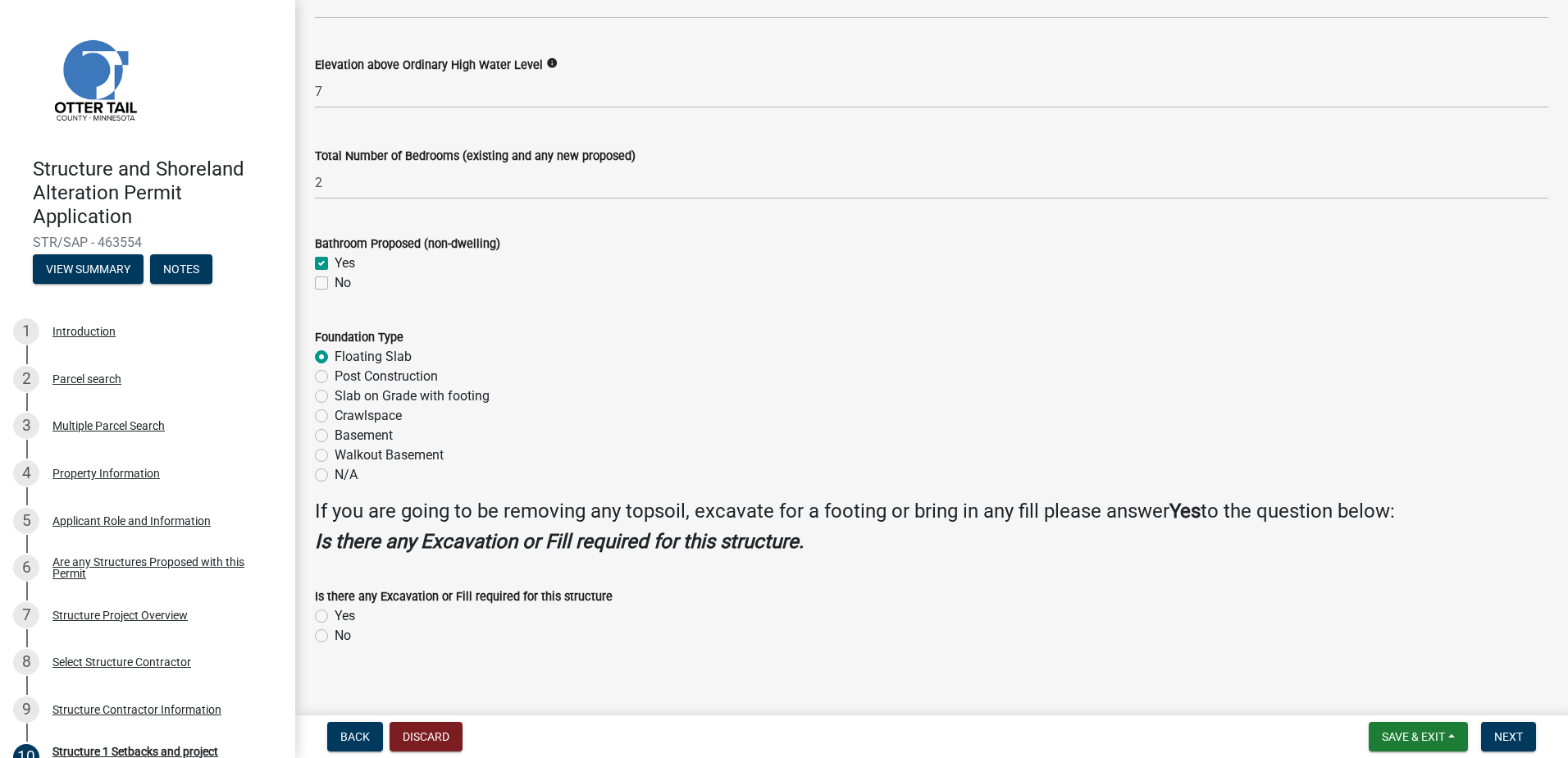
scroll to position [1849, 0]
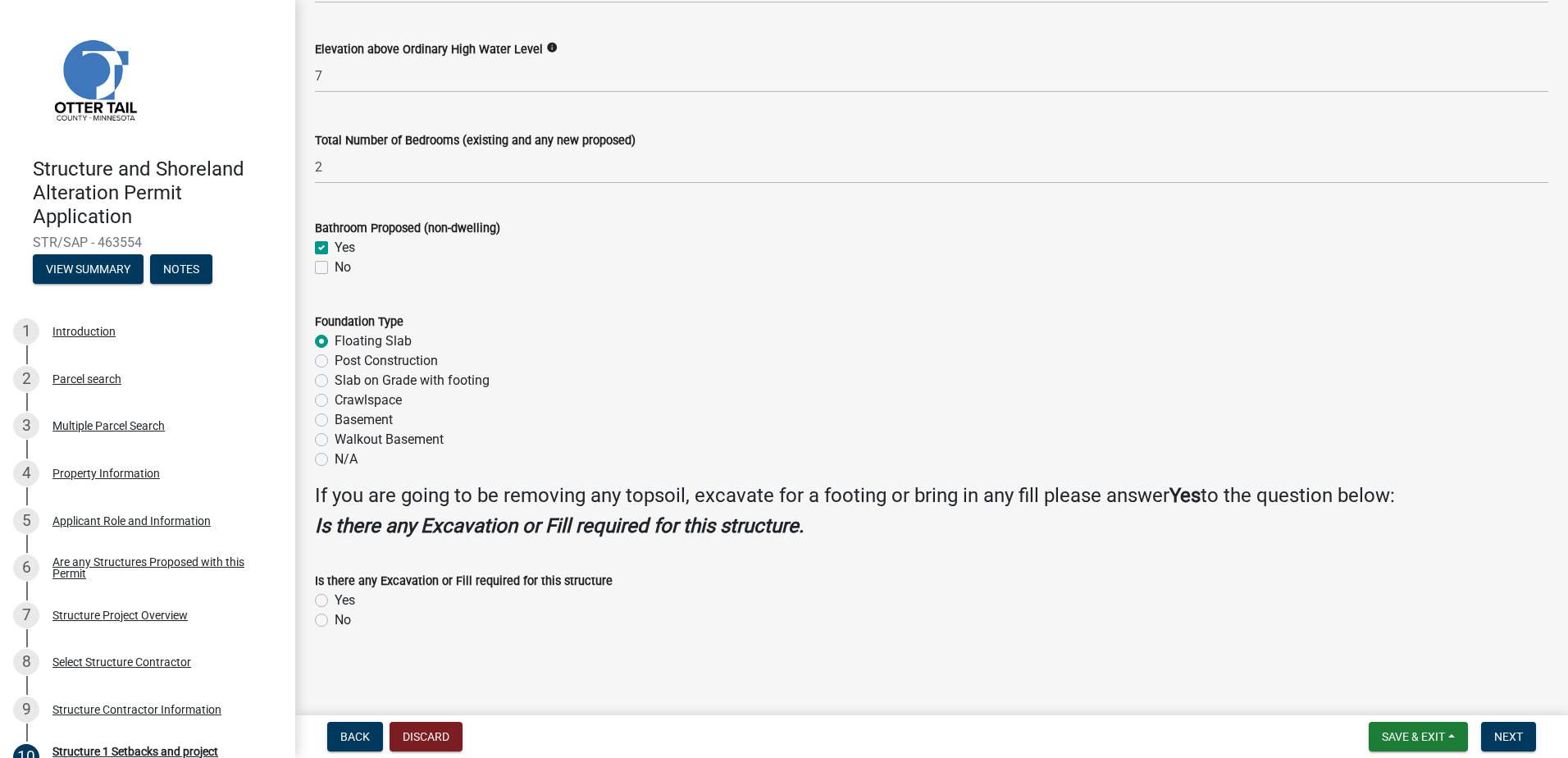
click at [335, 597] on label "Yes" at bounding box center [344, 601] width 21 height 20
click at [335, 597] on input "Yes" at bounding box center [339, 596] width 11 height 11
radio input "true"
click at [1520, 736] on span "Next" at bounding box center [1508, 736] width 28 height 13
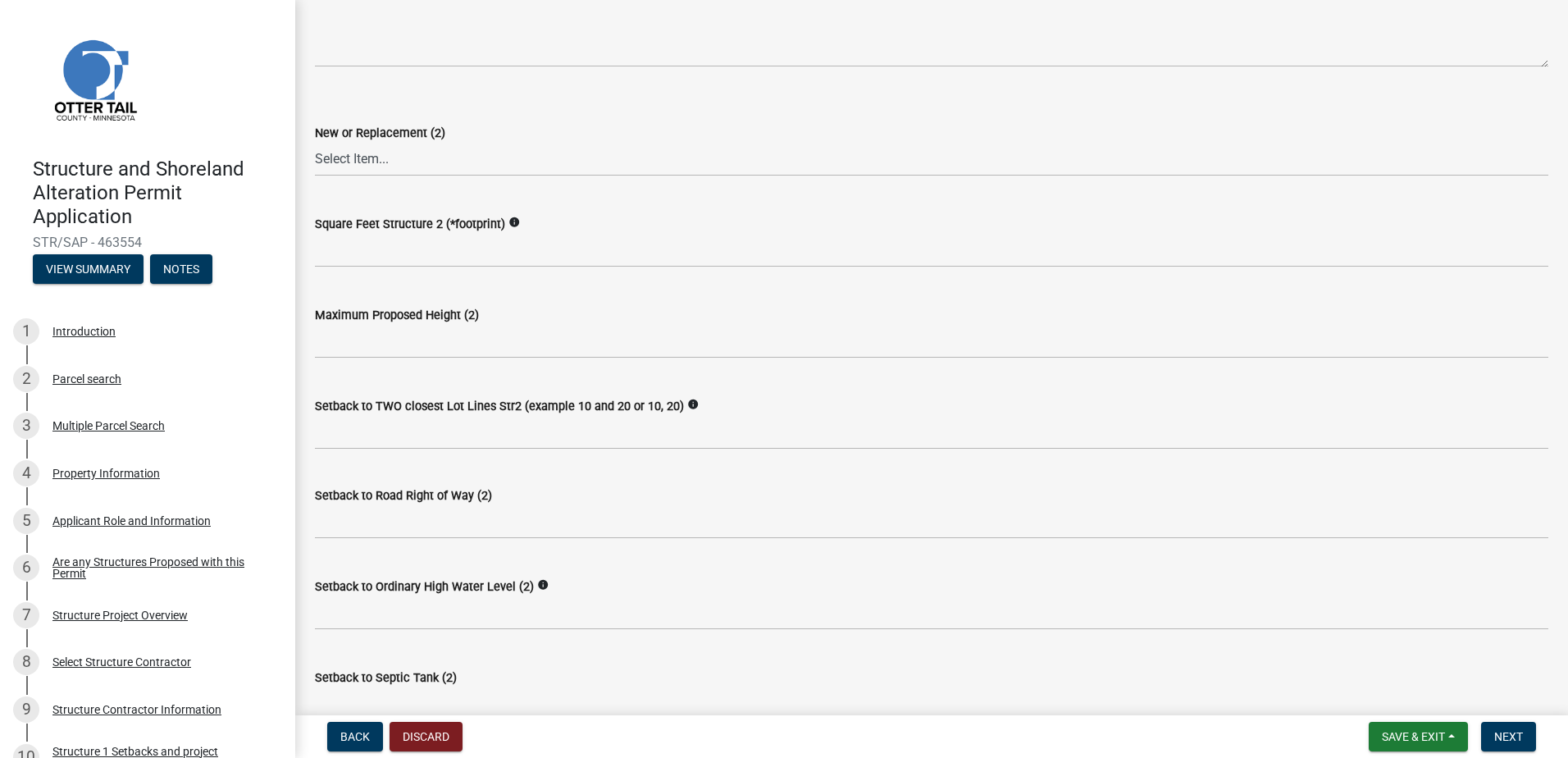
scroll to position [574, 0]
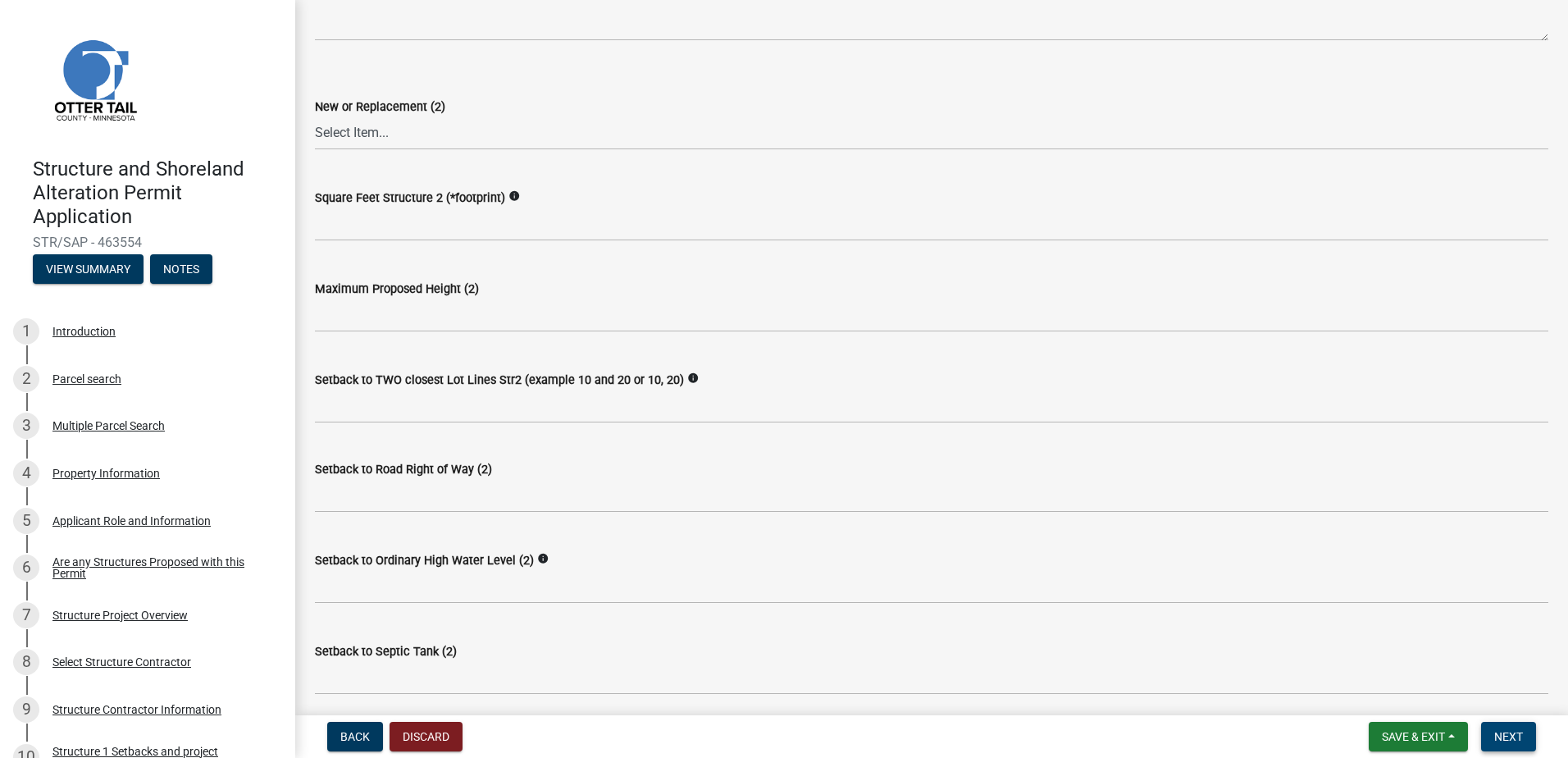
click at [1505, 734] on span "Next" at bounding box center [1508, 736] width 28 height 13
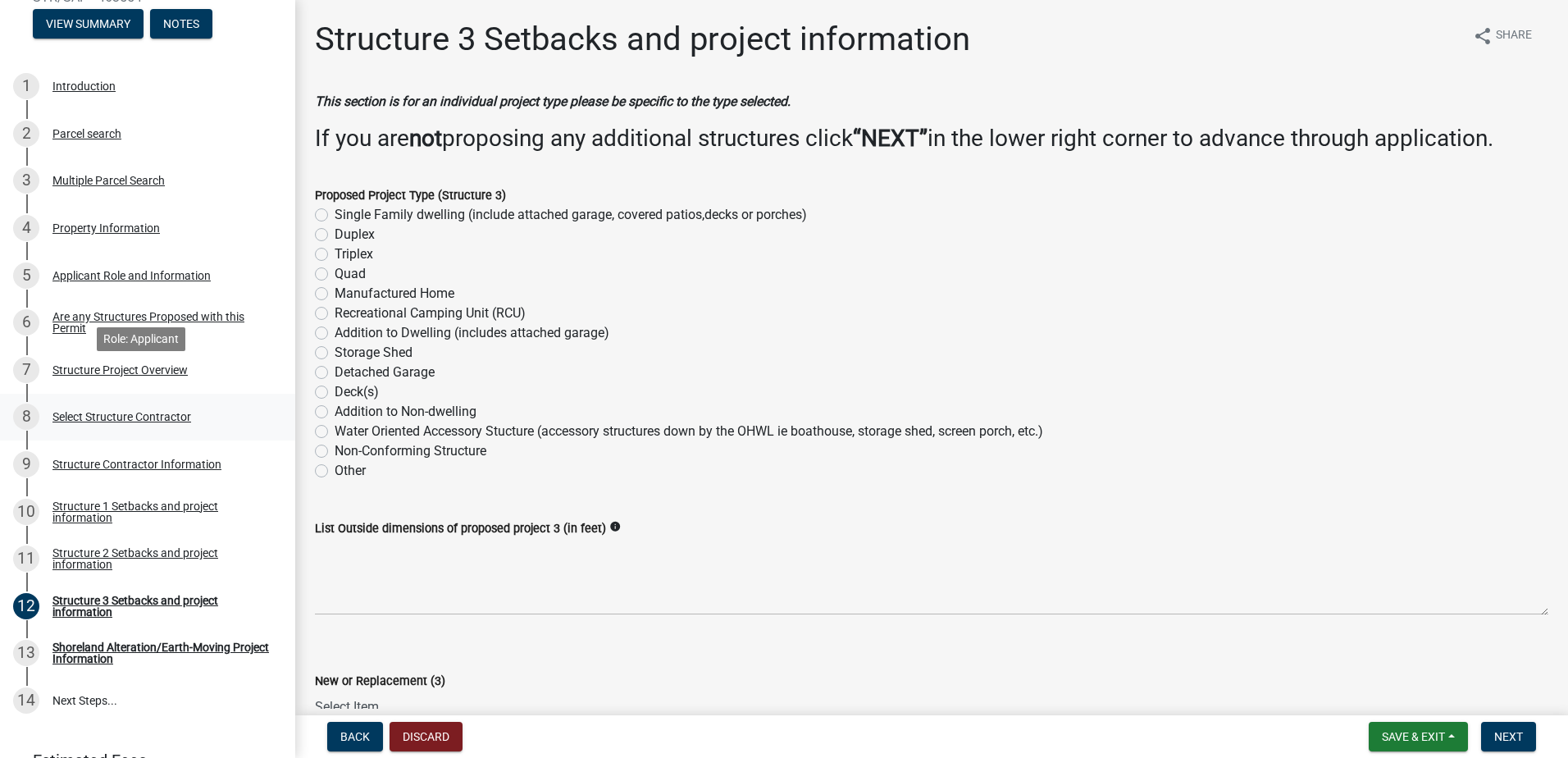
scroll to position [246, 0]
click at [1513, 734] on span "Next" at bounding box center [1508, 736] width 28 height 13
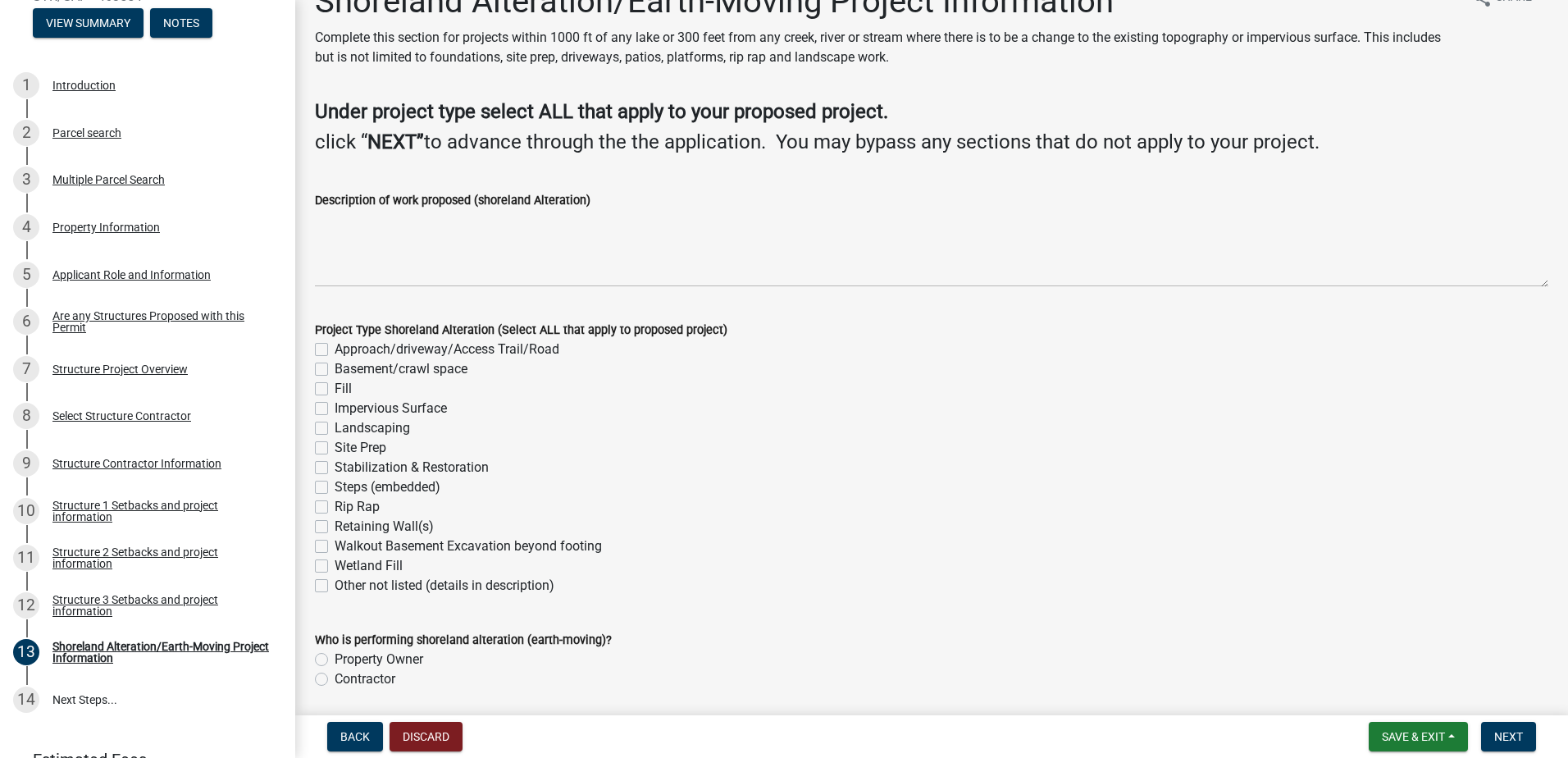
scroll to position [0, 0]
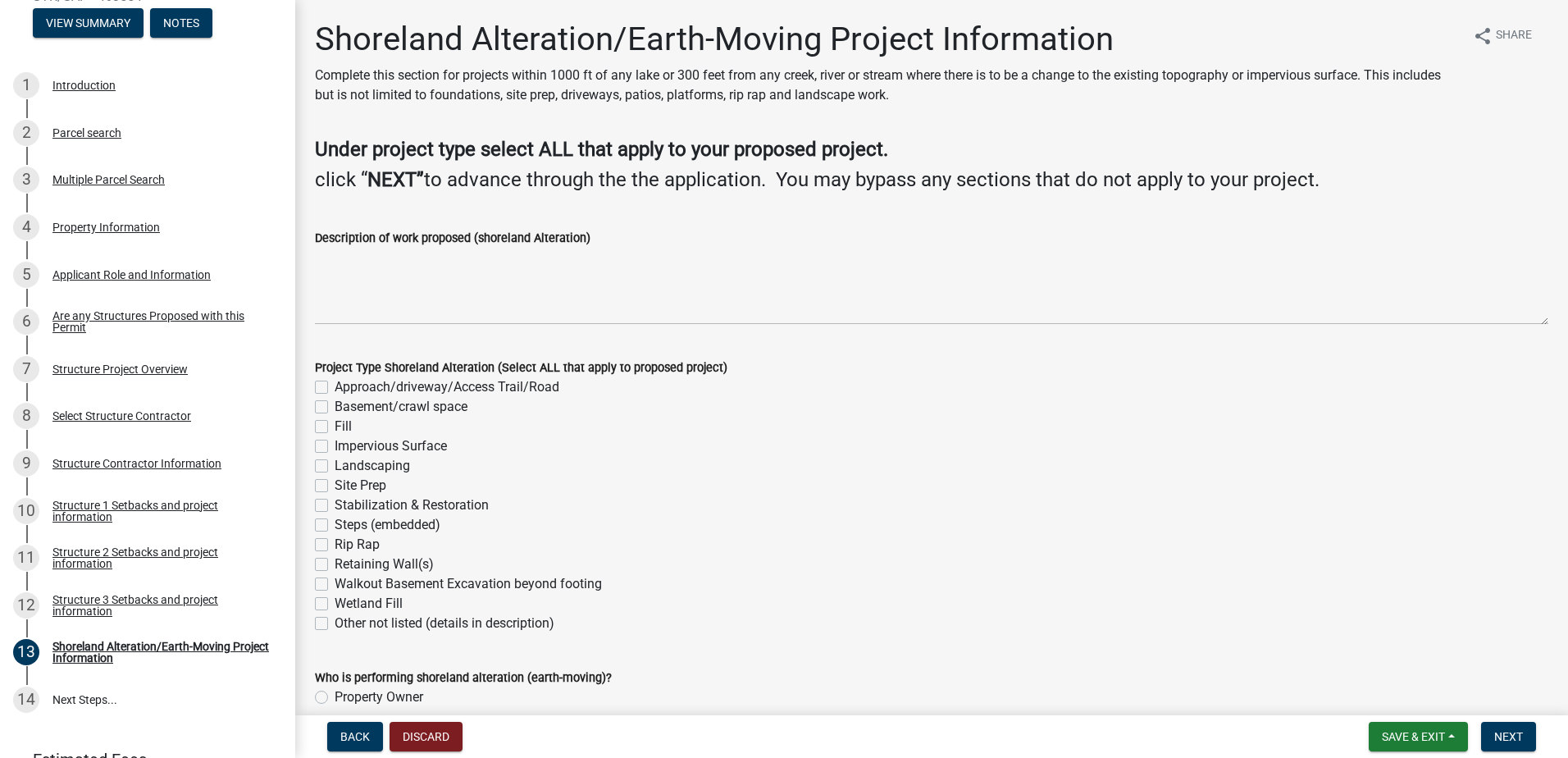
click at [335, 486] on label "Site Prep" at bounding box center [360, 485] width 52 height 20
click at [335, 486] on input "Site Prep" at bounding box center [339, 480] width 11 height 11
checkbox input "true"
checkbox input "false"
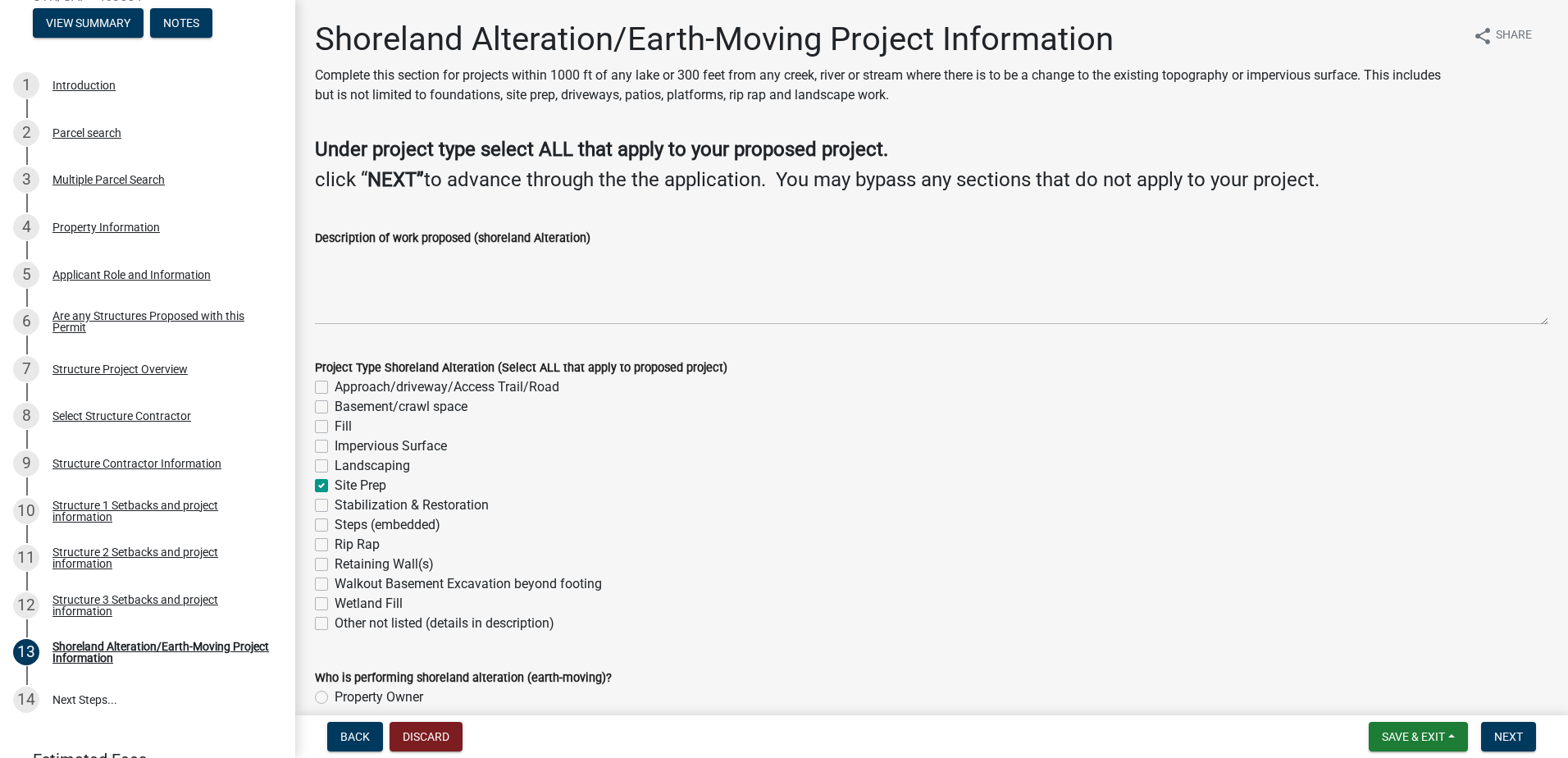
checkbox input "false"
checkbox input "true"
checkbox input "false"
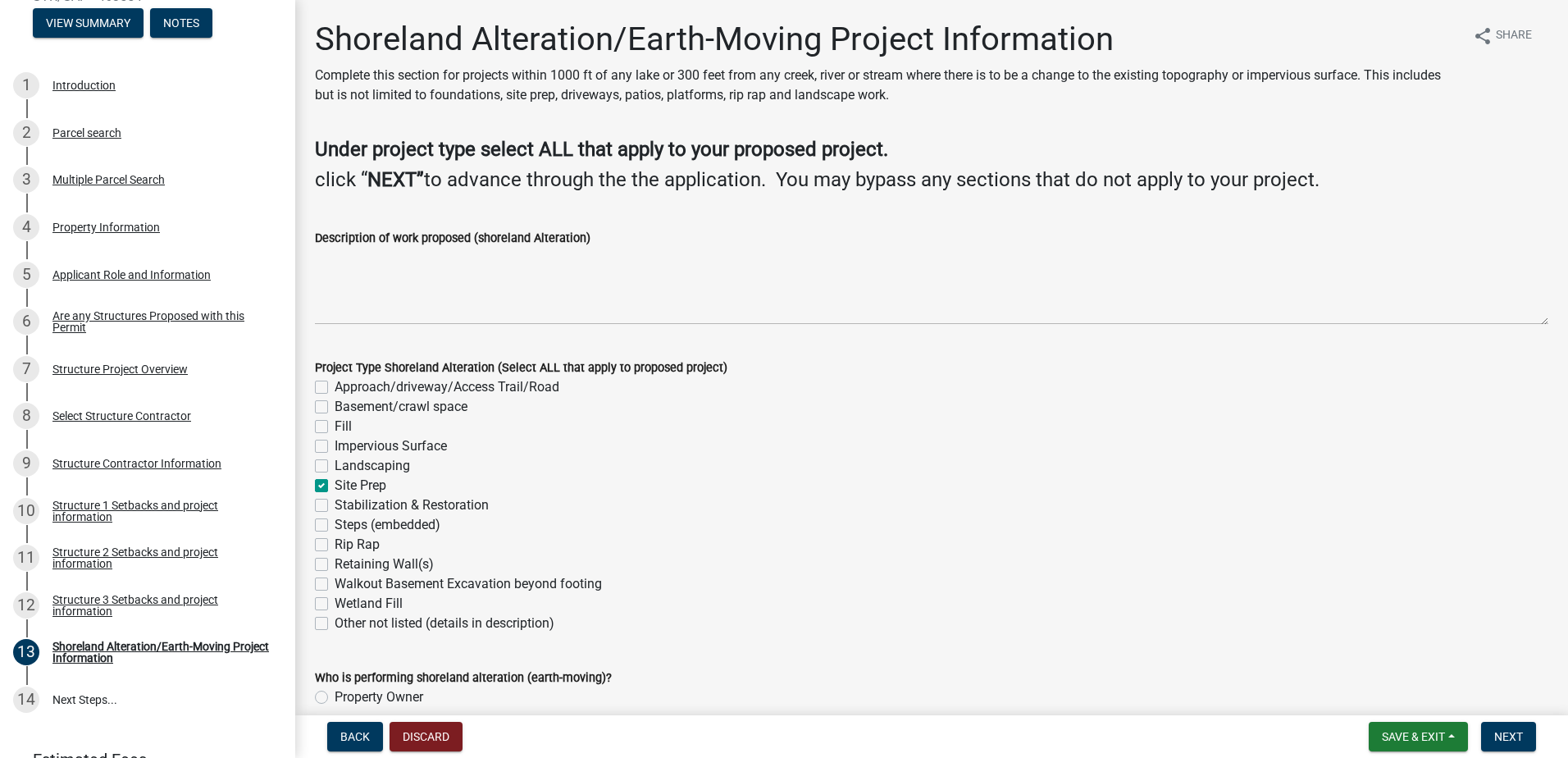
checkbox input "false"
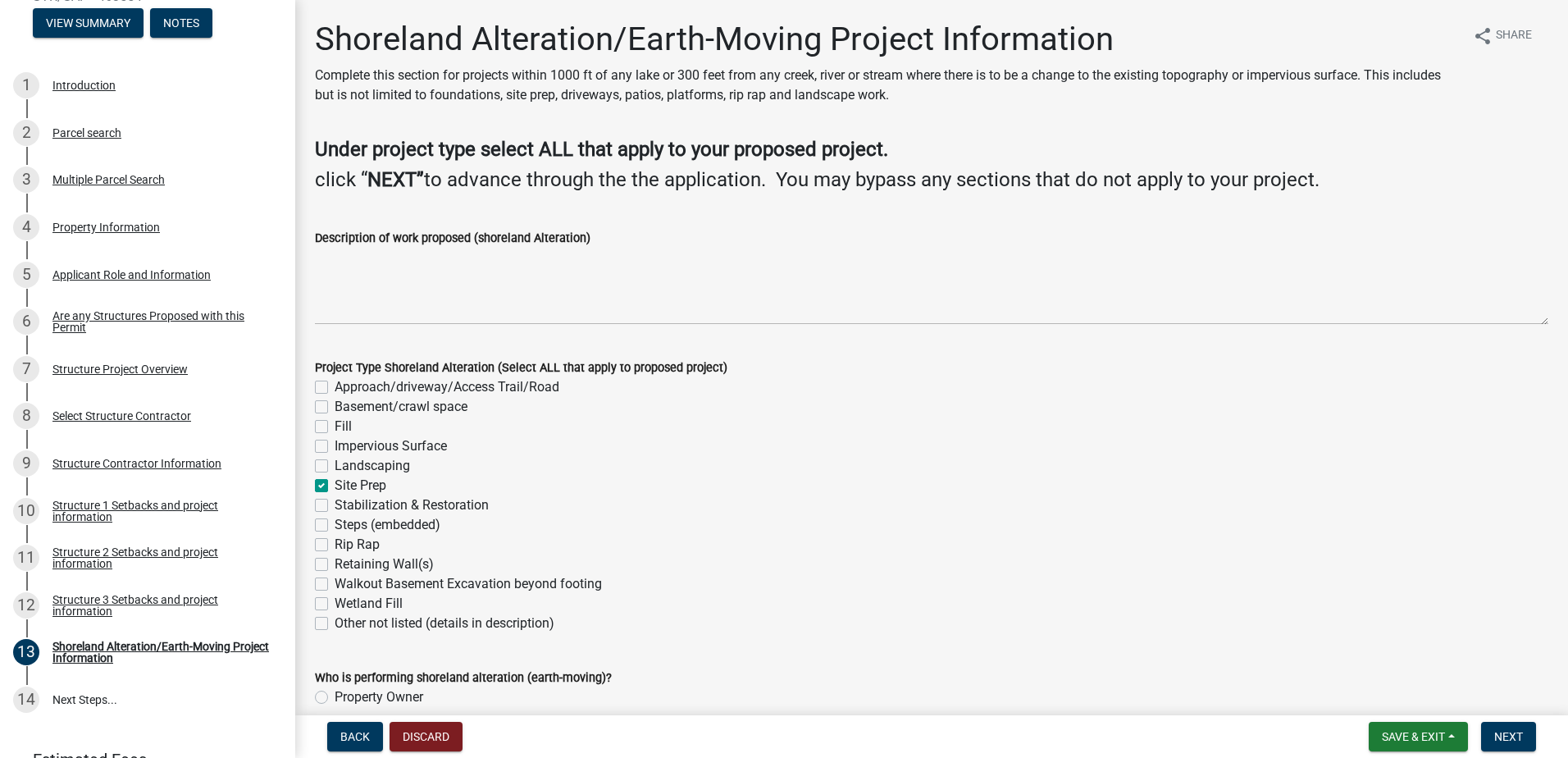
checkbox input "false"
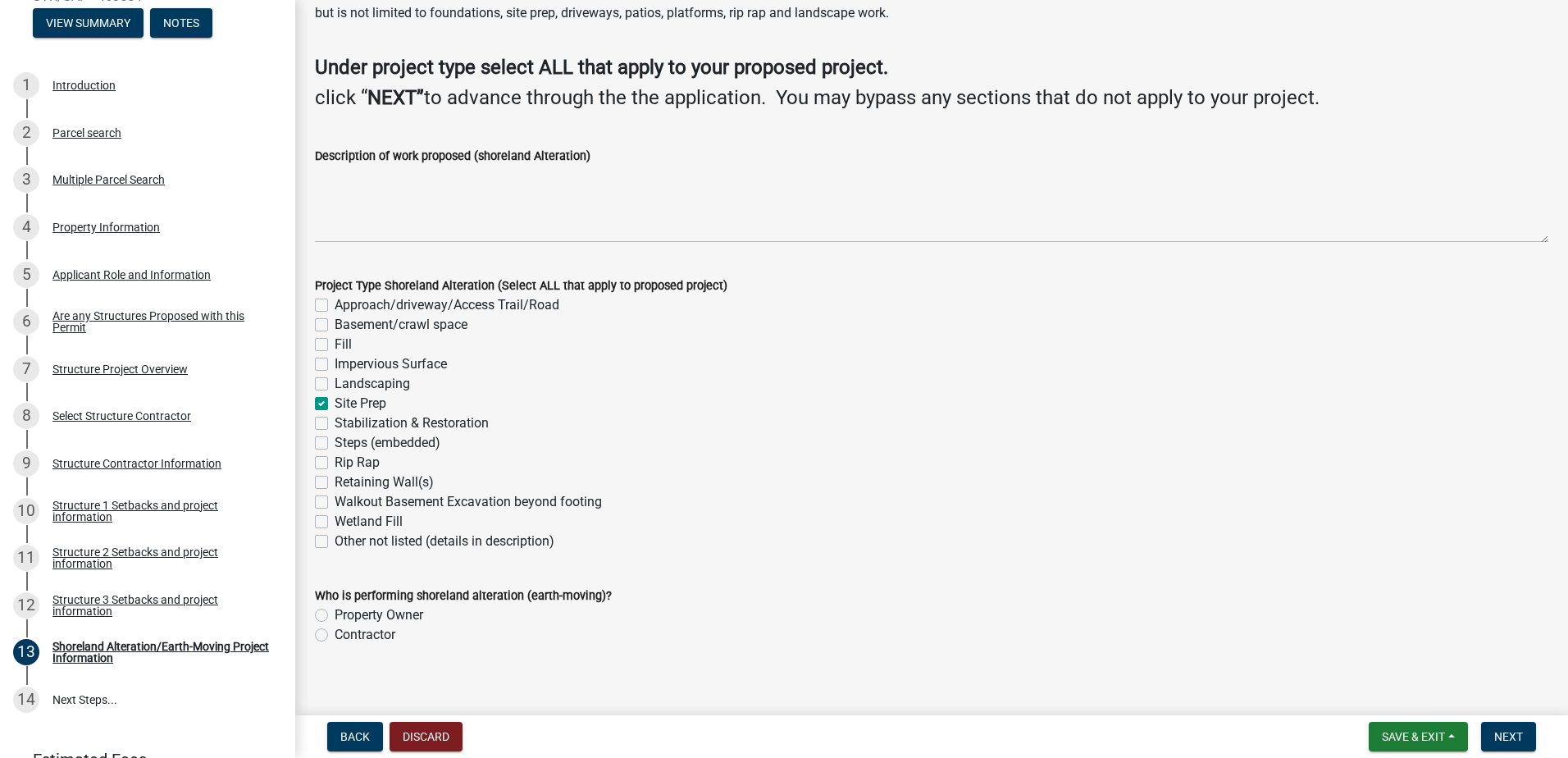
scroll to position [97, 0]
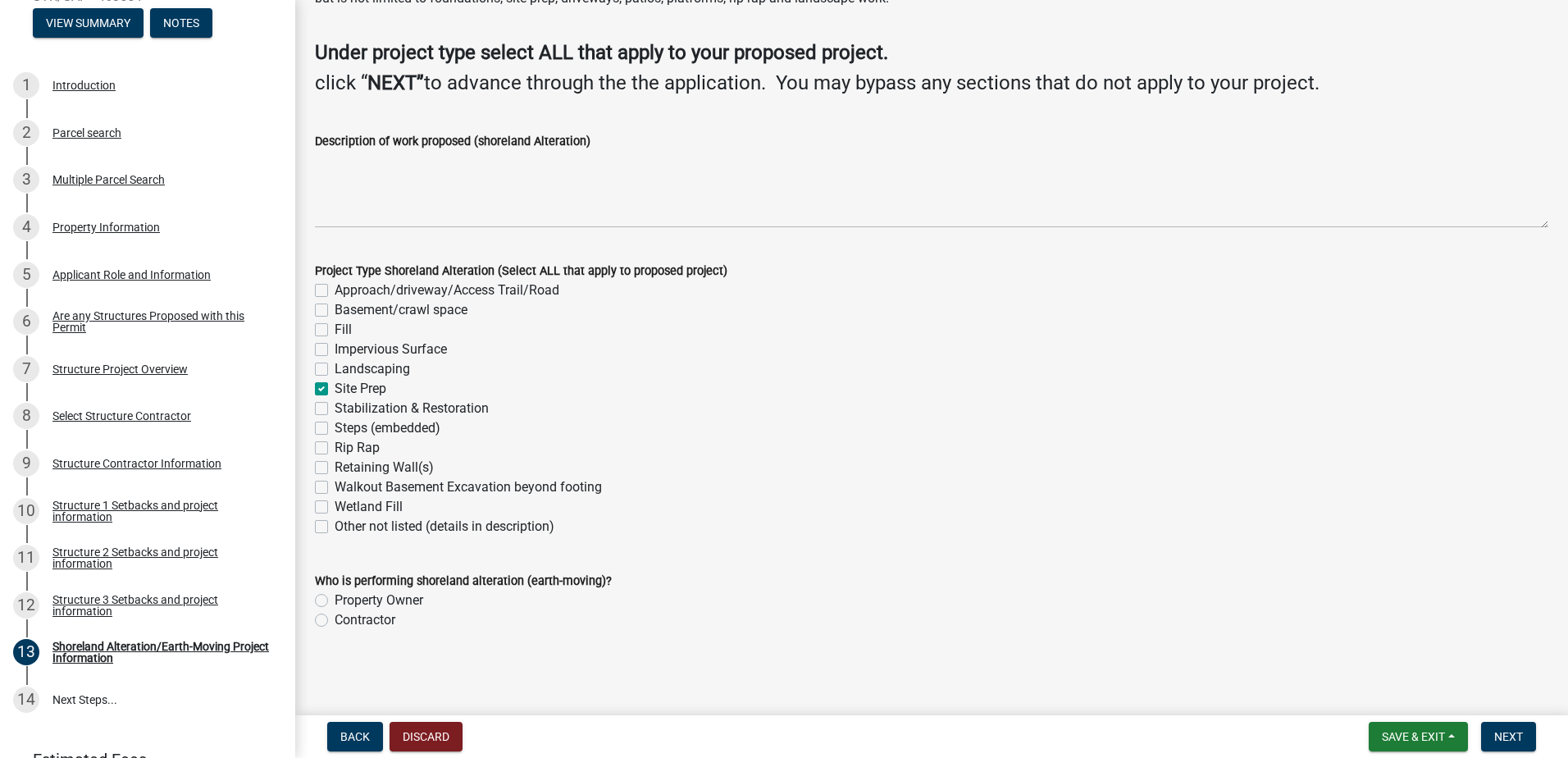
click at [335, 619] on label "Contractor" at bounding box center [365, 620] width 61 height 20
click at [335, 619] on input "Contractor" at bounding box center [339, 615] width 11 height 11
radio input "true"
click at [1505, 736] on span "Next" at bounding box center [1508, 736] width 28 height 13
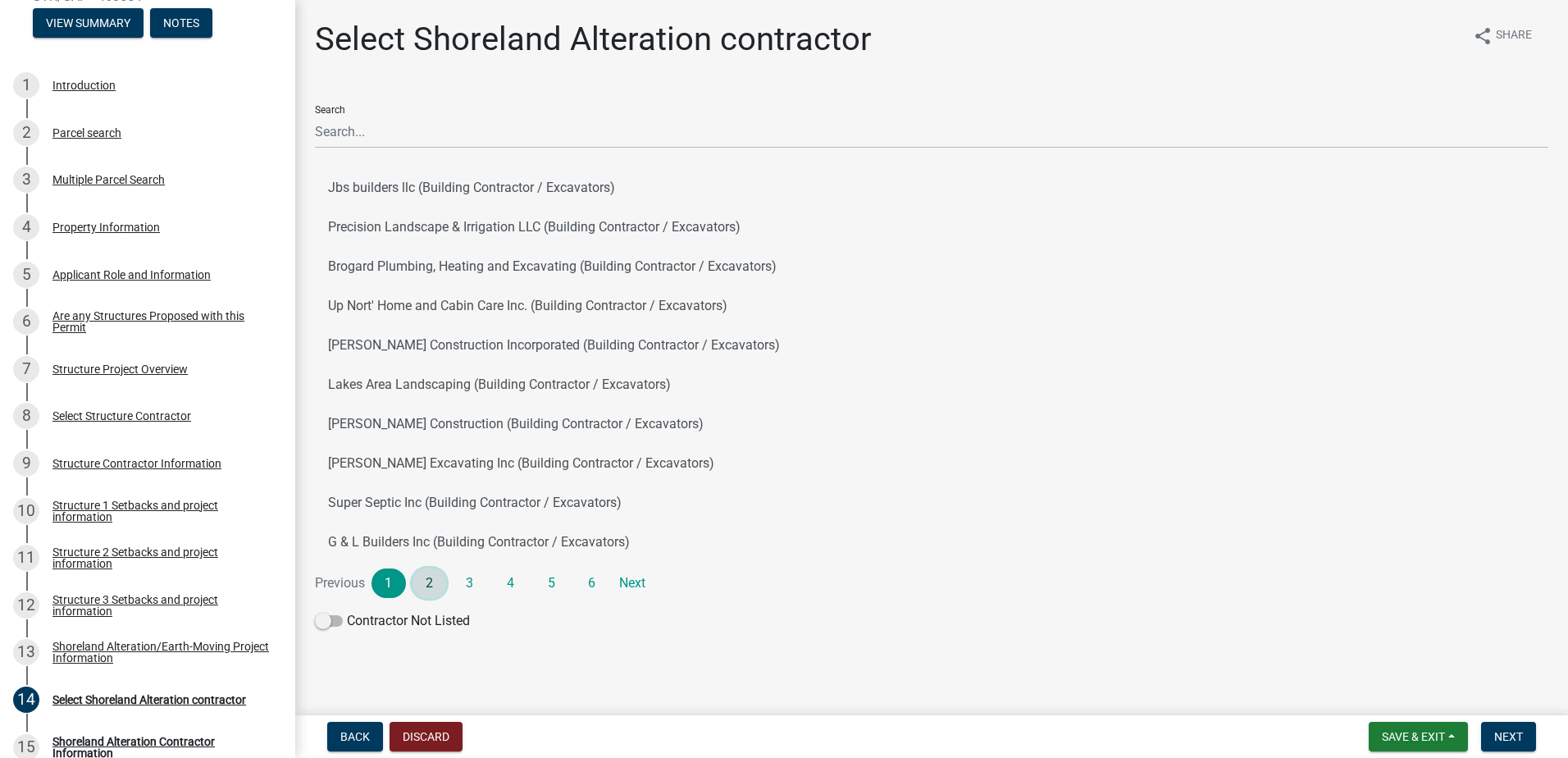
click at [434, 581] on link "2" at bounding box center [429, 583] width 34 height 29
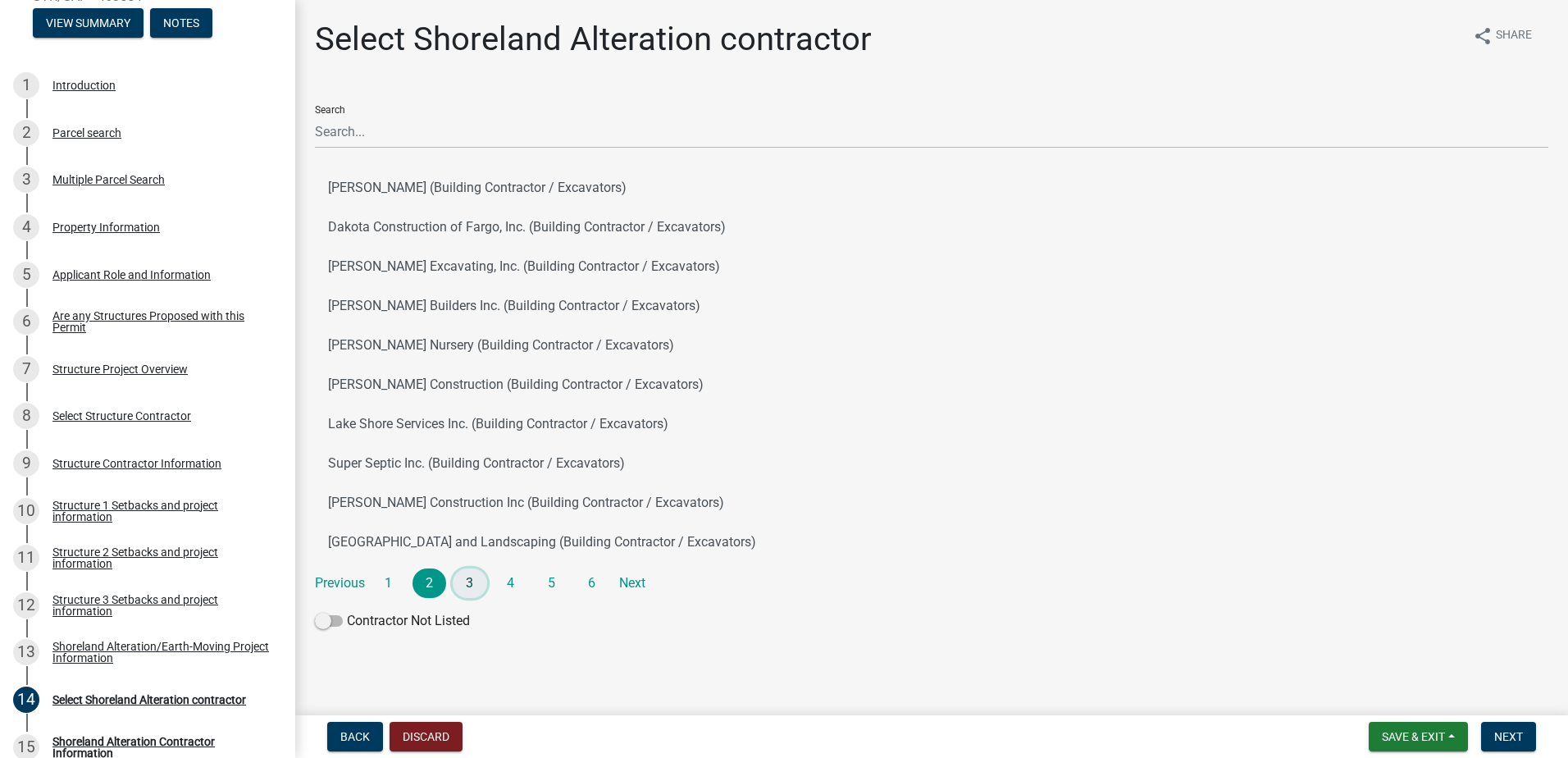
click at [468, 581] on link "3" at bounding box center [470, 583] width 34 height 29
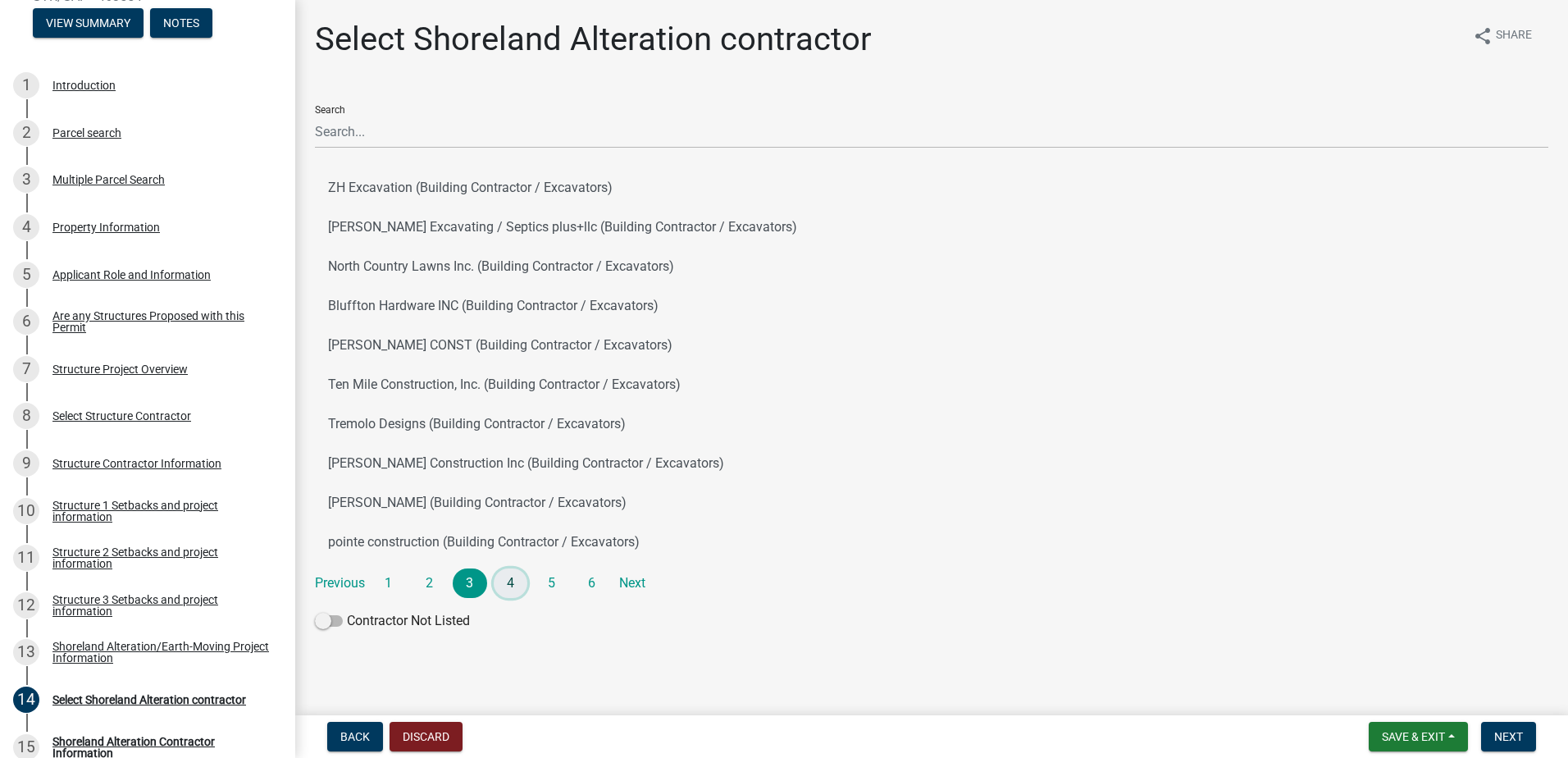
click at [511, 582] on link "4" at bounding box center [511, 583] width 34 height 29
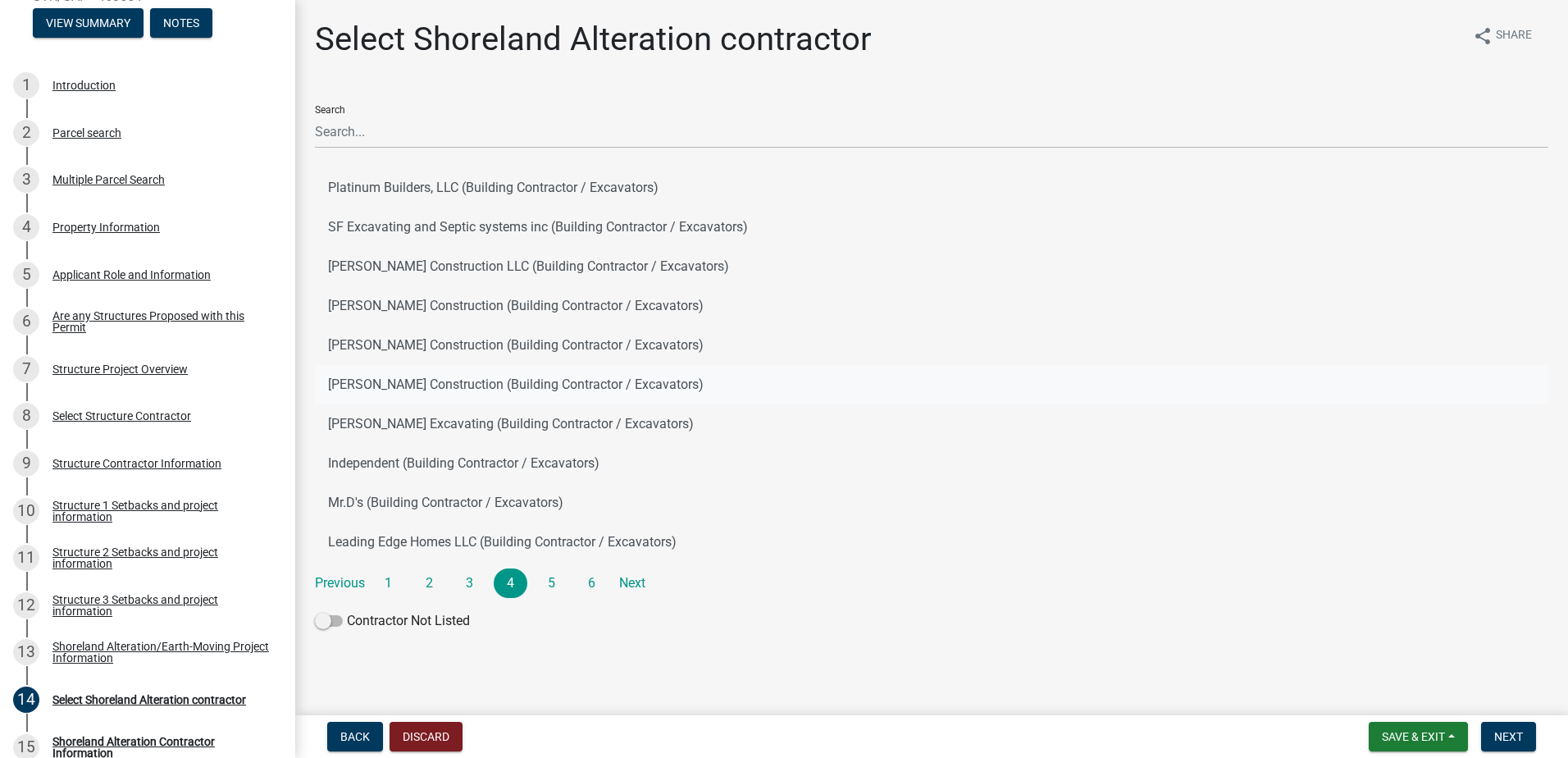
click at [444, 379] on button "[PERSON_NAME] Construction (Building Contractor / Excavators)" at bounding box center [931, 384] width 1233 height 39
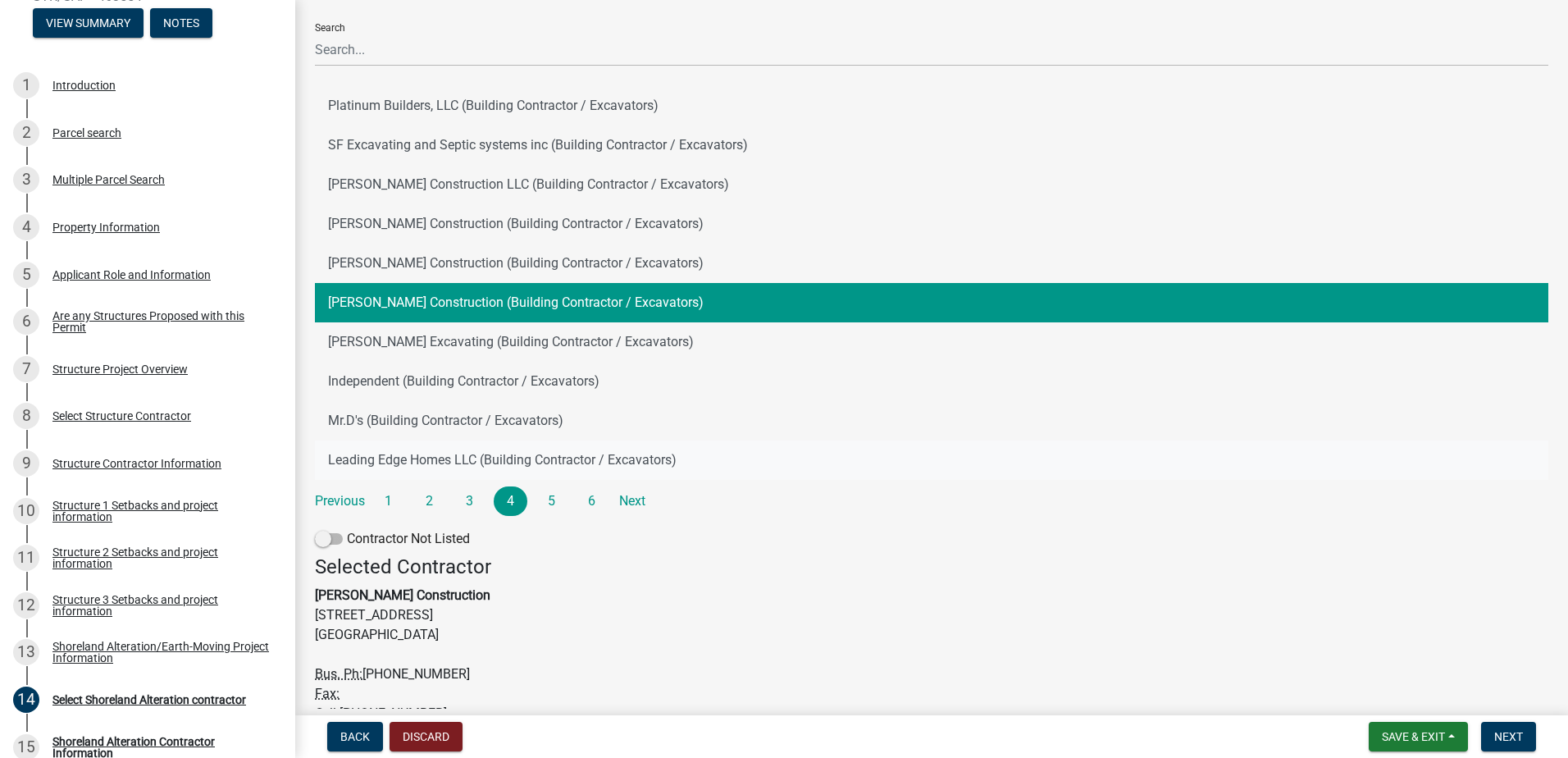
scroll to position [164, 0]
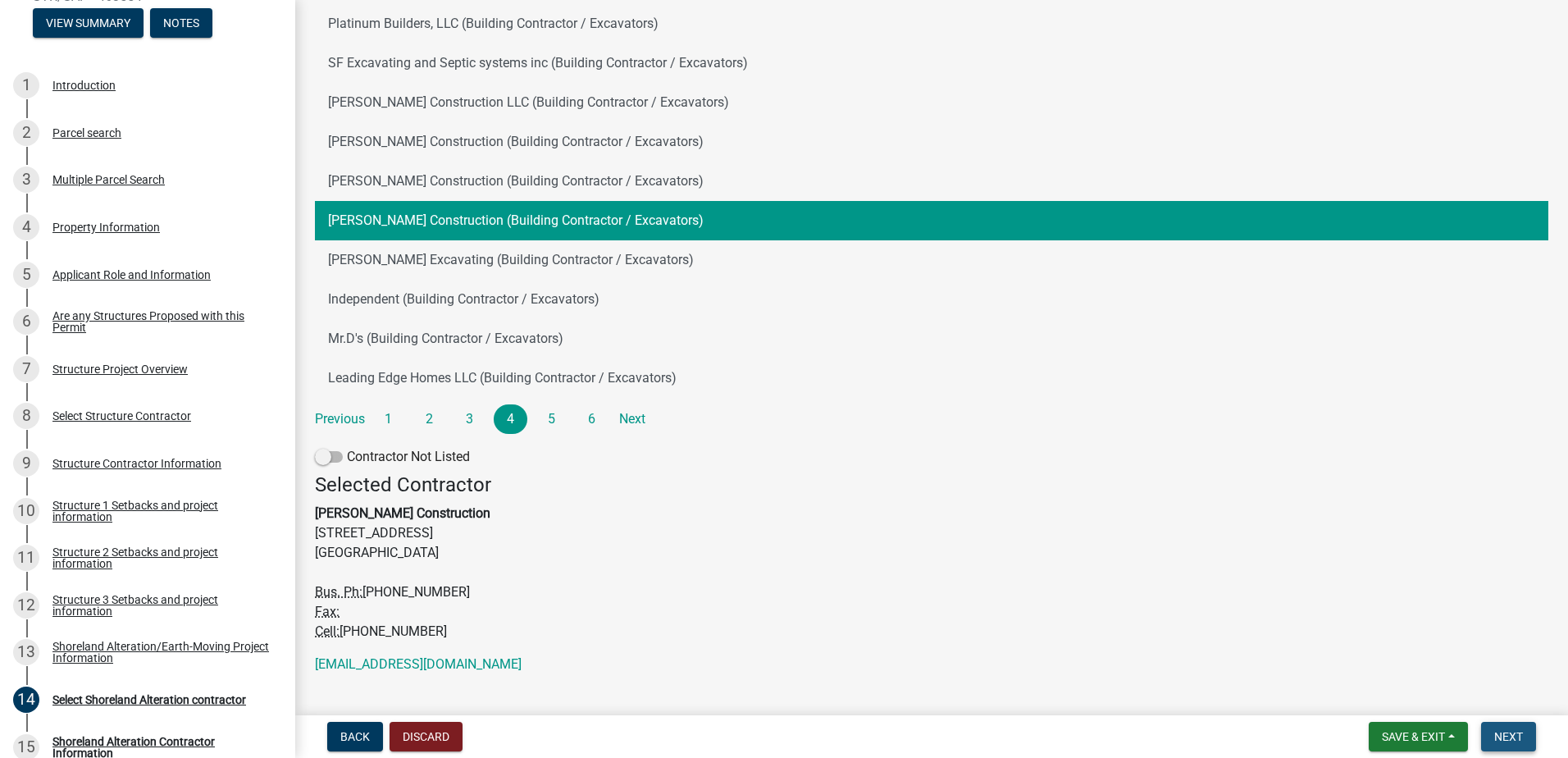
click at [1501, 733] on span "Next" at bounding box center [1508, 736] width 28 height 13
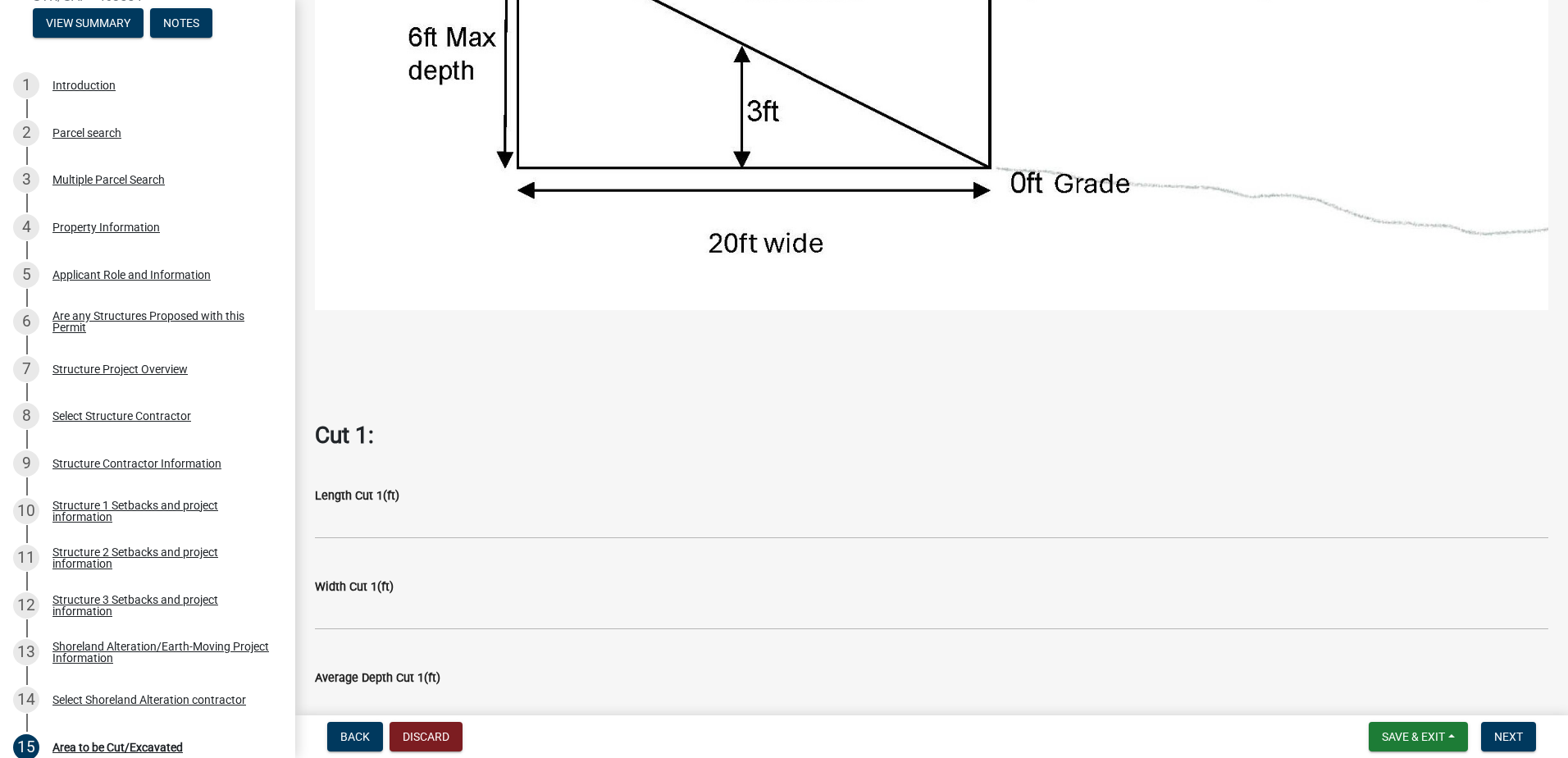
scroll to position [656, 0]
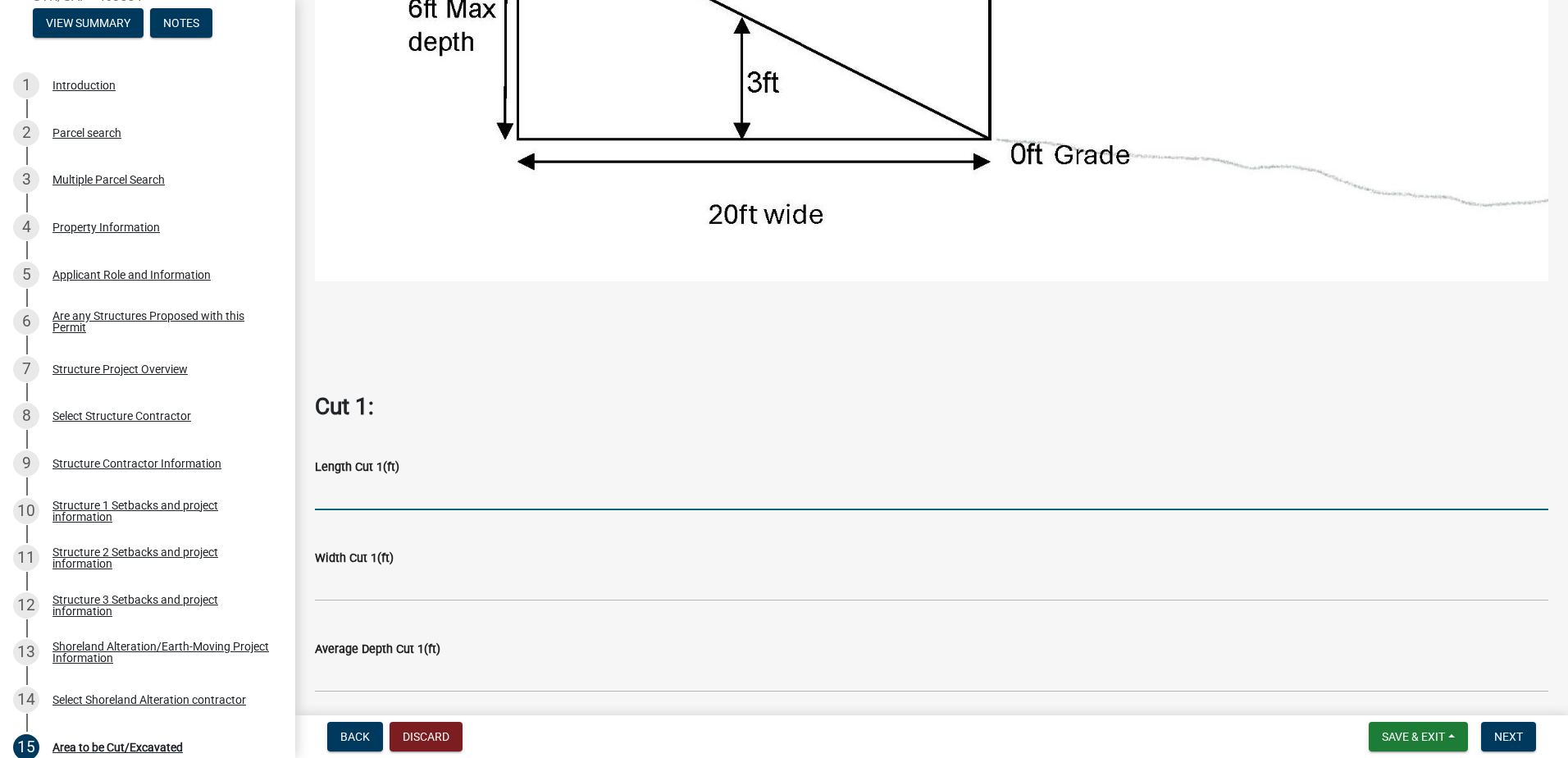
click at [336, 490] on input "text" at bounding box center [931, 493] width 1233 height 33
type input "50"
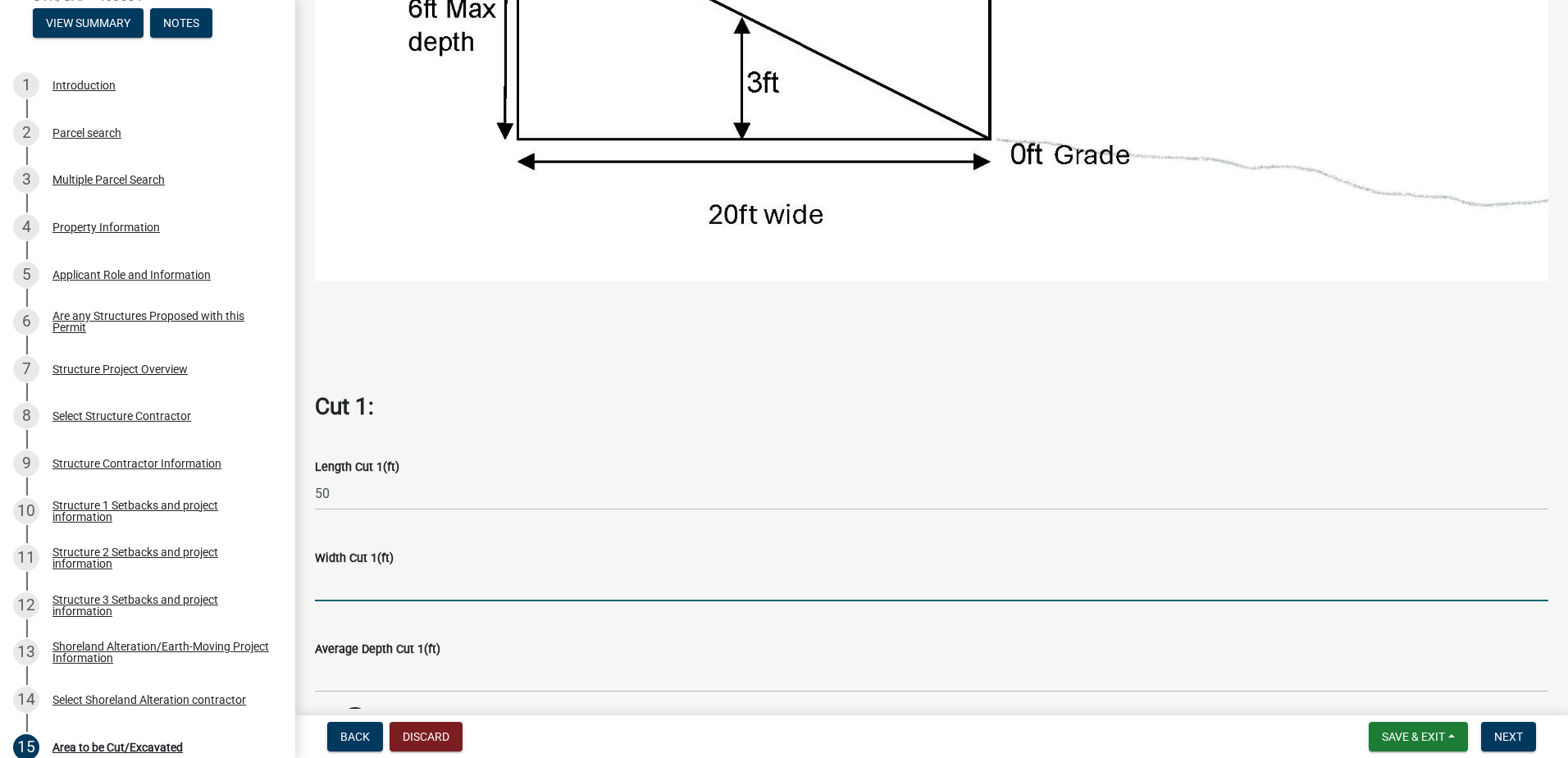
click at [358, 576] on input "text" at bounding box center [931, 584] width 1233 height 33
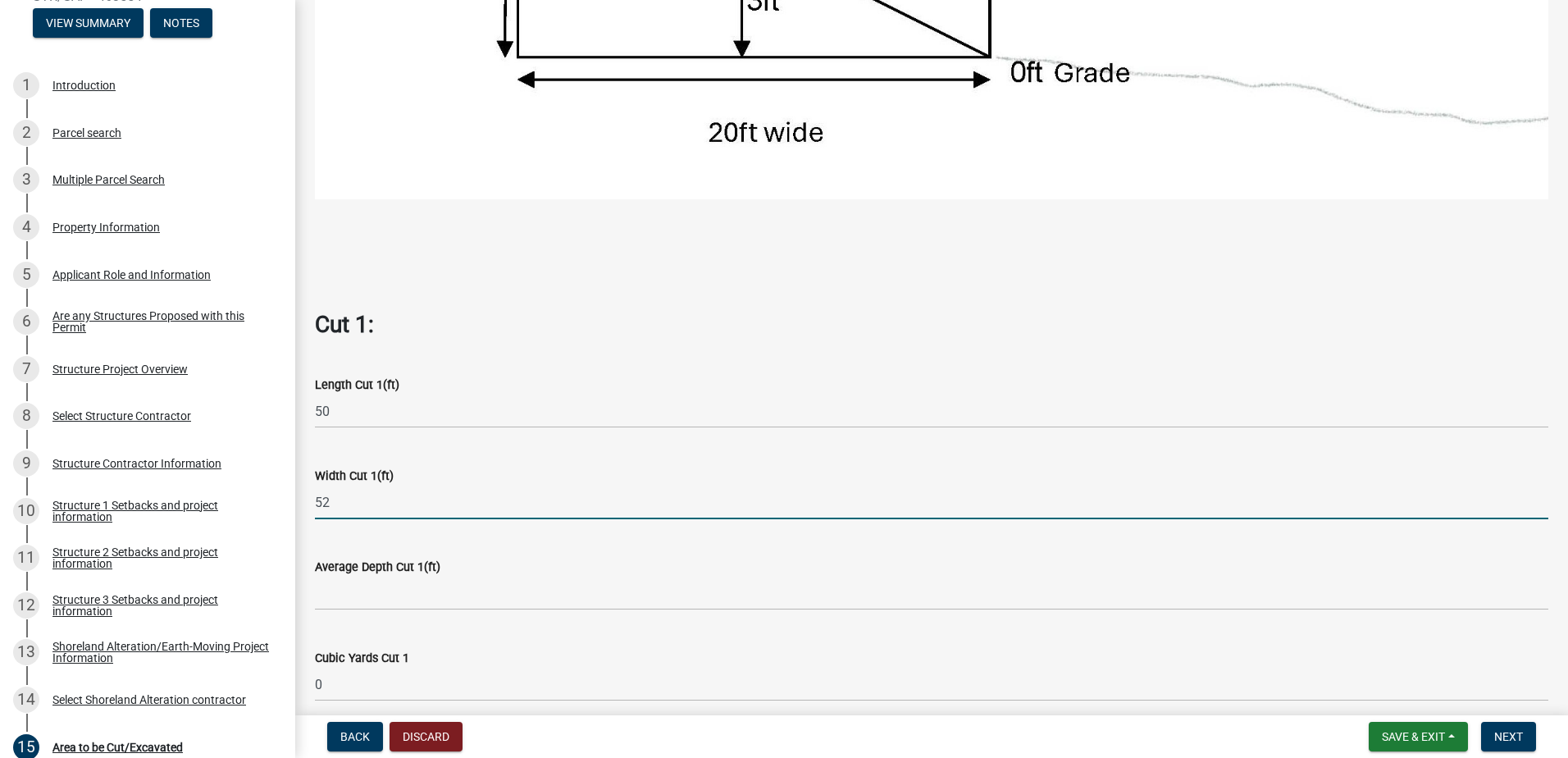
type input "52"
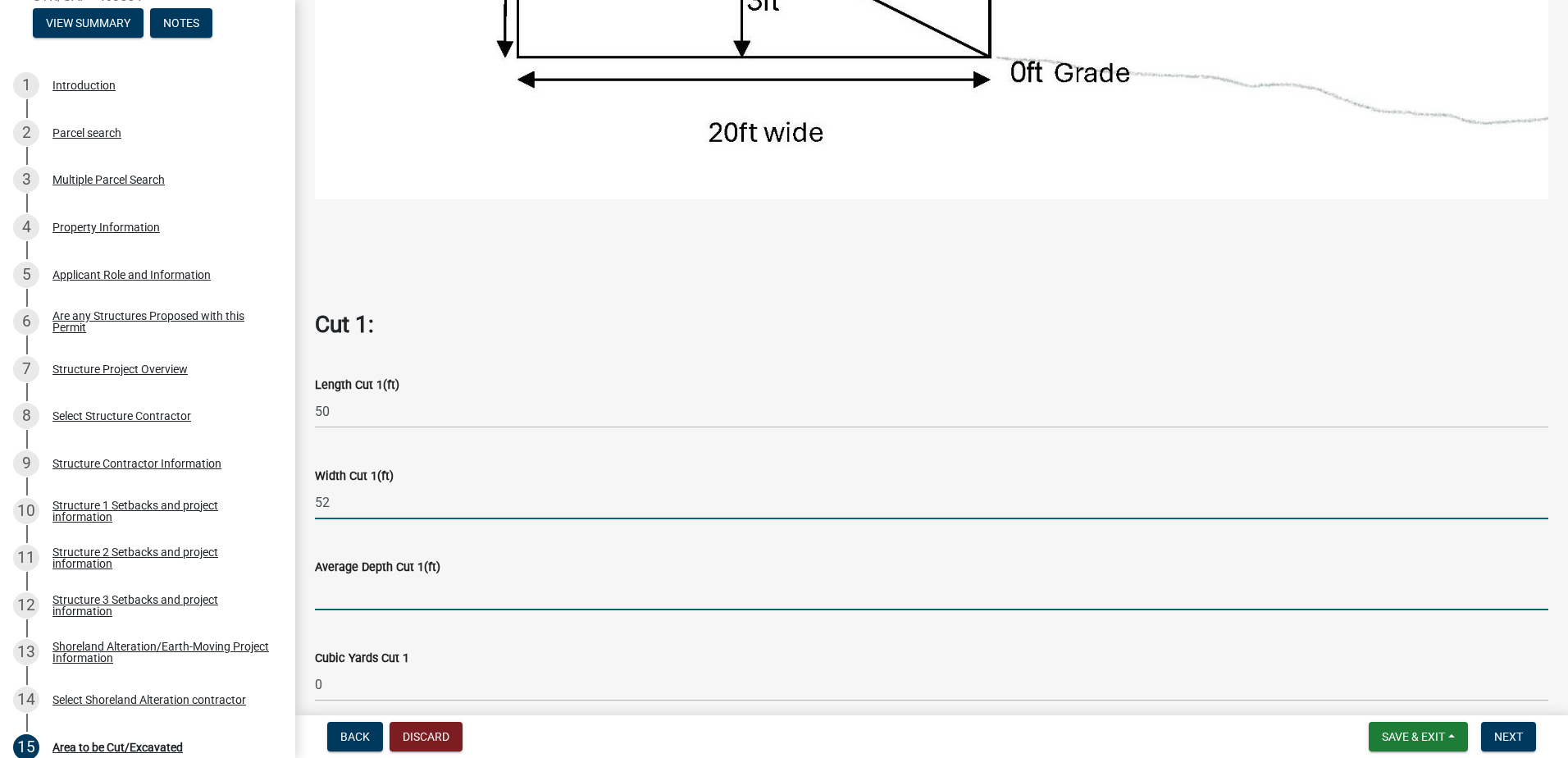
click at [346, 585] on input "text" at bounding box center [931, 593] width 1233 height 33
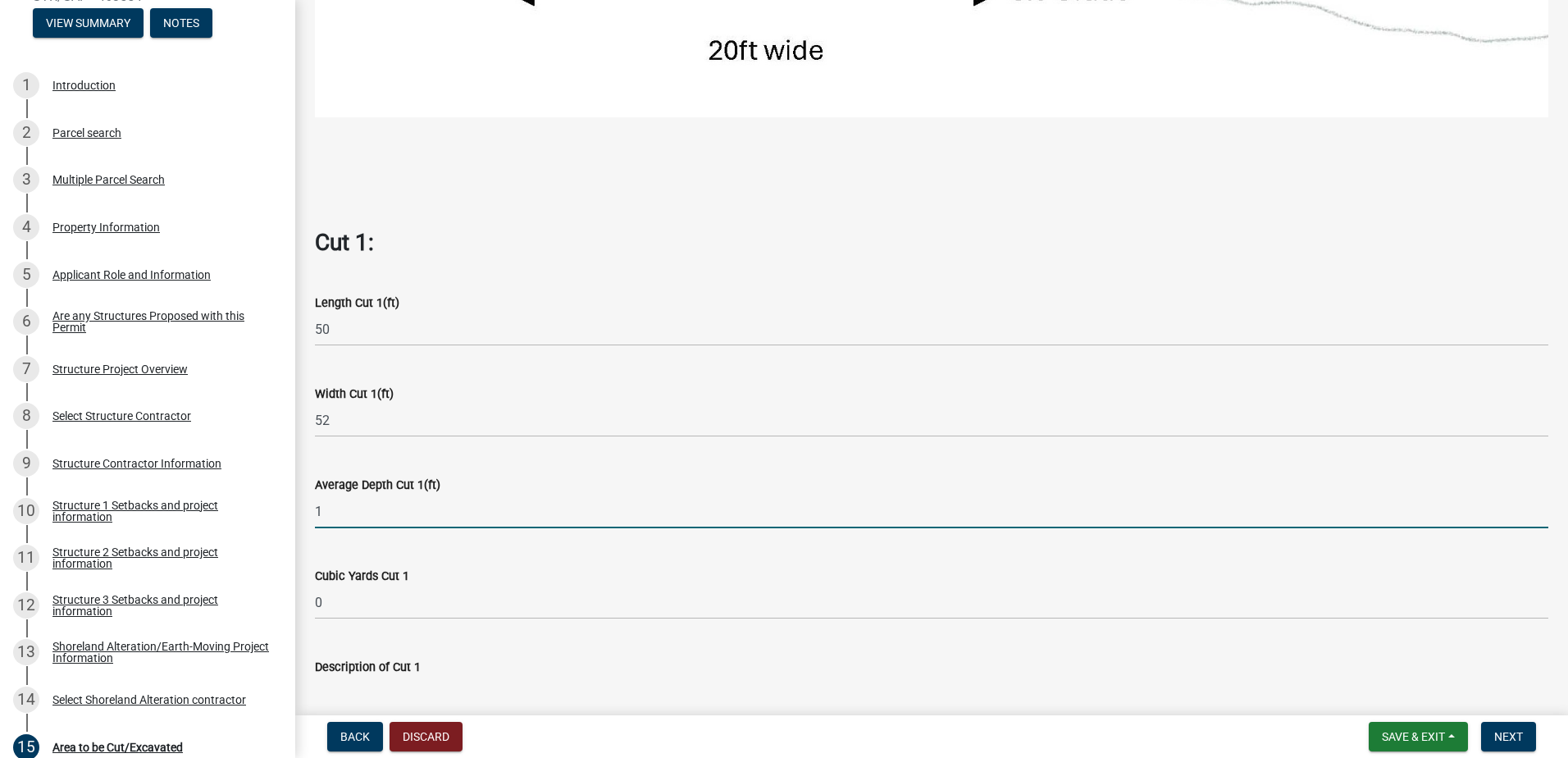
scroll to position [902, 0]
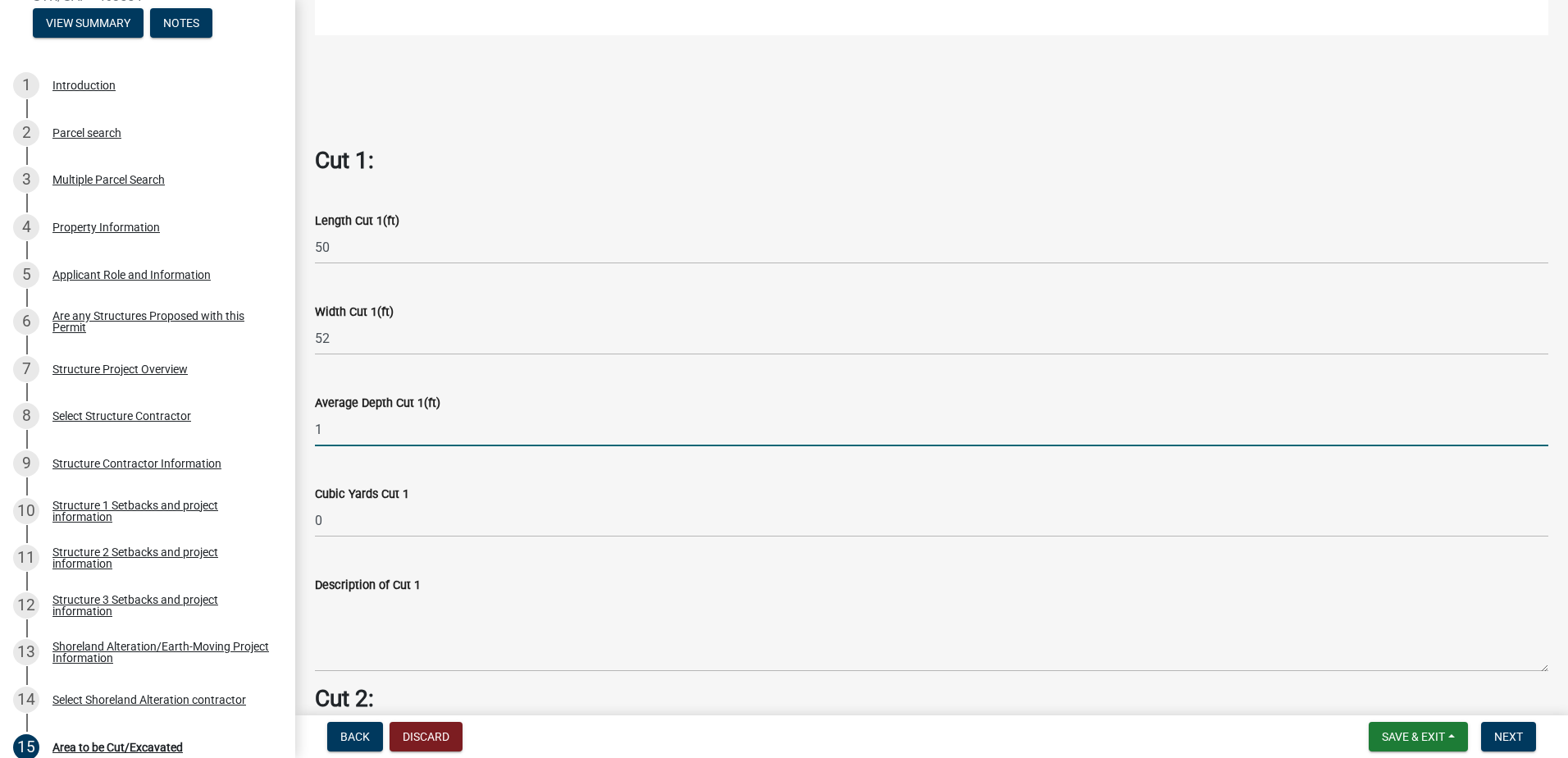
type input "1"
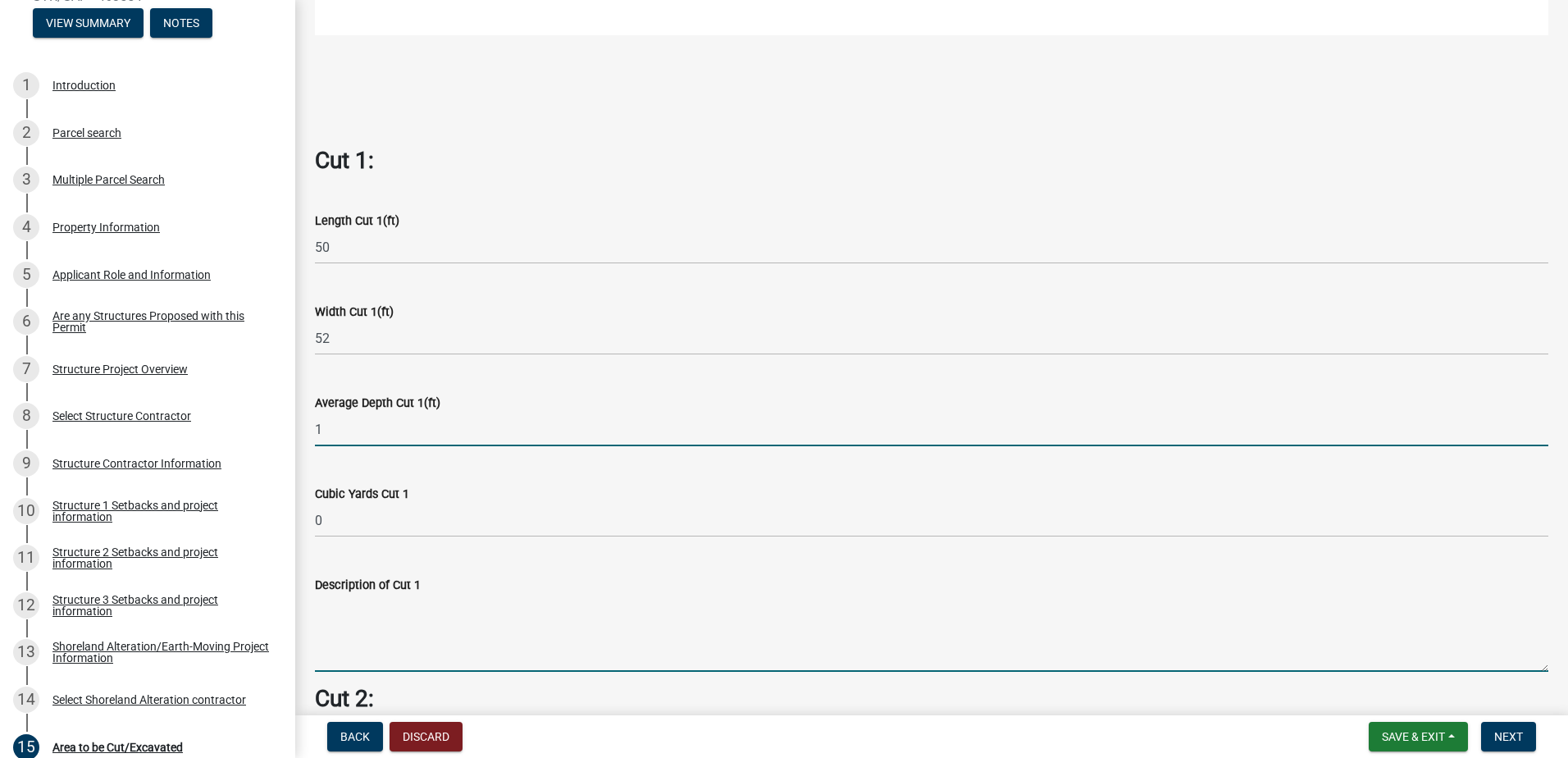
click at [341, 639] on wm-data-entity-input-list "Cut = Length x Width x Average Depth. Cut 1: Length Cut 1(ft) 50 Width Cut 1(ft…" at bounding box center [931, 531] width 1233 height 2632
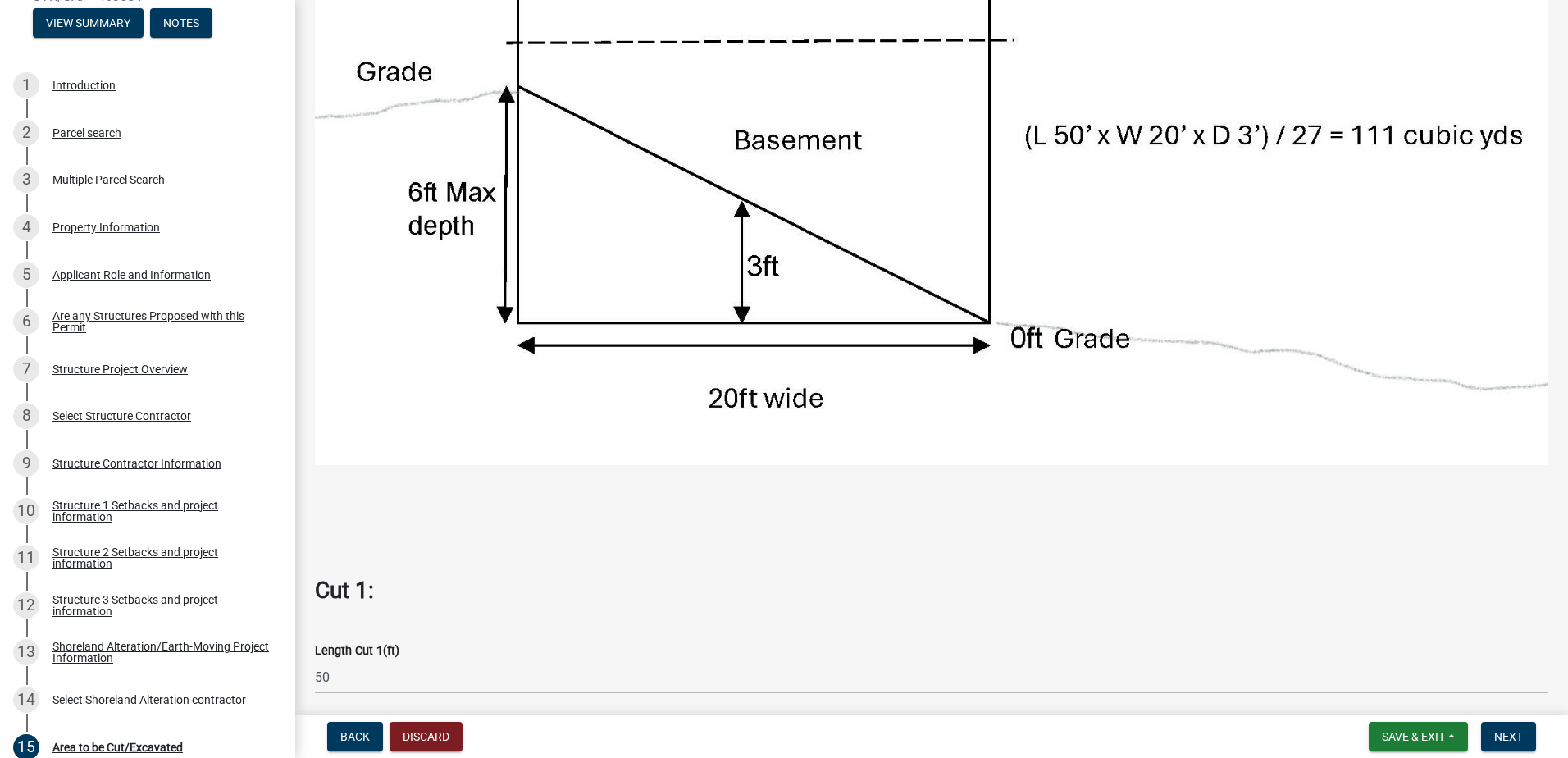
scroll to position [574, 0]
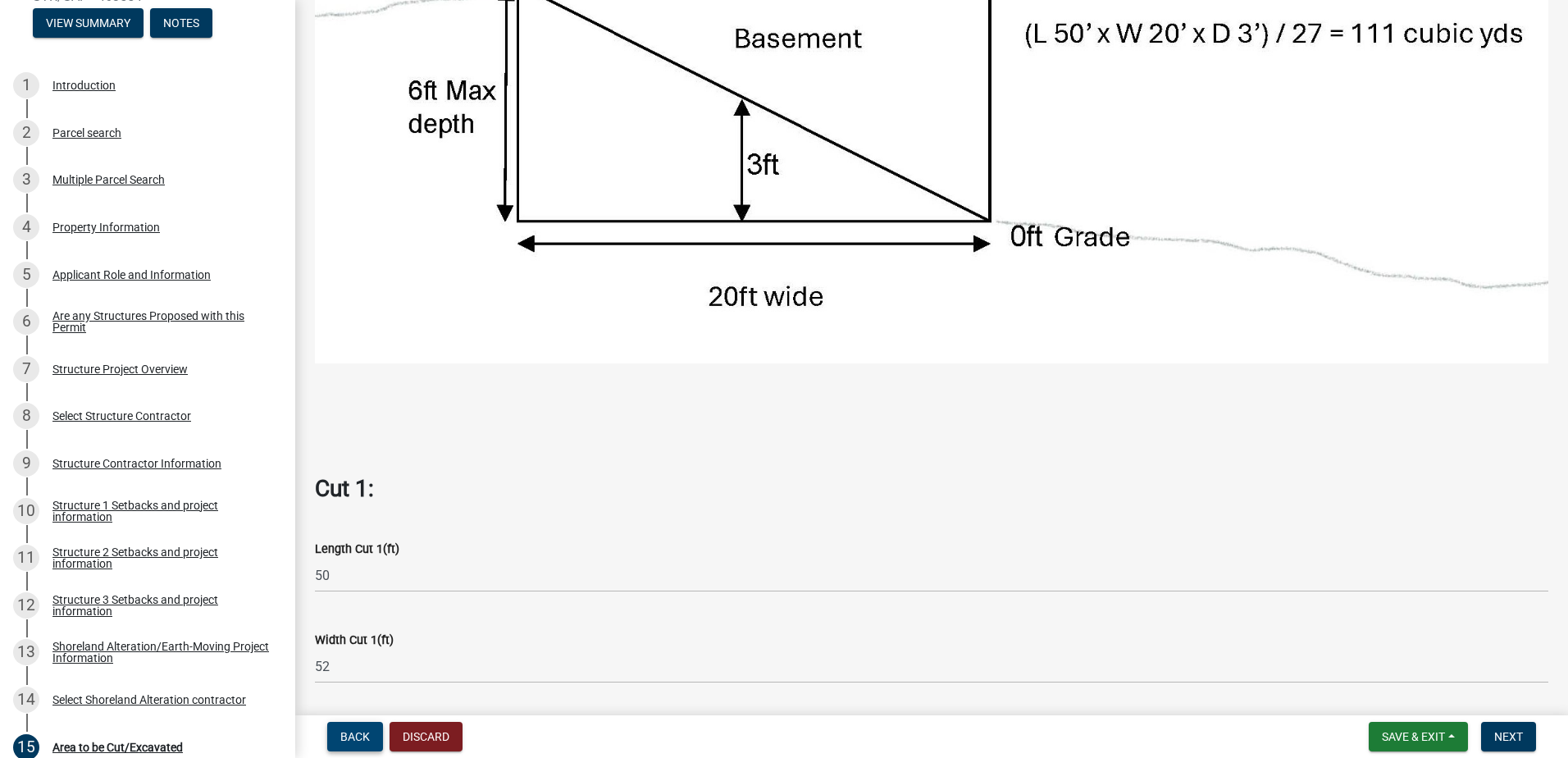
click at [353, 738] on span "Back" at bounding box center [355, 736] width 29 height 13
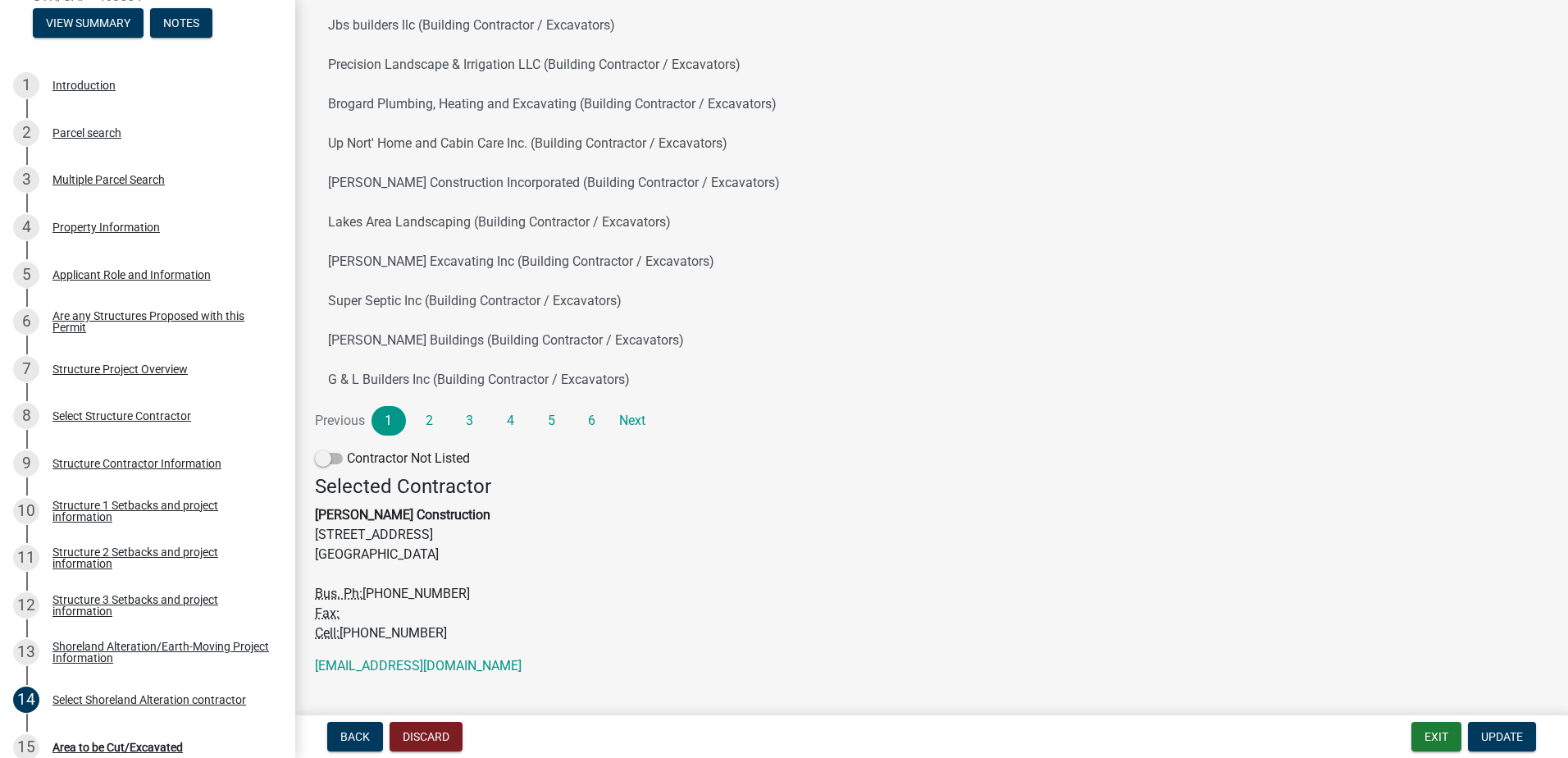
scroll to position [164, 0]
click at [1487, 731] on span "Update" at bounding box center [1501, 736] width 42 height 13
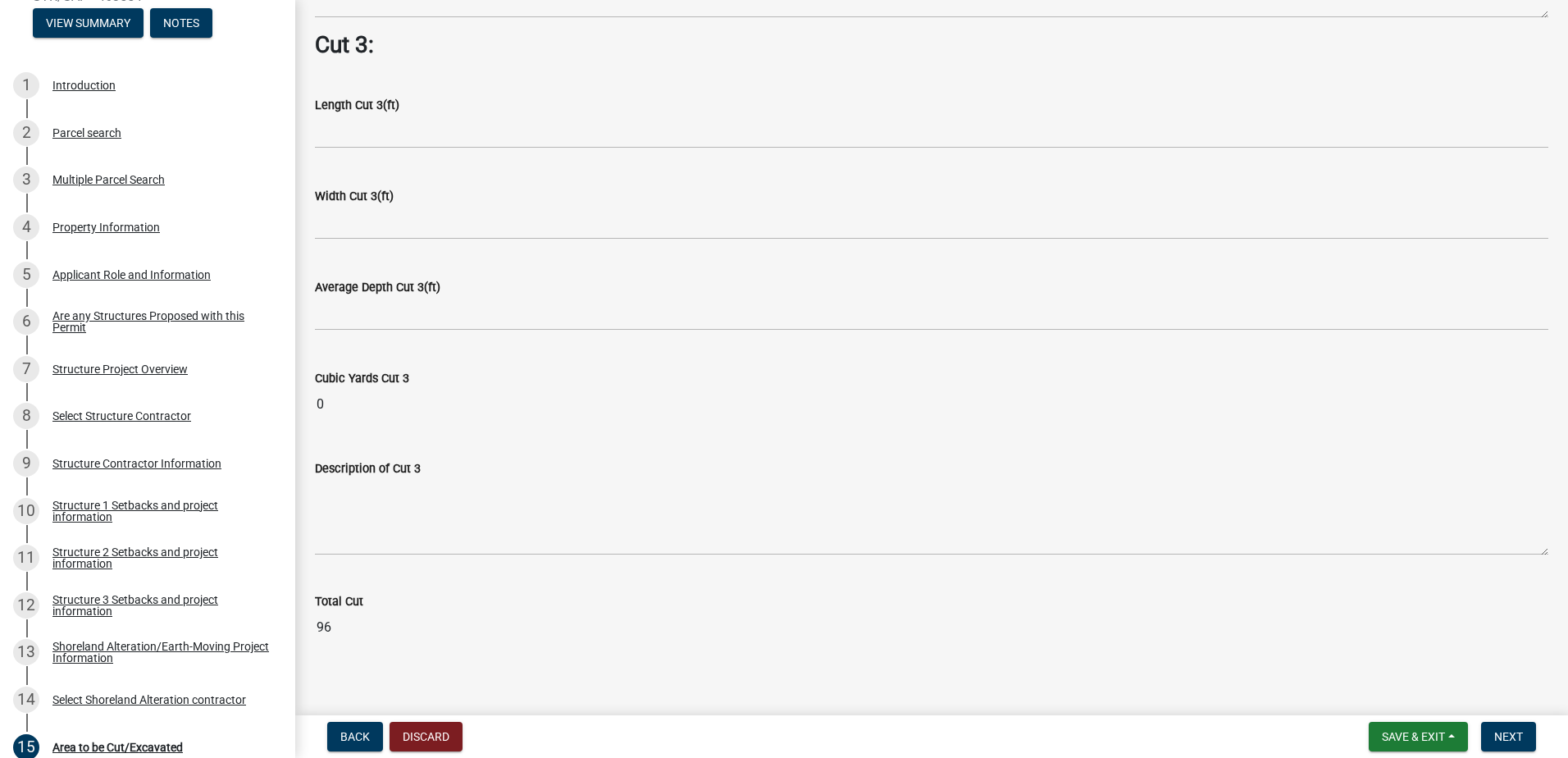
scroll to position [2098, 0]
click at [1504, 734] on span "Next" at bounding box center [1508, 736] width 28 height 13
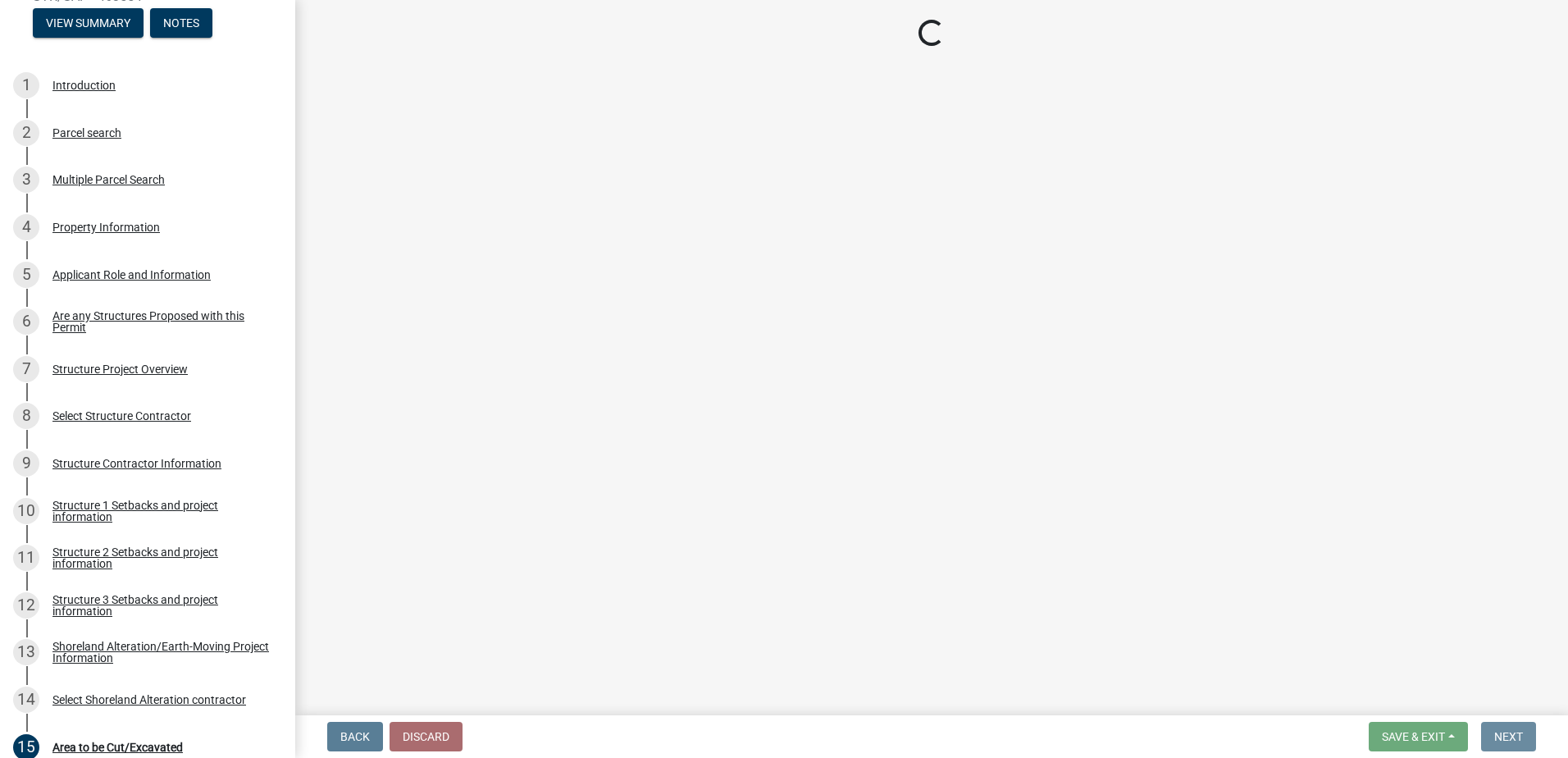
scroll to position [0, 0]
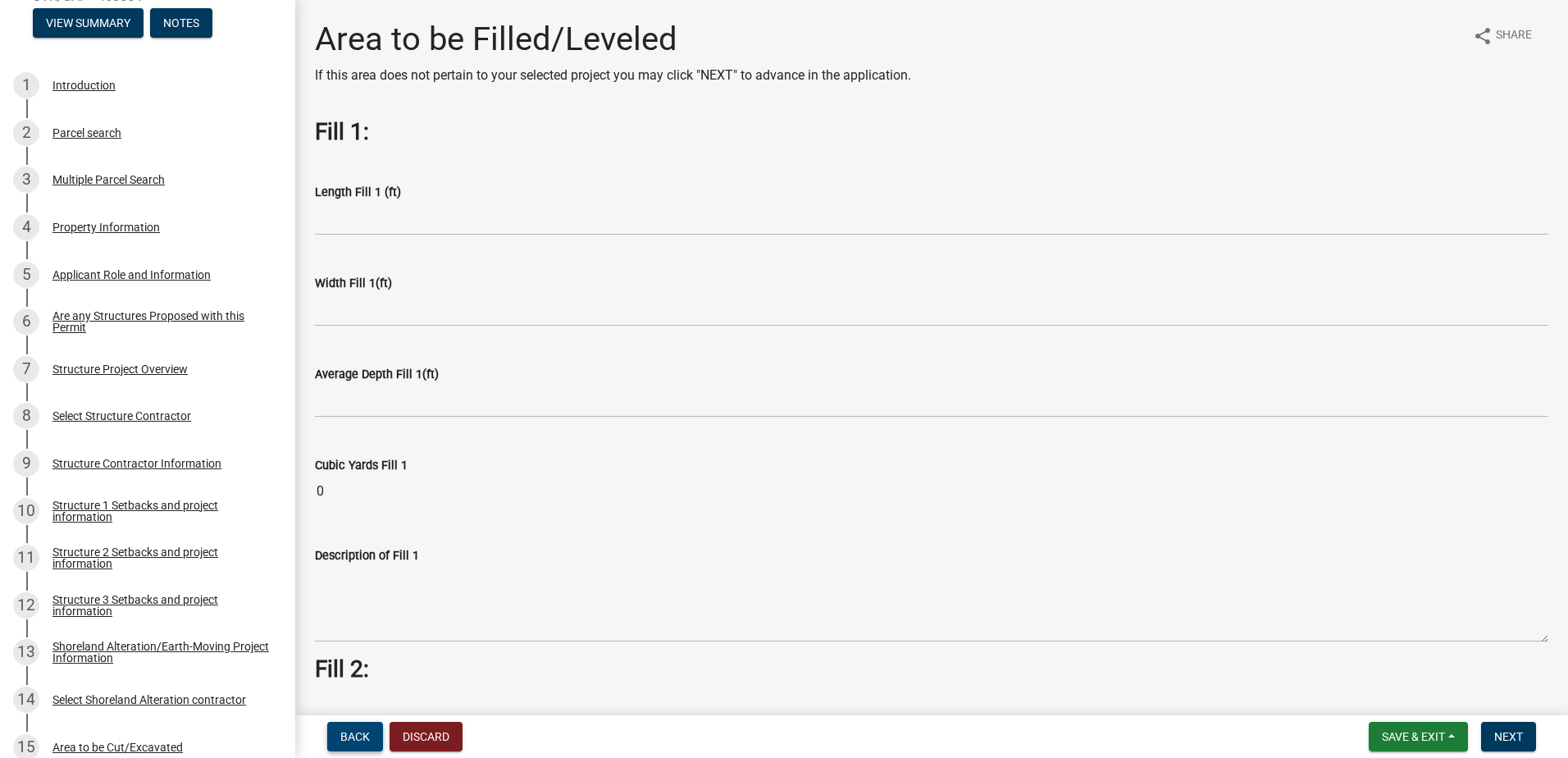
click at [357, 735] on span "Back" at bounding box center [355, 736] width 29 height 13
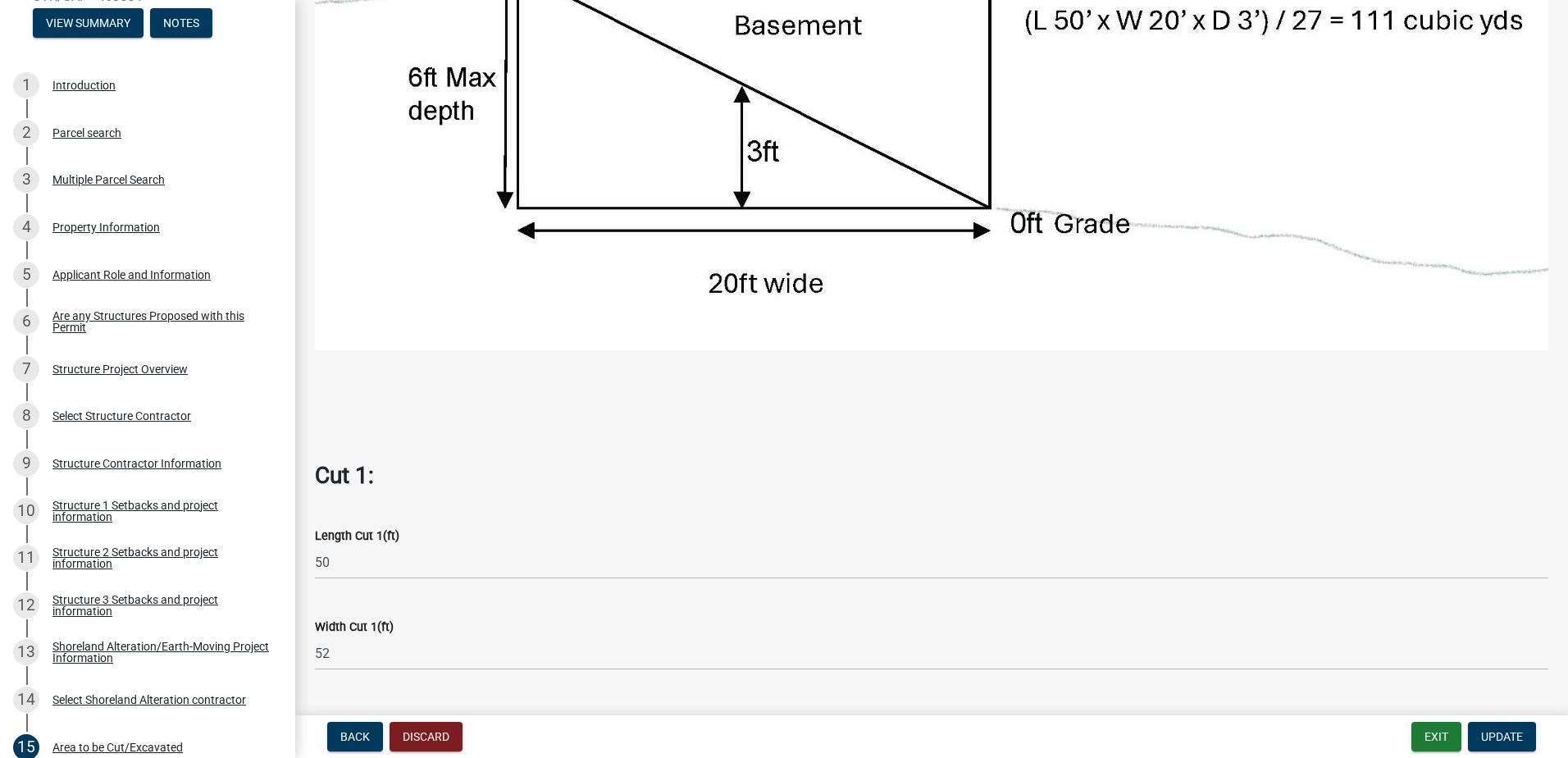
scroll to position [738, 0]
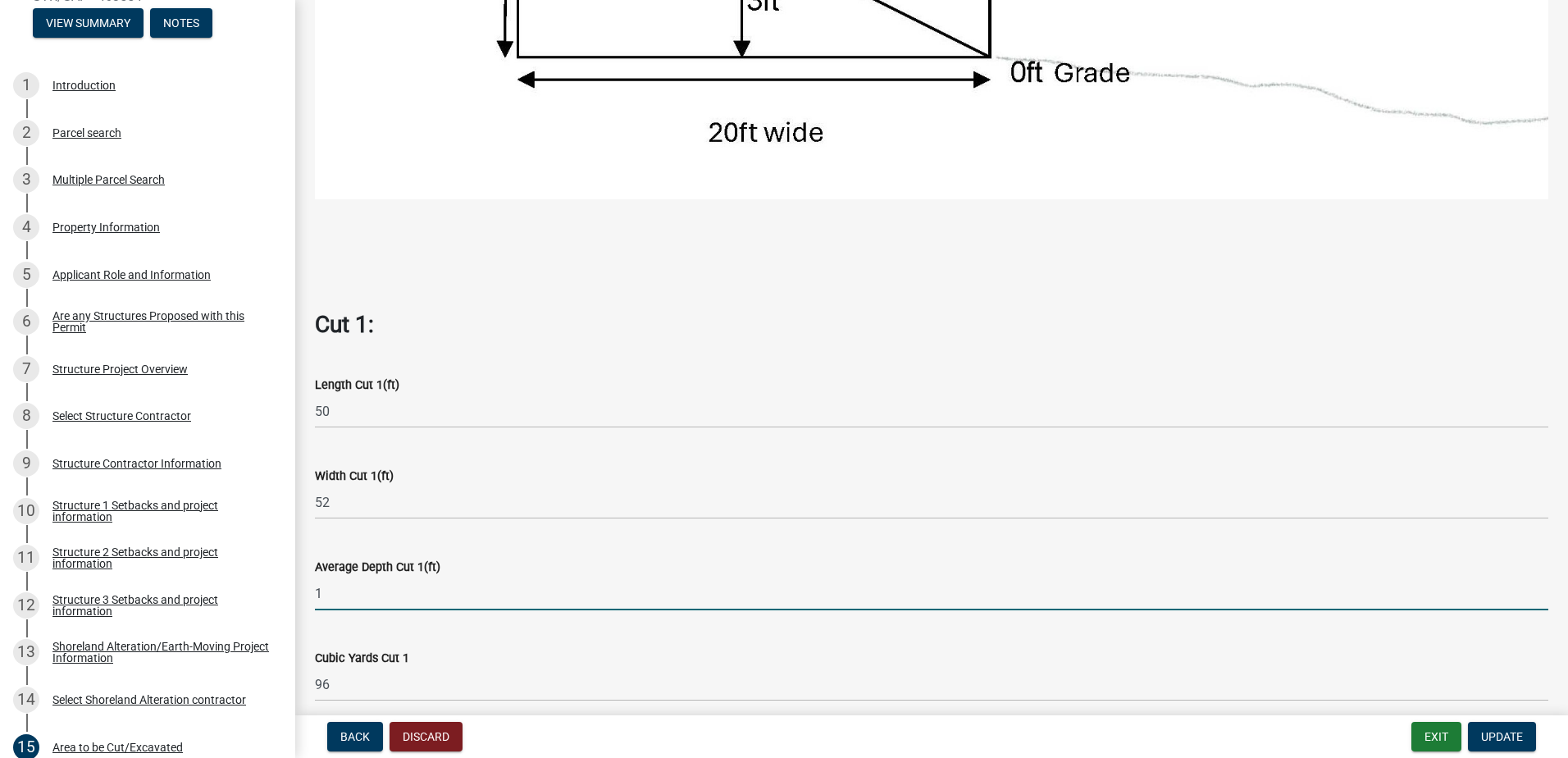
click at [330, 587] on input "1" at bounding box center [931, 593] width 1233 height 33
type input "2"
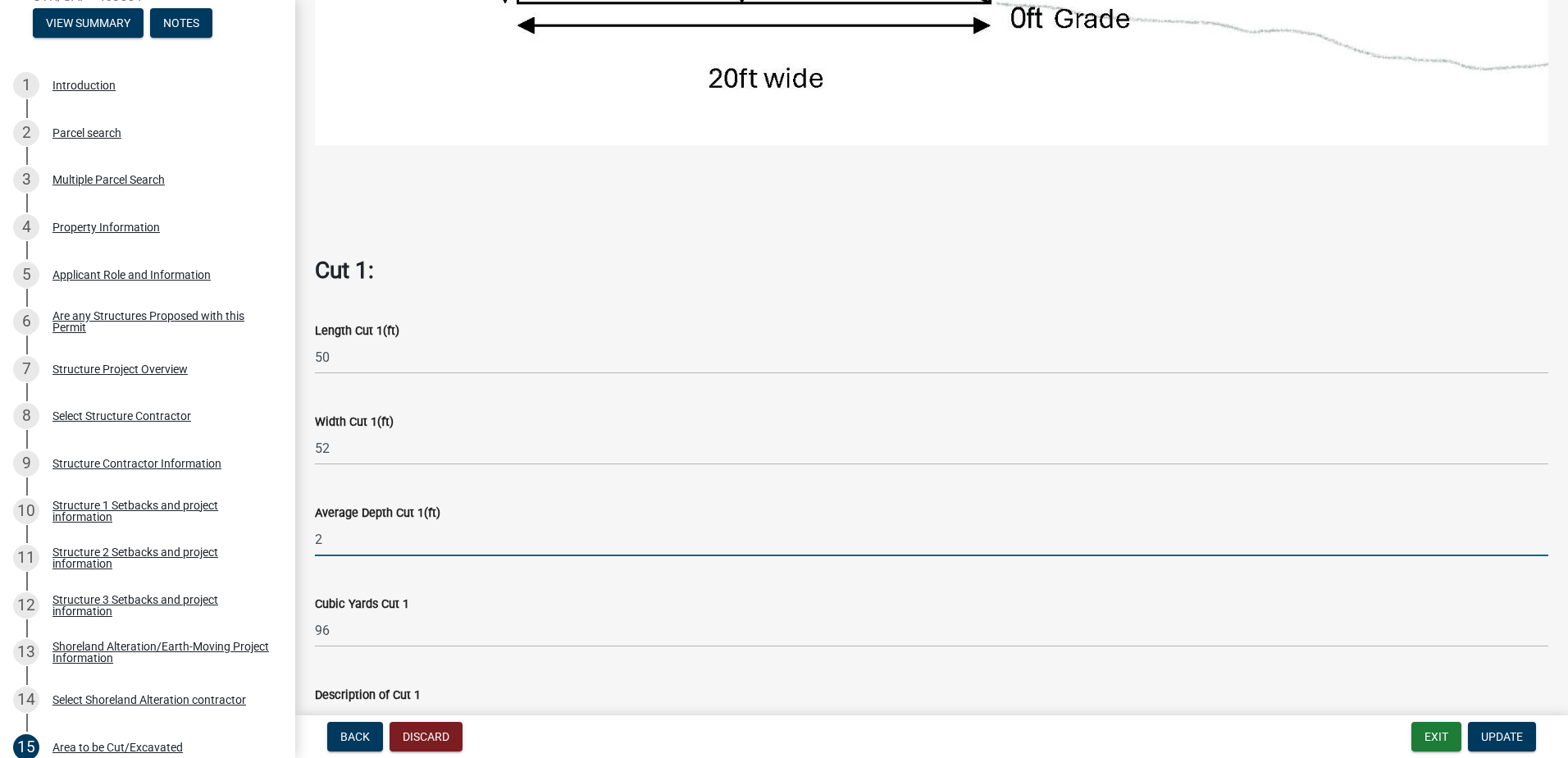
scroll to position [820, 0]
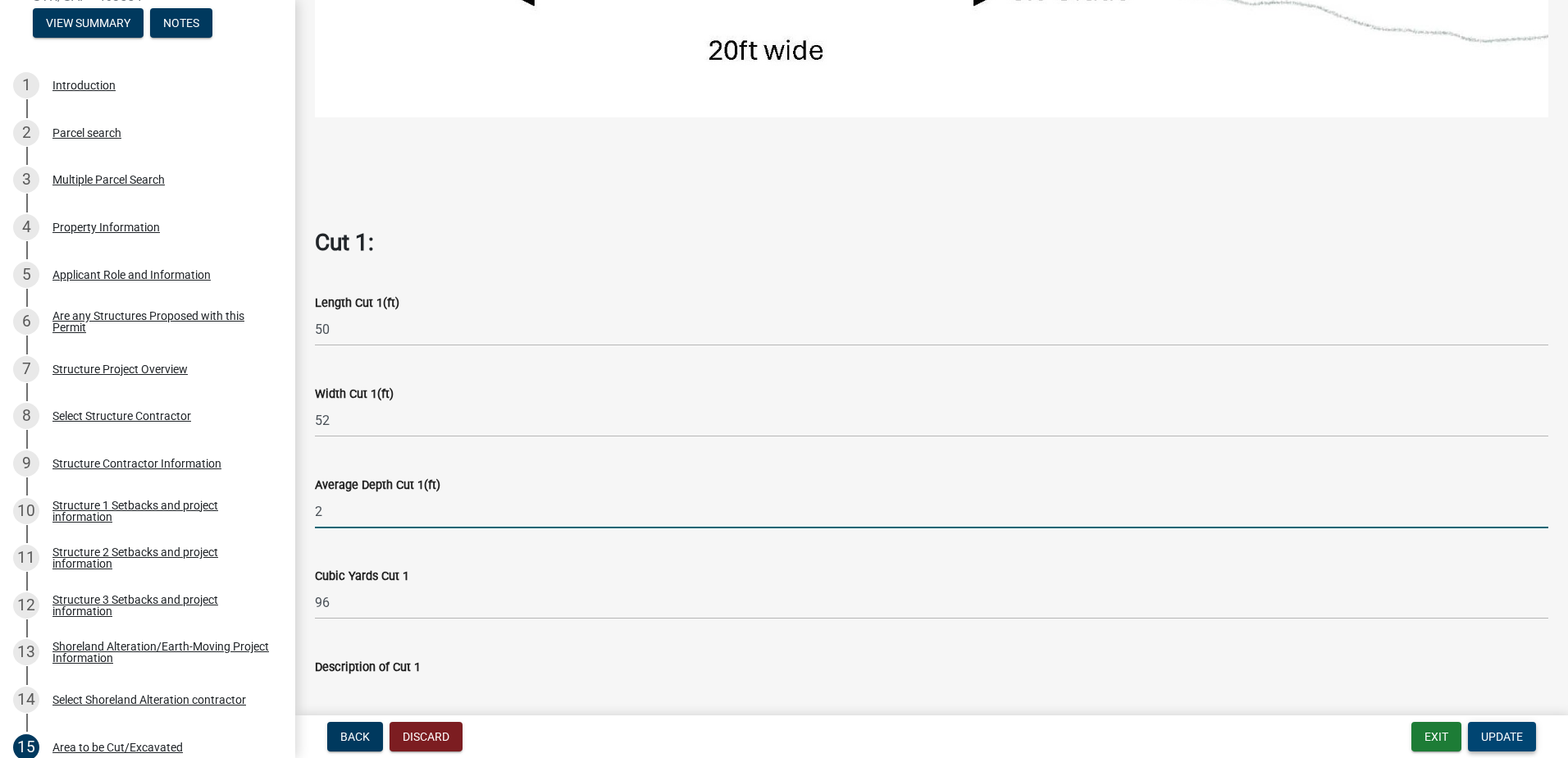
click at [1525, 740] on button "Update" at bounding box center [1502, 736] width 68 height 29
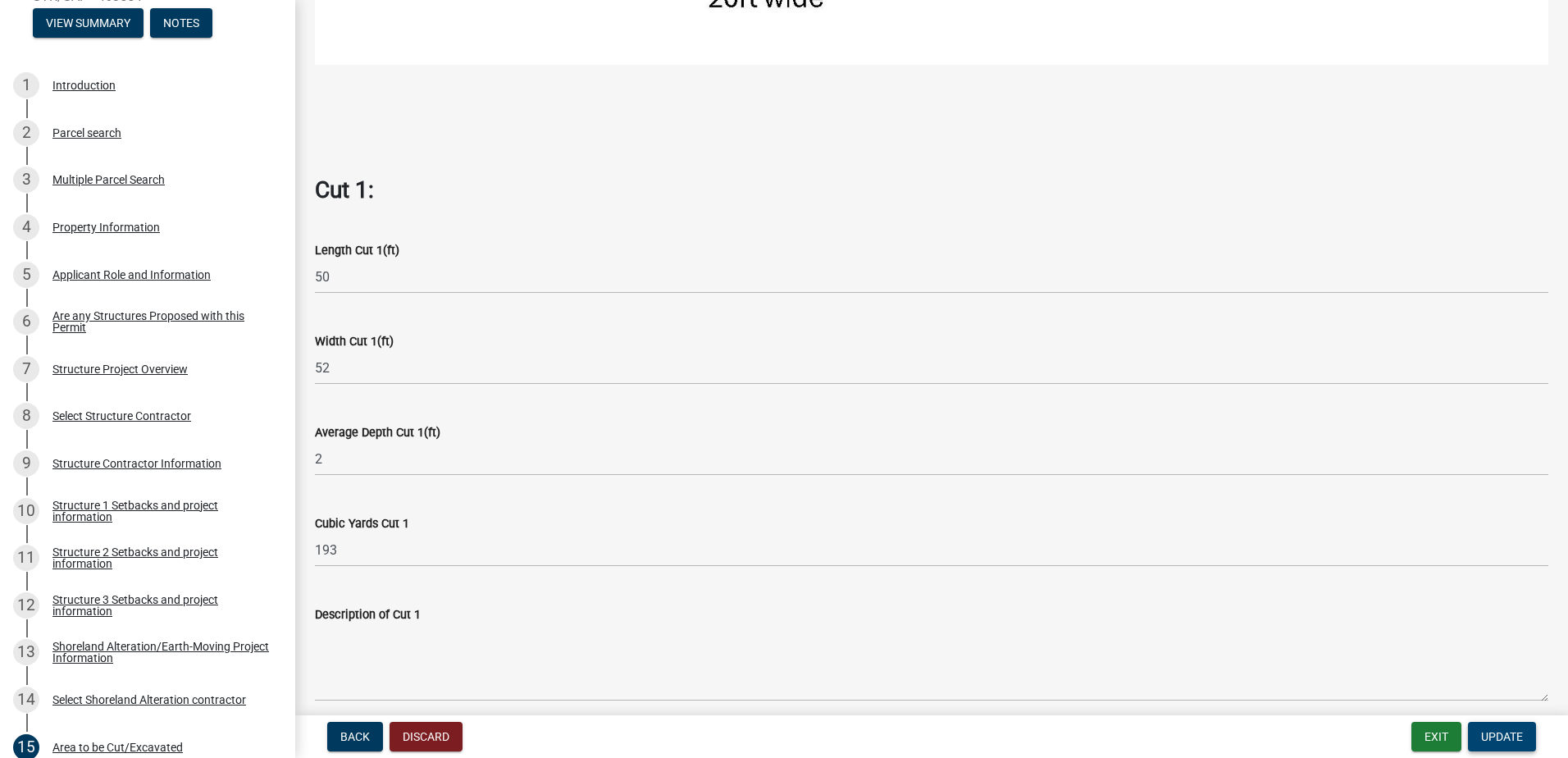
scroll to position [902, 0]
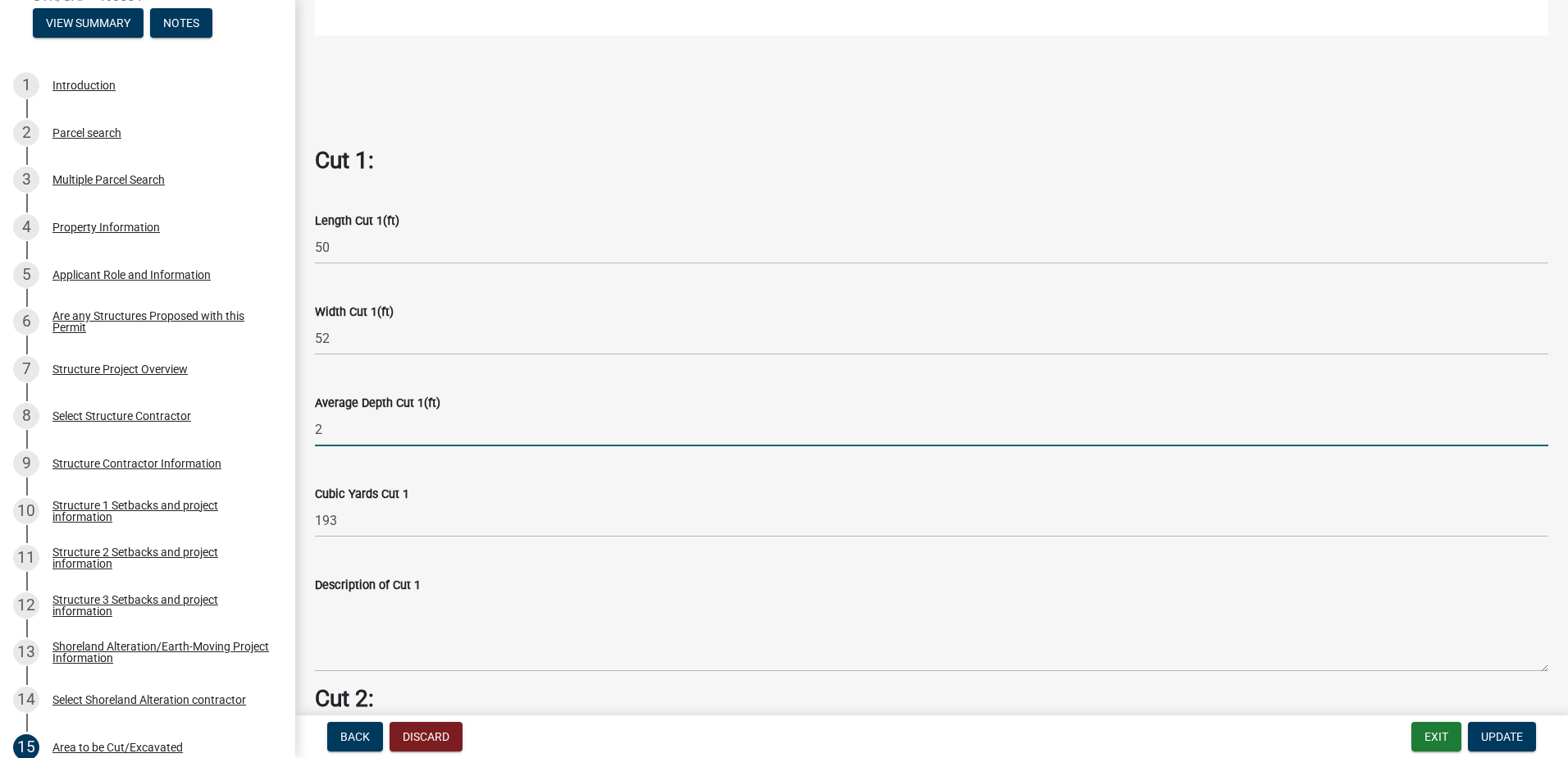
click at [331, 421] on input "2" at bounding box center [931, 429] width 1233 height 33
type input "1"
click at [1491, 734] on span "Update" at bounding box center [1501, 736] width 42 height 13
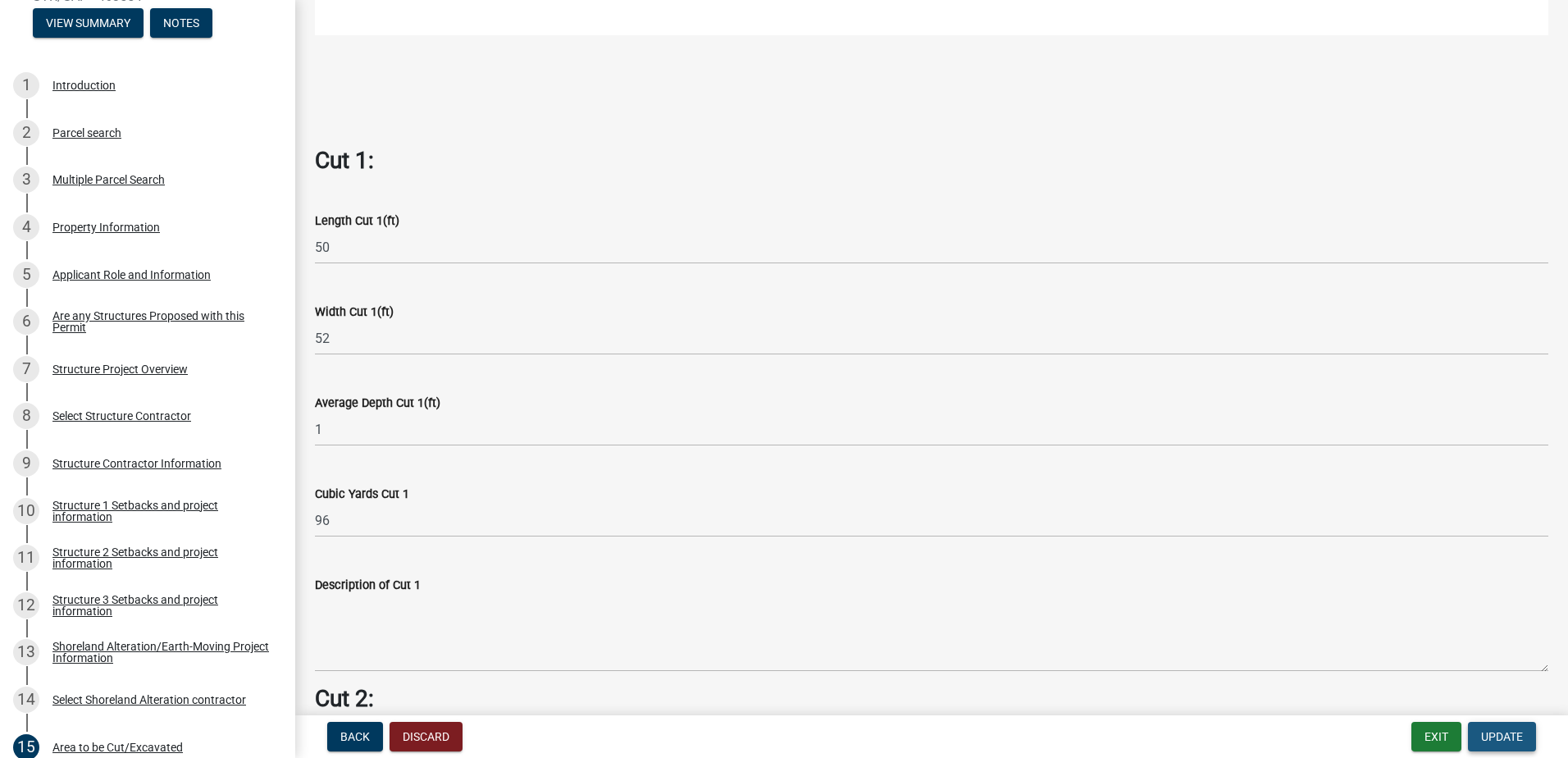
click at [1513, 739] on span "Update" at bounding box center [1501, 736] width 42 height 13
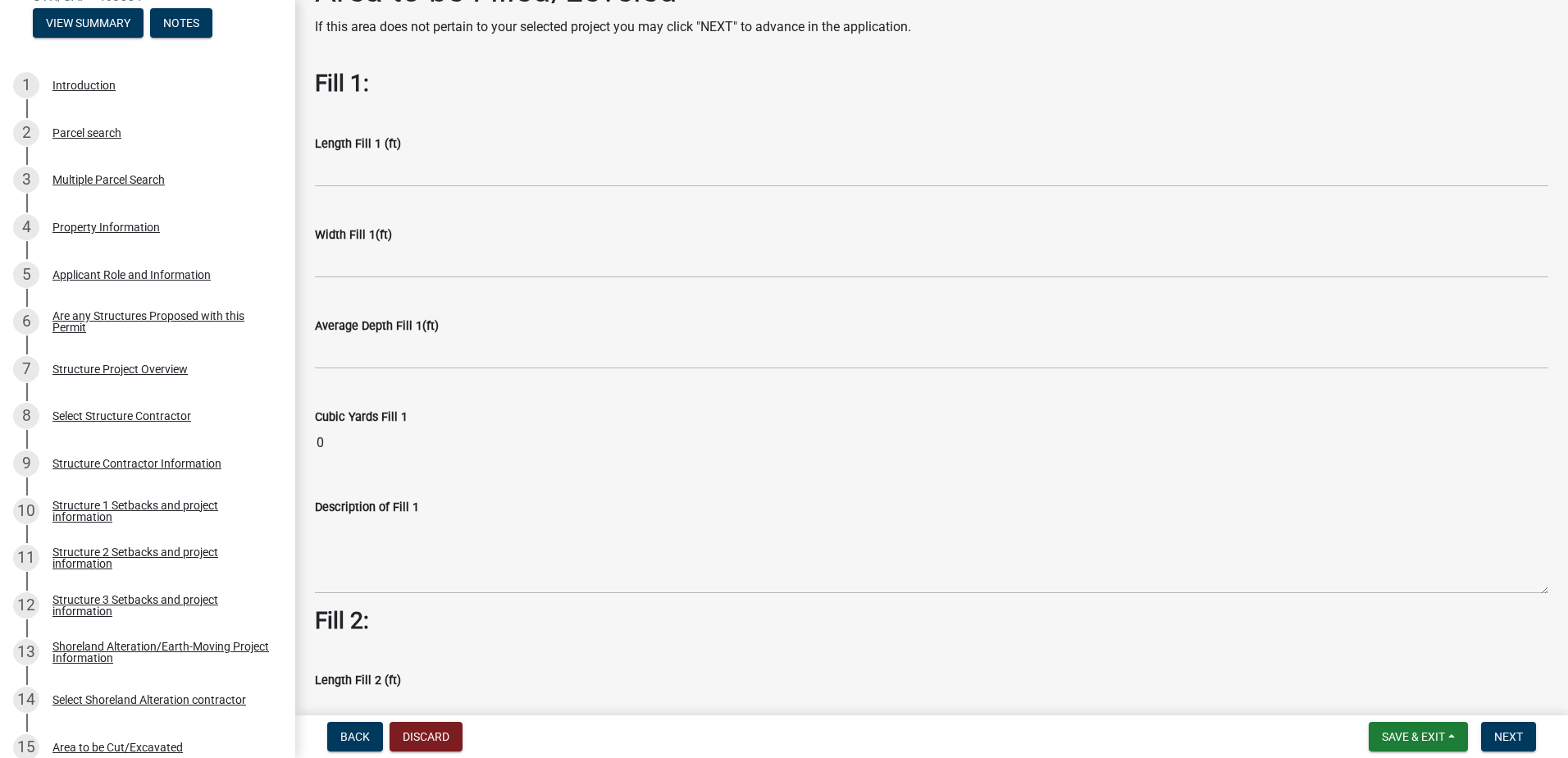
scroll to position [0, 0]
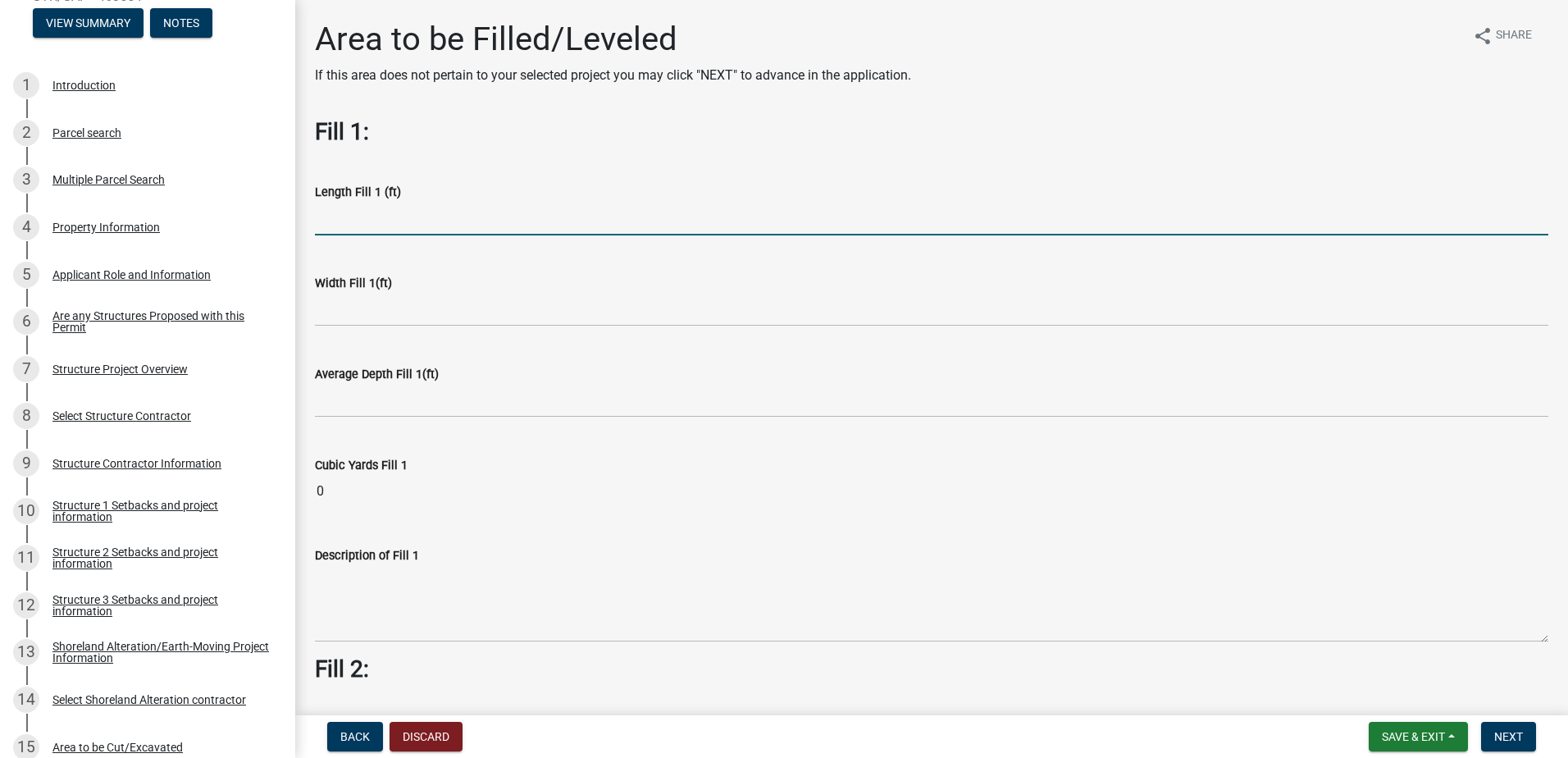
click at [354, 220] on input "text" at bounding box center [931, 218] width 1233 height 33
click at [365, 733] on span "Back" at bounding box center [355, 736] width 29 height 13
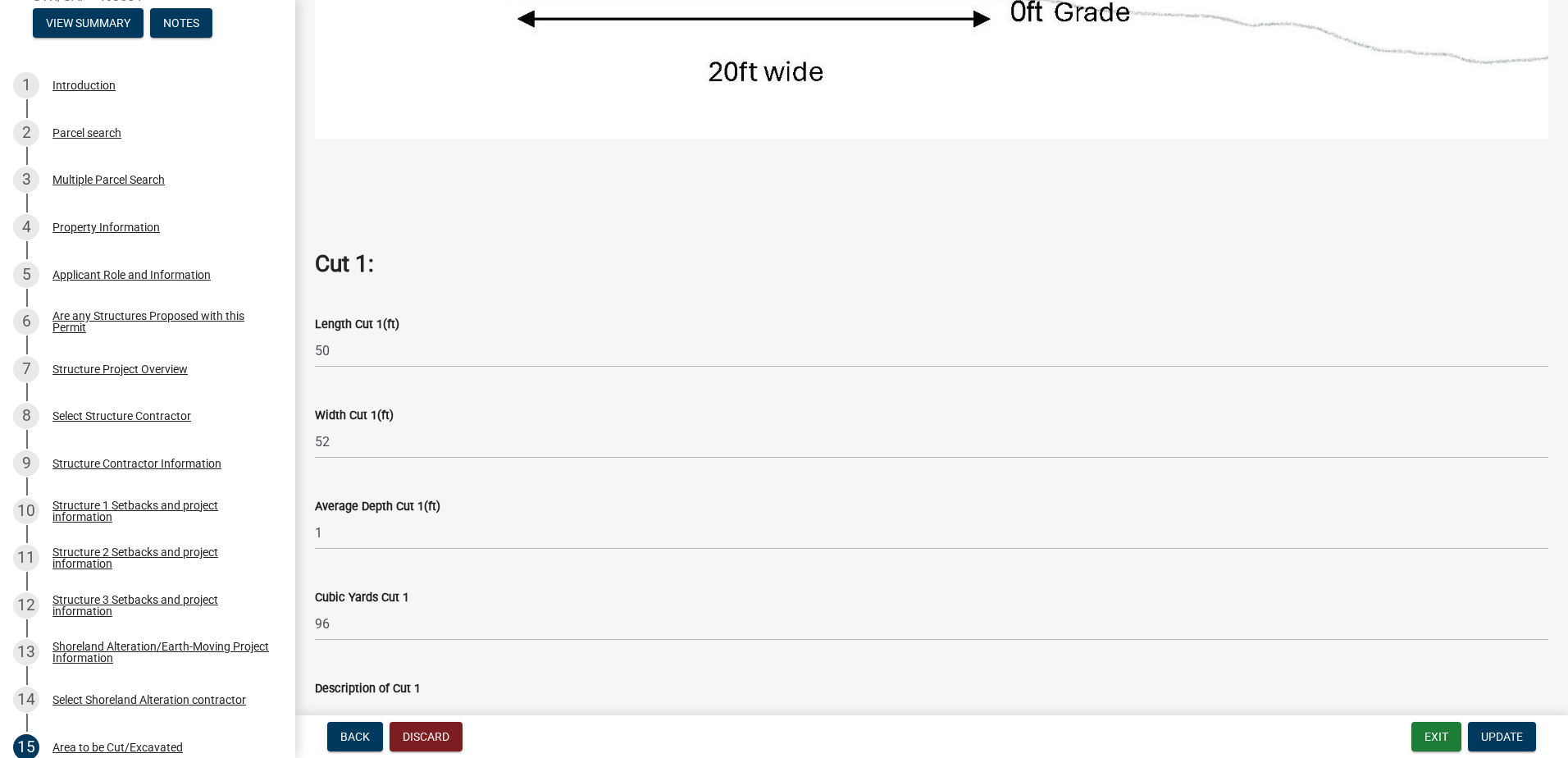
scroll to position [902, 0]
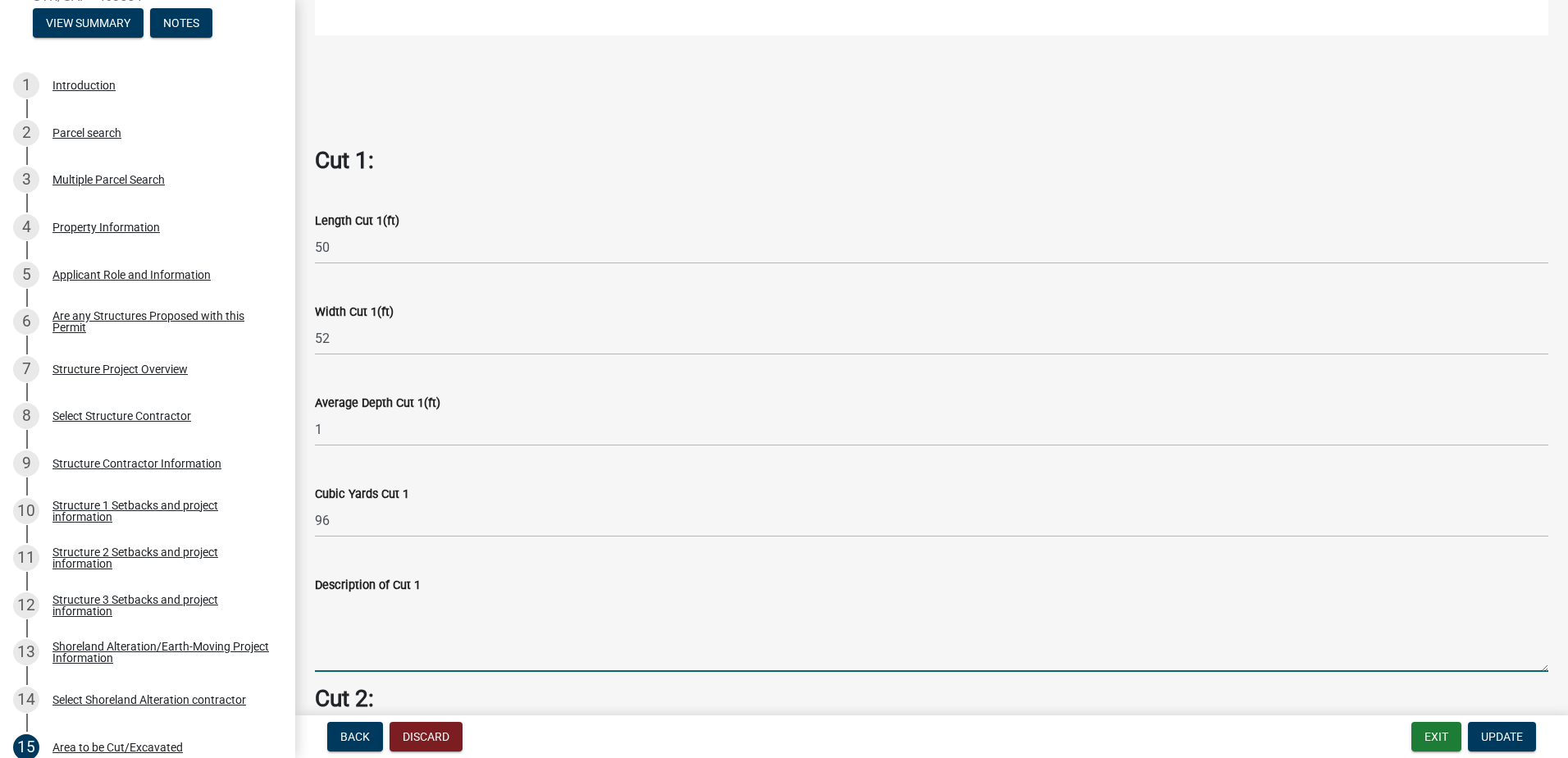
click at [355, 635] on textarea "Description of Cut 1" at bounding box center [931, 633] width 1233 height 77
type textarea "Strip off top soil"
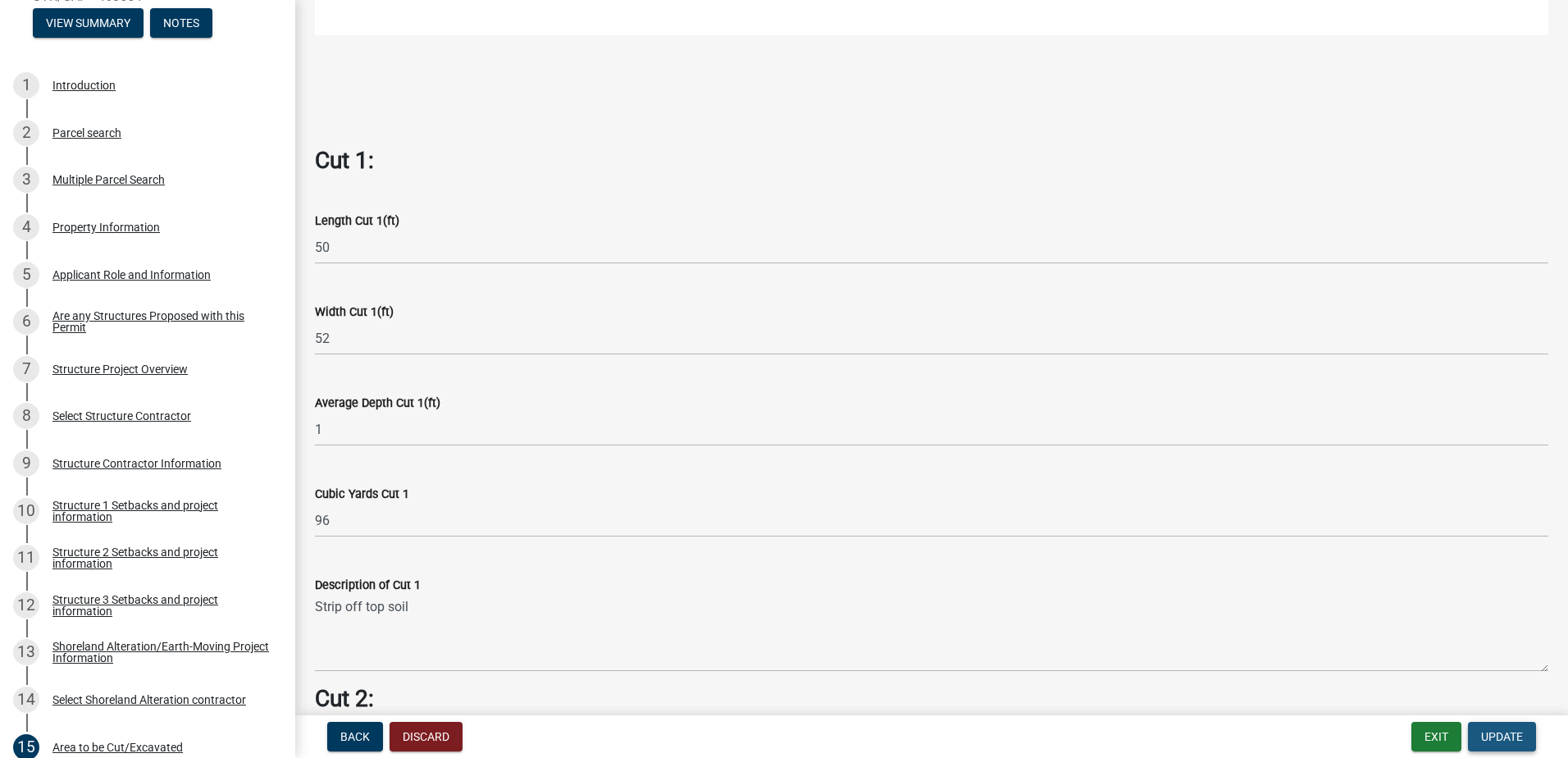
click at [1492, 731] on span "Update" at bounding box center [1501, 736] width 42 height 13
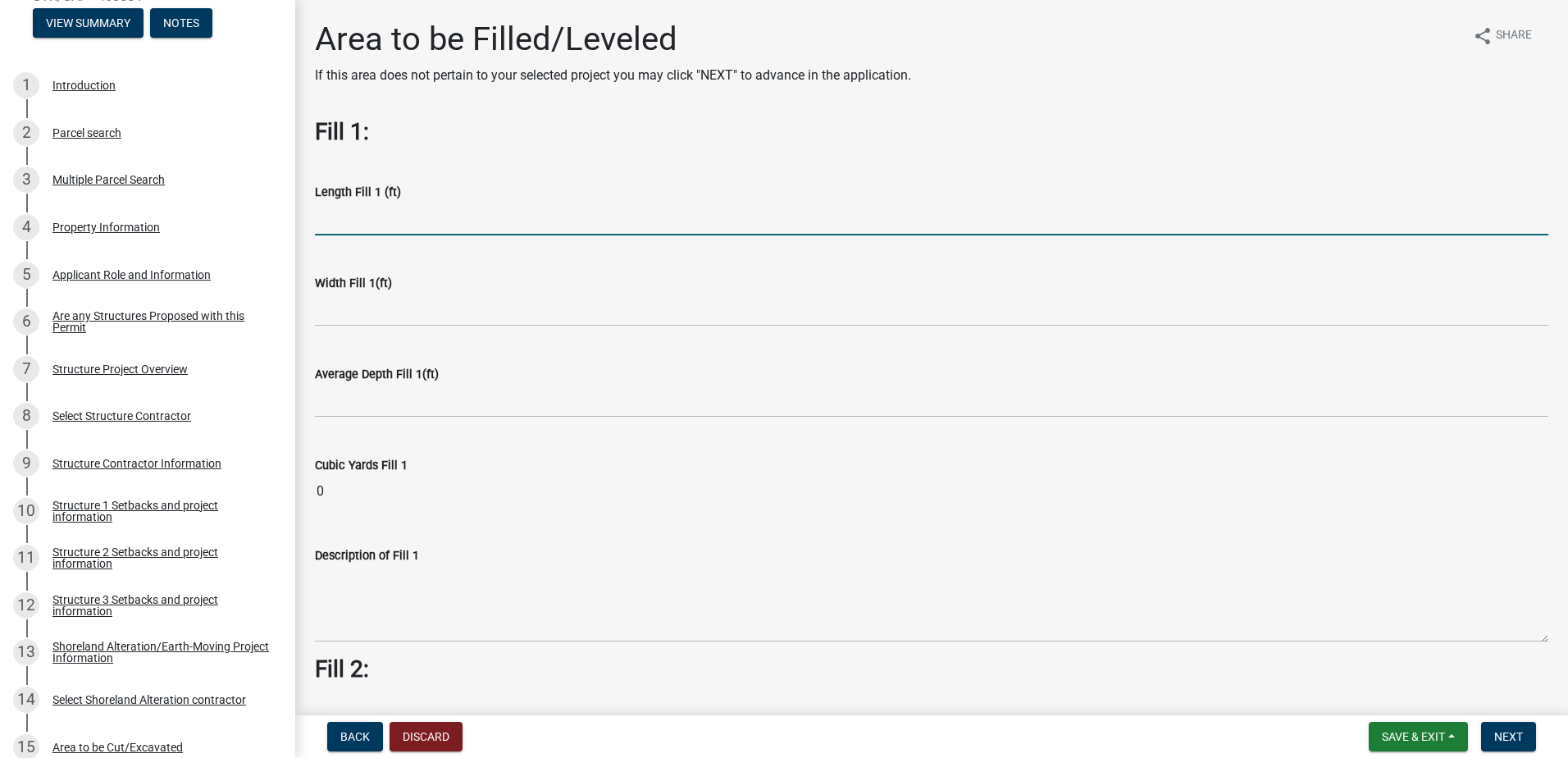
click at [371, 222] on input "text" at bounding box center [931, 218] width 1233 height 33
type input "1"
type input "50"
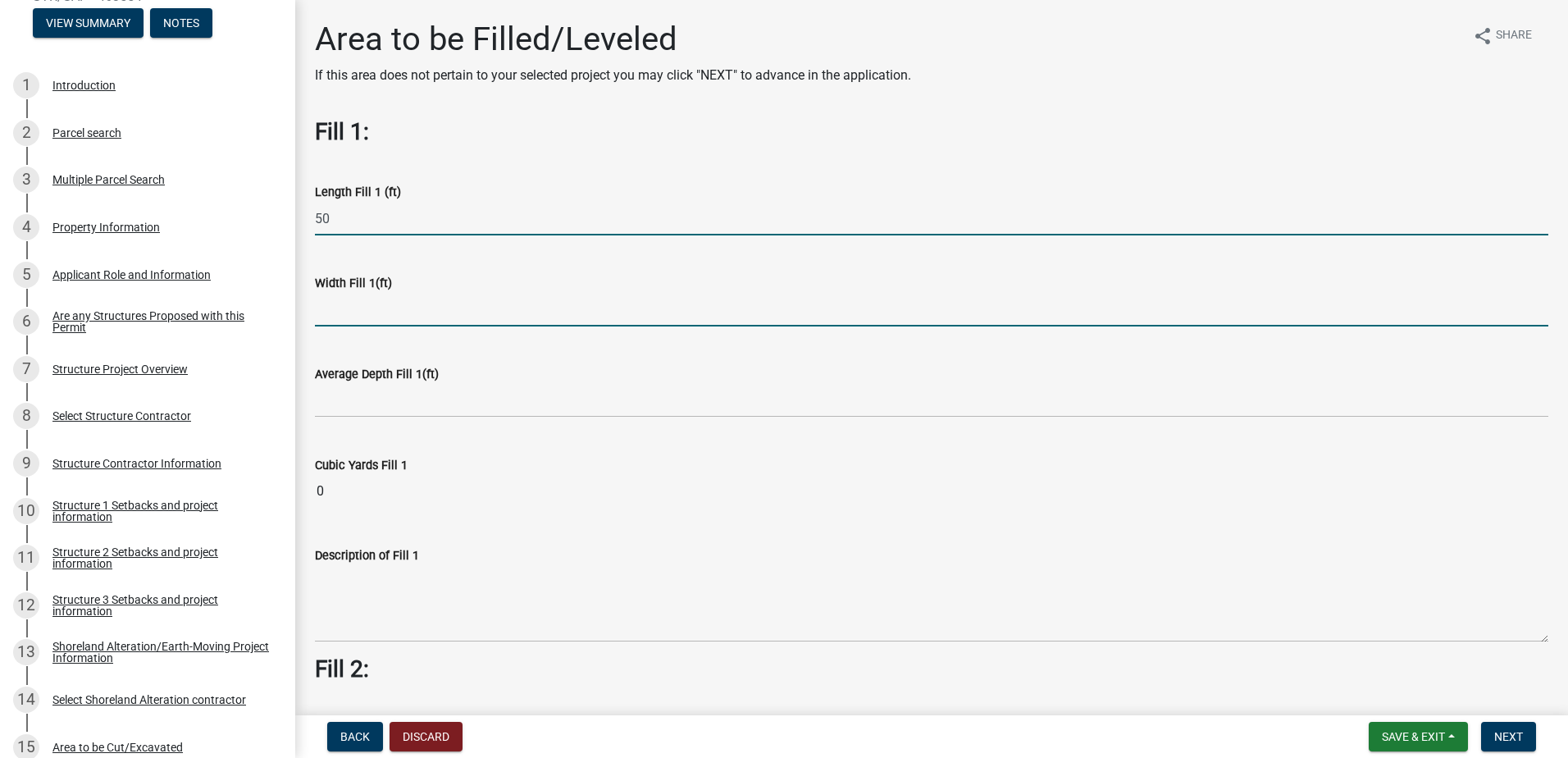
click at [351, 312] on input "text" at bounding box center [931, 309] width 1233 height 33
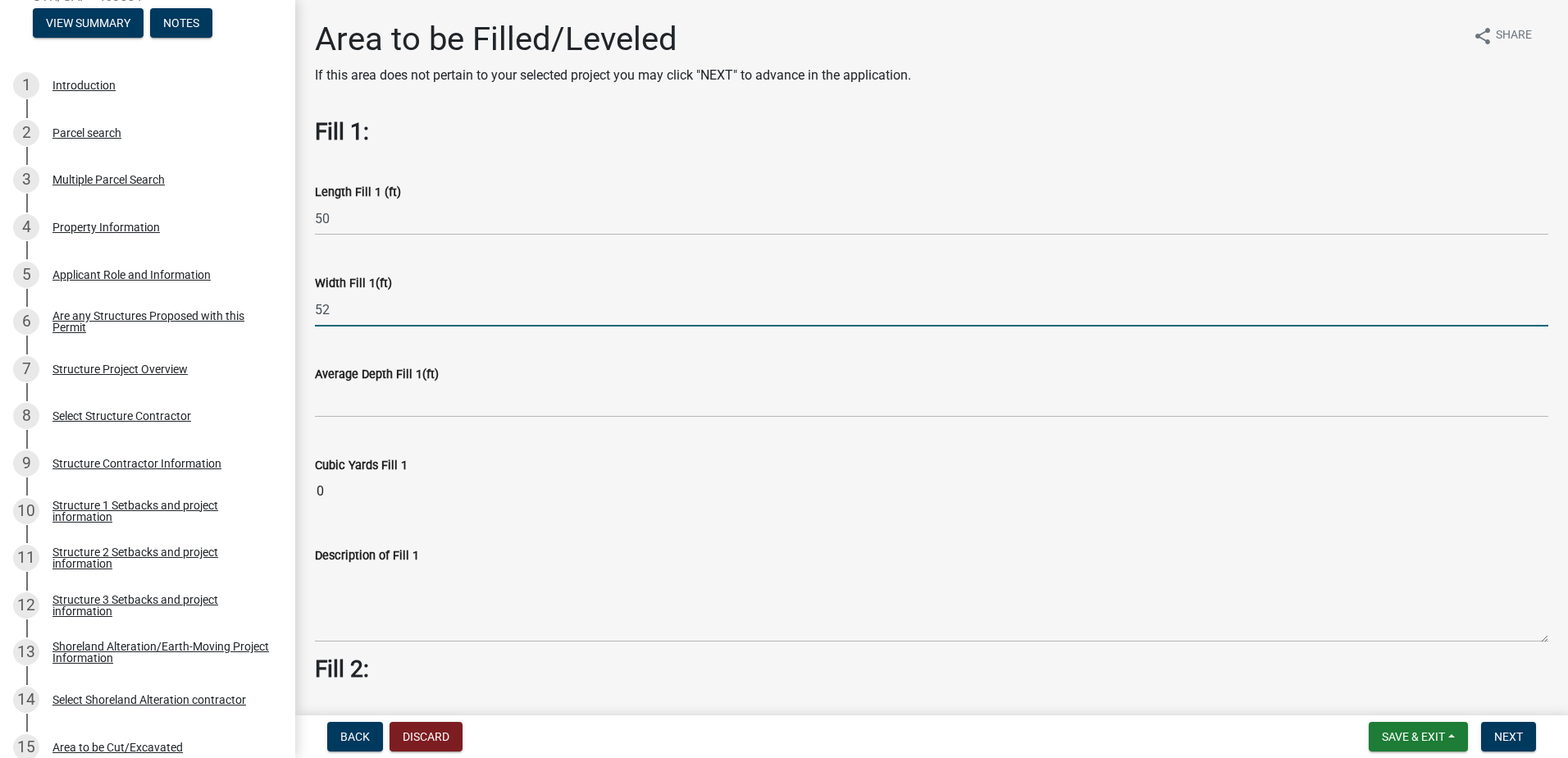
type input "52"
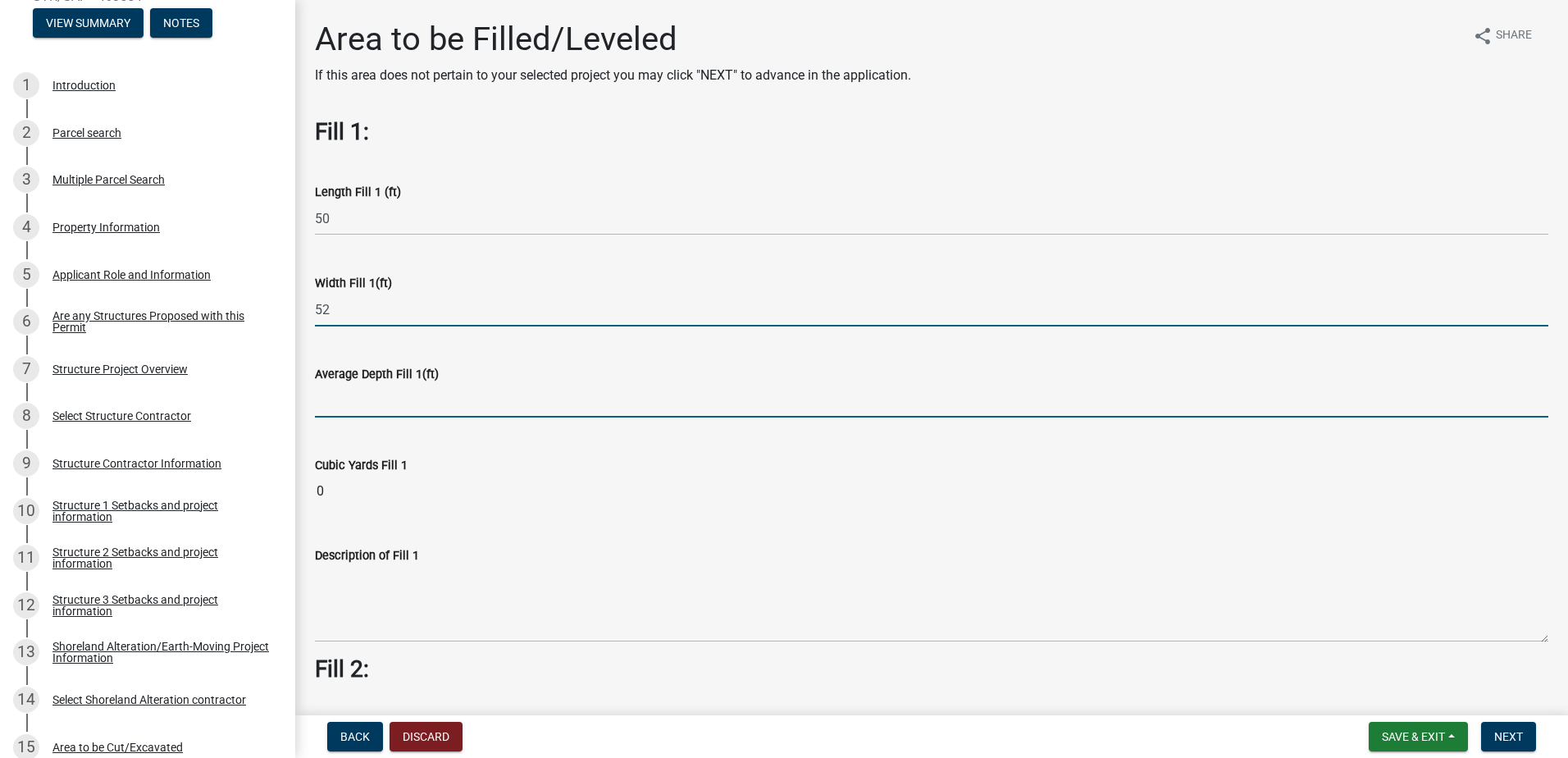
click at [363, 399] on input "text" at bounding box center [931, 400] width 1233 height 33
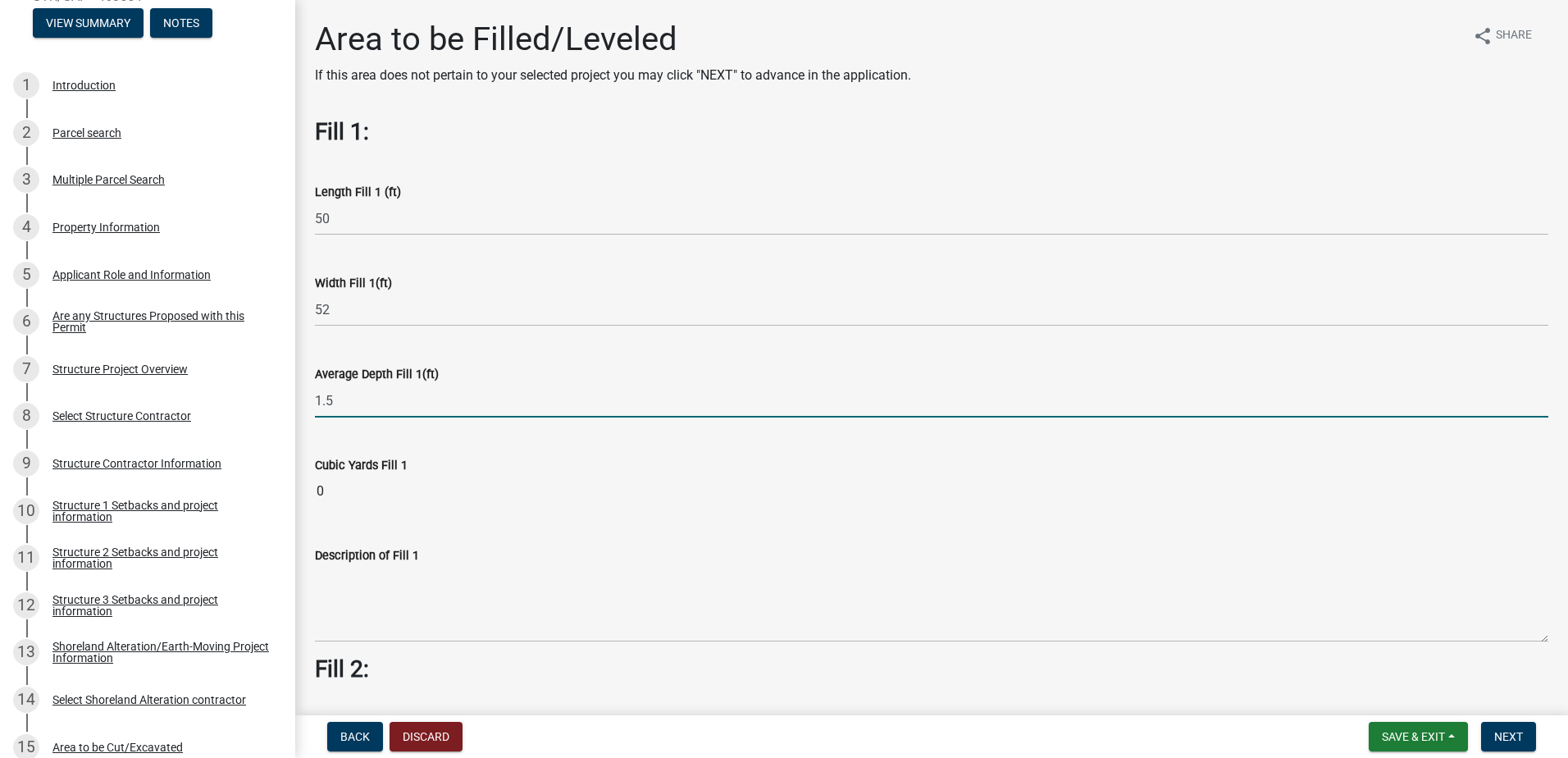
type input "1.5"
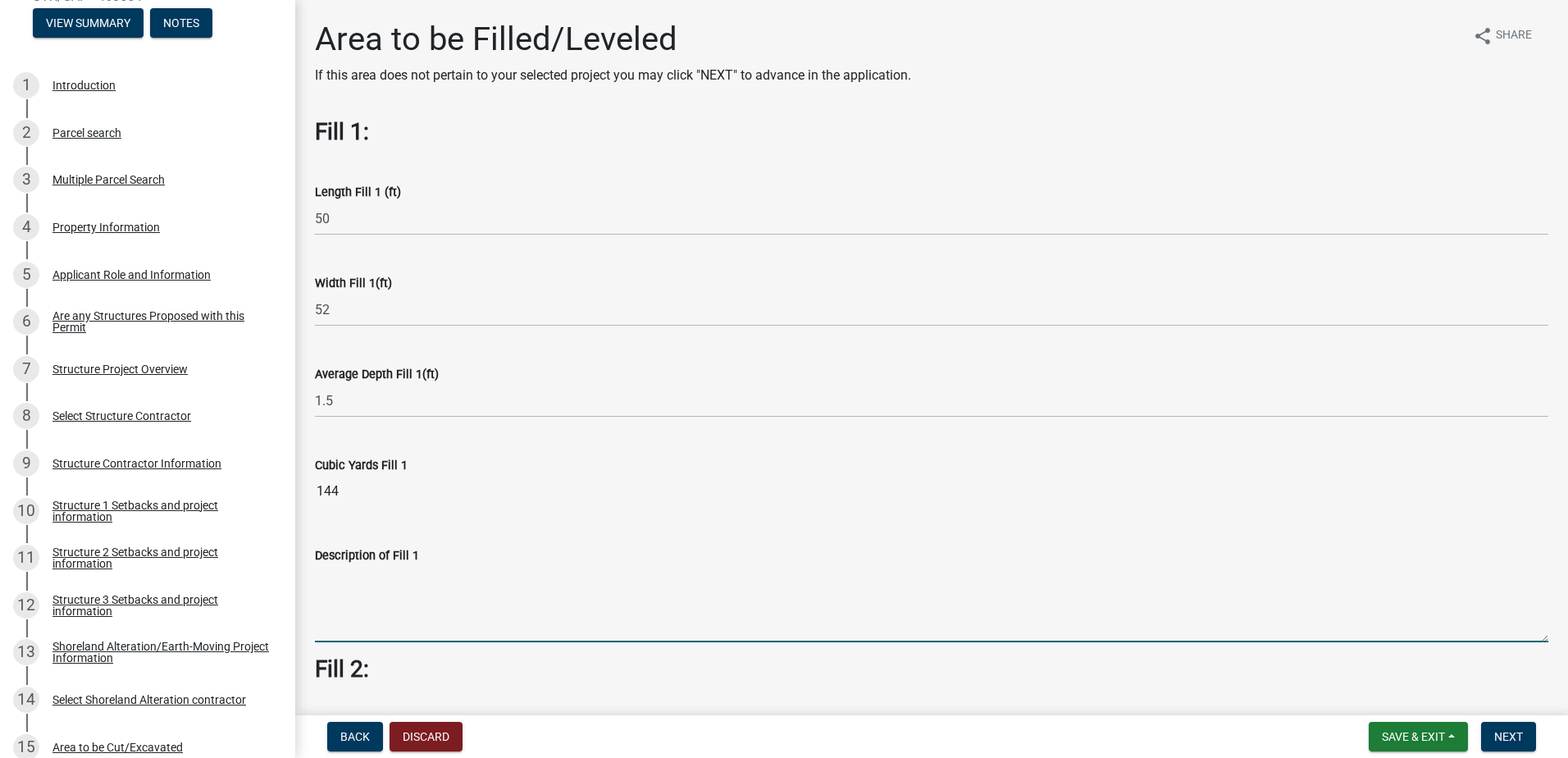
click at [393, 597] on textarea "Description of Fill 1" at bounding box center [931, 603] width 1233 height 77
type textarea "S"
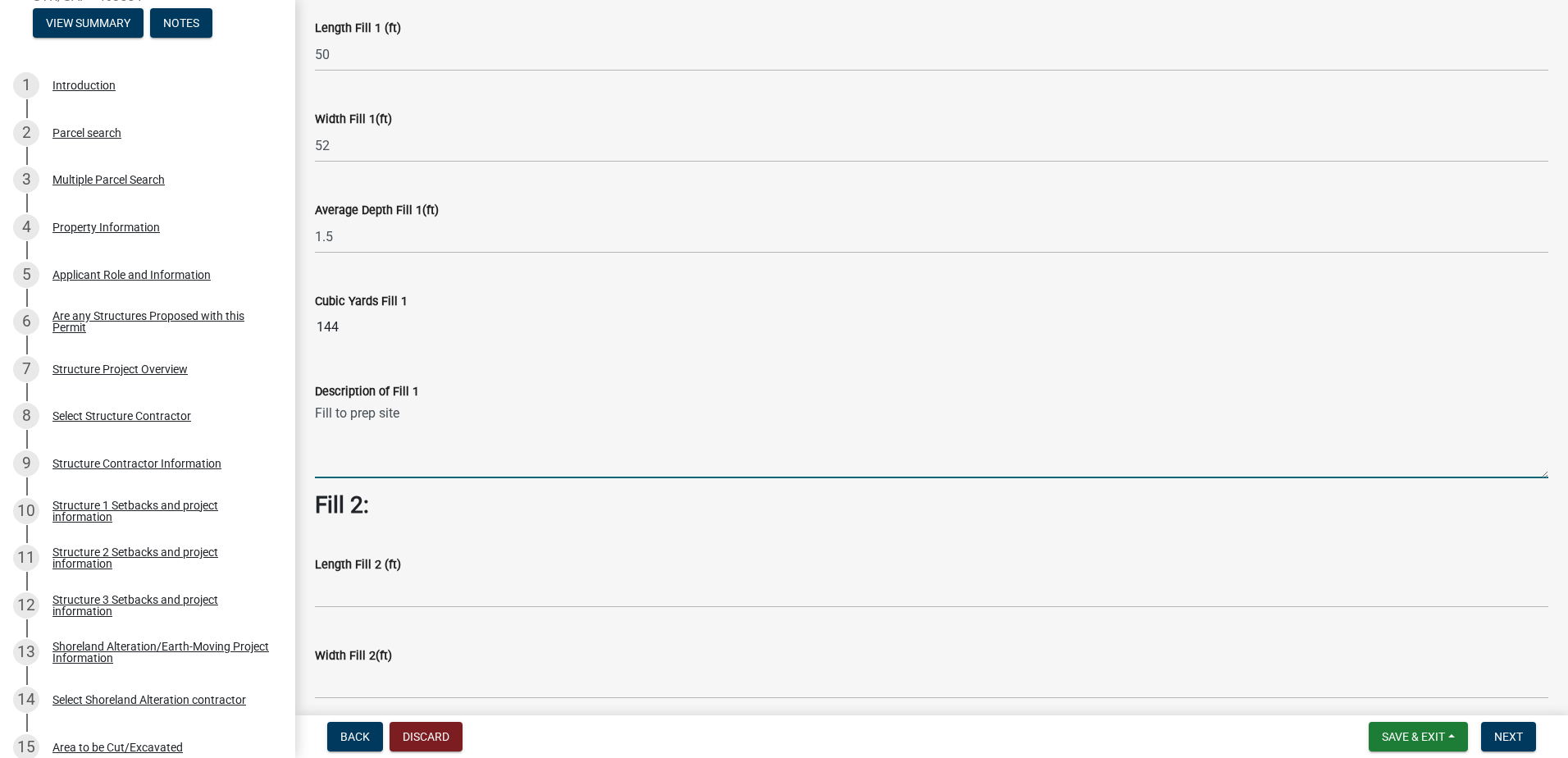
scroll to position [246, 0]
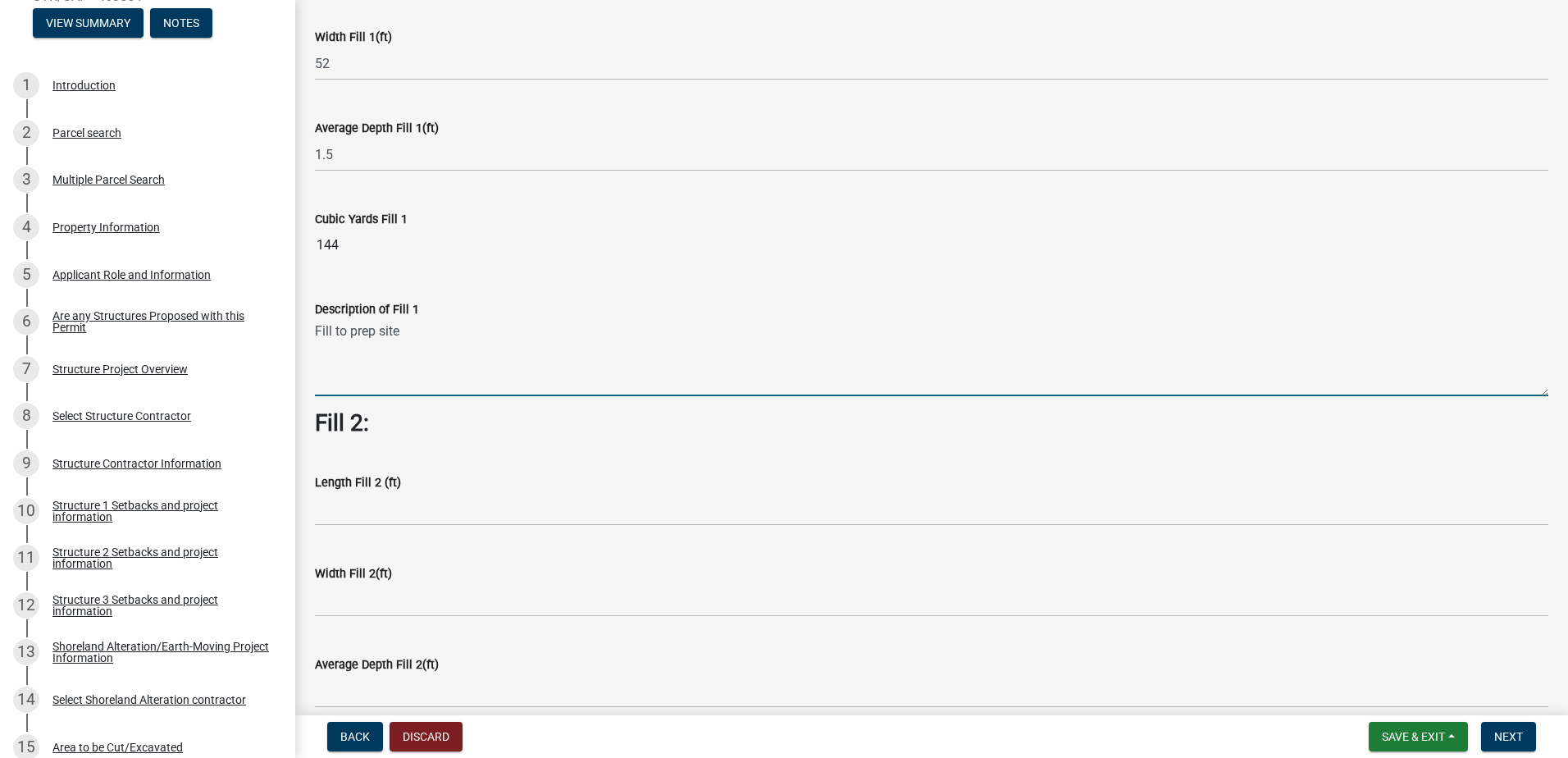
type textarea "Fill to prep site"
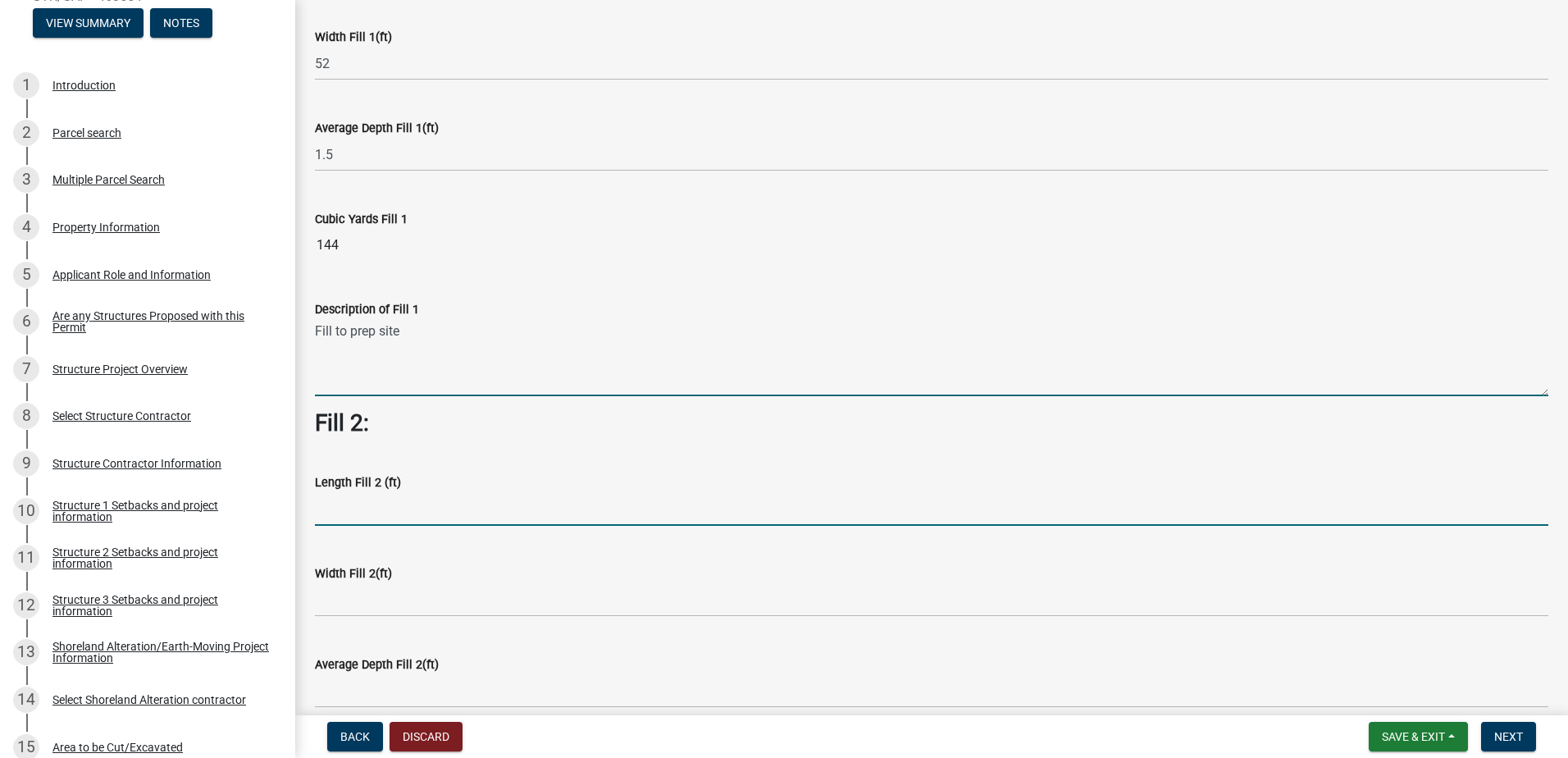
click at [338, 514] on input "text" at bounding box center [931, 509] width 1233 height 33
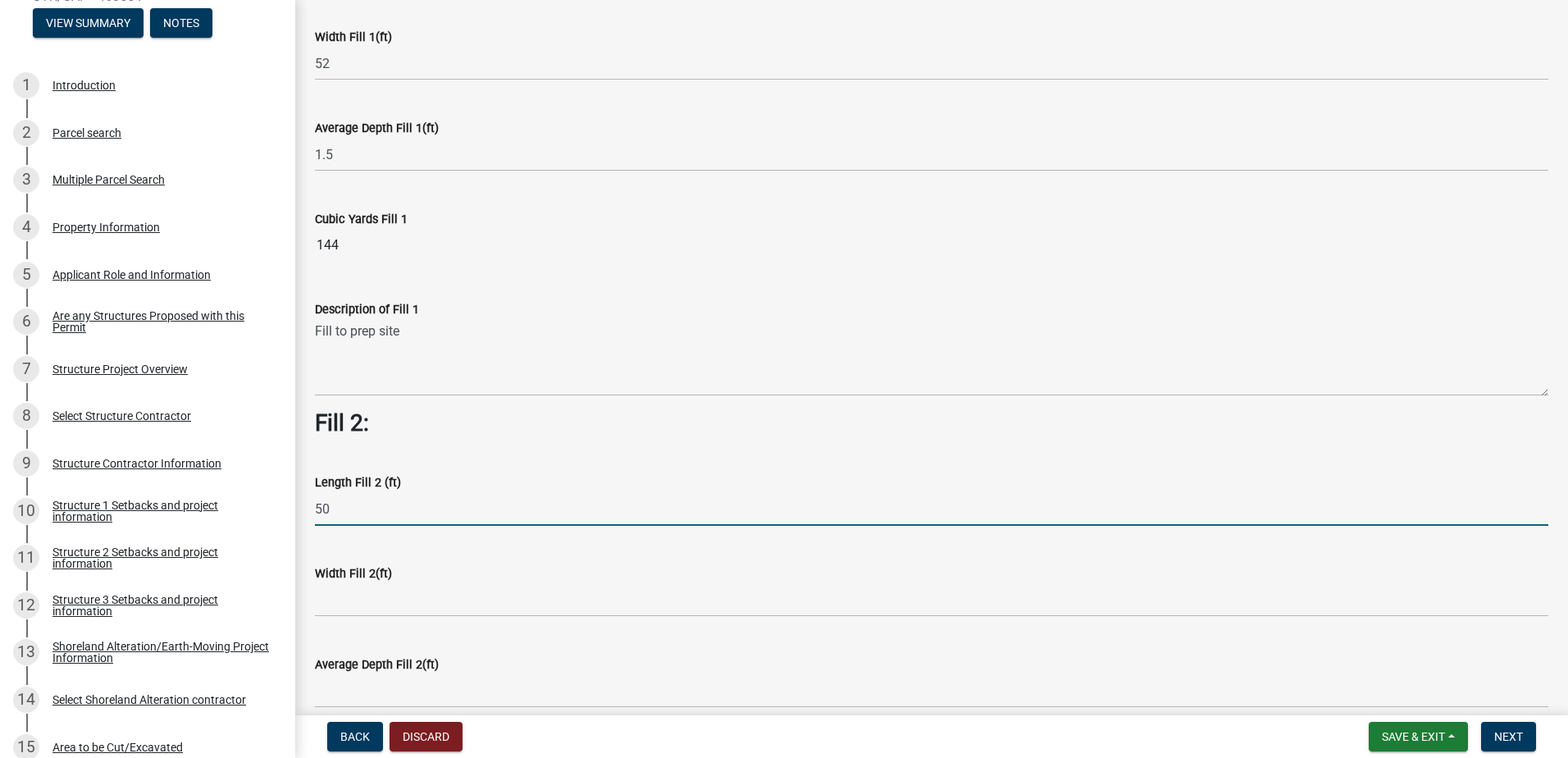
type input "50"
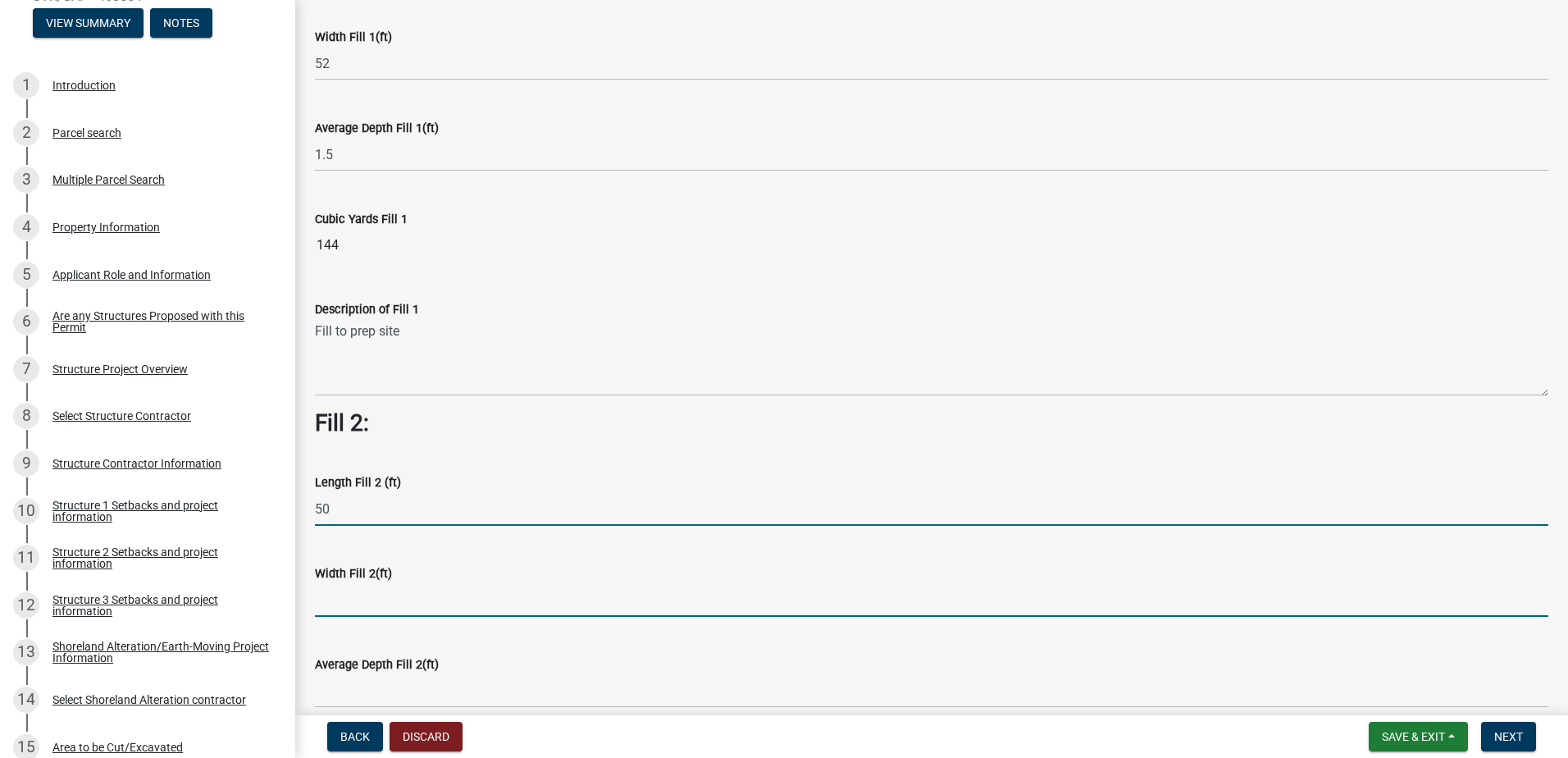
click at [334, 599] on input "text" at bounding box center [931, 600] width 1233 height 33
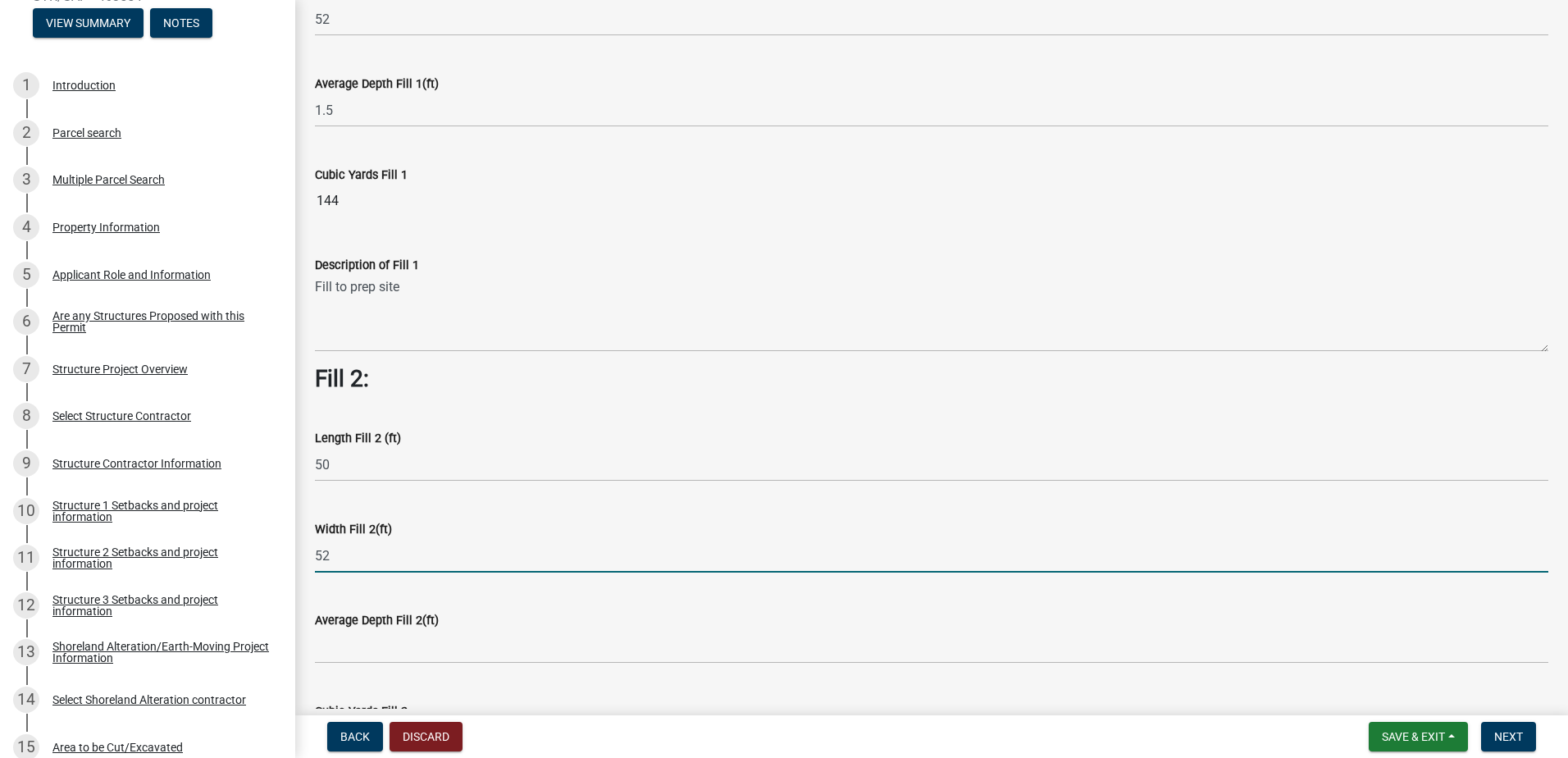
scroll to position [328, 0]
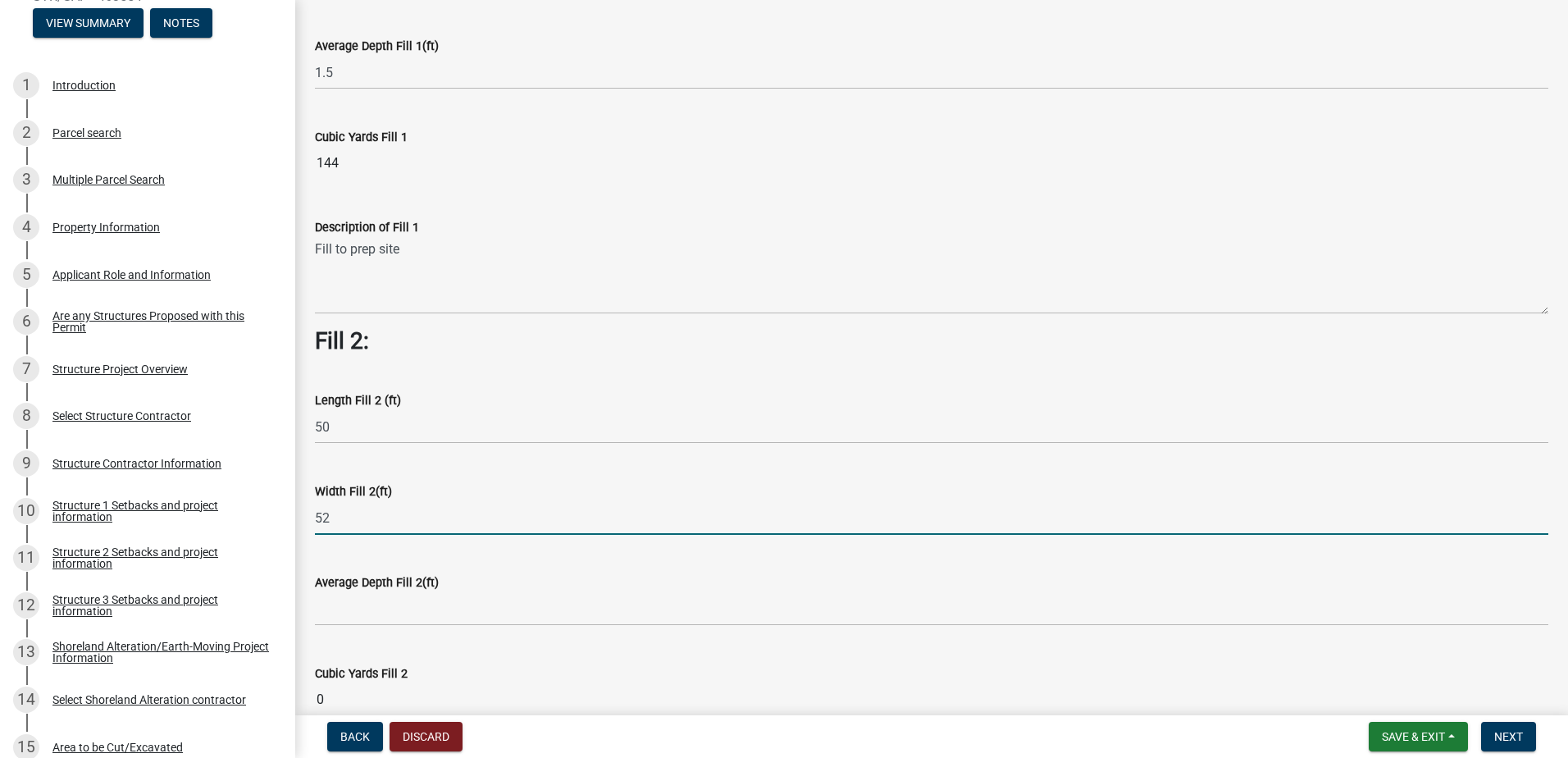
type input "52"
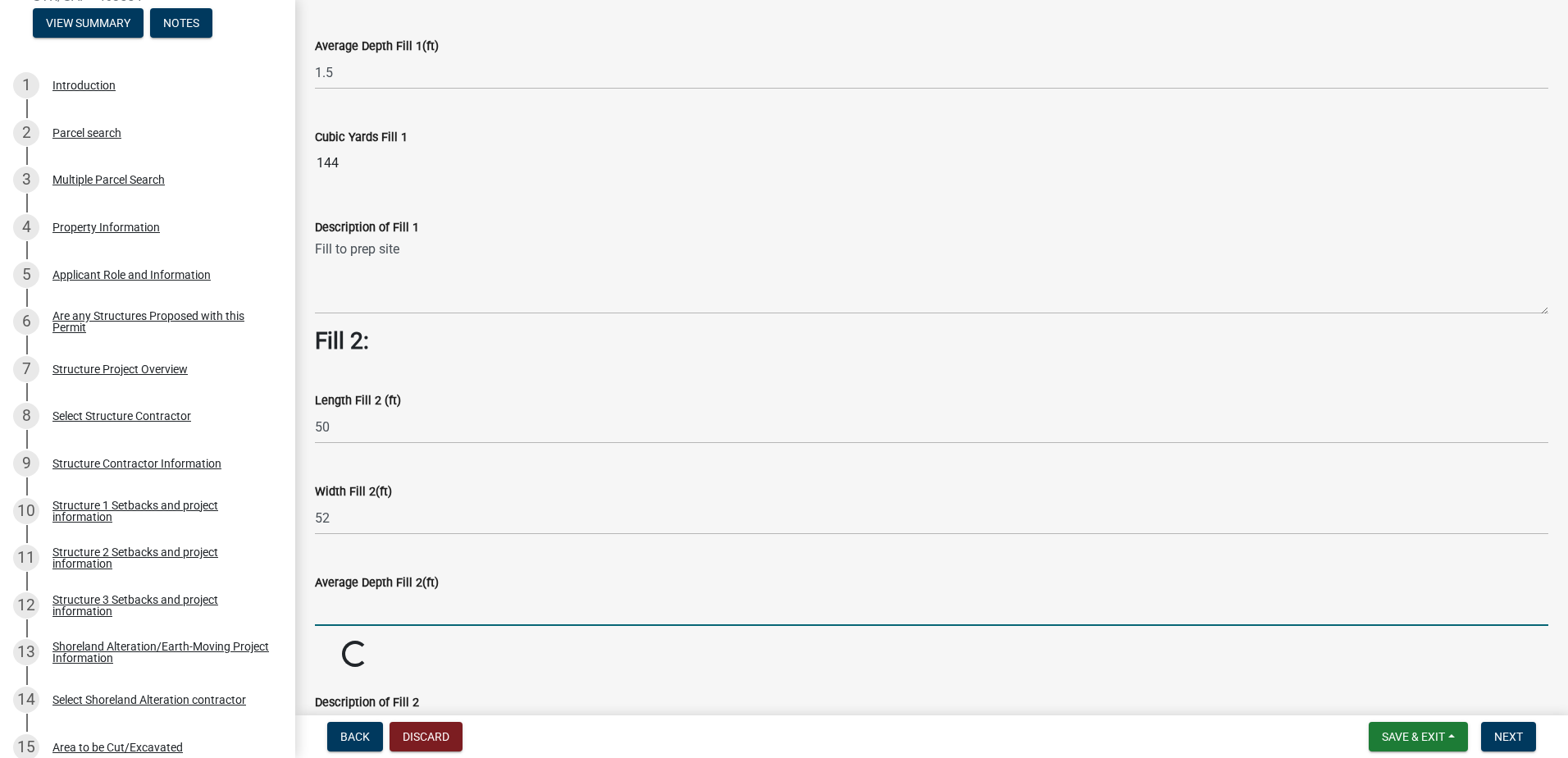
click at [379, 615] on input "text" at bounding box center [931, 608] width 1233 height 33
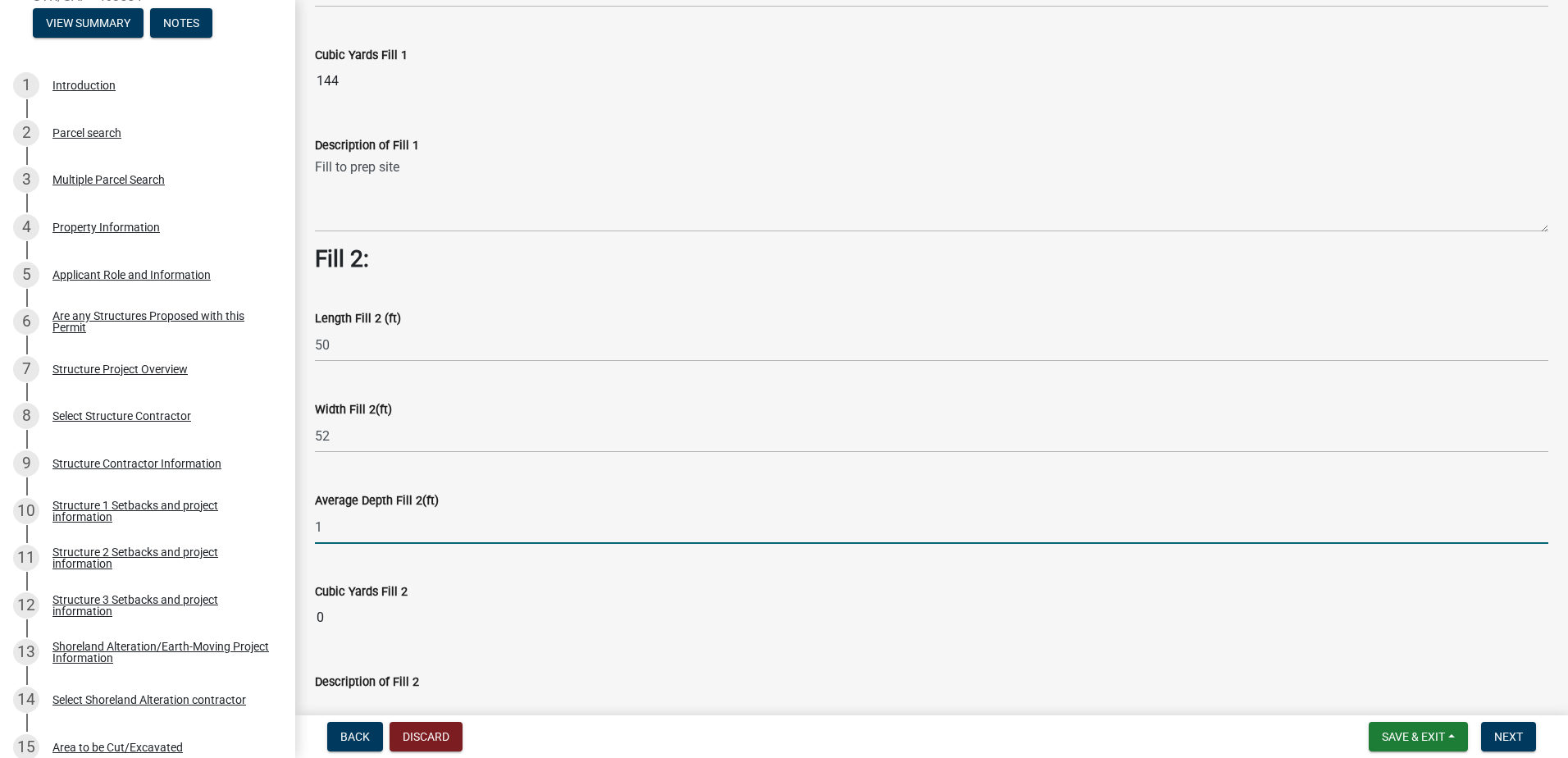
type input "1"
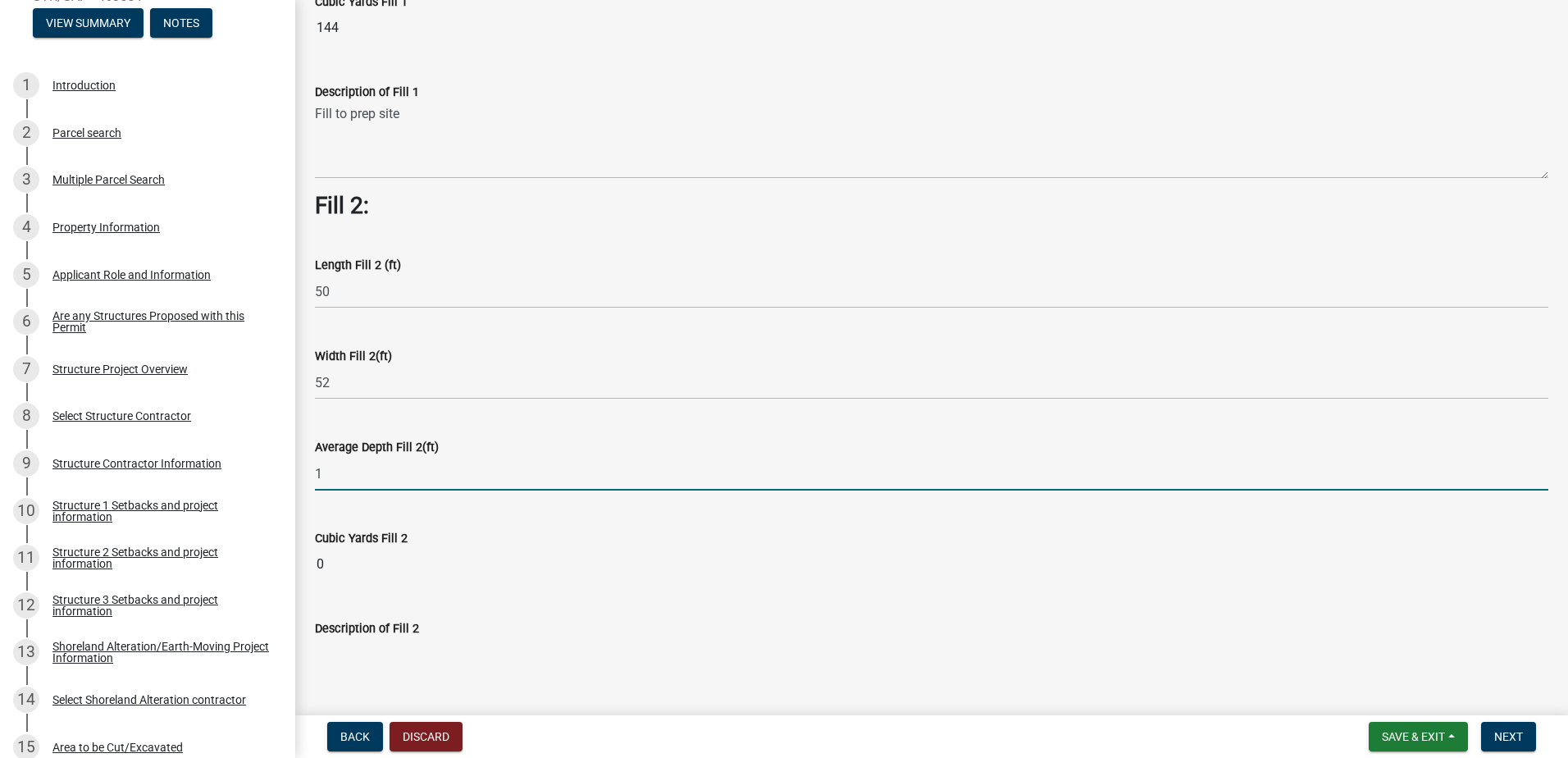
scroll to position [492, 0]
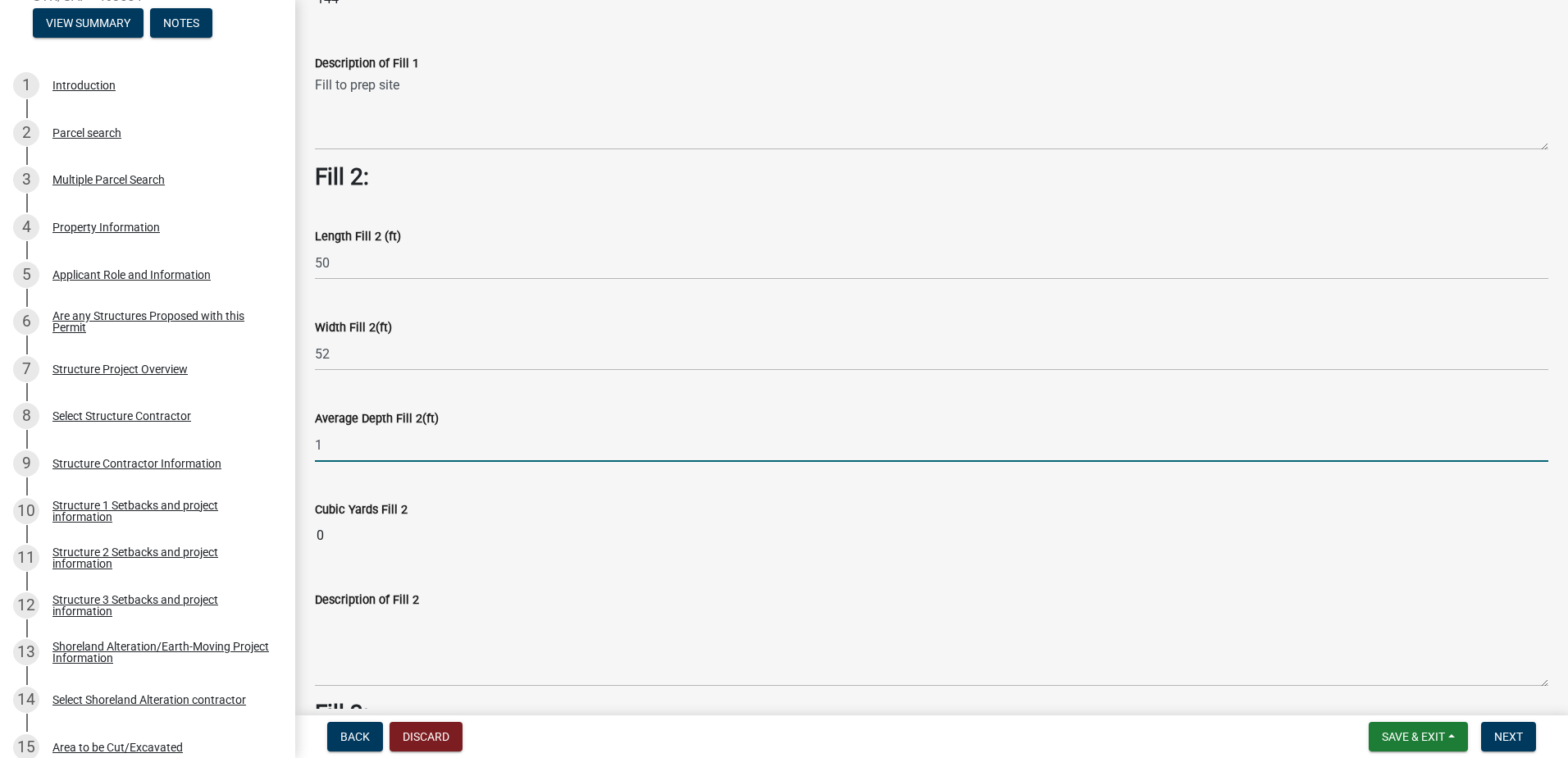
click at [520, 595] on form "Description of Fill 2" at bounding box center [931, 638] width 1233 height 97
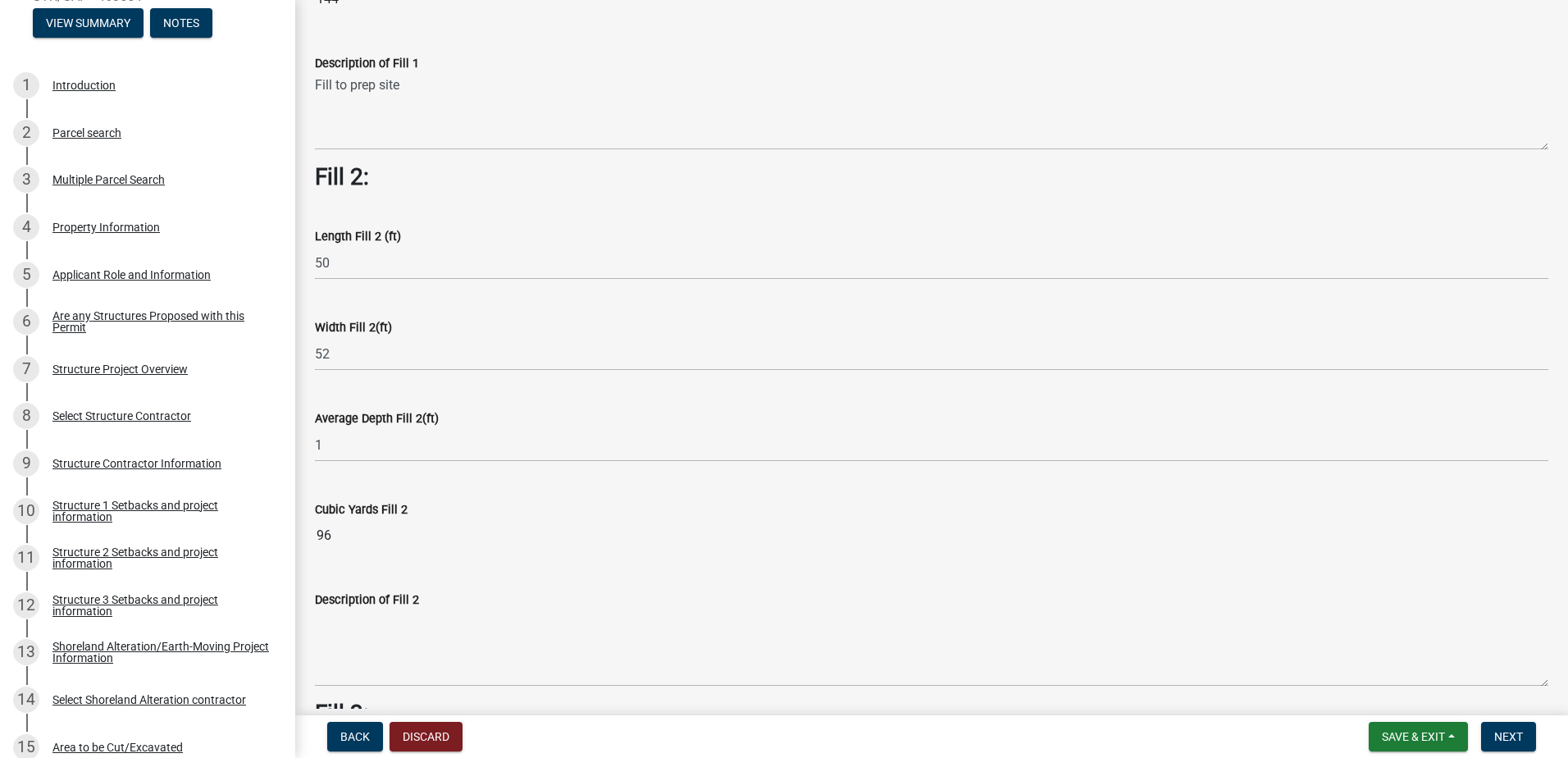
scroll to position [574, 0]
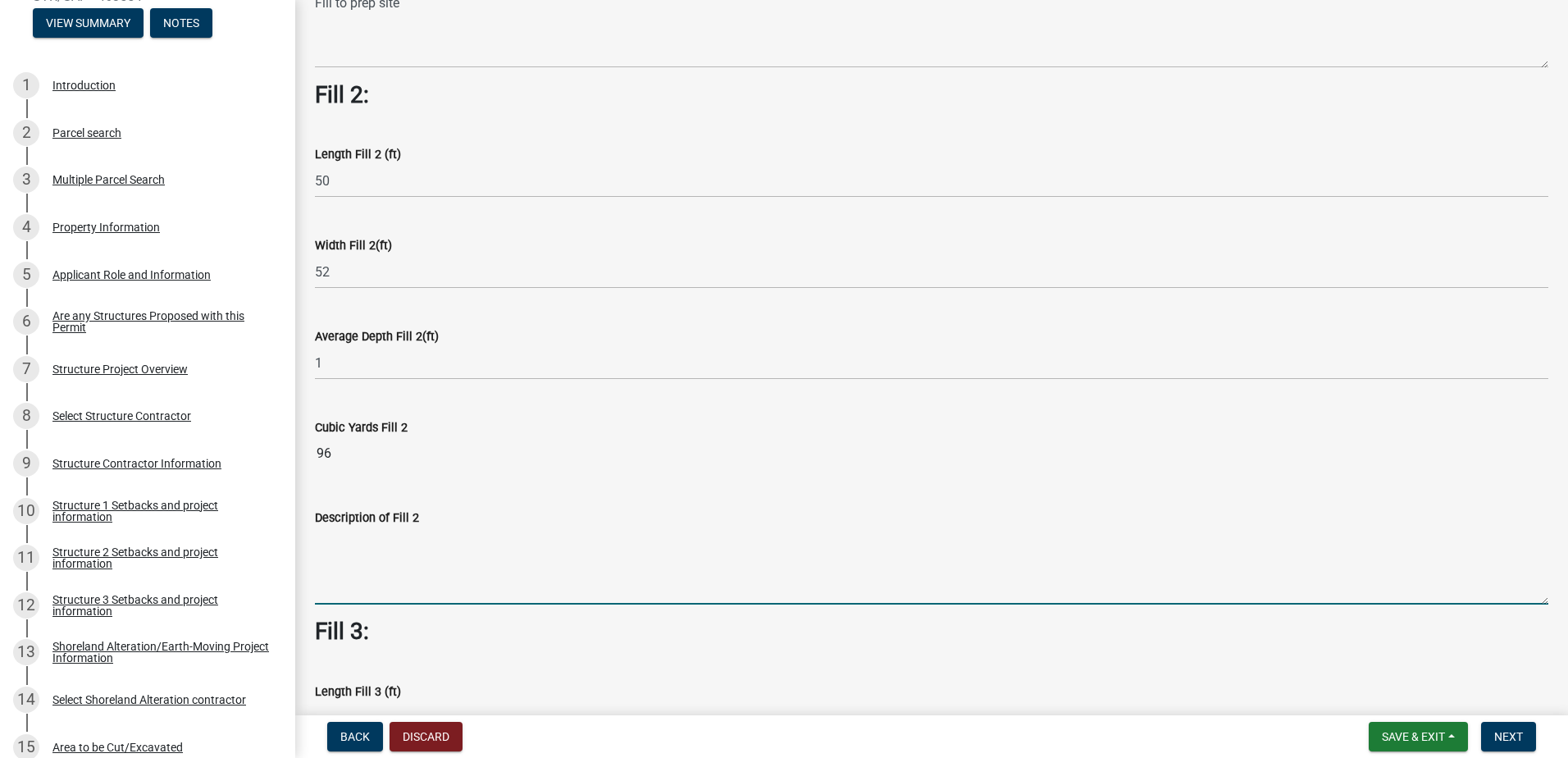
click at [341, 555] on textarea "Description of Fill 2" at bounding box center [931, 565] width 1233 height 77
type textarea "Black Dirt for site prep"
click at [1505, 734] on span "Next" at bounding box center [1508, 736] width 28 height 13
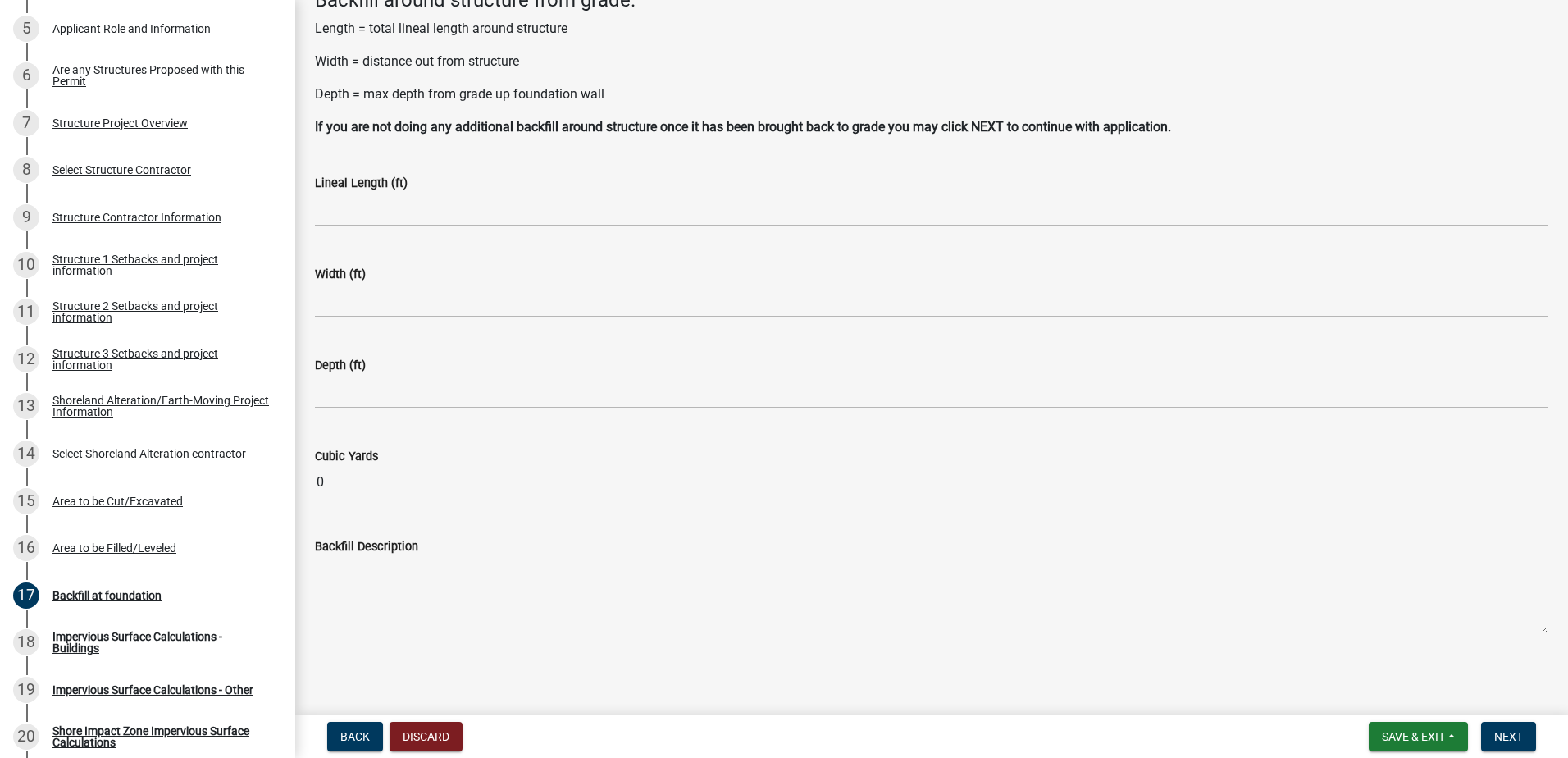
scroll to position [105, 0]
click at [1504, 731] on span "Next" at bounding box center [1508, 736] width 28 height 13
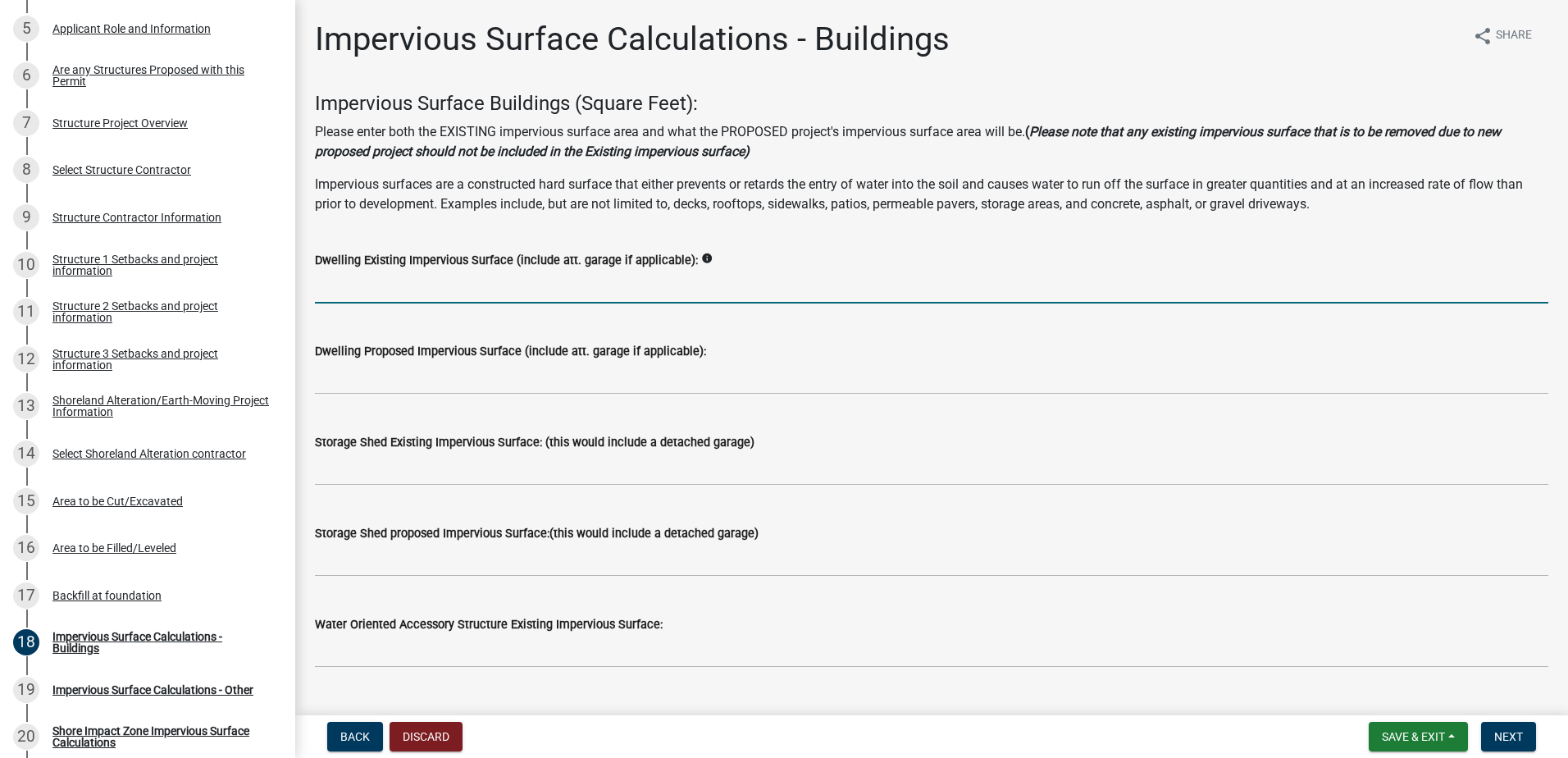
click at [373, 279] on input "text" at bounding box center [931, 287] width 1233 height 33
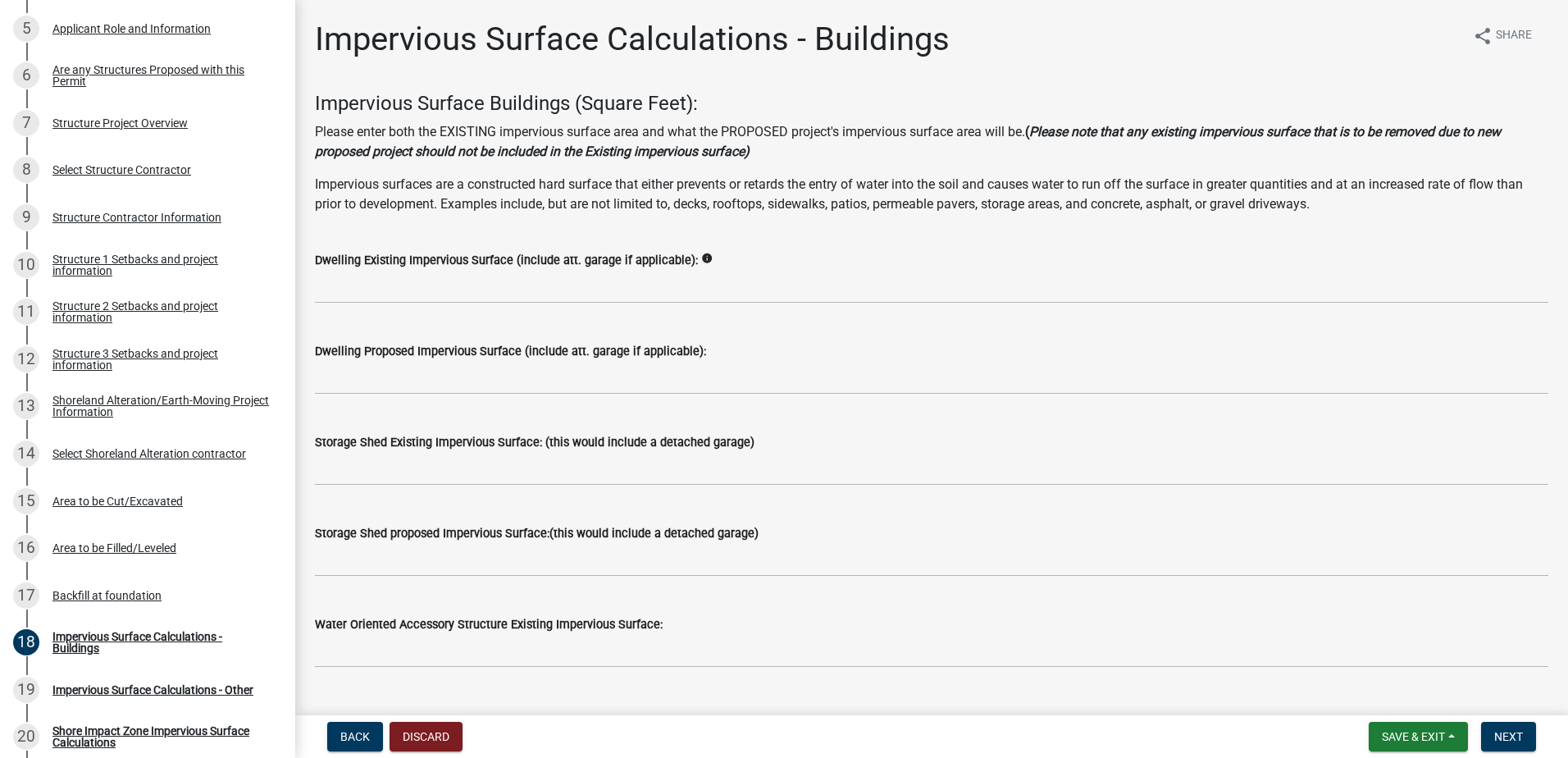
click at [701, 256] on icon "info" at bounding box center [707, 258] width 12 height 12
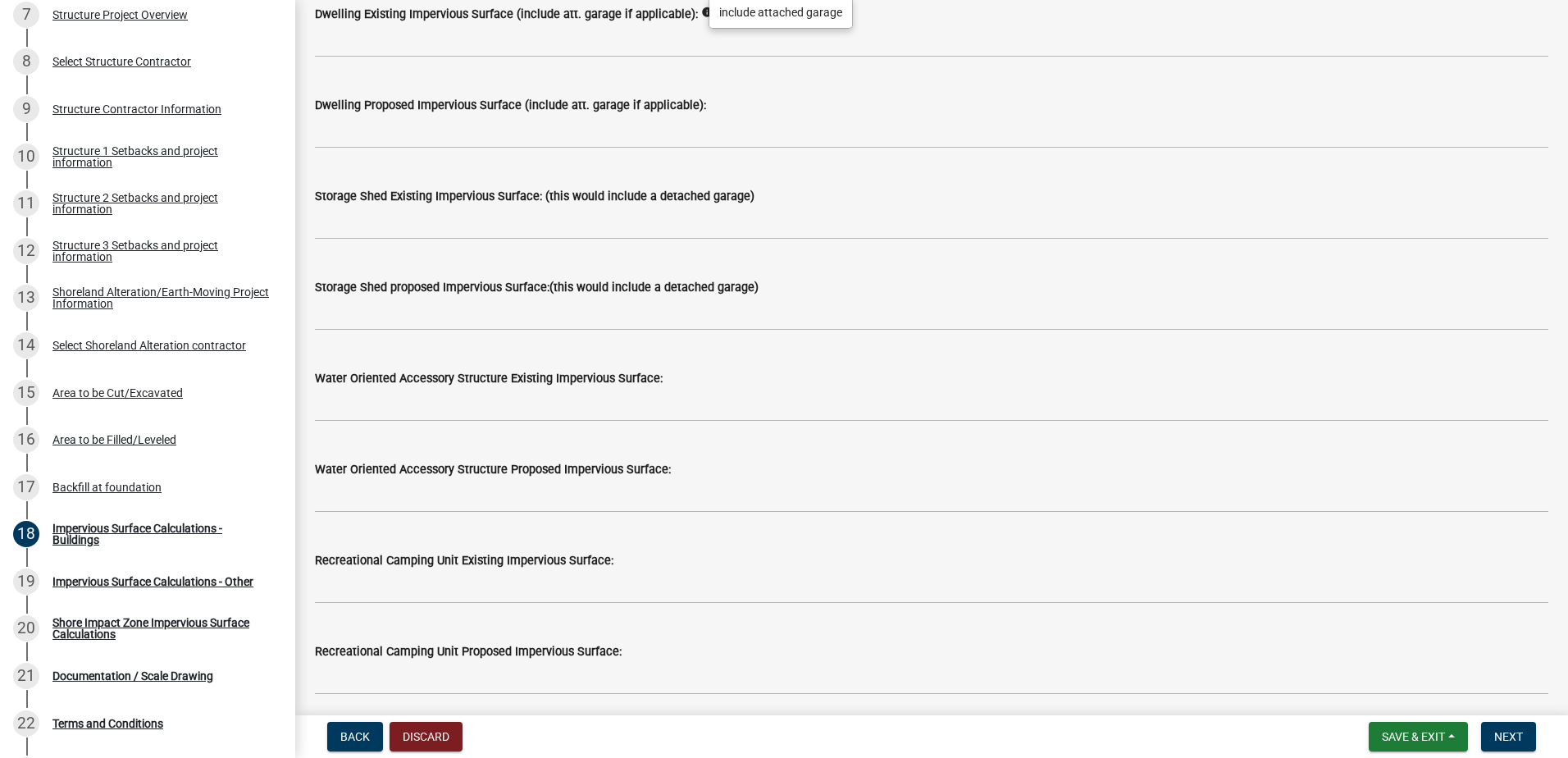
scroll to position [164, 0]
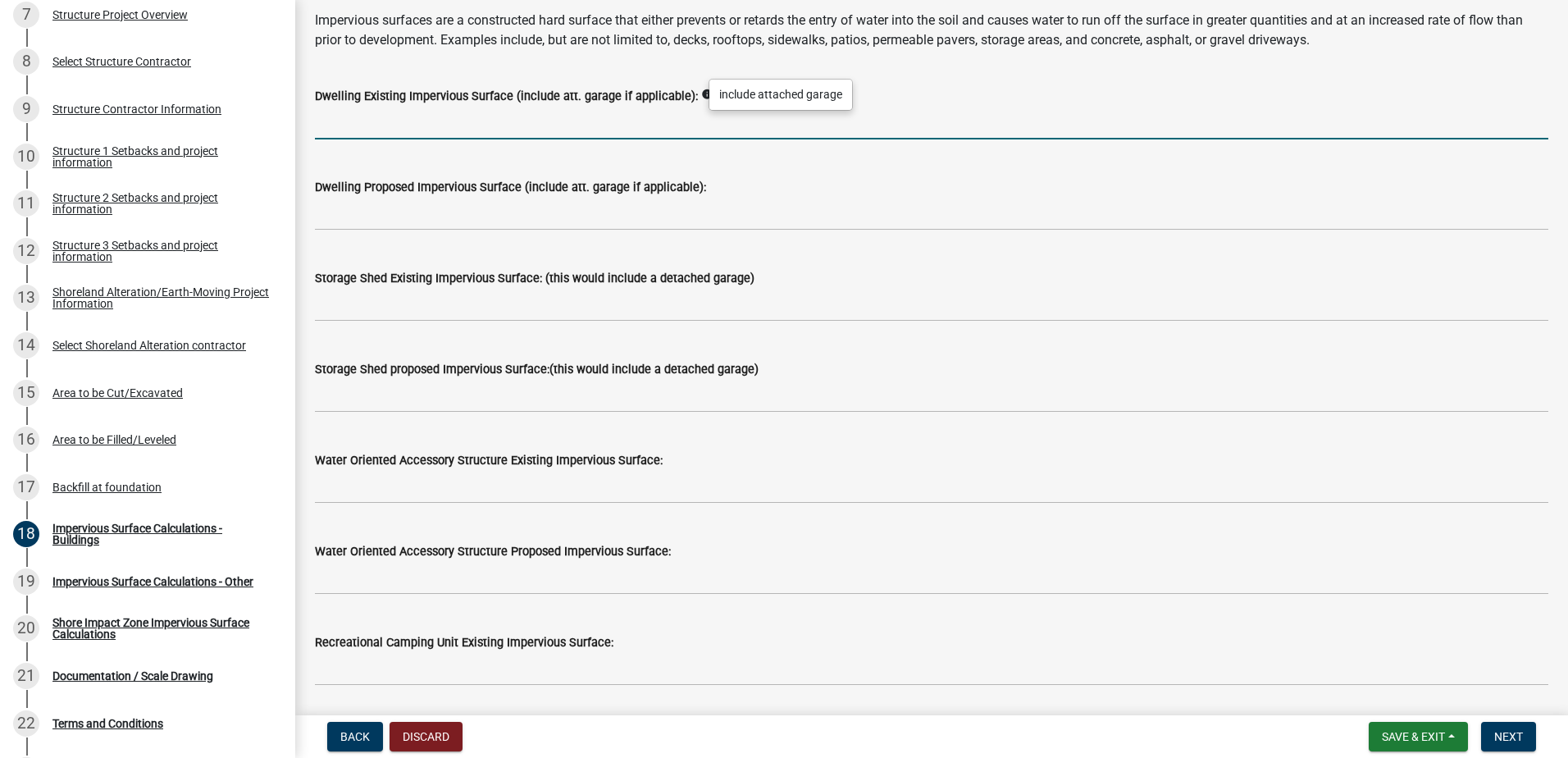
click at [388, 112] on input "text" at bounding box center [931, 122] width 1233 height 33
type input "1060"
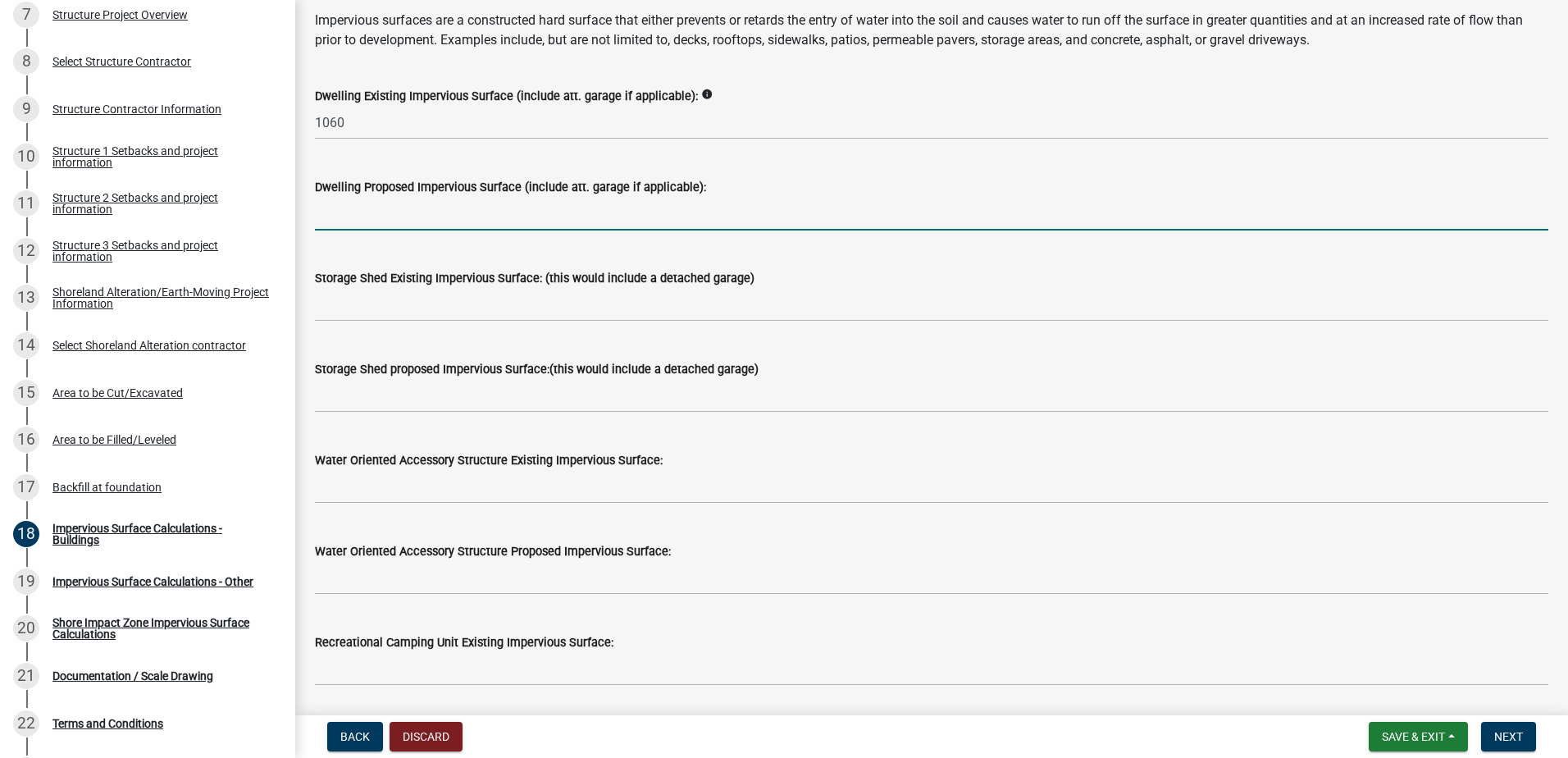
click at [349, 213] on input "text" at bounding box center [931, 213] width 1233 height 33
click at [338, 207] on input "text" at bounding box center [931, 213] width 1233 height 33
type input "2432"
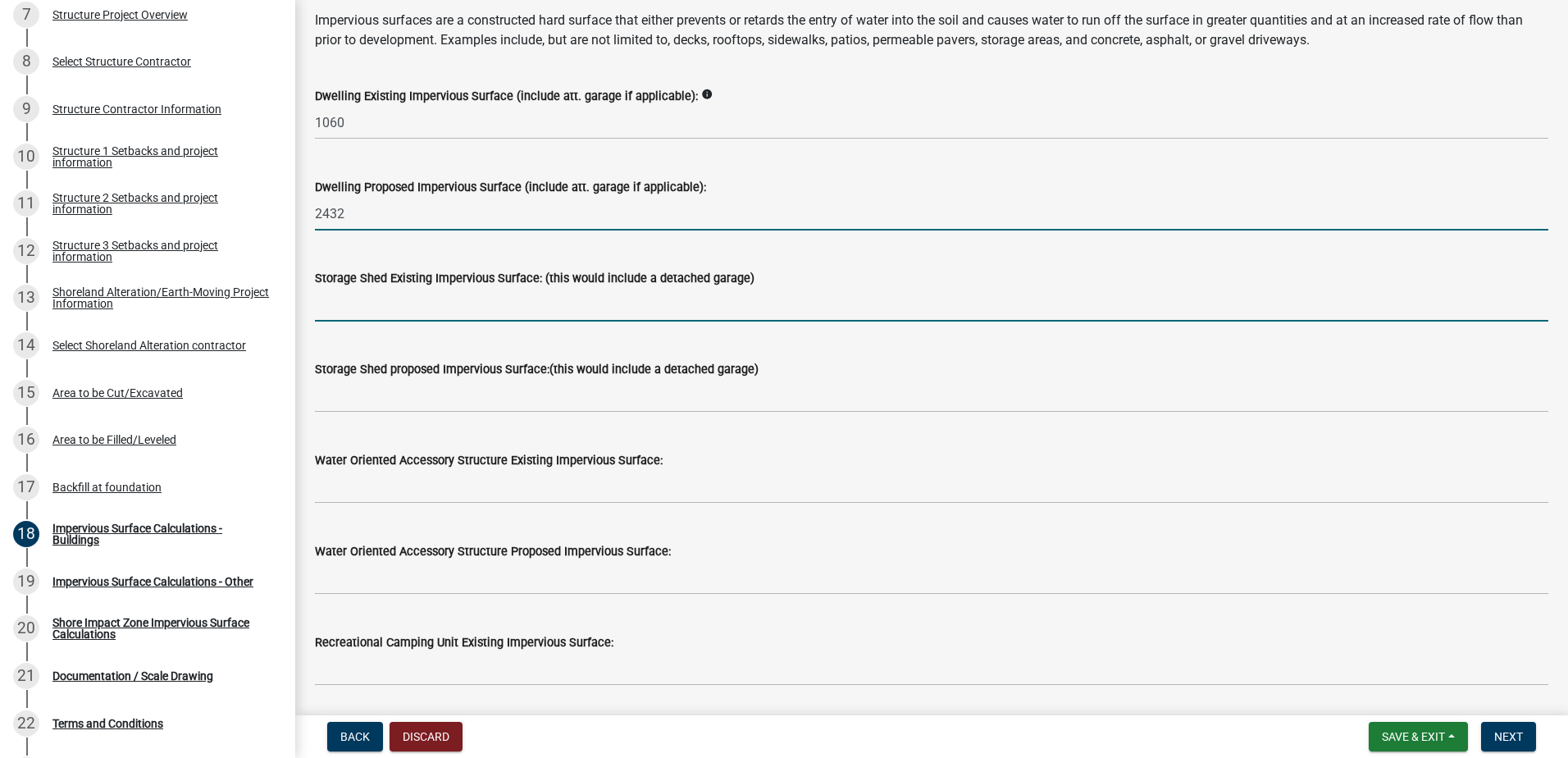
click at [411, 300] on input "text" at bounding box center [931, 304] width 1233 height 33
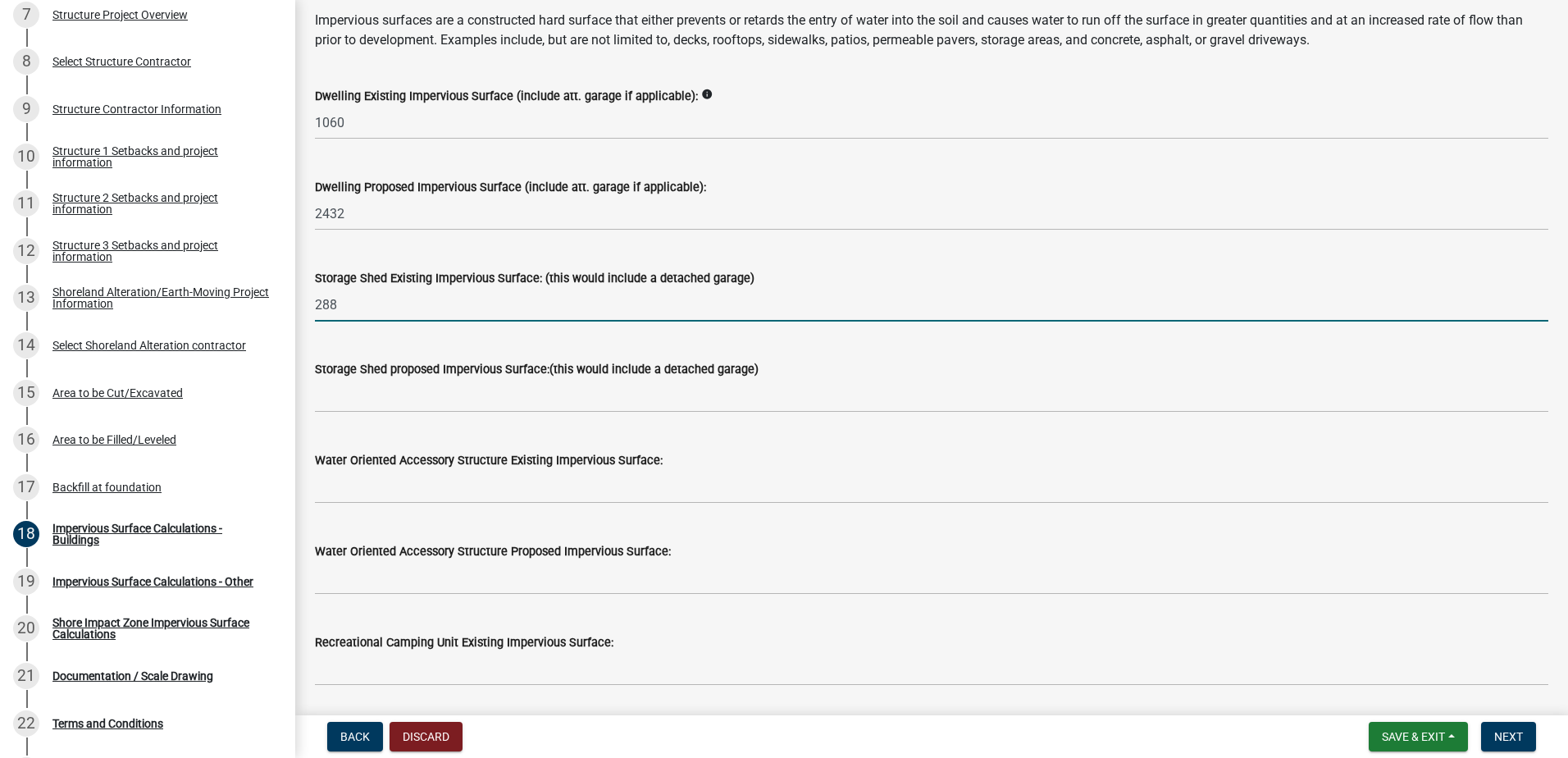
type input "288"
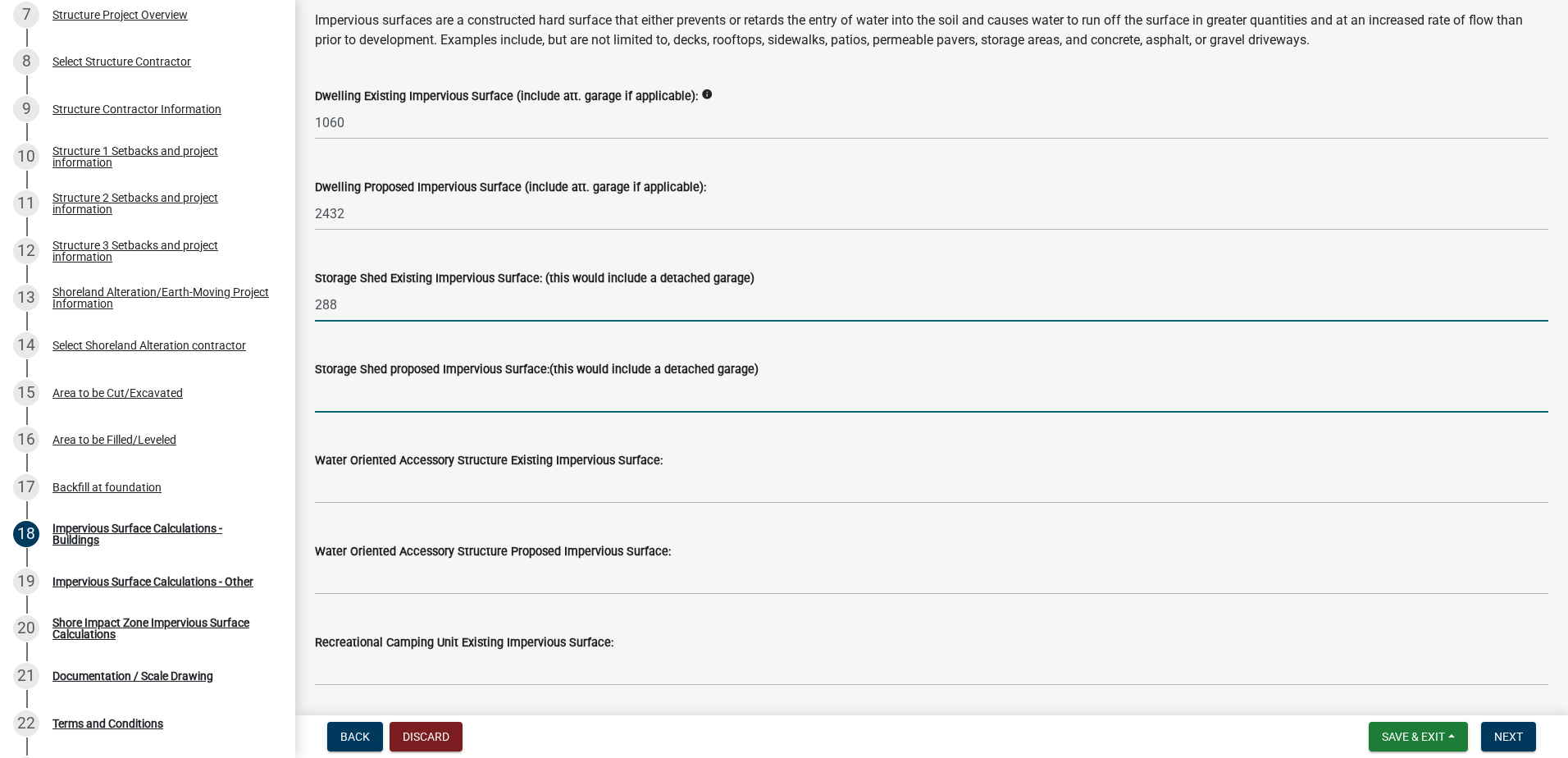
click at [392, 393] on input "text" at bounding box center [931, 395] width 1233 height 33
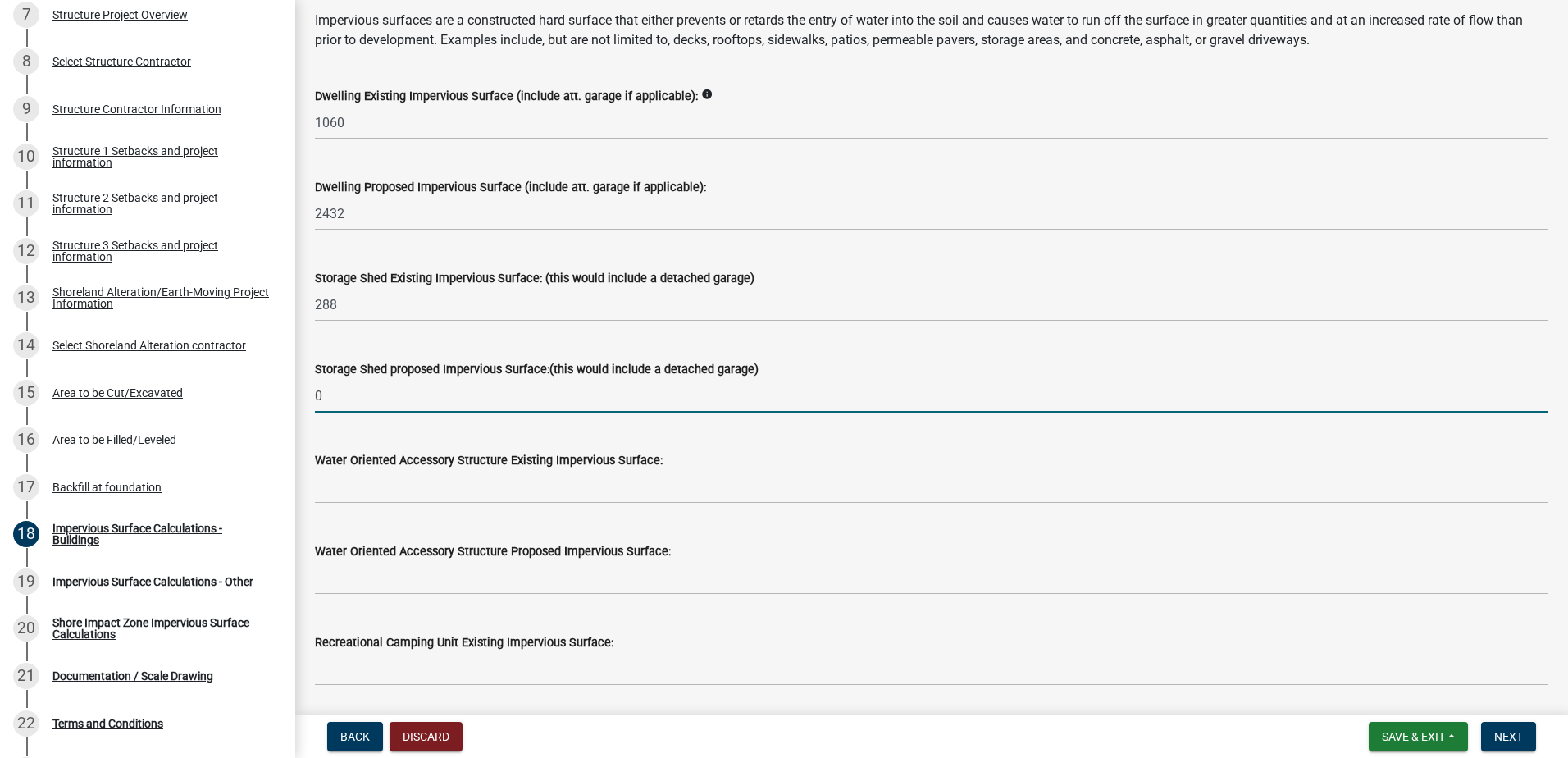
type input "0"
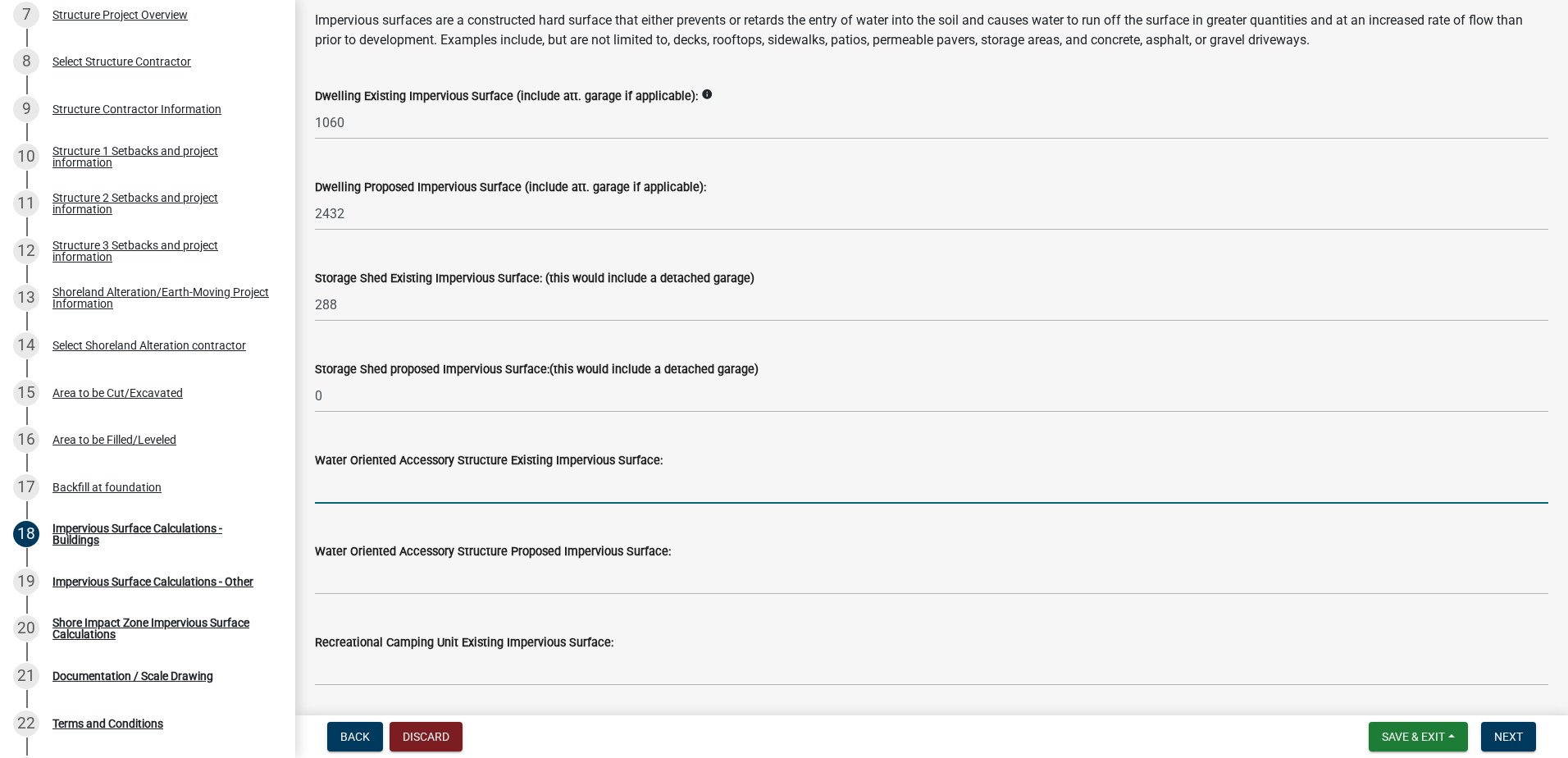
click at [381, 474] on input "text" at bounding box center [931, 486] width 1233 height 33
type input "0"
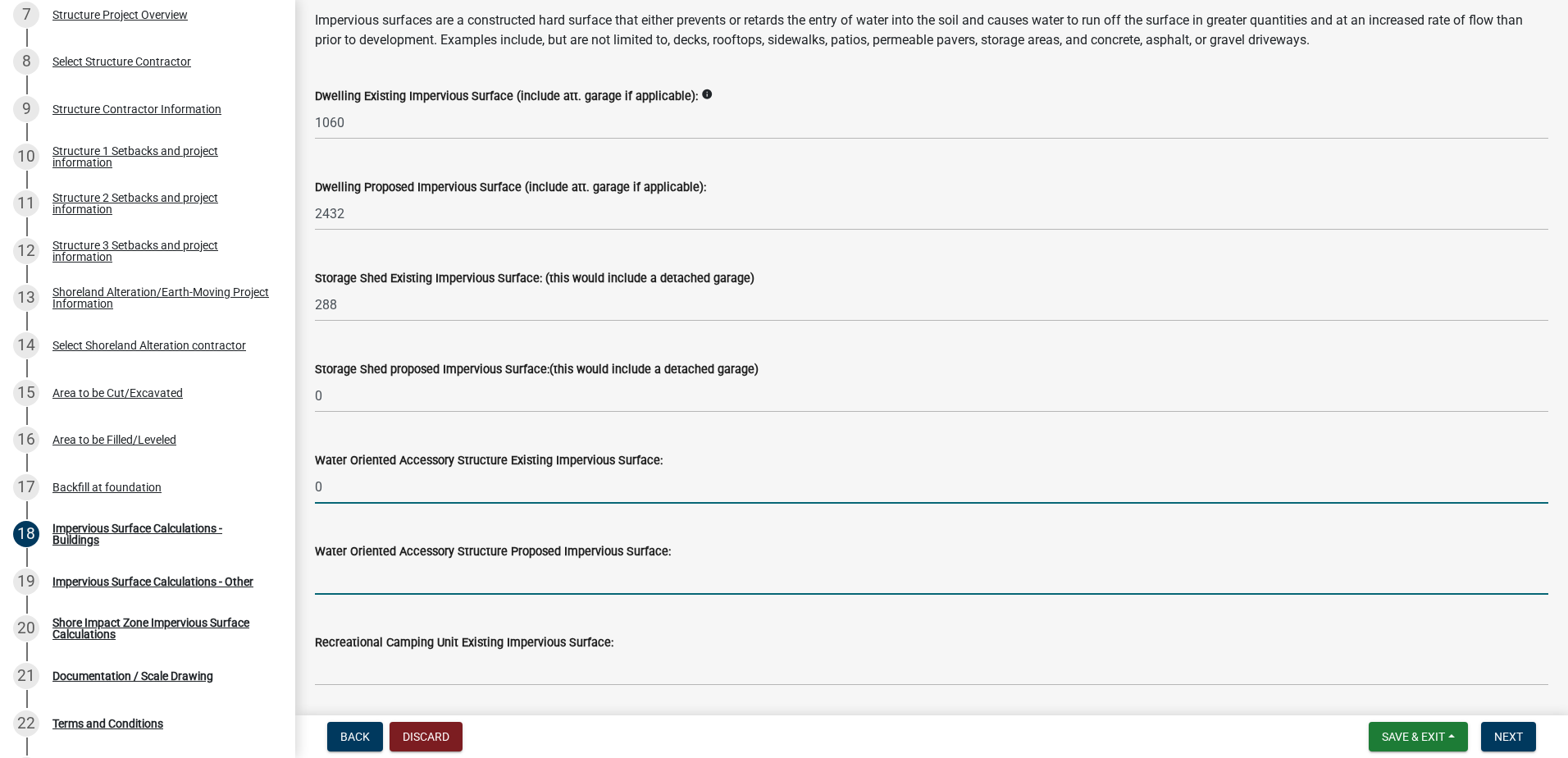
click at [394, 576] on input "text" at bounding box center [931, 577] width 1233 height 33
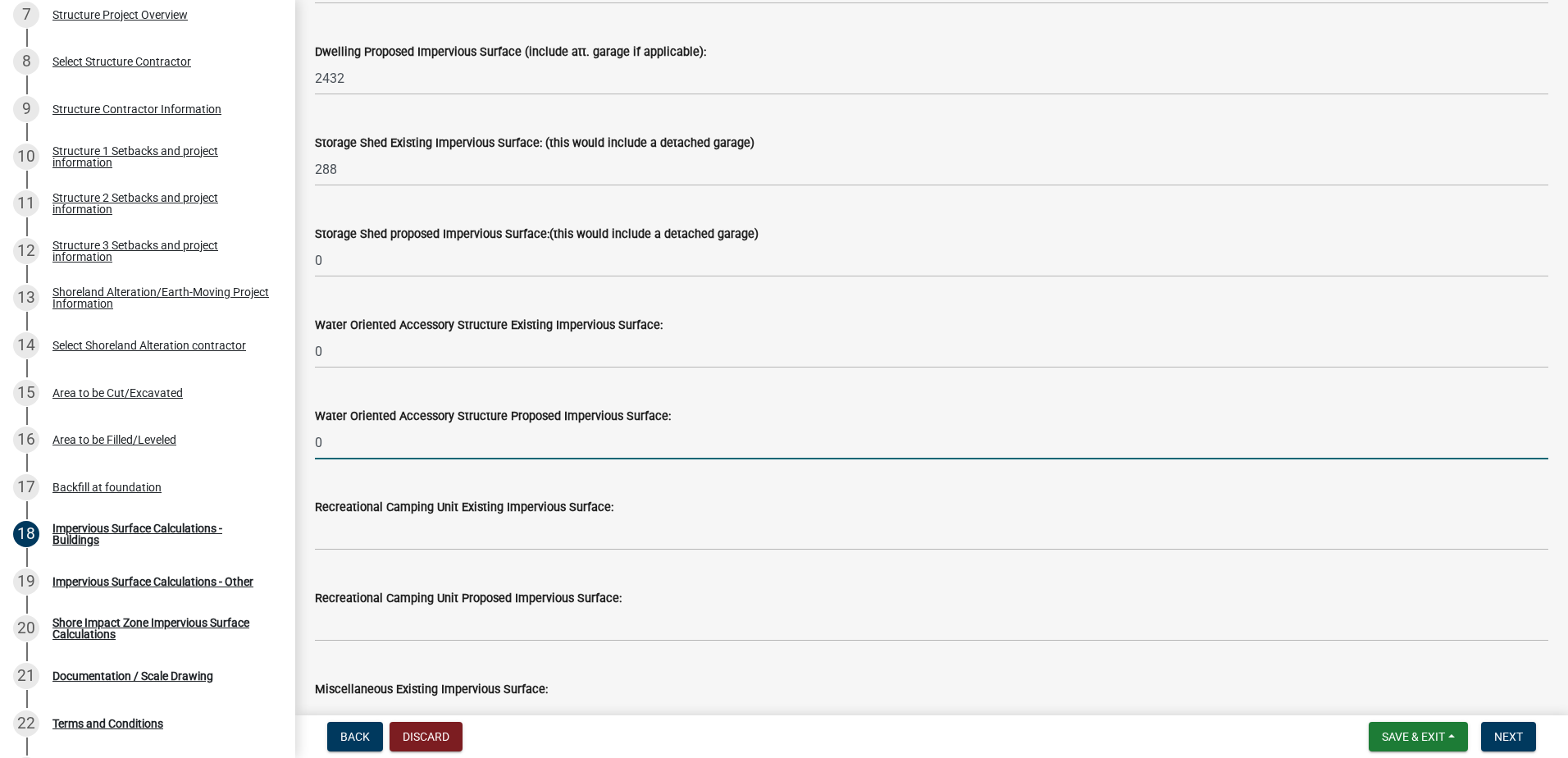
scroll to position [328, 0]
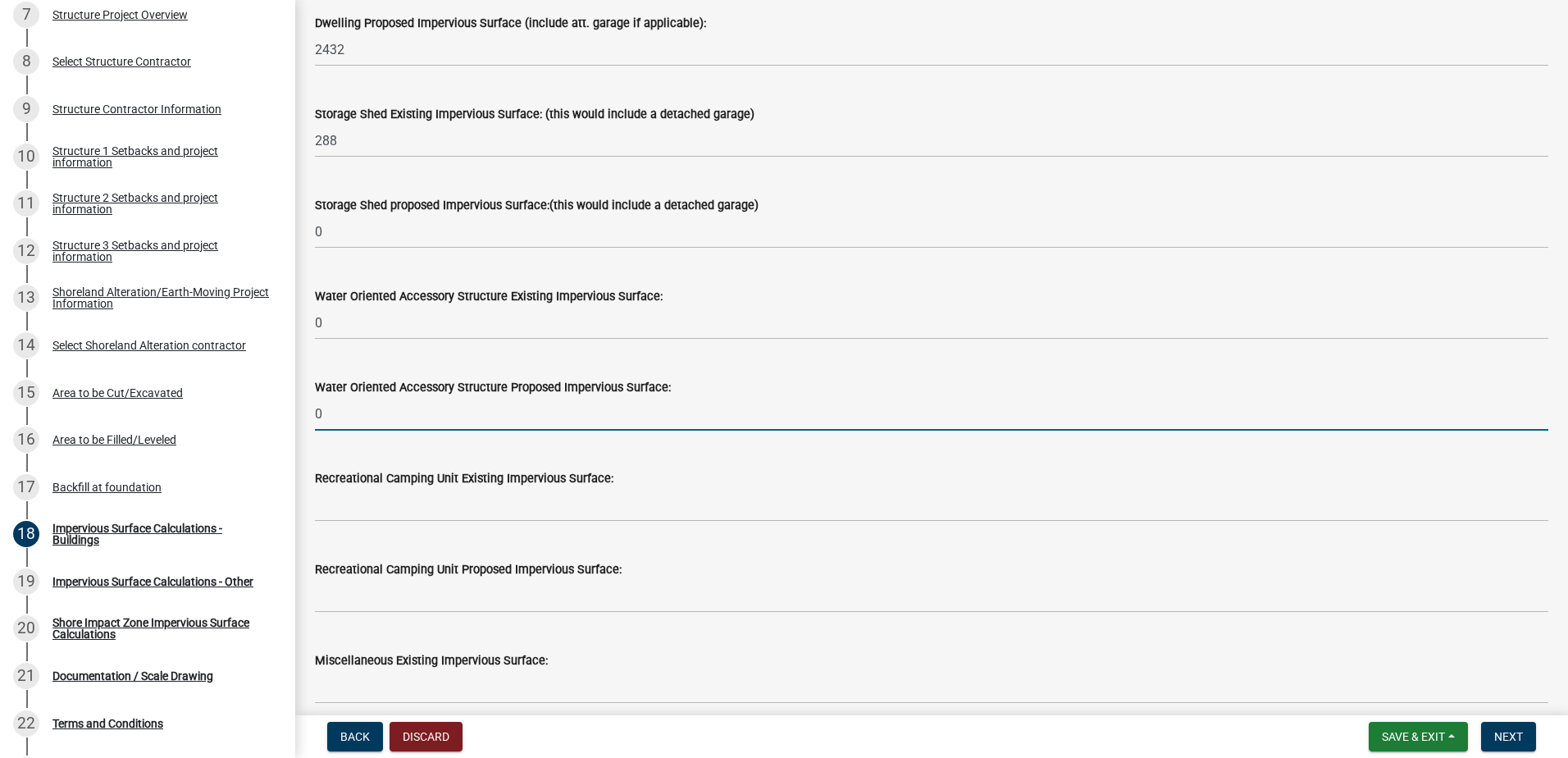
type input "0"
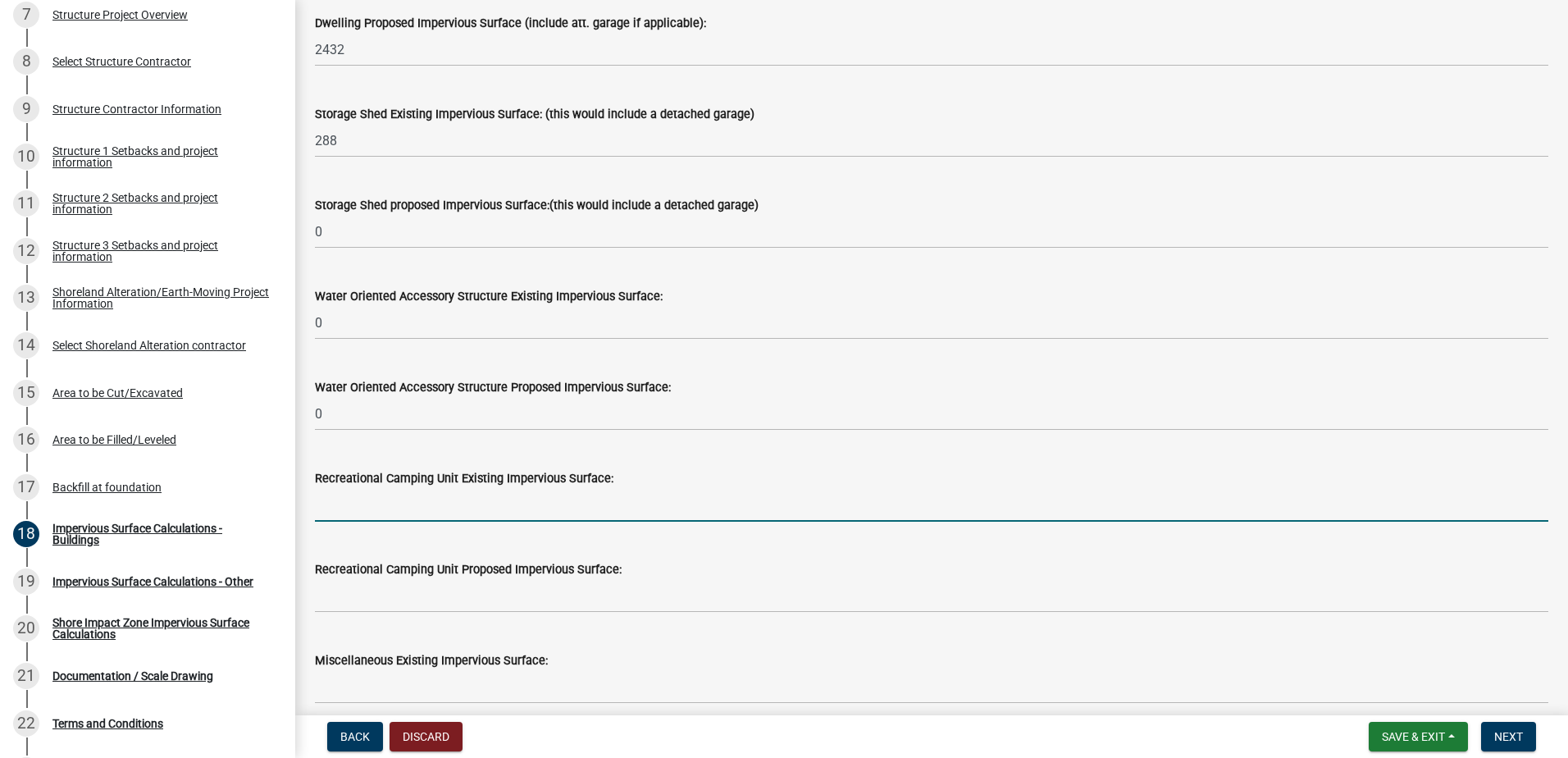
click at [344, 508] on input "text" at bounding box center [931, 505] width 1233 height 33
type input "0"
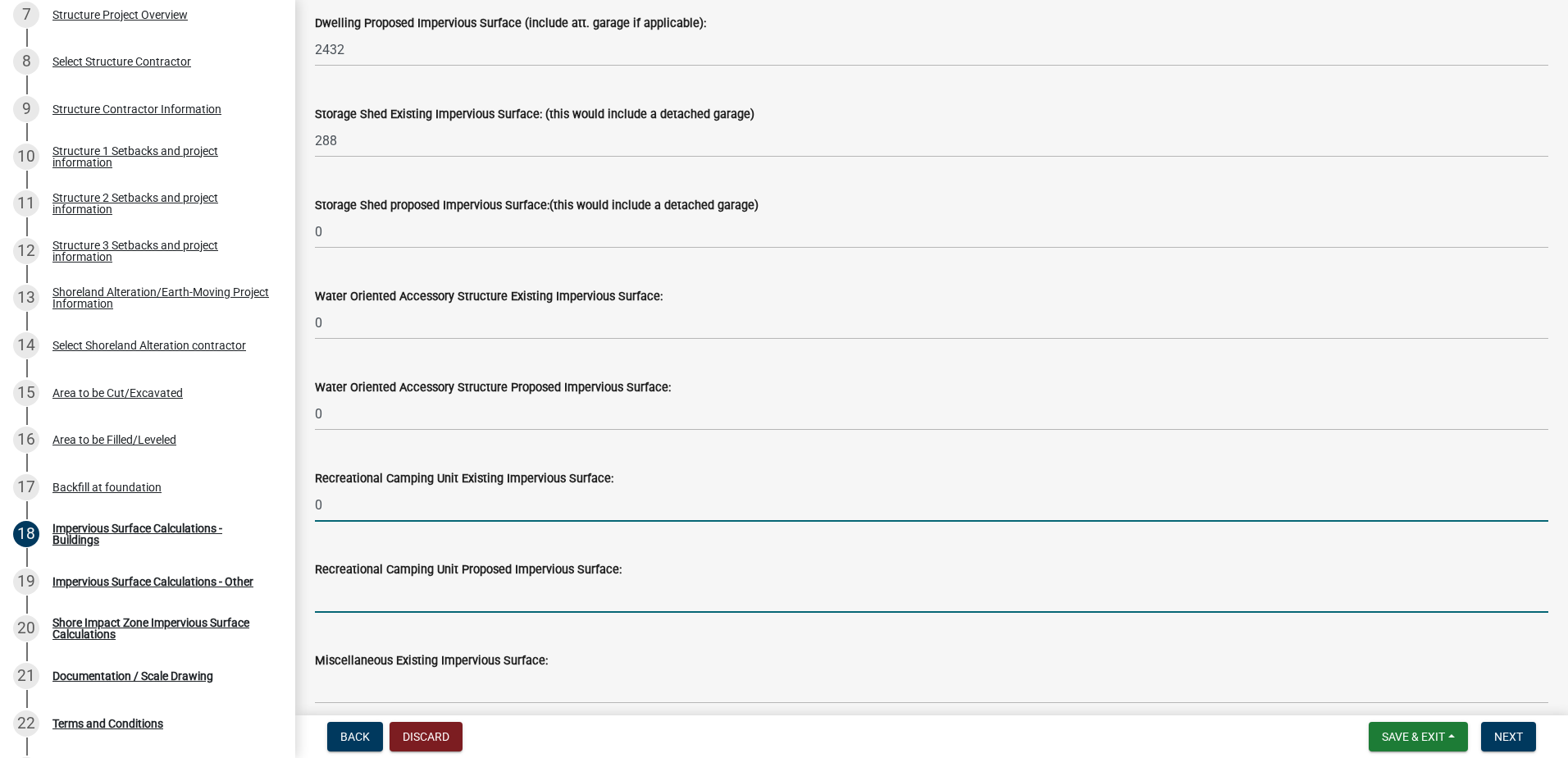
click at [353, 592] on input "text" at bounding box center [931, 596] width 1233 height 33
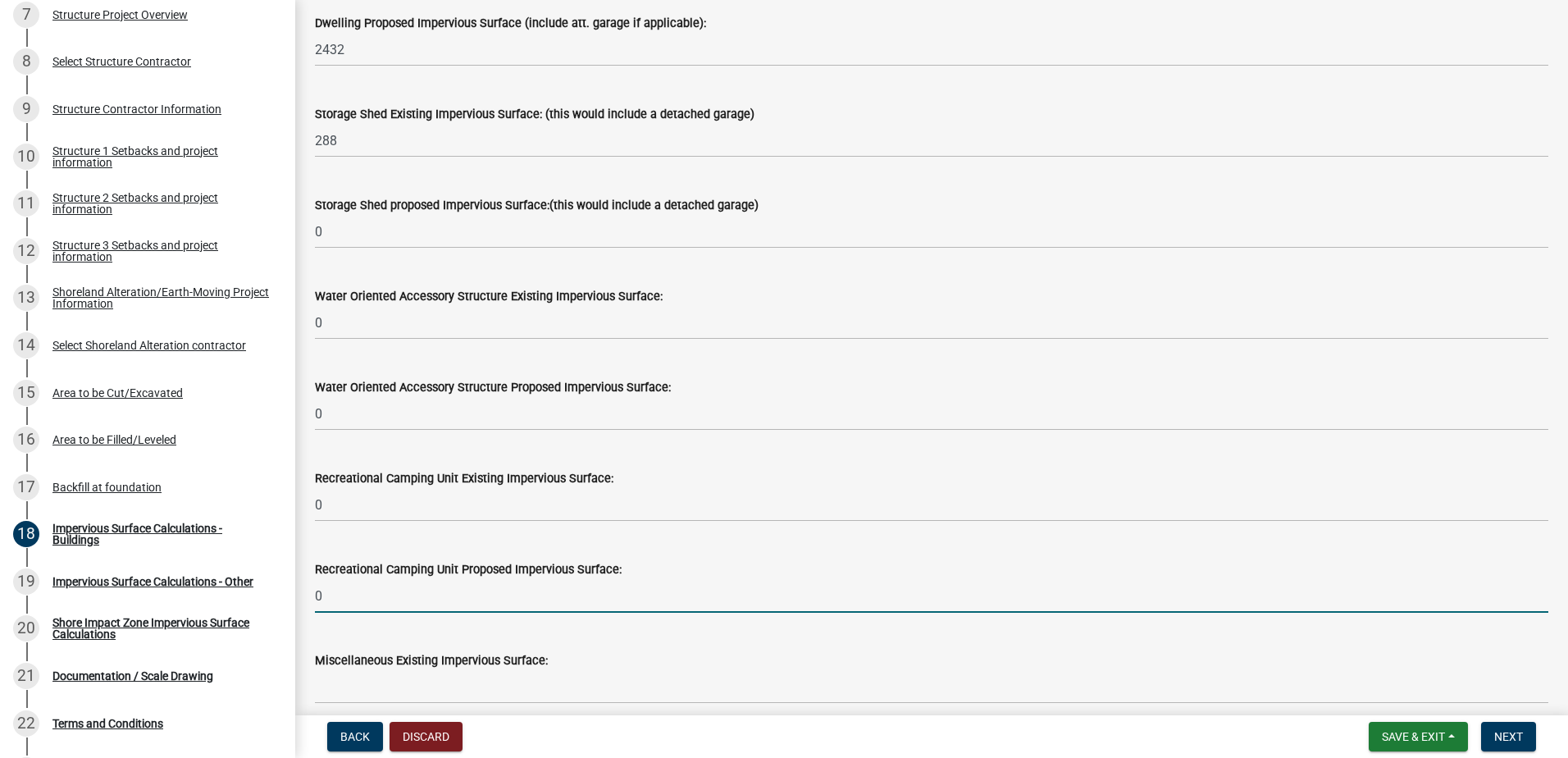
scroll to position [410, 0]
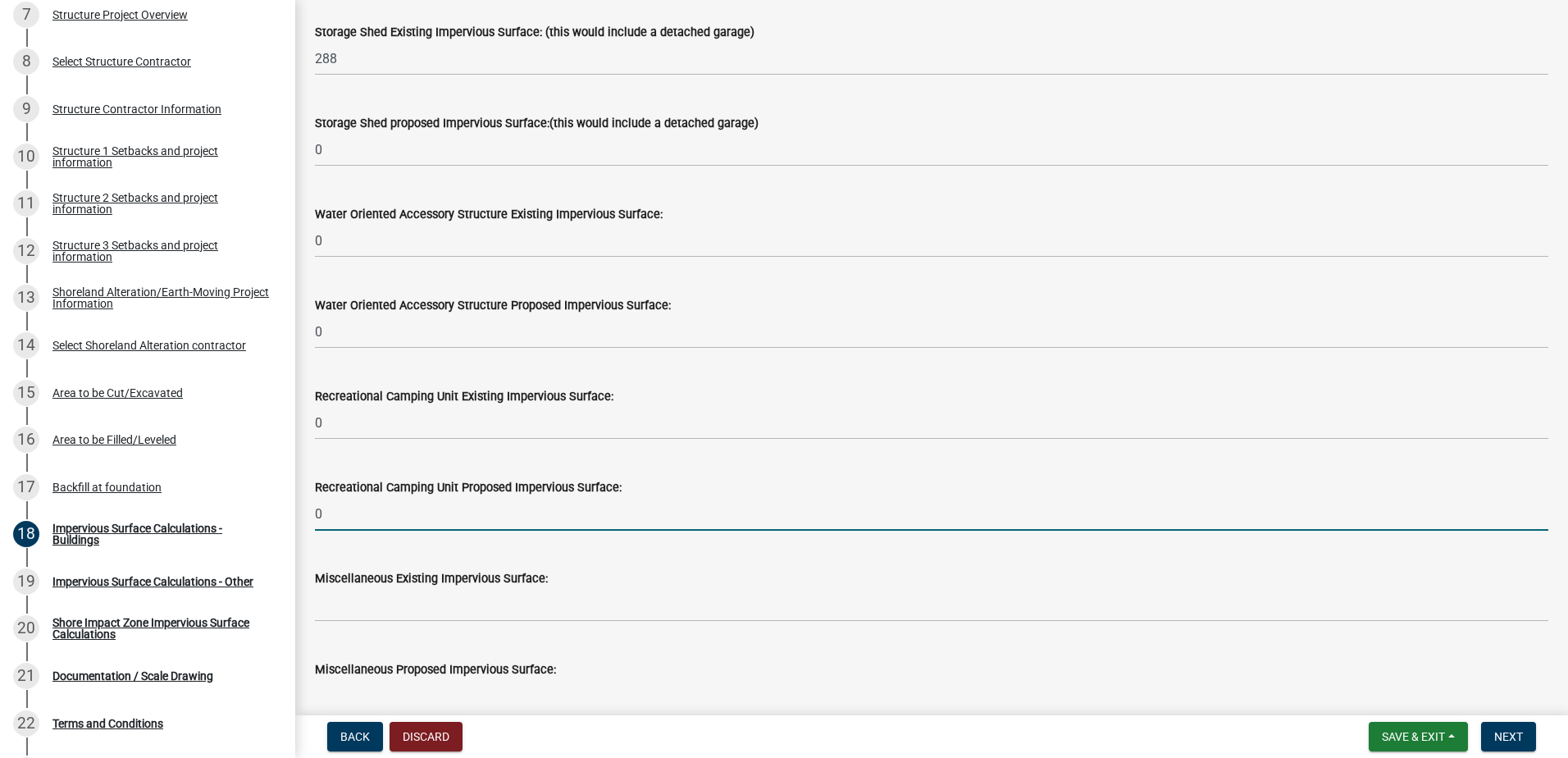
type input "0"
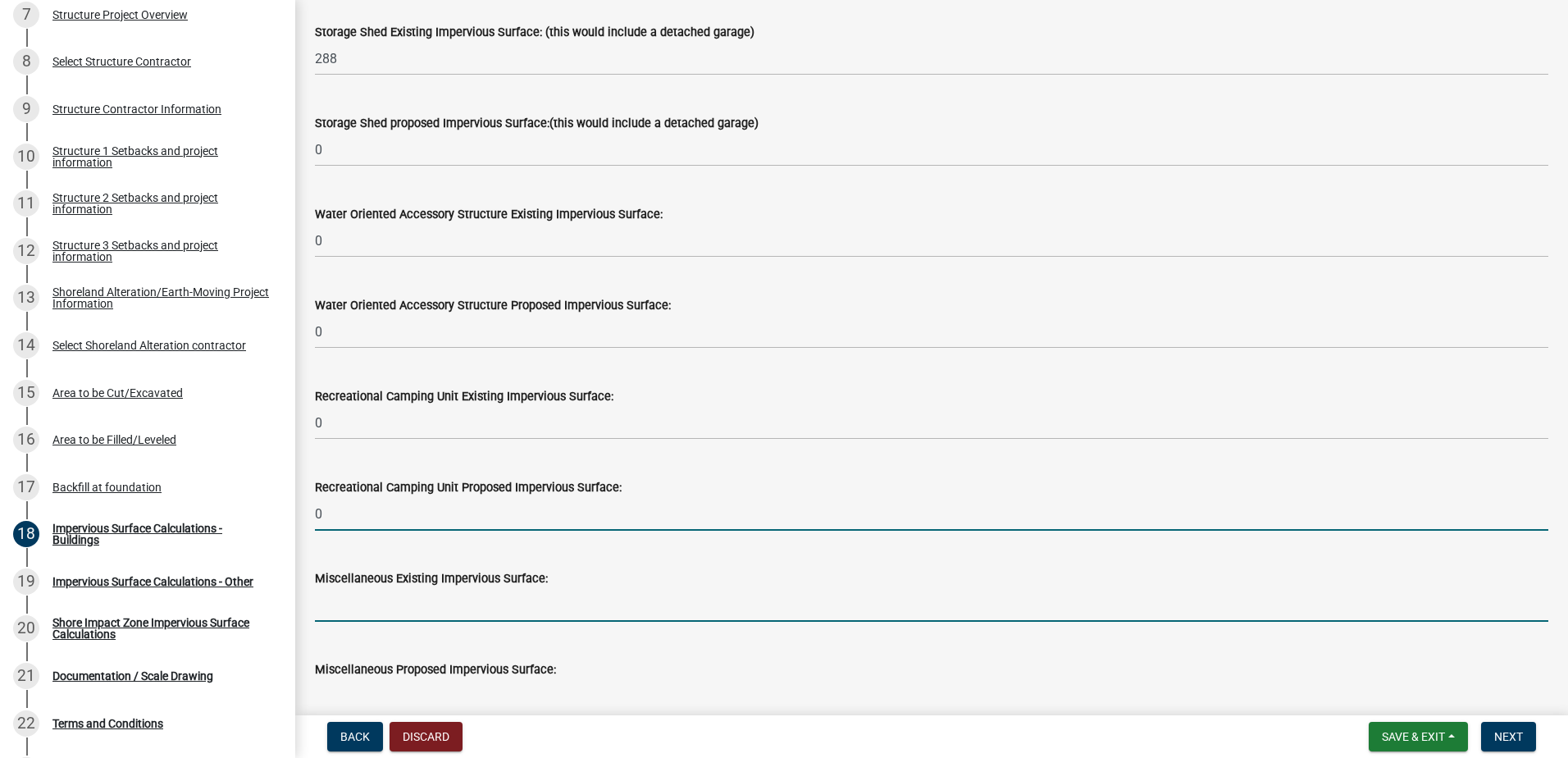
click at [358, 600] on input "text" at bounding box center [931, 604] width 1233 height 33
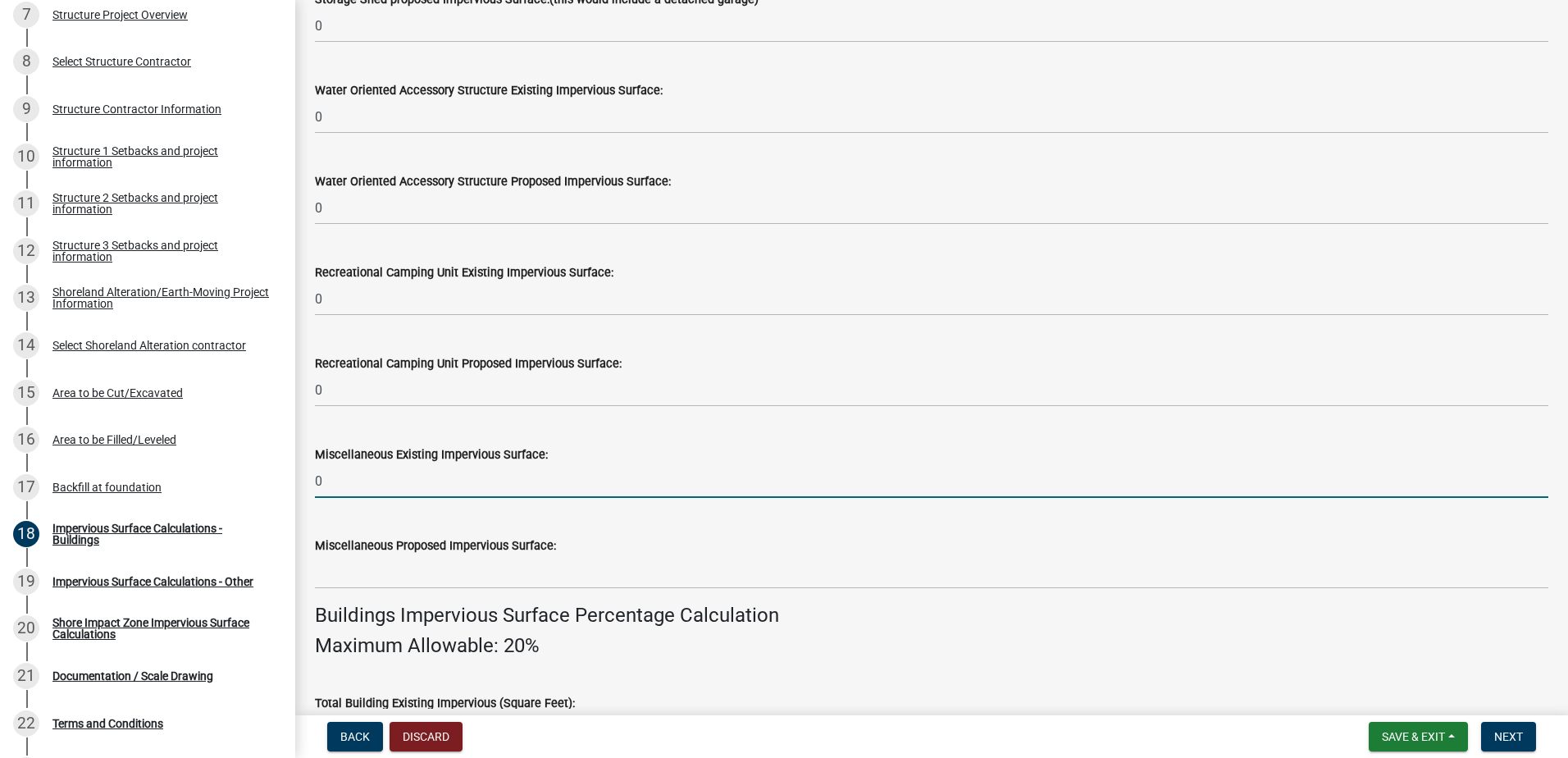
scroll to position [574, 0]
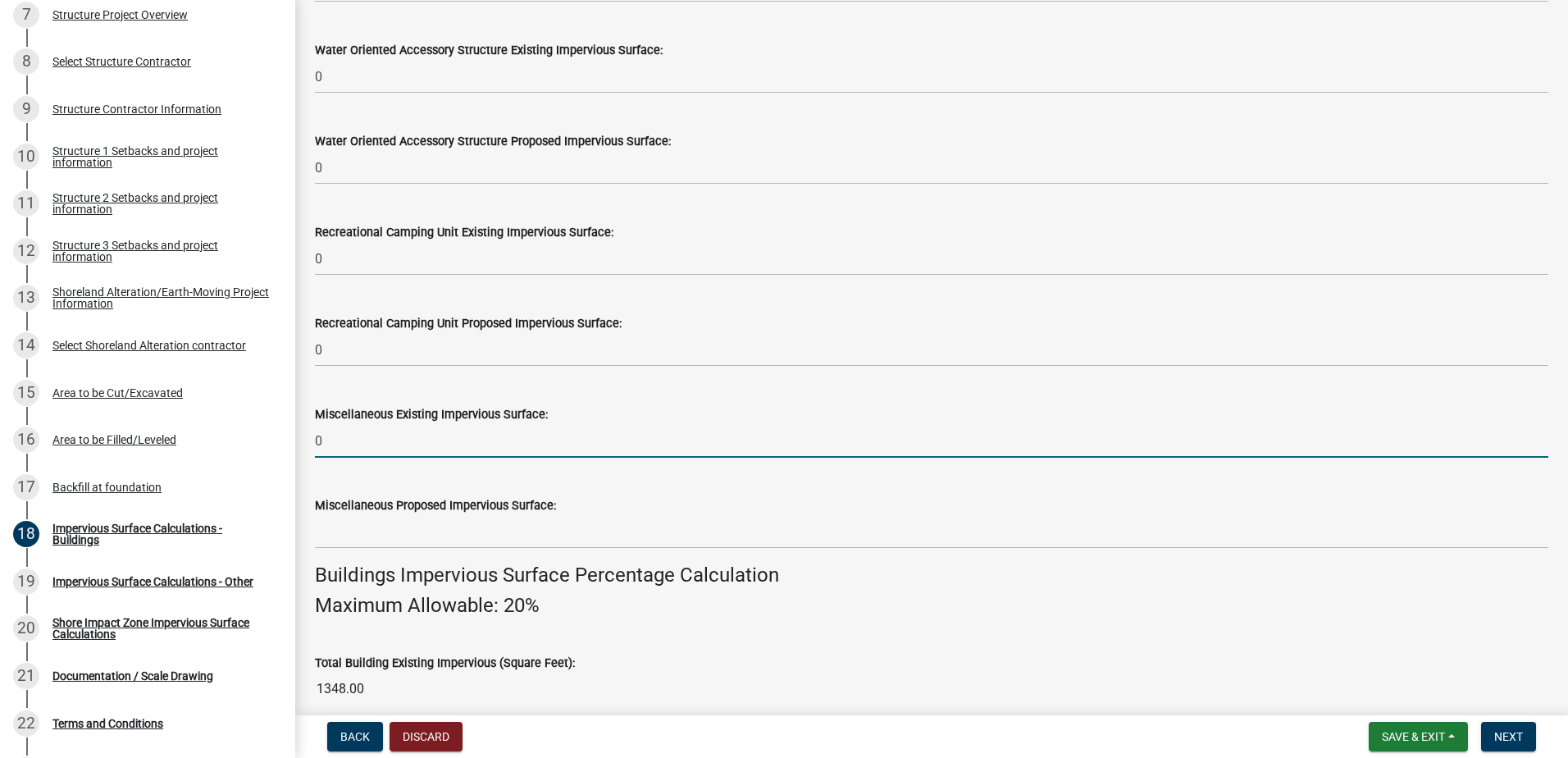
type input "0"
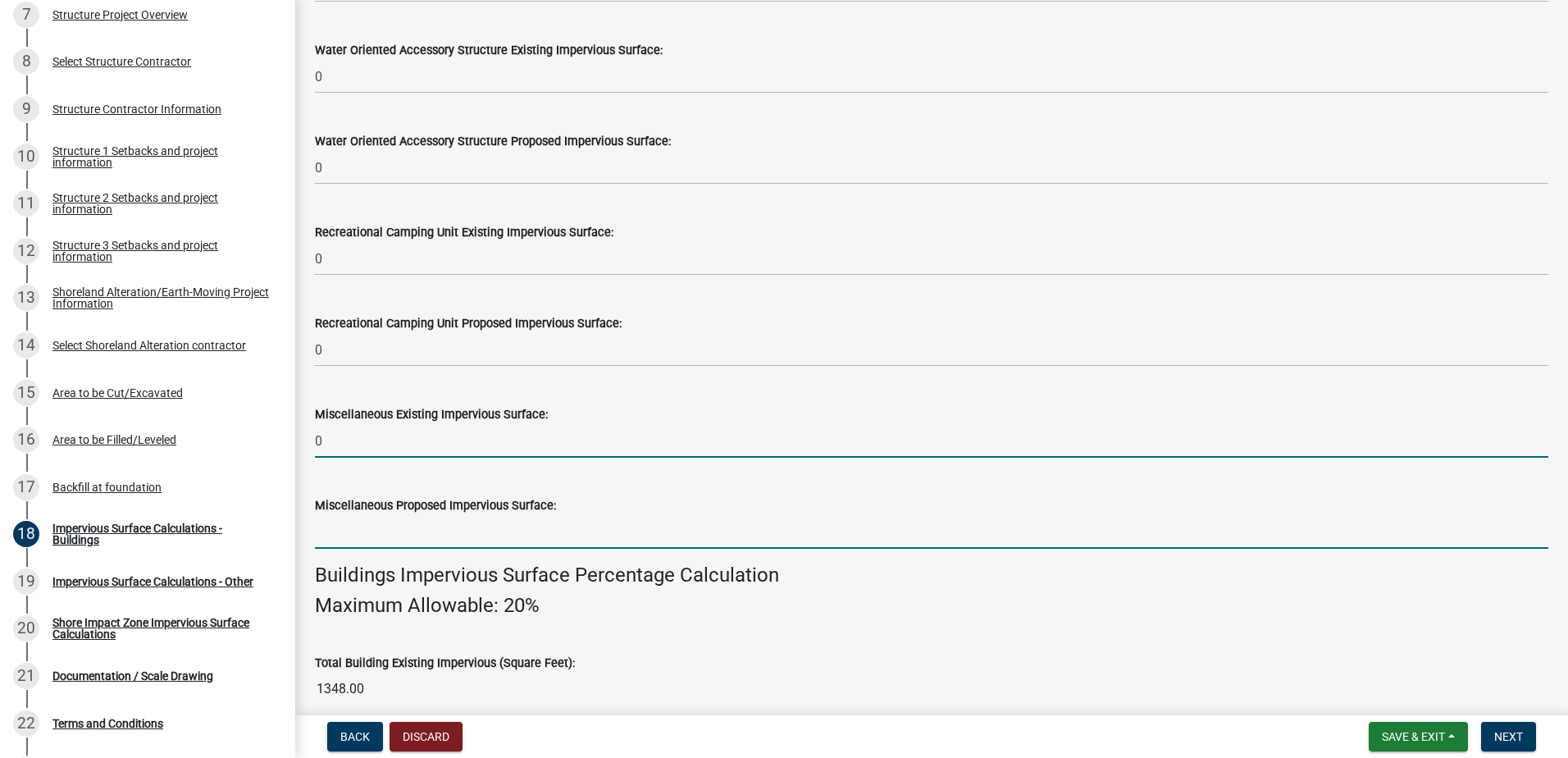
click at [342, 546] on input "text" at bounding box center [931, 532] width 1233 height 33
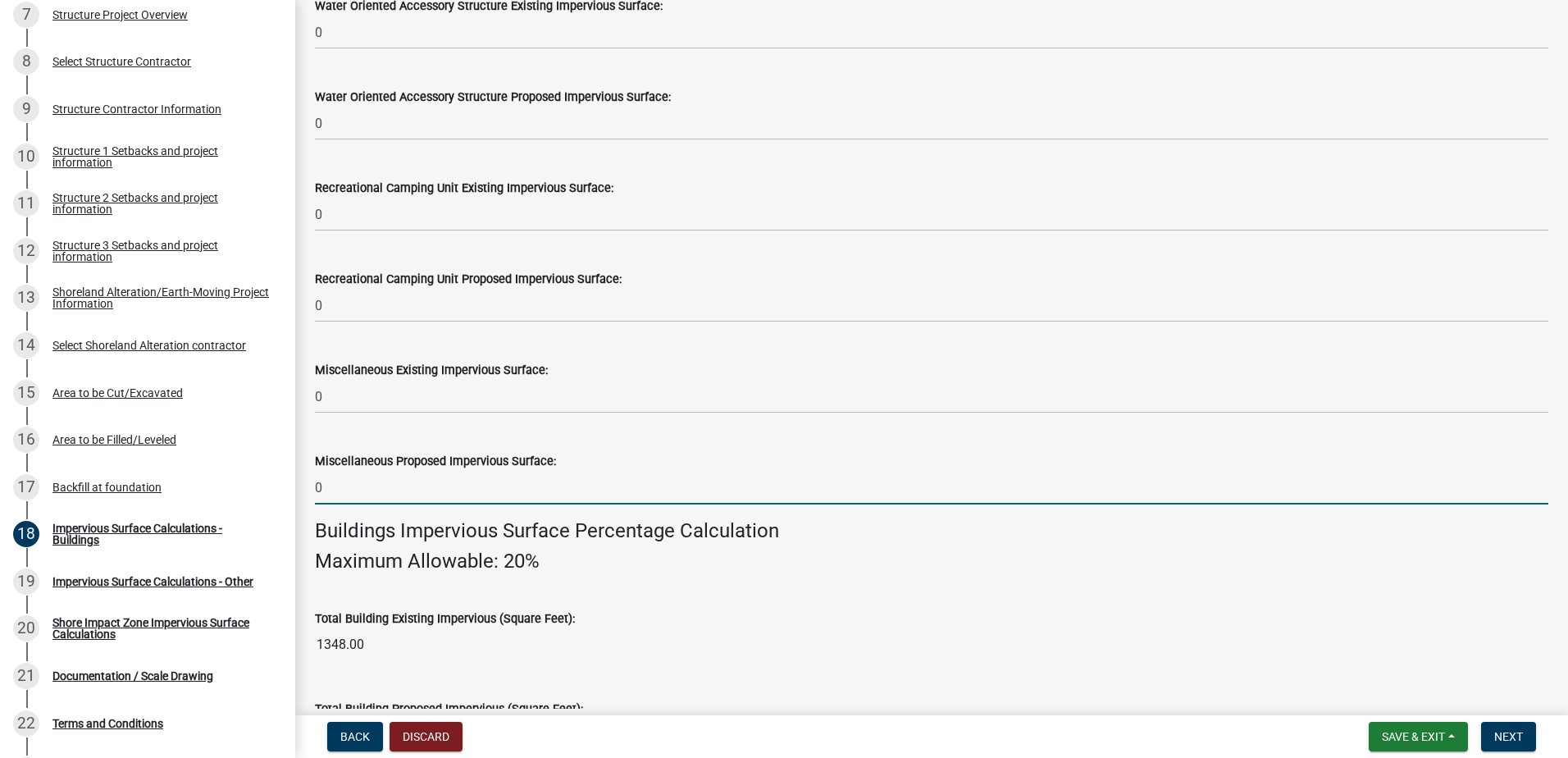
scroll to position [656, 0]
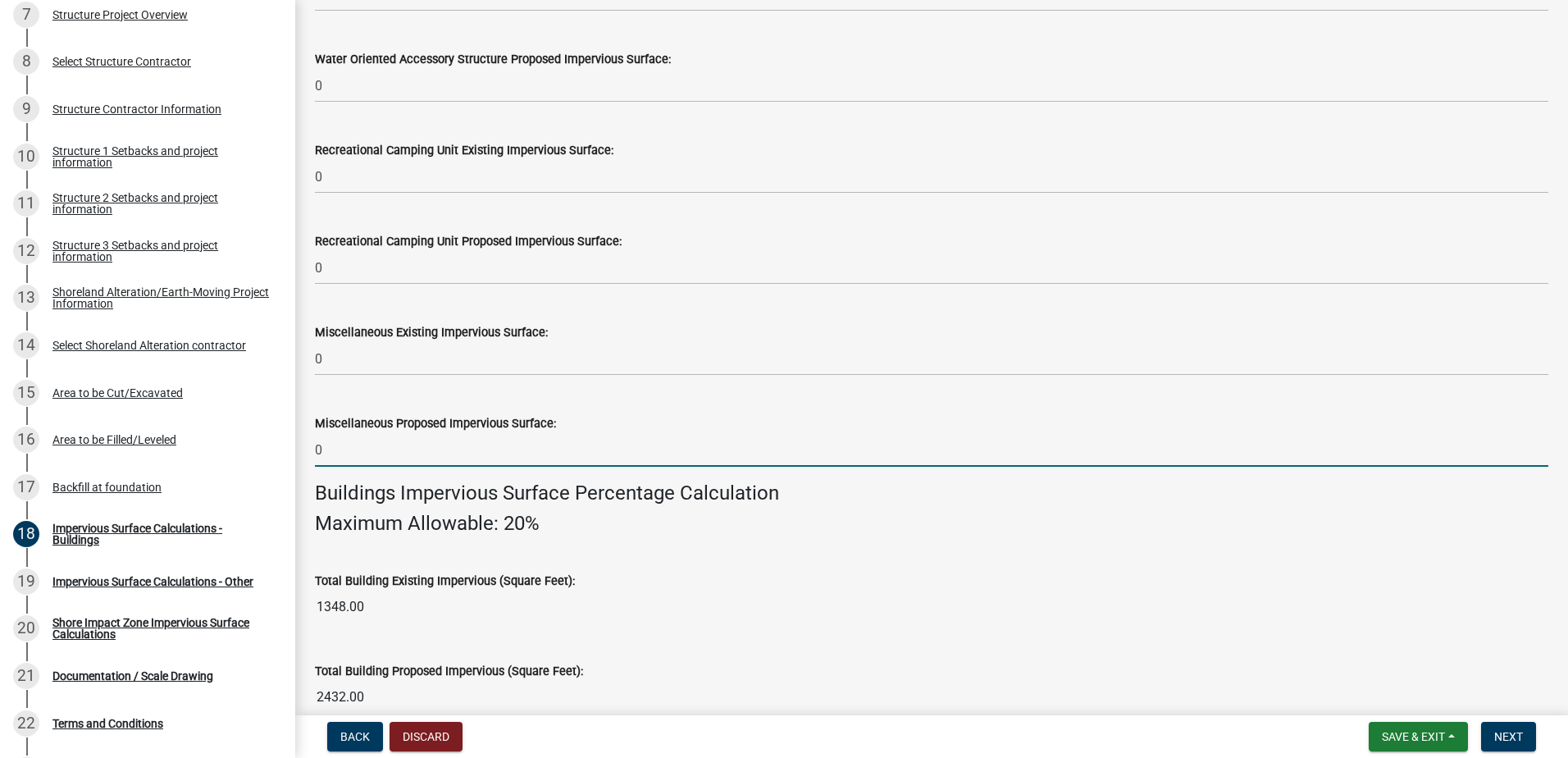
type input "0"
click at [671, 508] on div "Buildings Impervious Surface Percentage Calculation Maximum Allowable: 20%" at bounding box center [931, 508] width 1233 height 54
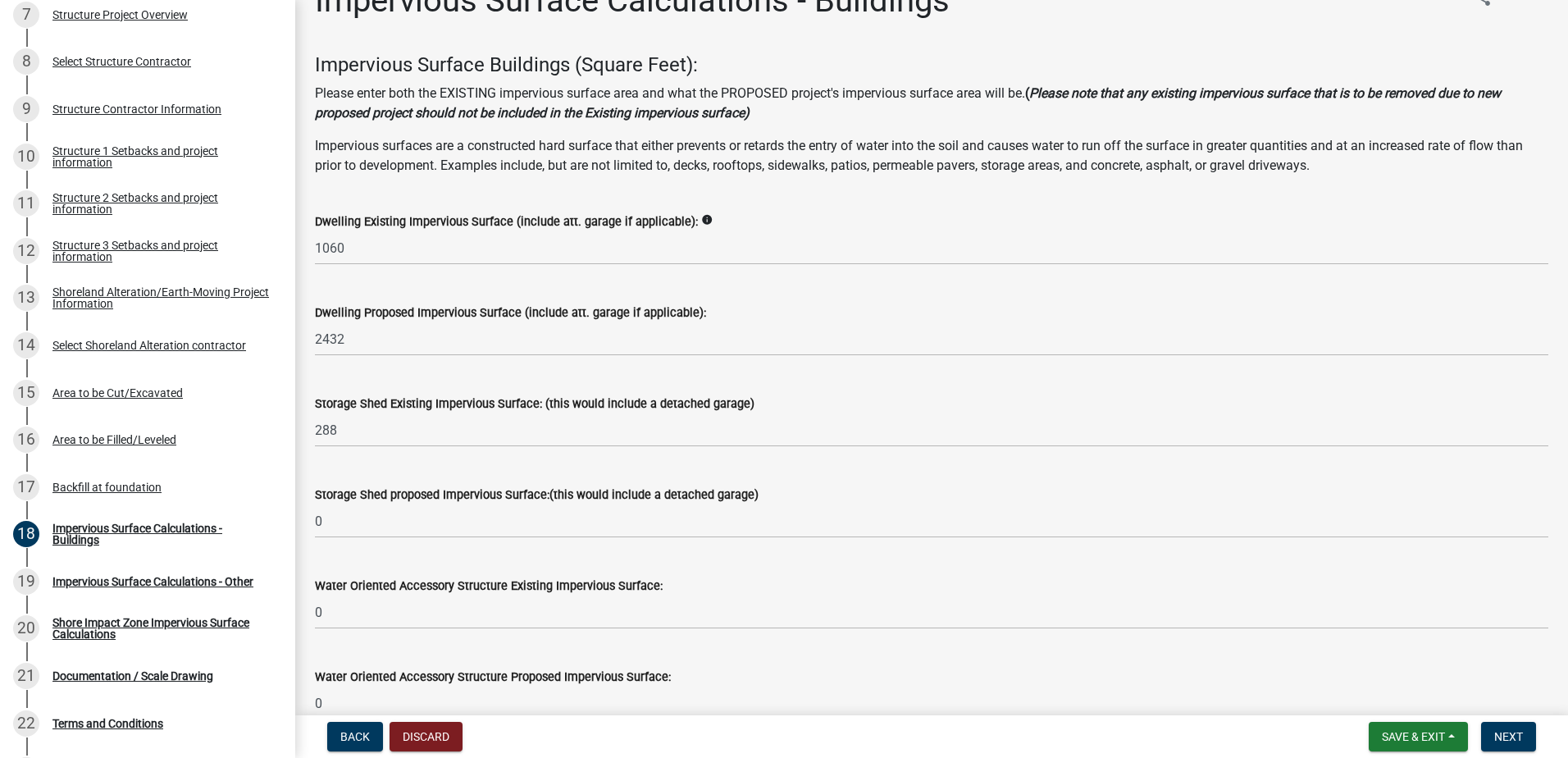
scroll to position [0, 0]
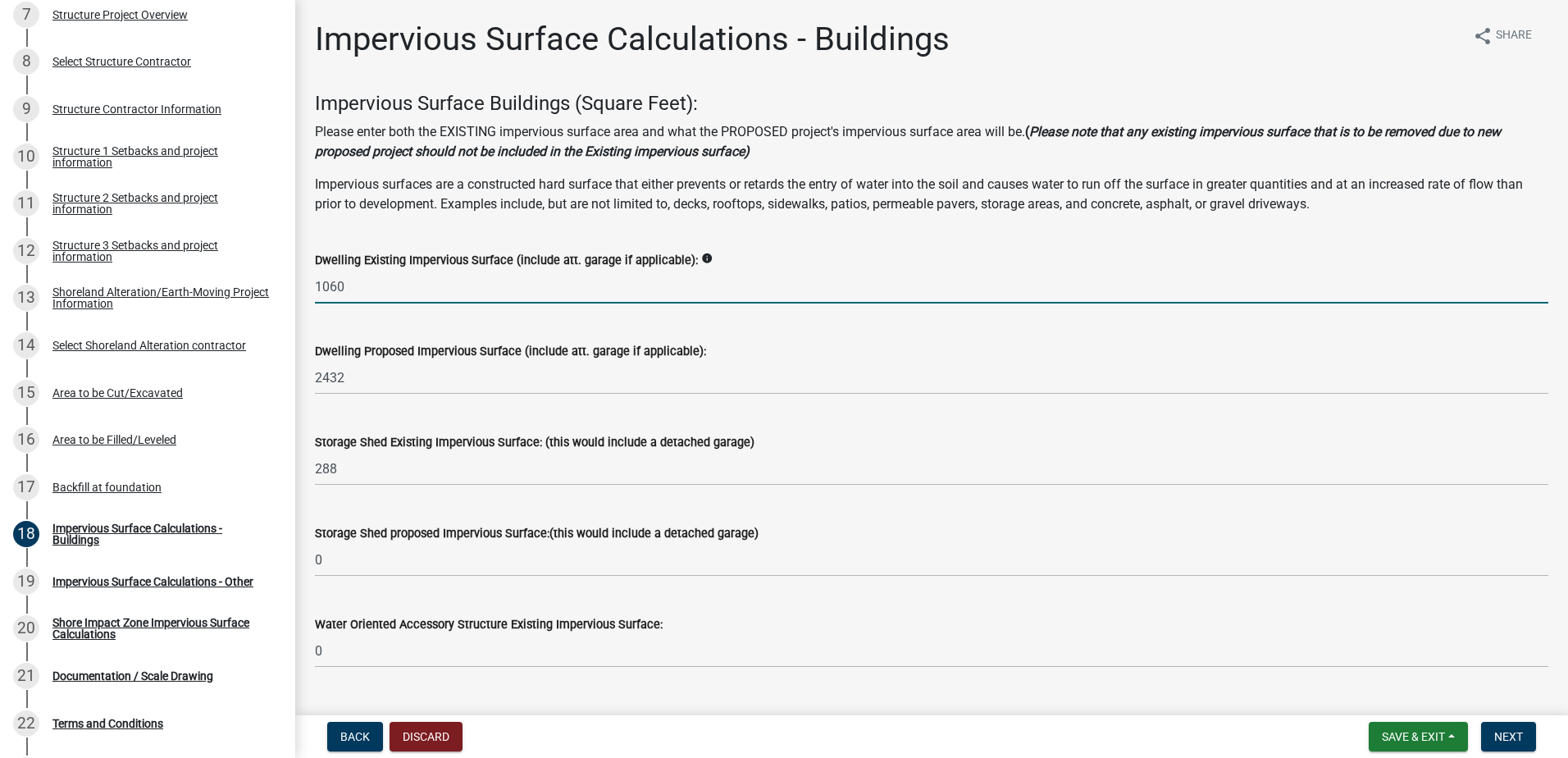
click at [360, 287] on input "1060" at bounding box center [931, 287] width 1233 height 33
type input "1"
type input "0"
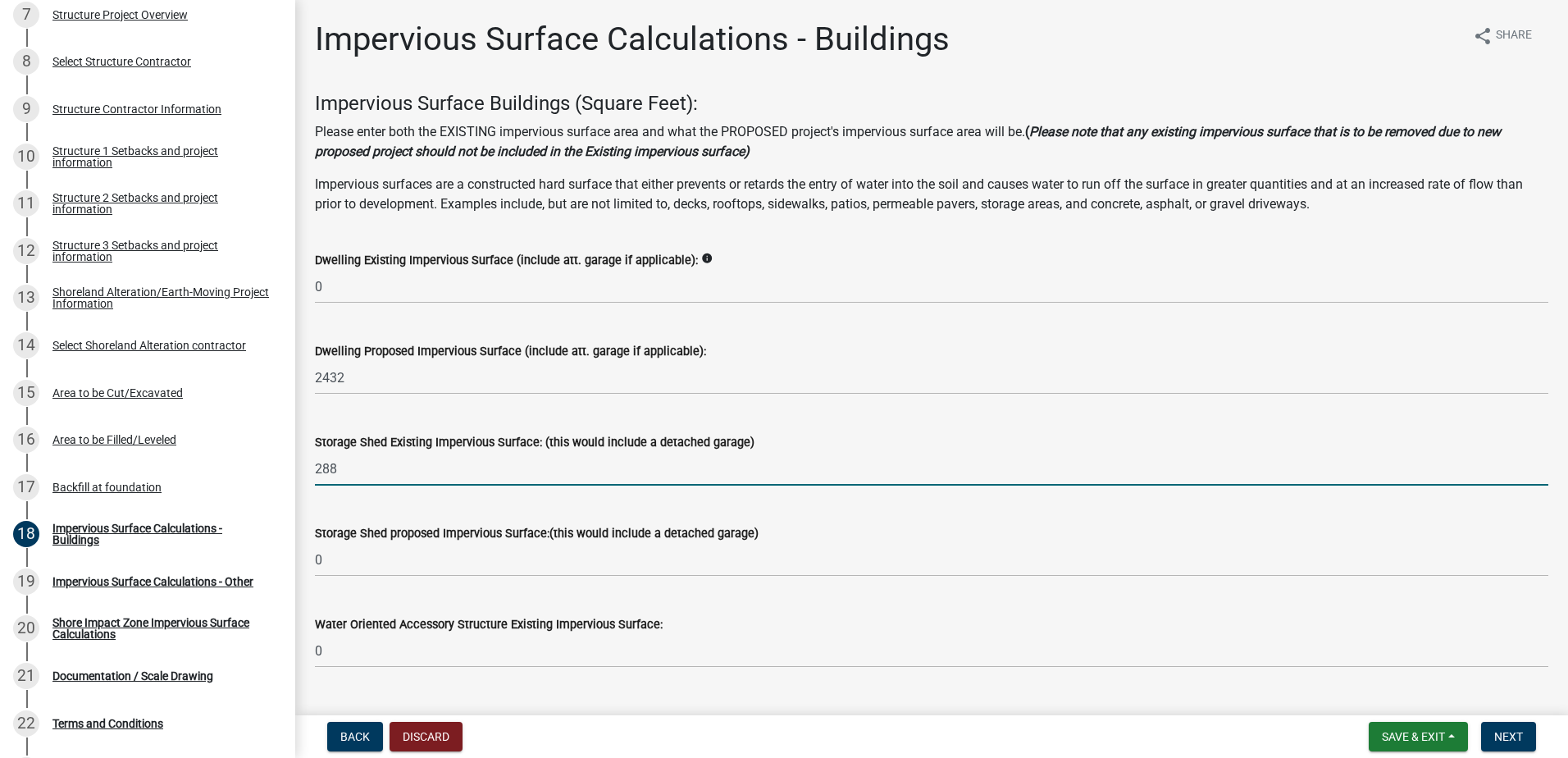
click at [363, 463] on input "288" at bounding box center [931, 468] width 1233 height 33
type input "2"
click at [363, 463] on input "0" at bounding box center [931, 468] width 1233 height 33
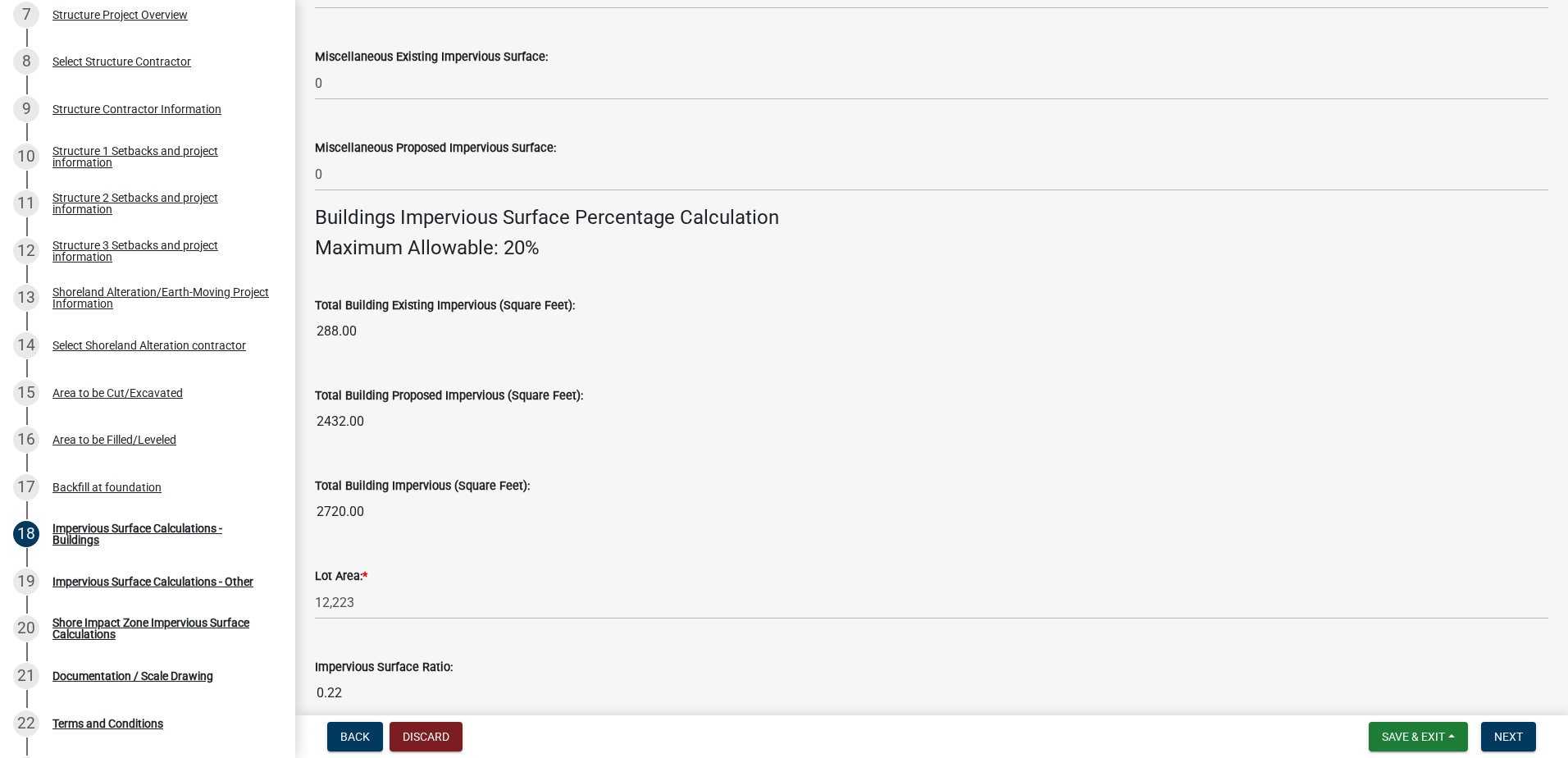
scroll to position [984, 0]
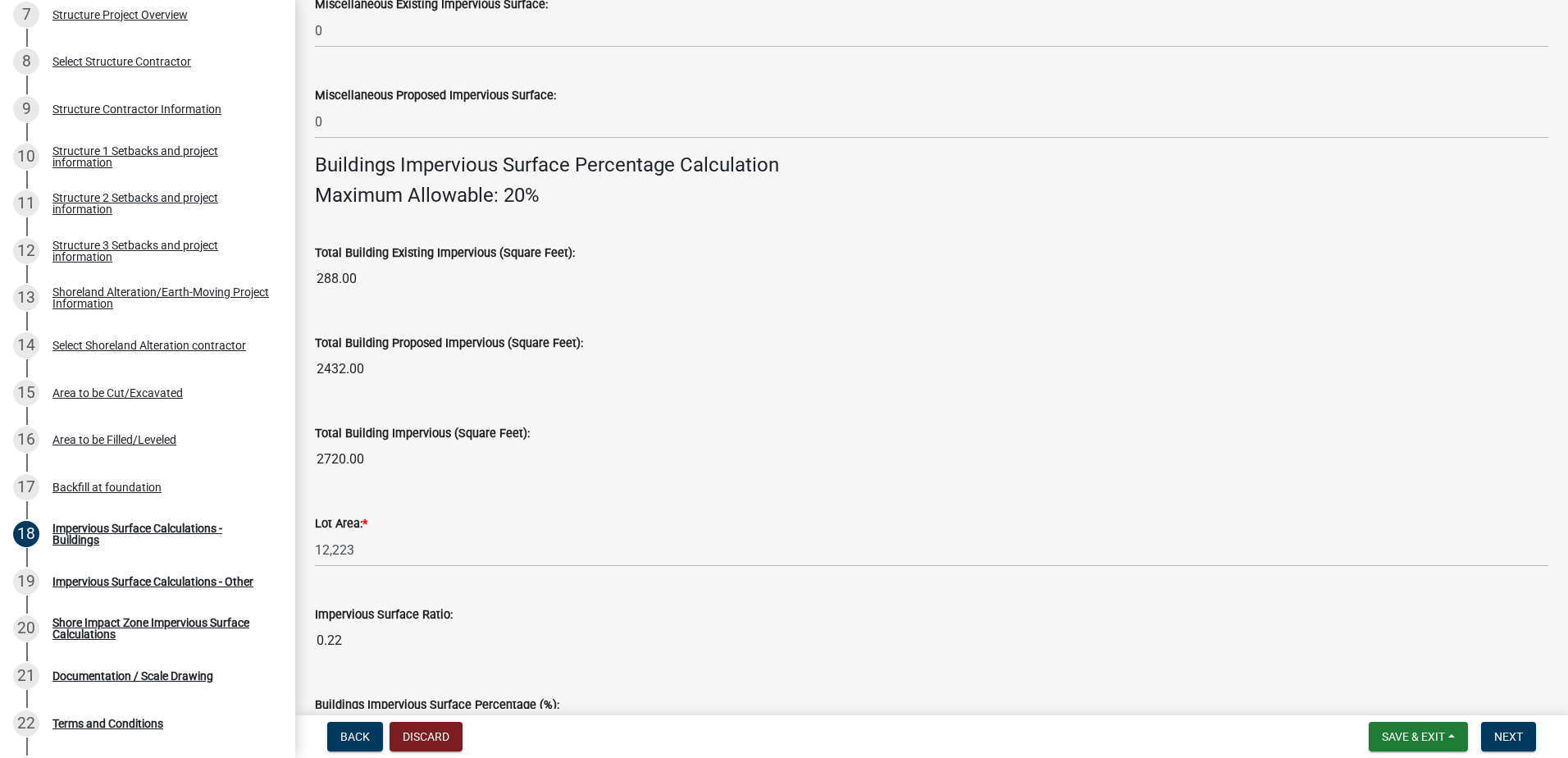
type input "0"
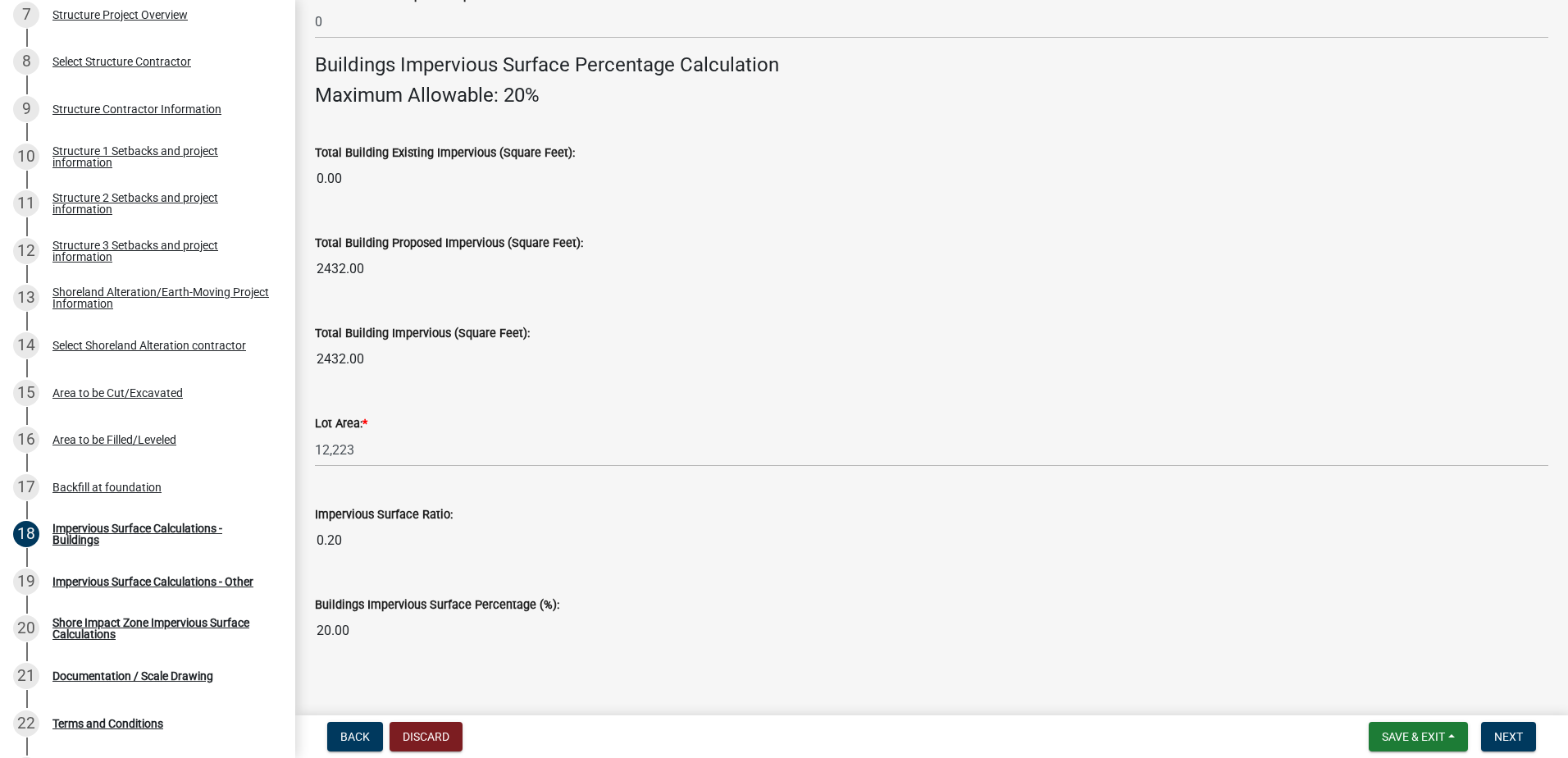
scroll to position [1101, 0]
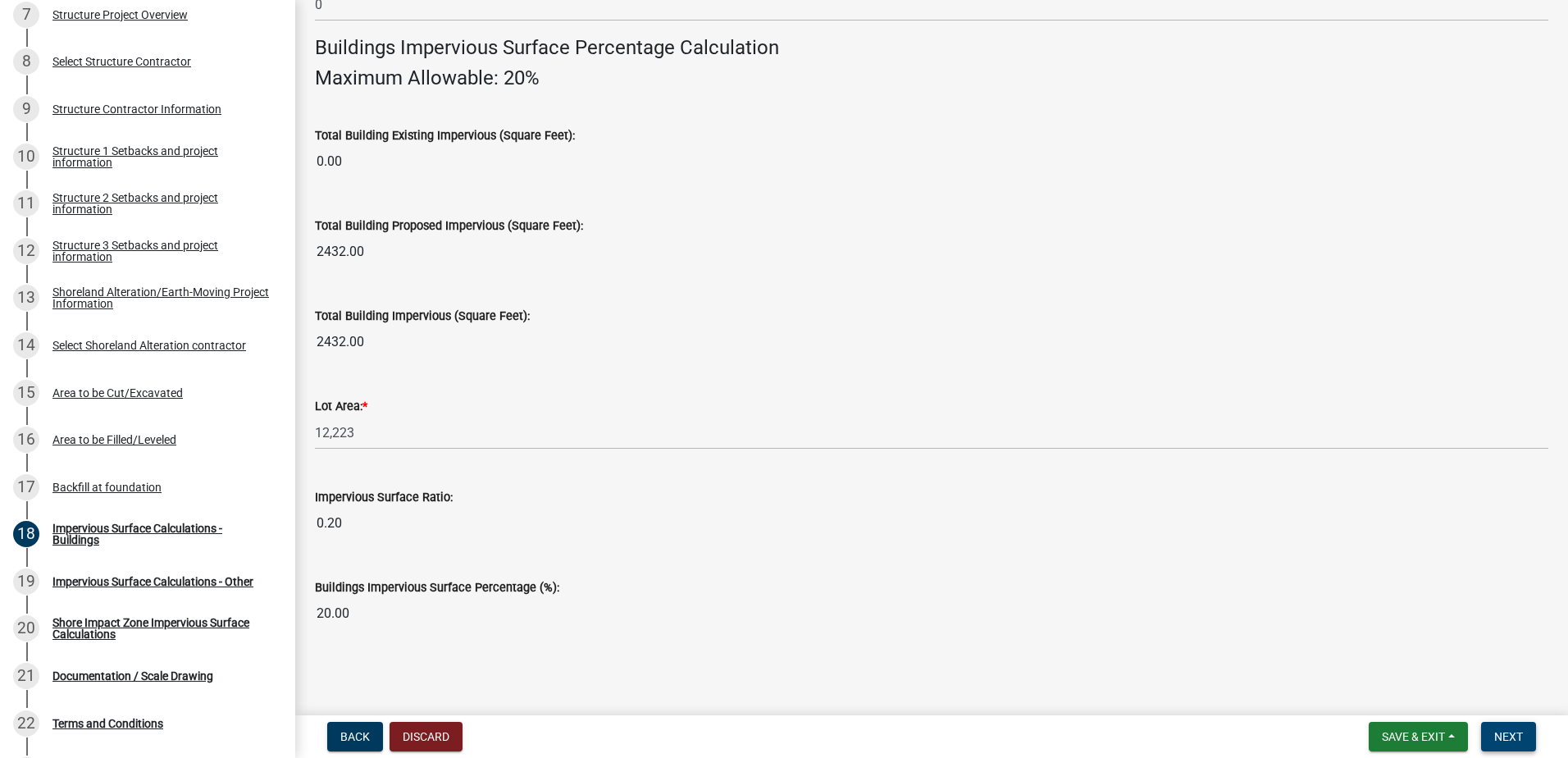
click at [1500, 737] on span "Next" at bounding box center [1508, 736] width 28 height 13
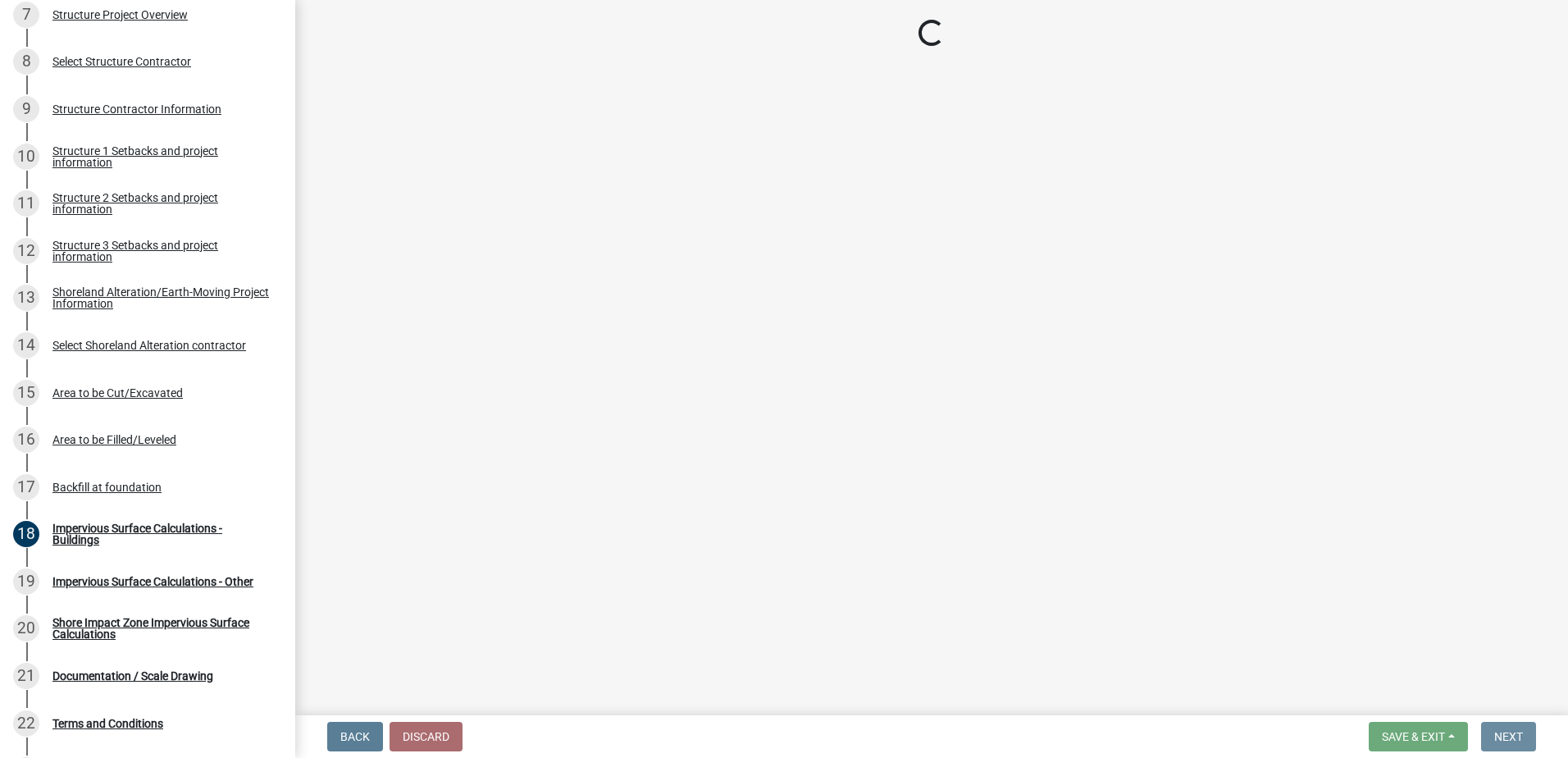
scroll to position [0, 0]
